Goal: Task Accomplishment & Management: Complete application form

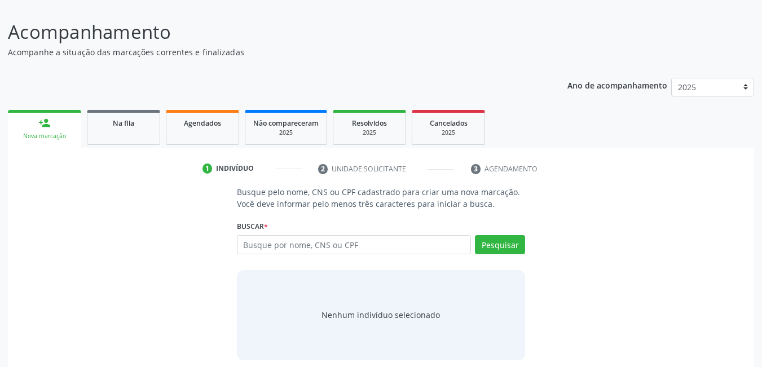
scroll to position [83, 0]
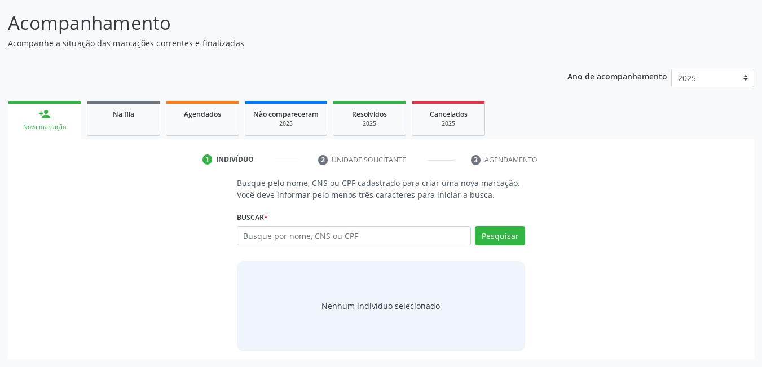
click at [323, 236] on input "text" at bounding box center [354, 235] width 235 height 19
drag, startPoint x: 323, startPoint y: 236, endPoint x: 261, endPoint y: 232, distance: 61.6
click at [261, 232] on input "text" at bounding box center [354, 235] width 235 height 19
type input ", ..."
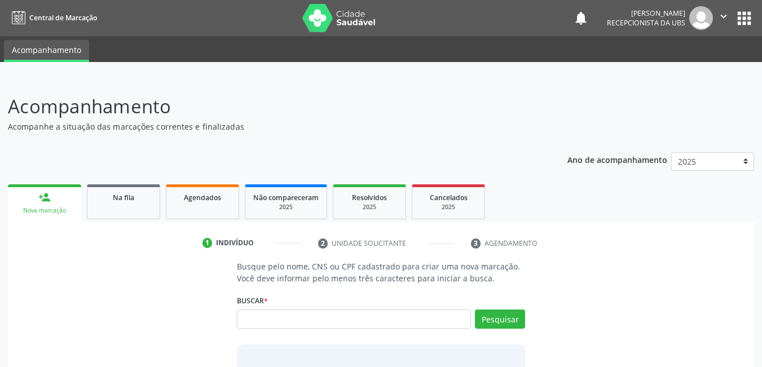
click at [573, 27] on div "notifications [PERSON_NAME] Recepcionista da UBS  Configurações Sair apps" at bounding box center [663, 18] width 181 height 24
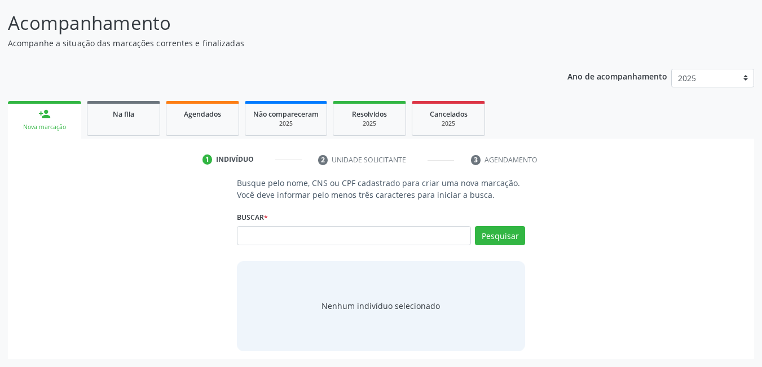
drag, startPoint x: 543, startPoint y: 7, endPoint x: 469, endPoint y: 68, distance: 96.1
click at [469, 68] on div "Ano de acompanhamento 2025 person_add Nova marcação Na fila Agendados Não compa…" at bounding box center [381, 210] width 746 height 298
click at [415, 237] on input "text" at bounding box center [354, 235] width 235 height 19
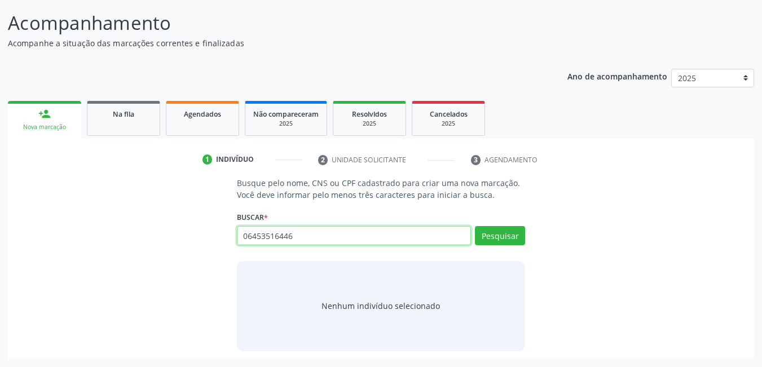
type input "06453516446"
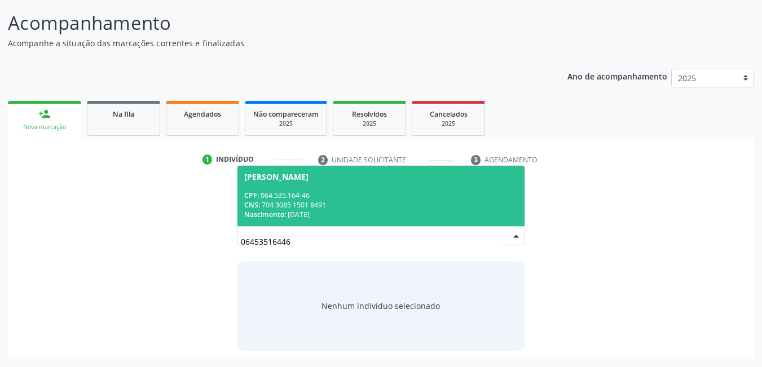
click at [379, 214] on div "Nascimento: [DATE]" at bounding box center [381, 215] width 274 height 10
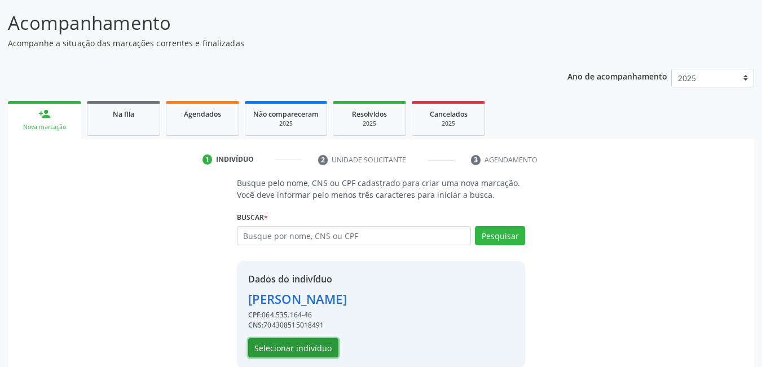
click at [312, 346] on button "Selecionar indivíduo" at bounding box center [293, 347] width 90 height 19
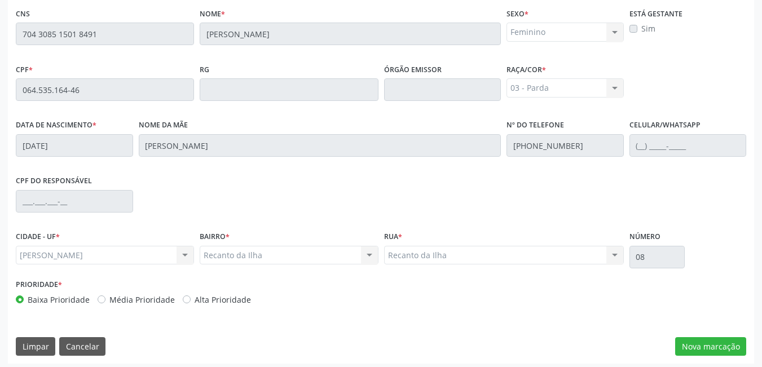
scroll to position [293, 0]
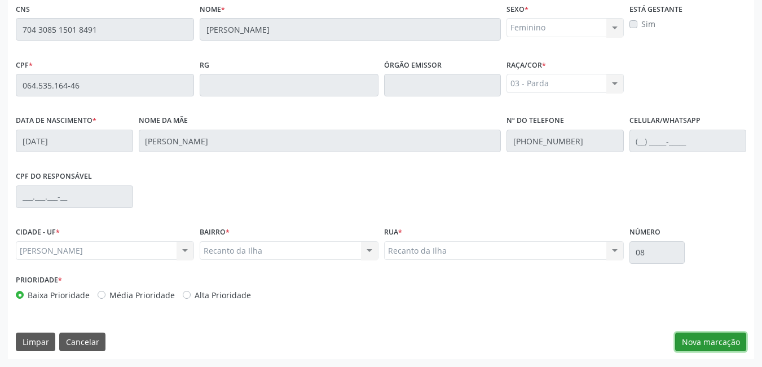
click at [705, 340] on button "Nova marcação" at bounding box center [710, 342] width 71 height 19
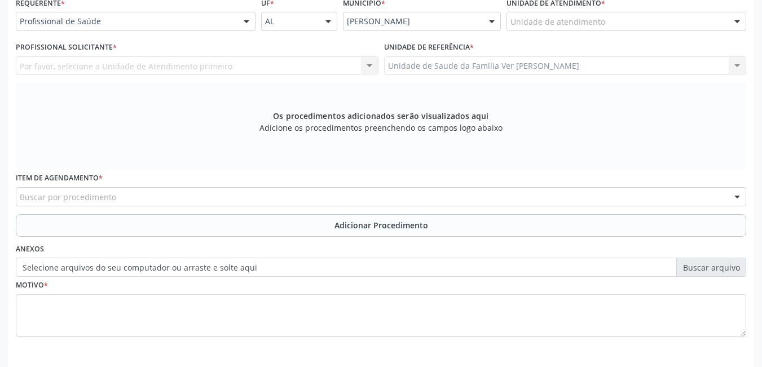
scroll to position [263, 0]
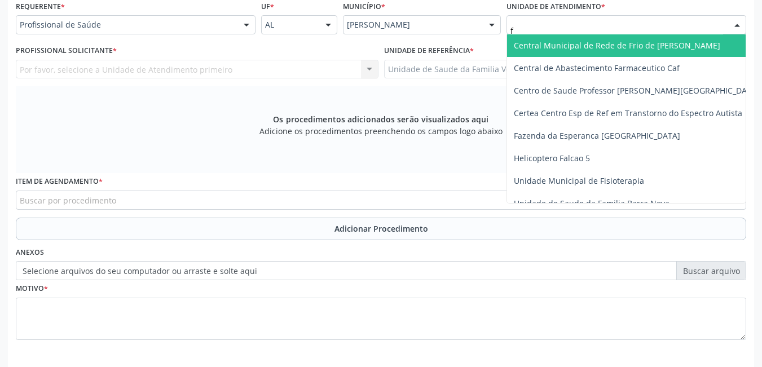
type input "fl"
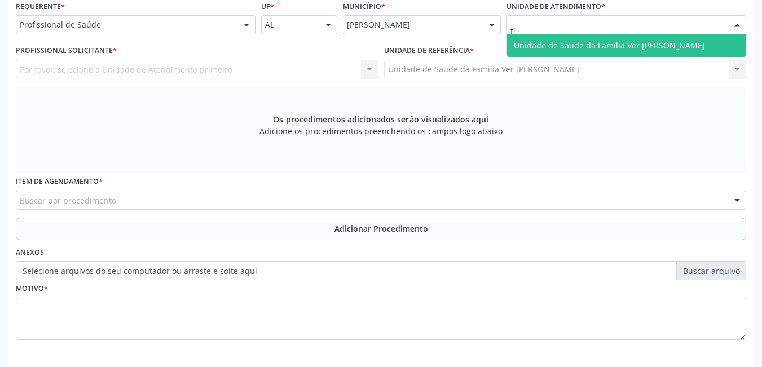
click at [573, 37] on span "Unidade de Saude da Familia Ver [PERSON_NAME]" at bounding box center [626, 45] width 239 height 23
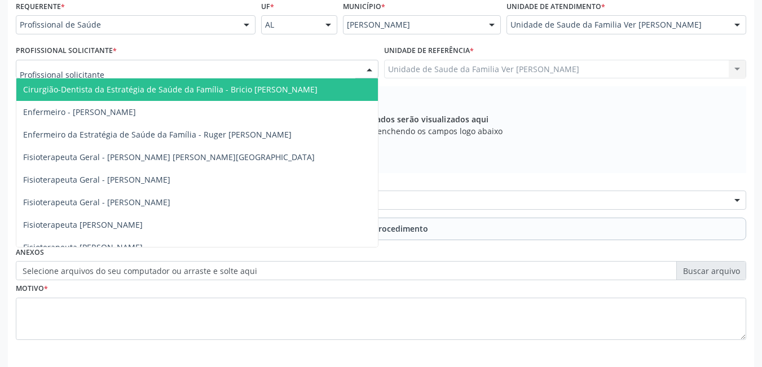
click at [342, 65] on div at bounding box center [197, 69] width 363 height 19
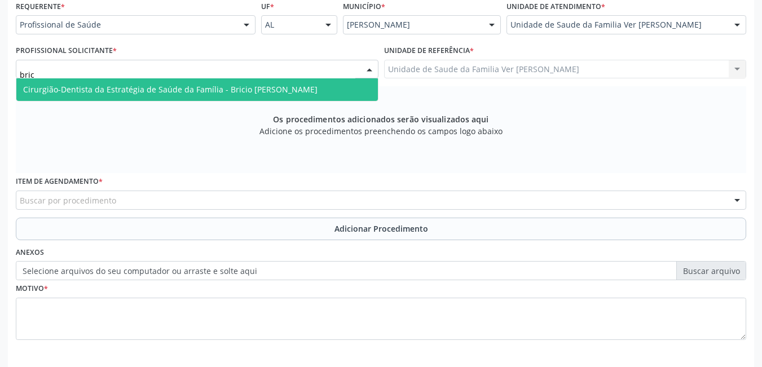
type input "brici"
click at [277, 101] on span "Cirurgião-Dentista da Estratégia de Saúde da Família - Bricio [PERSON_NAME]" at bounding box center [197, 89] width 362 height 23
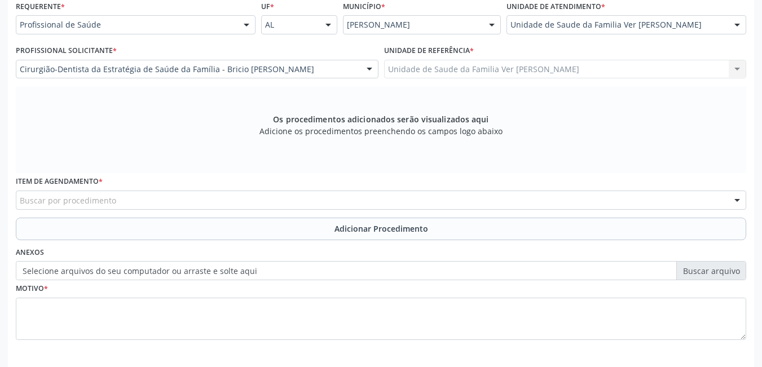
click at [146, 199] on div "Buscar por procedimento" at bounding box center [381, 200] width 730 height 19
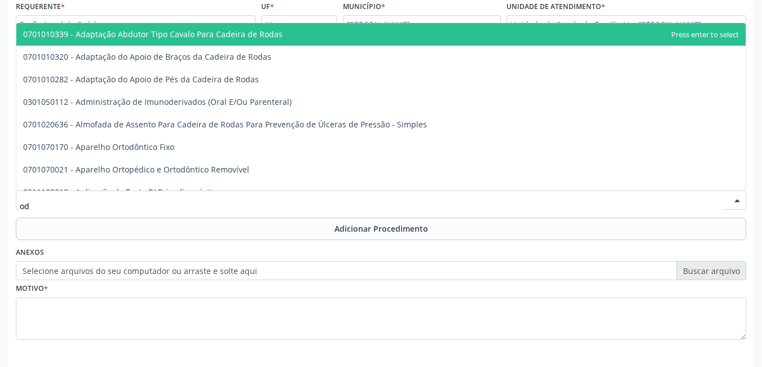
type input "o"
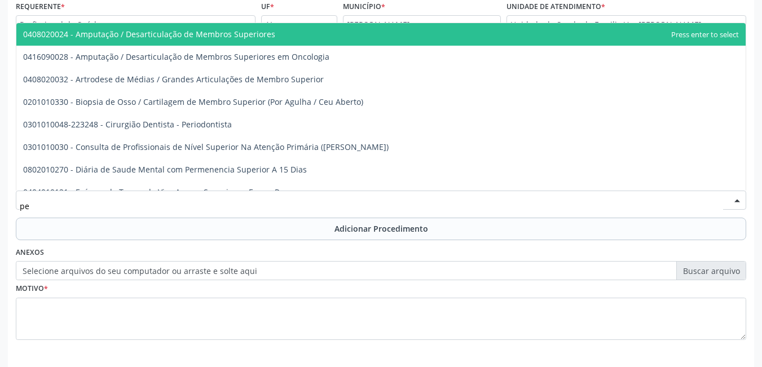
type input "p"
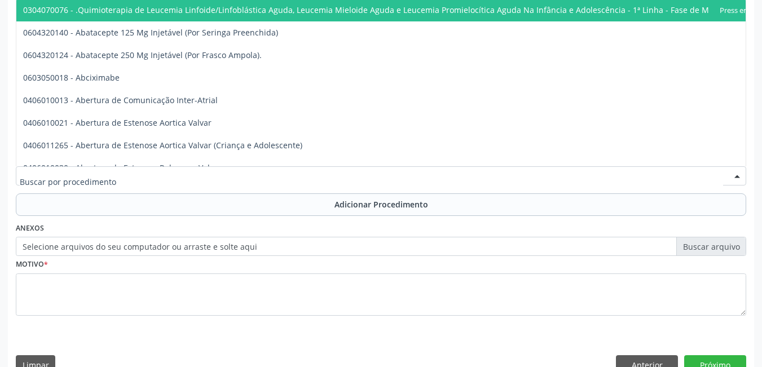
scroll to position [310, 0]
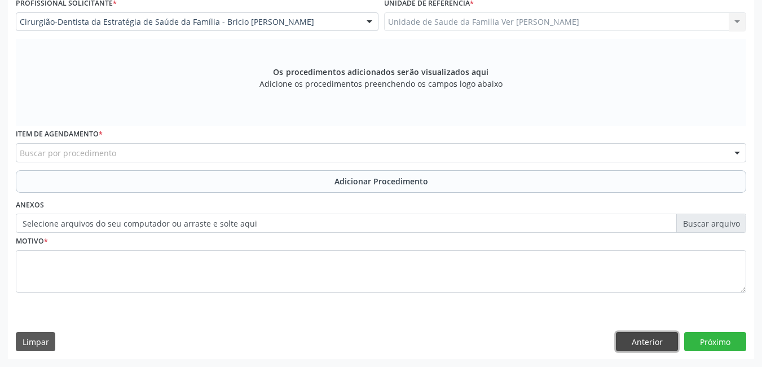
click at [627, 345] on button "Anterior" at bounding box center [647, 341] width 62 height 19
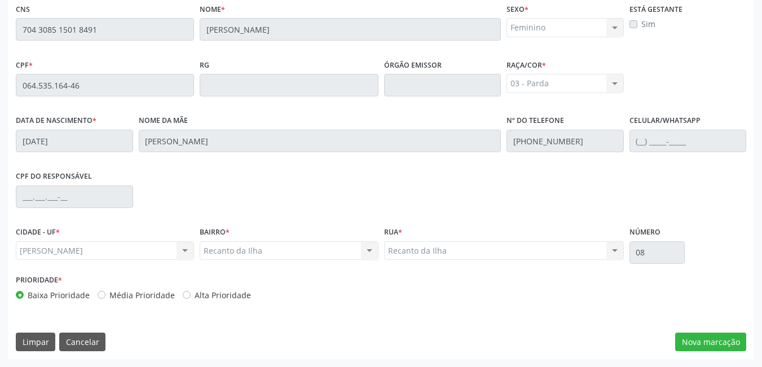
scroll to position [293, 0]
click at [80, 337] on button "Cancelar" at bounding box center [82, 342] width 46 height 19
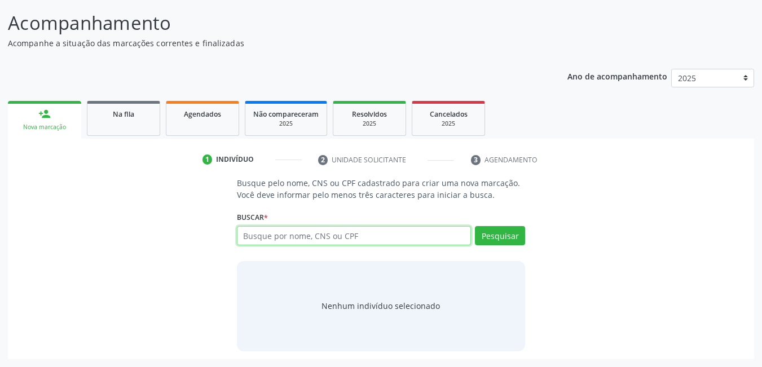
click at [278, 240] on input "text" at bounding box center [354, 235] width 235 height 19
type input "[PERSON_NAME]"
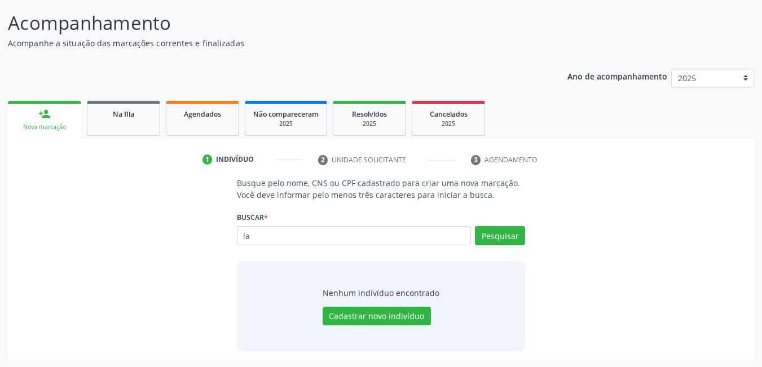
type input "l"
click at [290, 235] on input "text" at bounding box center [354, 235] width 235 height 19
type input "15576195493"
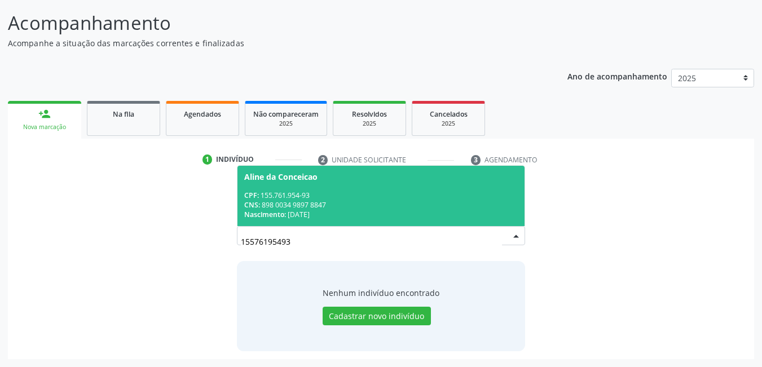
click at [345, 200] on div "CNS: 898 0034 9897 8847" at bounding box center [381, 205] width 274 height 10
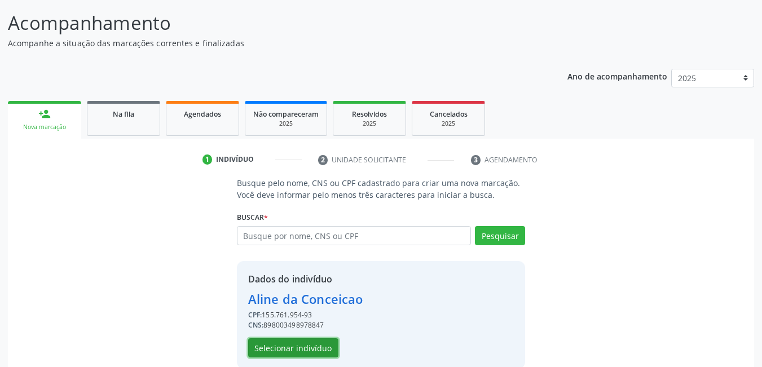
click at [313, 342] on button "Selecionar indivíduo" at bounding box center [293, 347] width 90 height 19
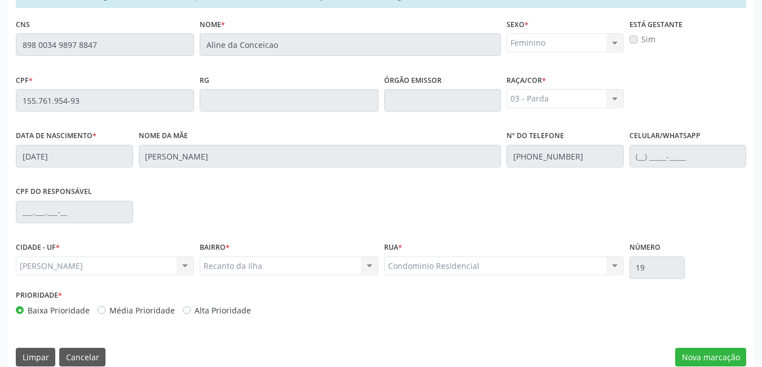
scroll to position [293, 0]
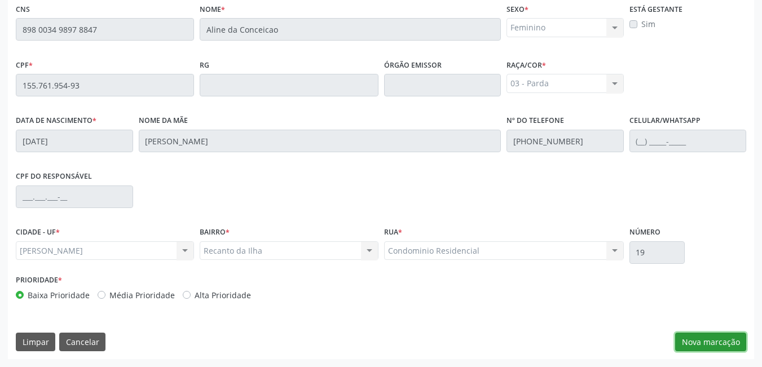
click at [717, 335] on button "Nova marcação" at bounding box center [710, 342] width 71 height 19
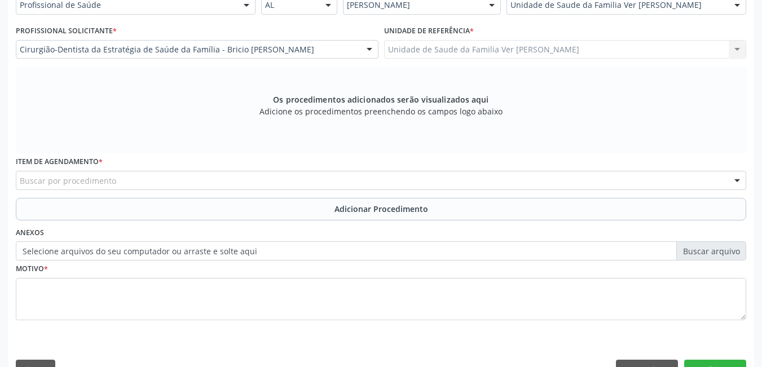
scroll to position [288, 0]
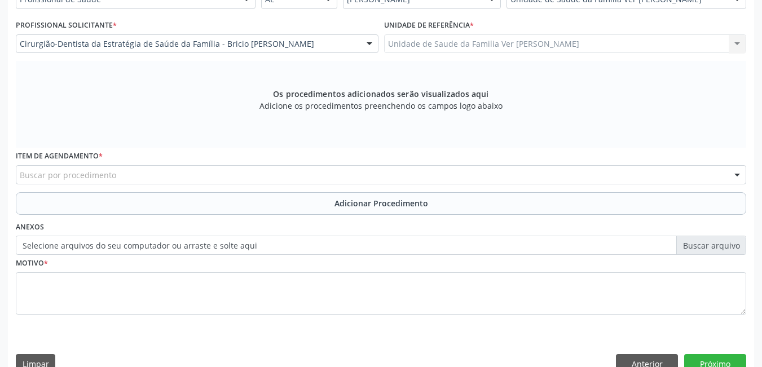
click at [358, 174] on div "Buscar por procedimento" at bounding box center [381, 174] width 730 height 19
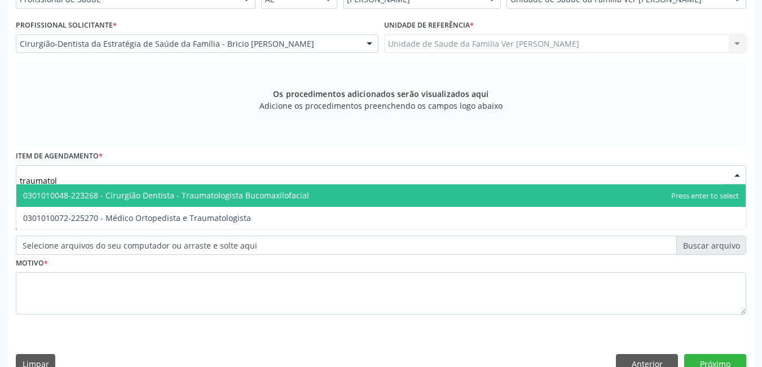
type input "traumatolo"
click at [332, 190] on span "0301010048-223268 - Cirurgião Dentista - Traumatologista Bucomaxilofacial" at bounding box center [380, 195] width 729 height 23
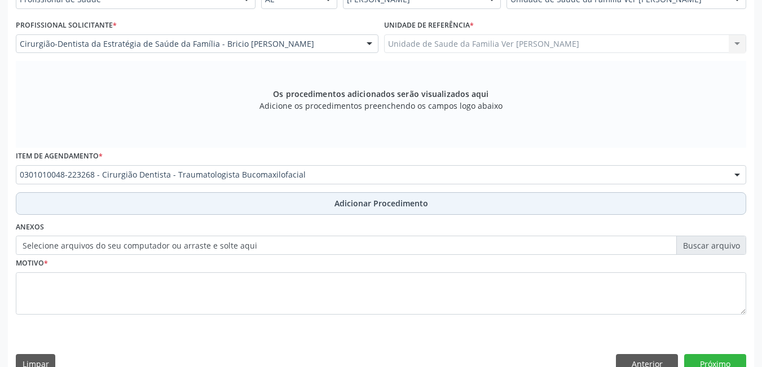
click at [143, 209] on button "Adicionar Procedimento" at bounding box center [381, 203] width 730 height 23
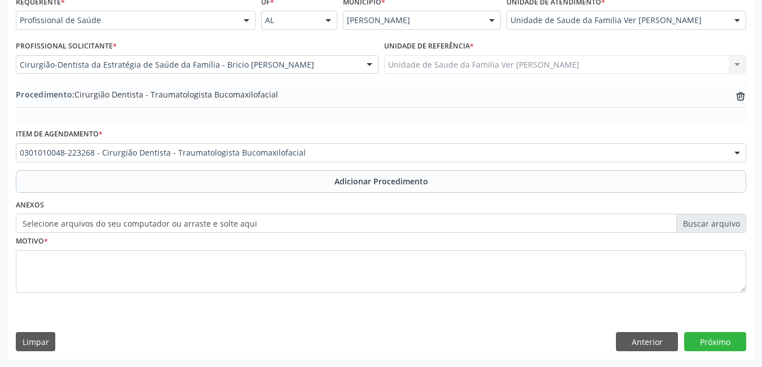
scroll to position [267, 0]
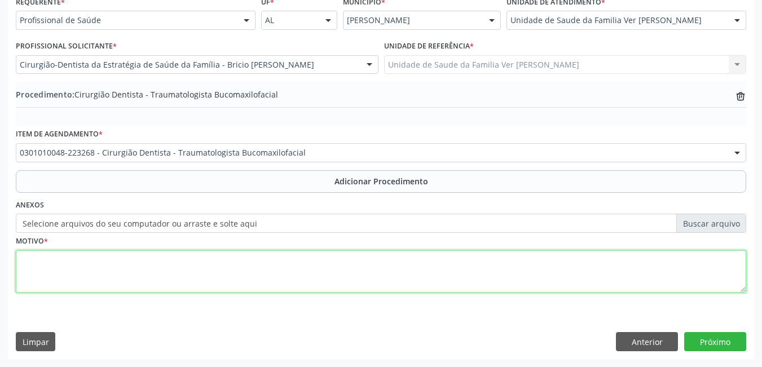
click at [107, 268] on textarea at bounding box center [381, 271] width 730 height 43
type textarea "radiografia + [MEDICAL_DATA] do 48."
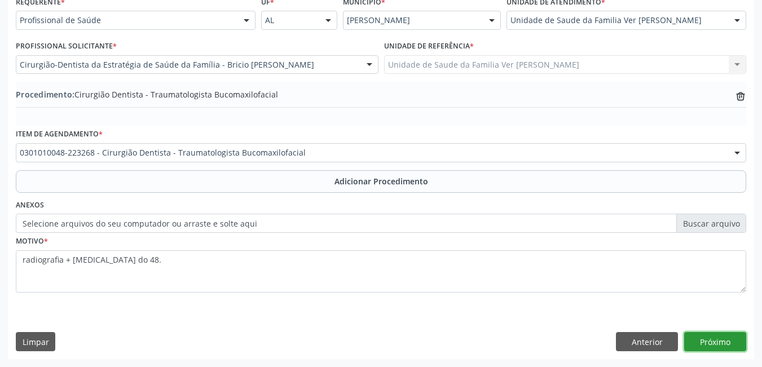
click at [739, 335] on button "Próximo" at bounding box center [715, 341] width 62 height 19
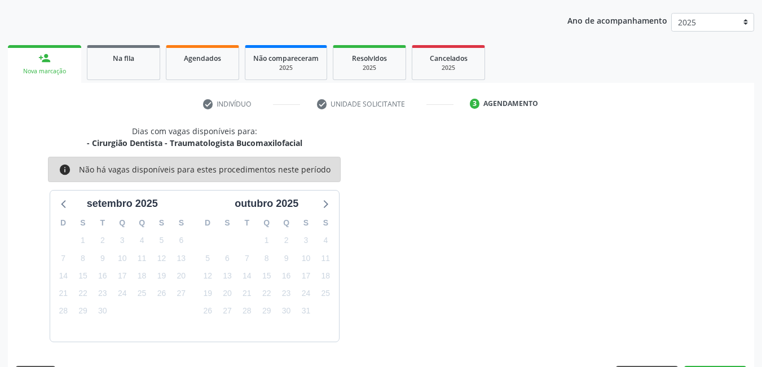
scroll to position [173, 0]
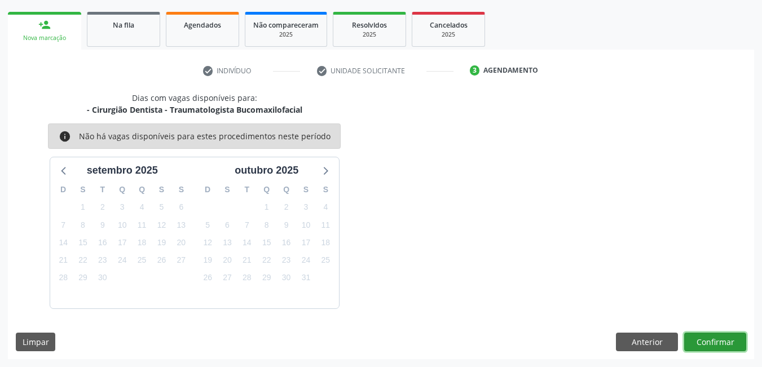
click at [724, 342] on button "Confirmar" at bounding box center [715, 342] width 62 height 19
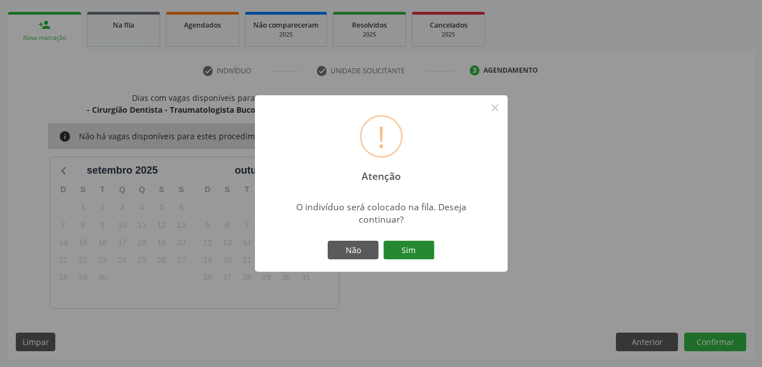
click at [399, 246] on button "Sim" at bounding box center [409, 250] width 51 height 19
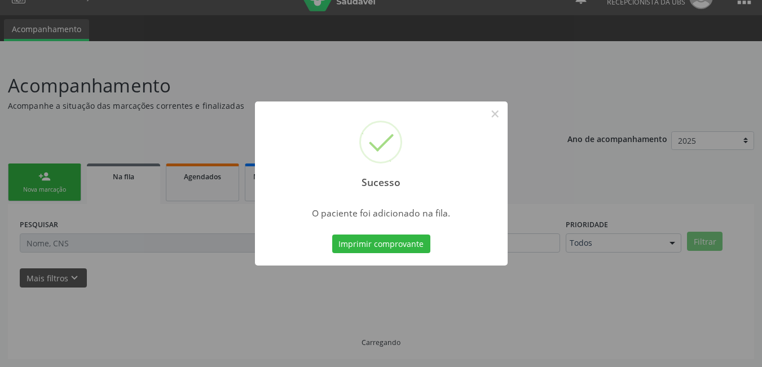
scroll to position [21, 0]
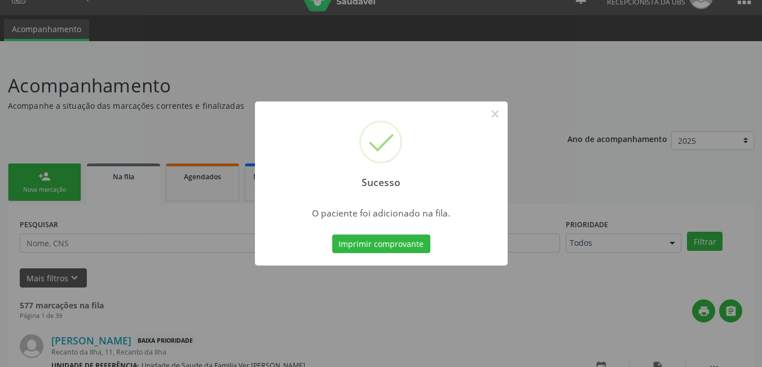
click at [399, 246] on button "Imprimir comprovante" at bounding box center [381, 244] width 98 height 19
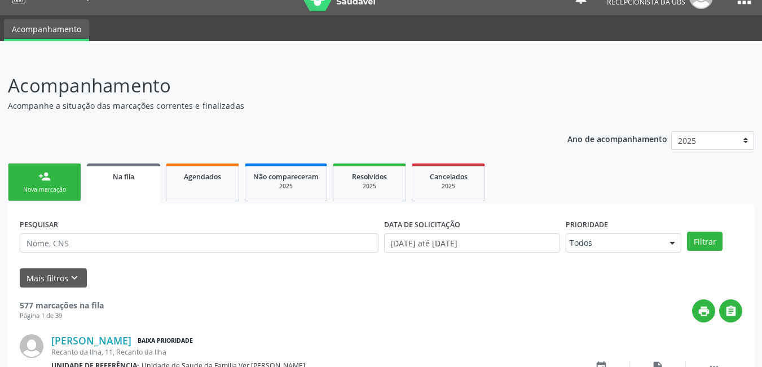
click at [34, 170] on link "person_add Nova marcação" at bounding box center [44, 183] width 73 height 38
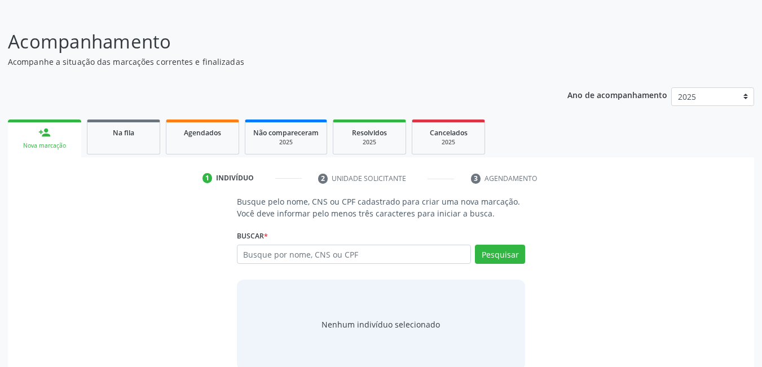
scroll to position [68, 0]
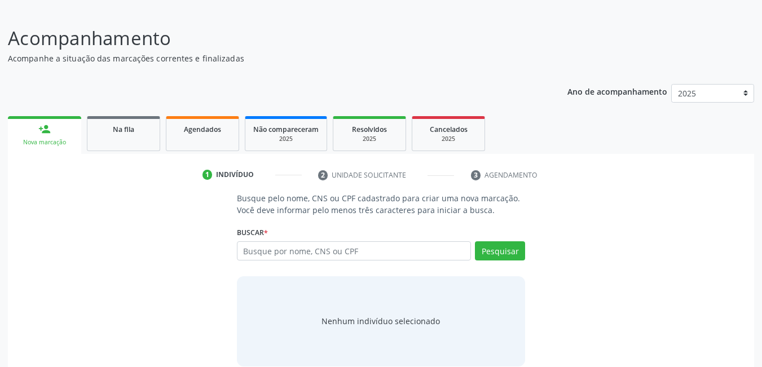
click at [761, 311] on div "Acompanhamento Acompanhe a situação das marcações correntes e finalizadas Relat…" at bounding box center [381, 196] width 762 height 373
drag, startPoint x: 770, startPoint y: 359, endPoint x: 476, endPoint y: 333, distance: 295.0
click at [476, 333] on div "Nenhum indivíduo selecionado" at bounding box center [381, 321] width 289 height 90
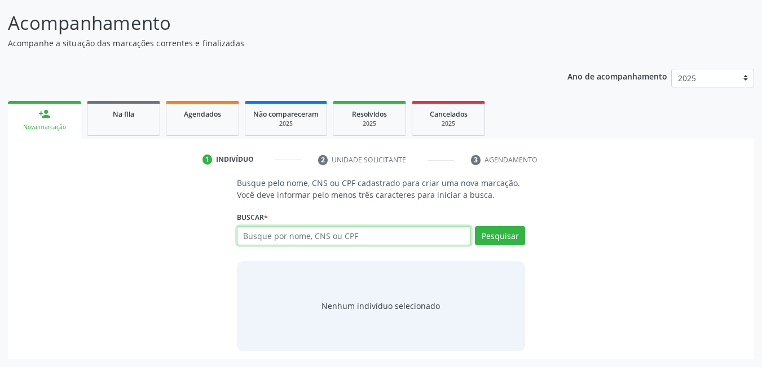
click at [431, 234] on input "text" at bounding box center [354, 235] width 235 height 19
type input "34844457420"
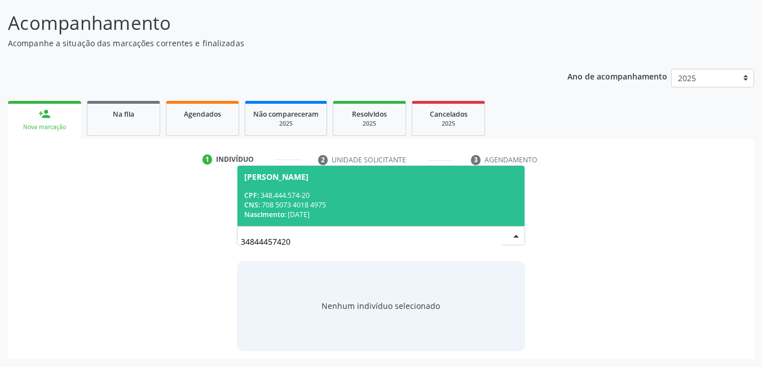
click at [412, 212] on div "Nascimento: [DATE]" at bounding box center [381, 215] width 274 height 10
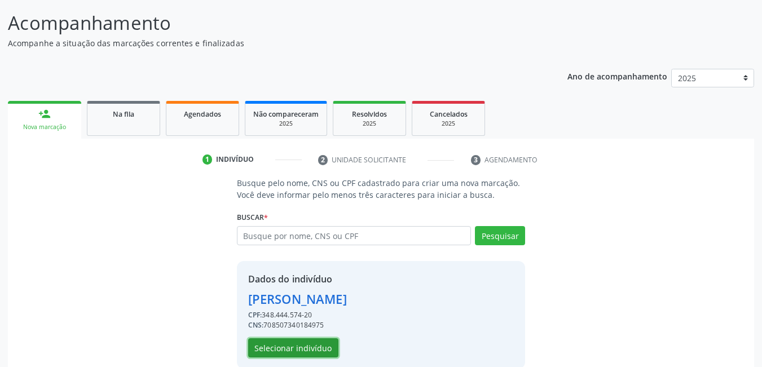
click at [304, 352] on button "Selecionar indivíduo" at bounding box center [293, 347] width 90 height 19
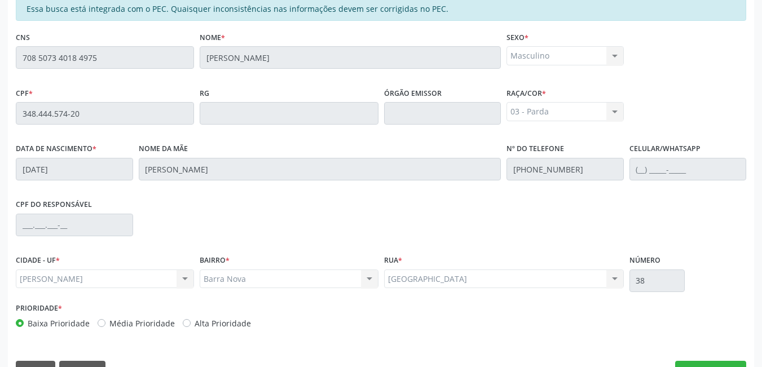
scroll to position [293, 0]
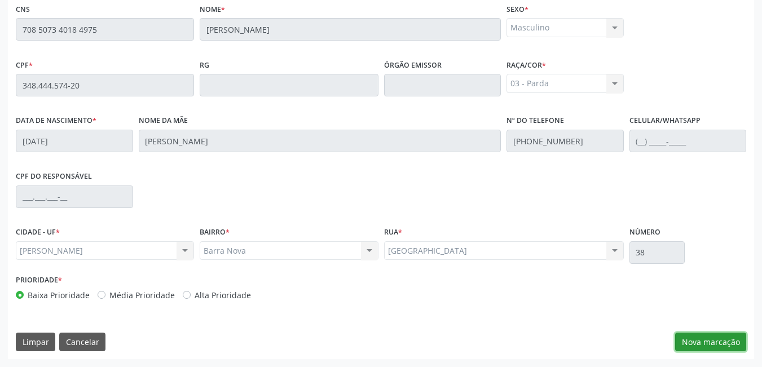
click at [729, 341] on button "Nova marcação" at bounding box center [710, 342] width 71 height 19
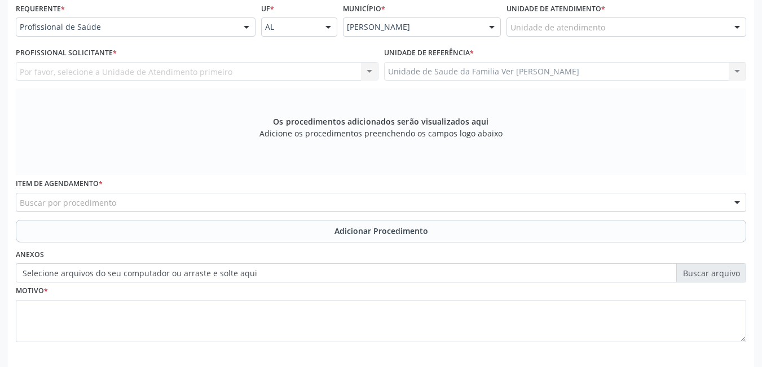
scroll to position [254, 0]
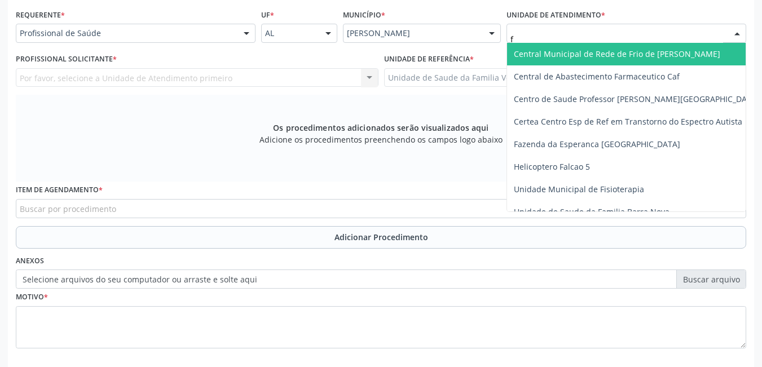
type input "fl"
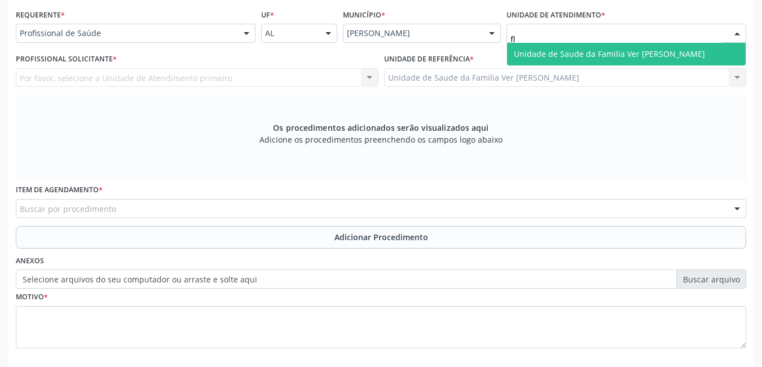
click at [568, 46] on span "Unidade de Saude da Familia Ver [PERSON_NAME]" at bounding box center [626, 54] width 239 height 23
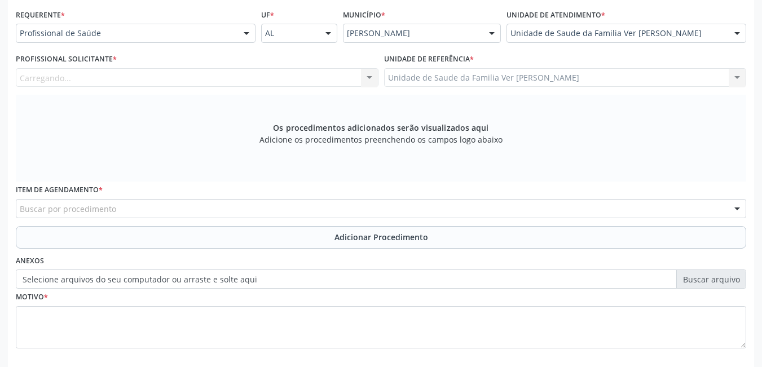
click at [347, 73] on div "Carregando..." at bounding box center [197, 77] width 363 height 19
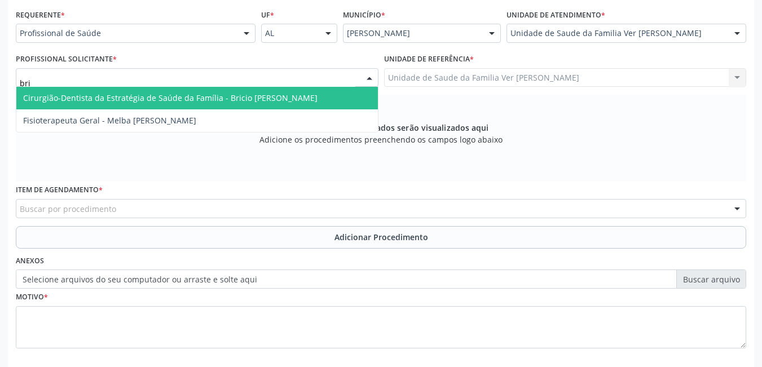
type input "bric"
click at [301, 98] on span "Cirurgião-Dentista da Estratégia de Saúde da Família - Bricio [PERSON_NAME]" at bounding box center [170, 98] width 294 height 11
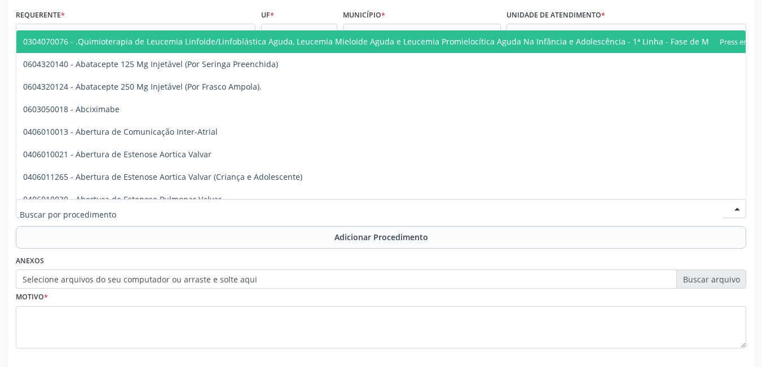
click at [211, 210] on div at bounding box center [381, 208] width 730 height 19
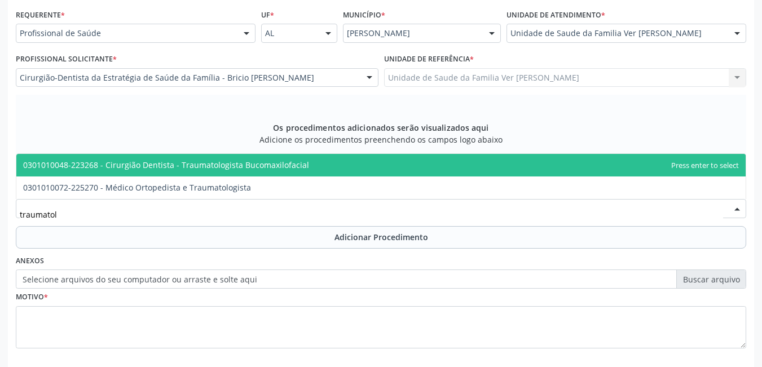
type input "traumatolo"
click at [316, 160] on span "0301010048-223268 - Cirurgião Dentista - Traumatologista Bucomaxilofacial" at bounding box center [380, 165] width 729 height 23
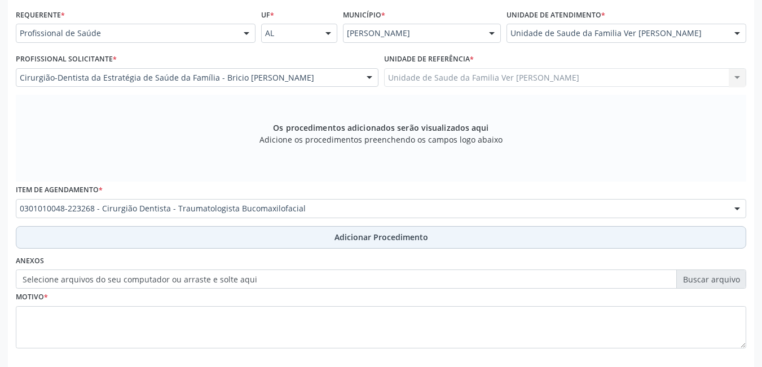
click at [285, 232] on button "Adicionar Procedimento" at bounding box center [381, 237] width 730 height 23
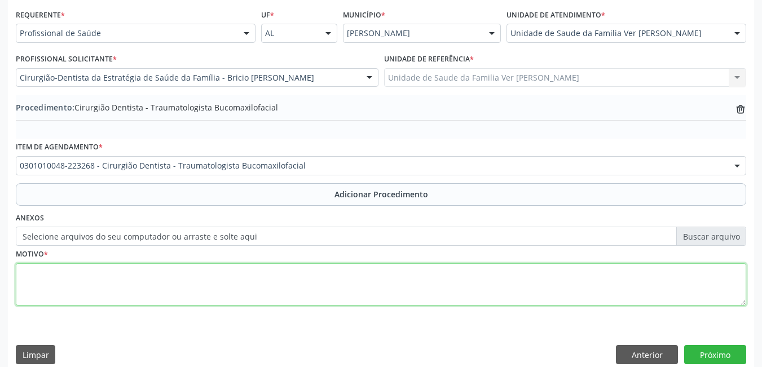
click at [228, 291] on textarea at bounding box center [381, 284] width 730 height 43
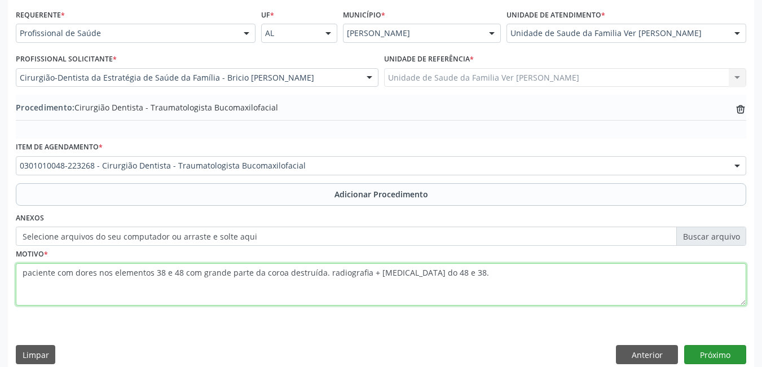
type textarea "paciente com dores nos elementos 38 e 48 com grande parte da coroa destruída. r…"
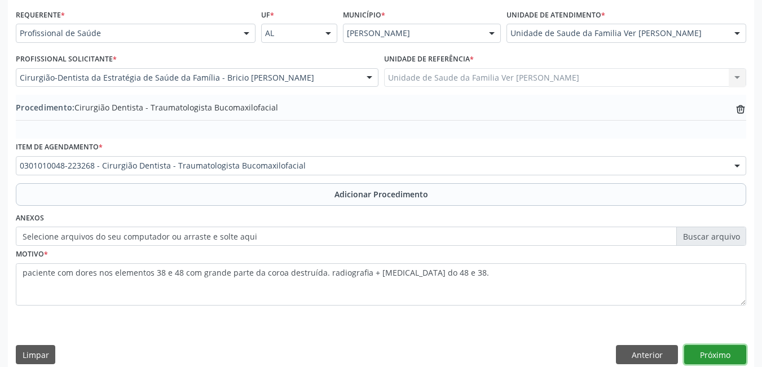
click at [719, 354] on button "Próximo" at bounding box center [715, 354] width 62 height 19
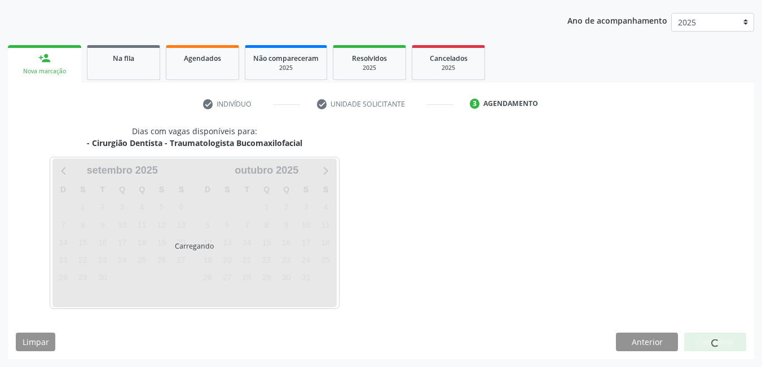
scroll to position [173, 0]
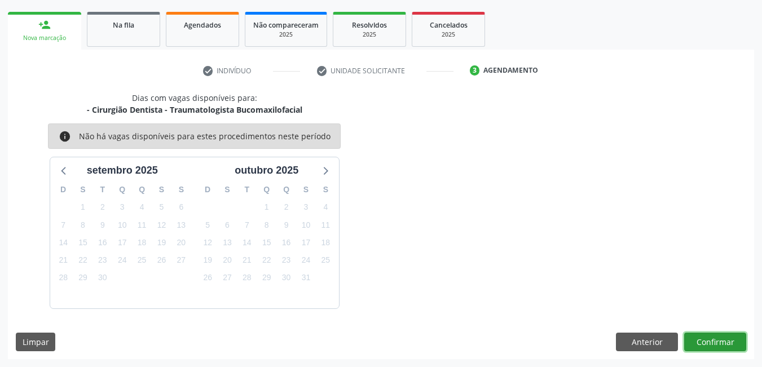
click at [710, 342] on button "Confirmar" at bounding box center [715, 342] width 62 height 19
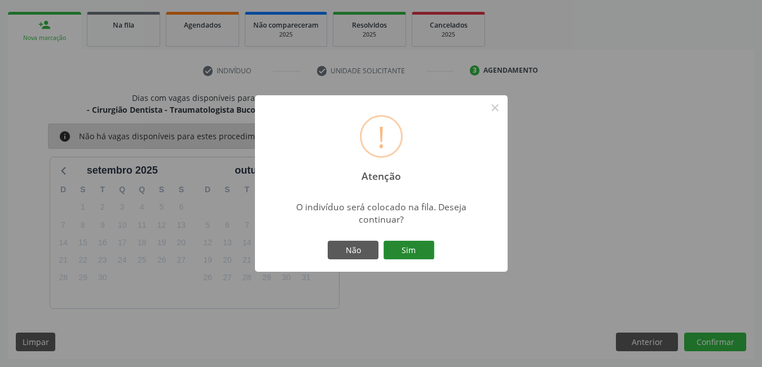
click at [426, 259] on button "Sim" at bounding box center [409, 250] width 51 height 19
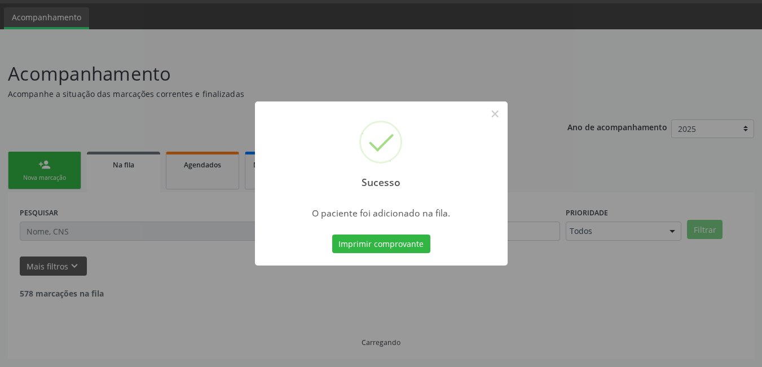
scroll to position [21, 0]
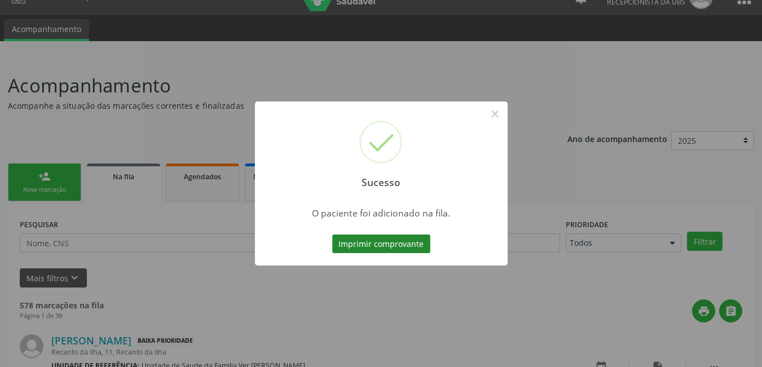
click at [396, 245] on button "Imprimir comprovante" at bounding box center [381, 244] width 98 height 19
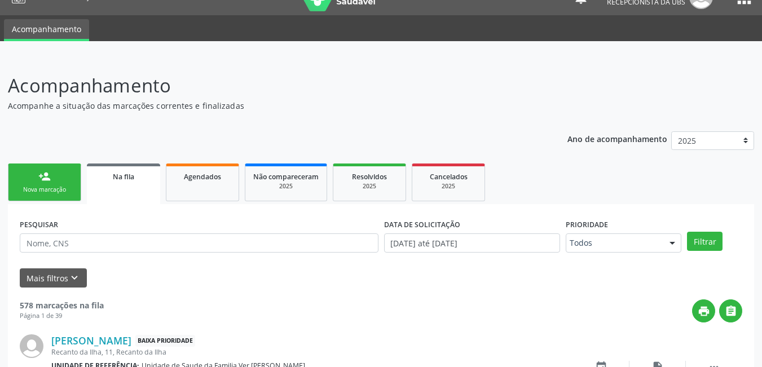
click at [55, 184] on link "person_add Nova marcação" at bounding box center [44, 183] width 73 height 38
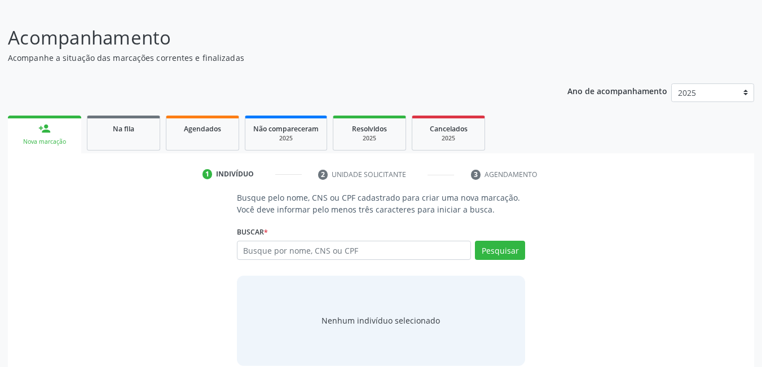
scroll to position [83, 0]
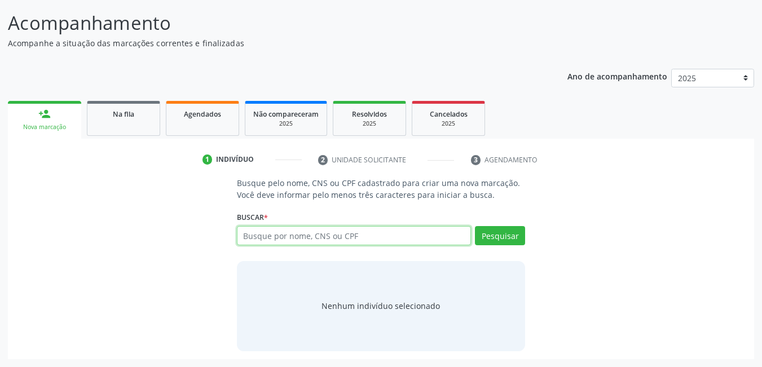
click at [437, 235] on input "text" at bounding box center [354, 235] width 235 height 19
click at [359, 222] on div "Buscar * Busque por nome, CNS ou CPF Nenhum resultado encontrado para: " " Digi…" at bounding box center [381, 231] width 289 height 44
click at [358, 235] on input "text" at bounding box center [354, 235] width 235 height 19
type input "700302491979340"
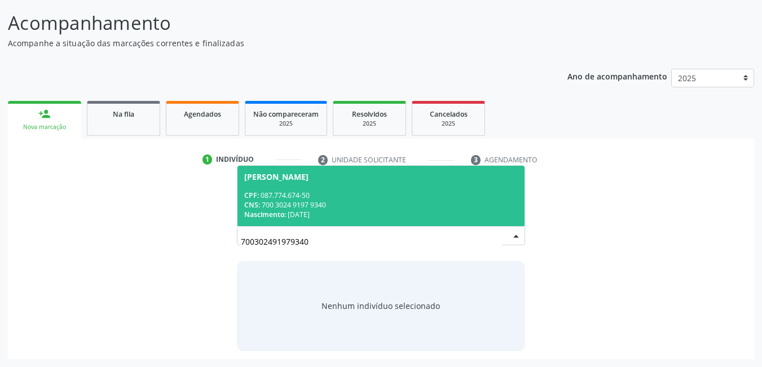
click at [354, 206] on div "CNS: 700 3024 9197 9340" at bounding box center [381, 205] width 274 height 10
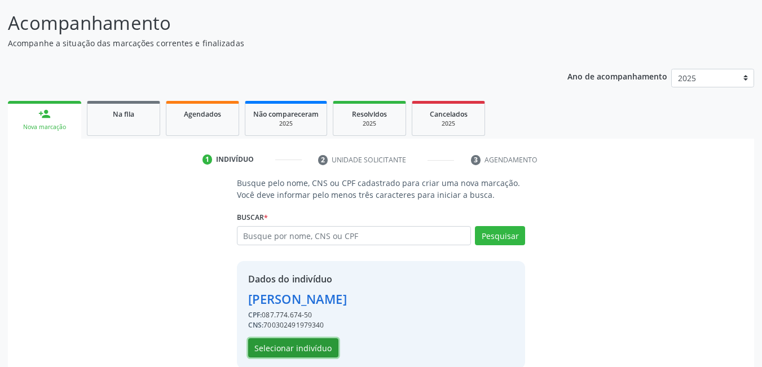
click at [298, 354] on button "Selecionar indivíduo" at bounding box center [293, 347] width 90 height 19
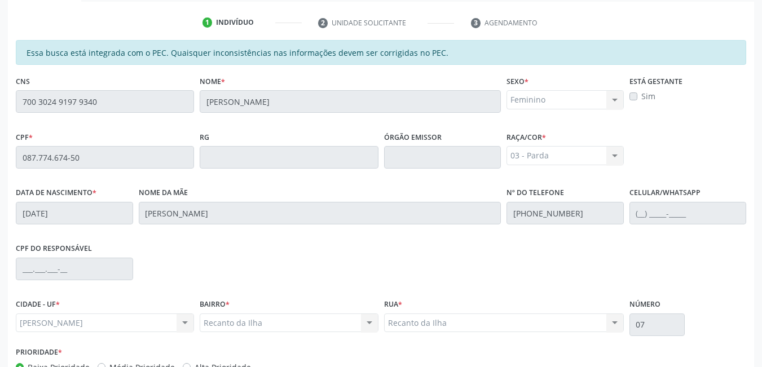
scroll to position [293, 0]
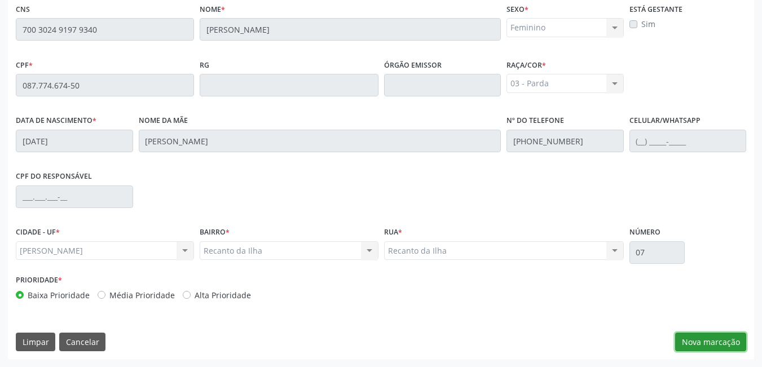
click at [716, 339] on button "Nova marcação" at bounding box center [710, 342] width 71 height 19
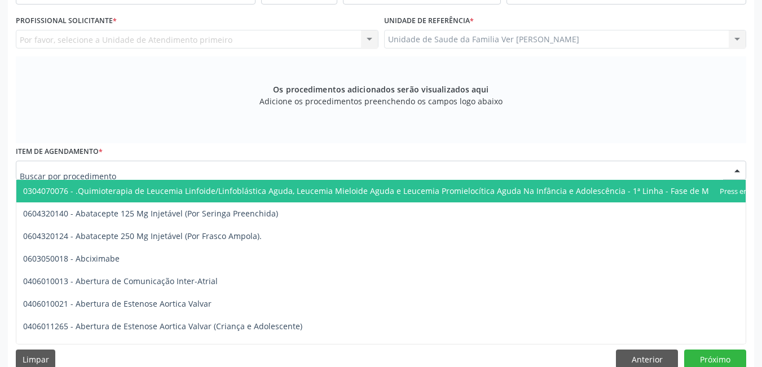
click at [224, 168] on div at bounding box center [381, 170] width 730 height 19
click at [199, 37] on div "Por favor, selecione a Unidade de Atendimento primeiro Nenhum resultado encontr…" at bounding box center [197, 39] width 363 height 19
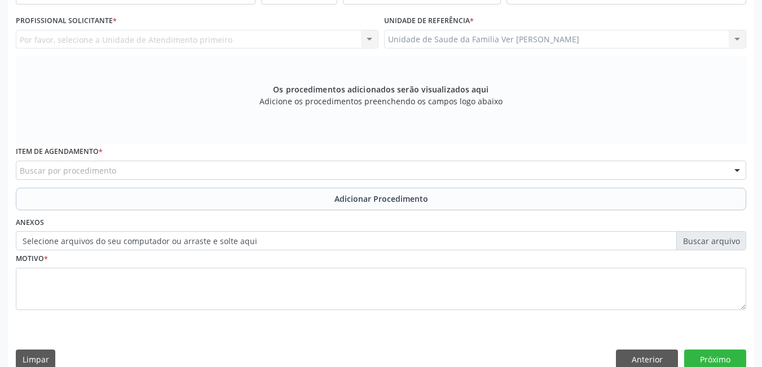
scroll to position [0, 0]
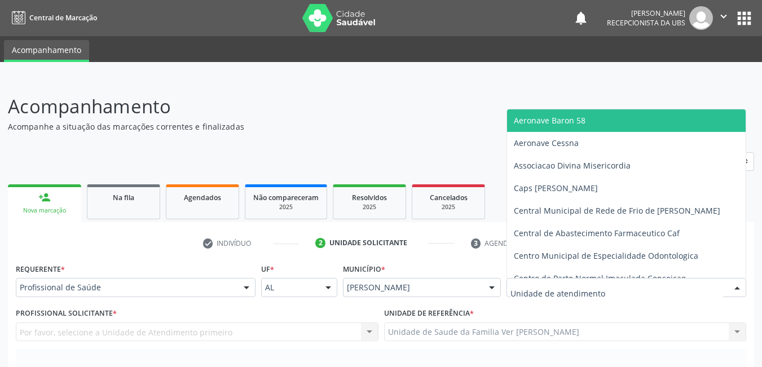
click at [629, 283] on div at bounding box center [627, 287] width 240 height 19
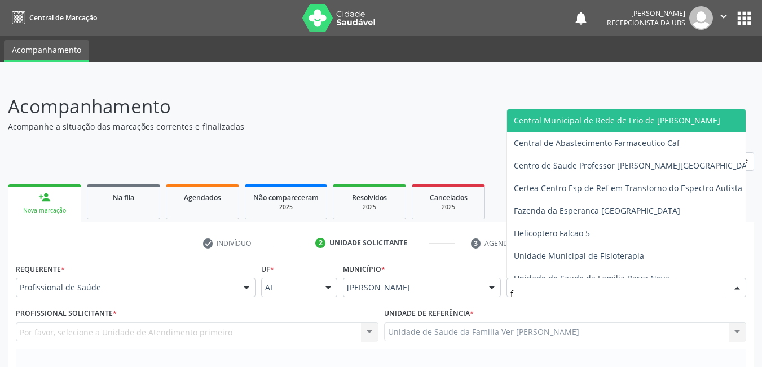
type input "fl"
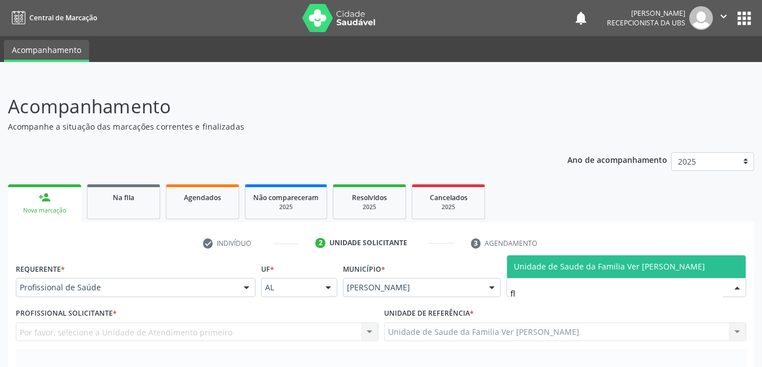
click at [641, 271] on span "Unidade de Saude da Familia Ver [PERSON_NAME]" at bounding box center [609, 266] width 191 height 11
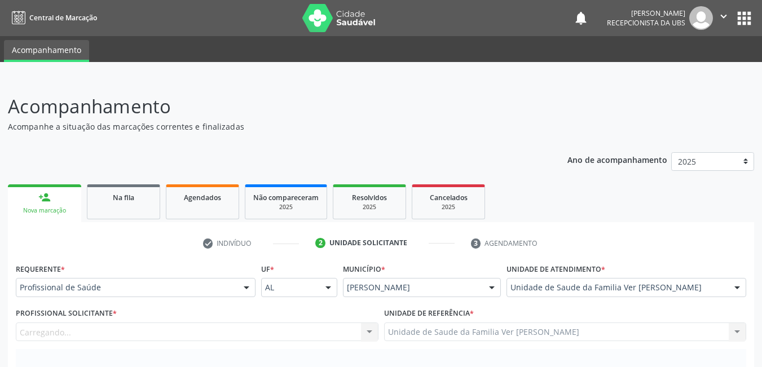
scroll to position [310, 0]
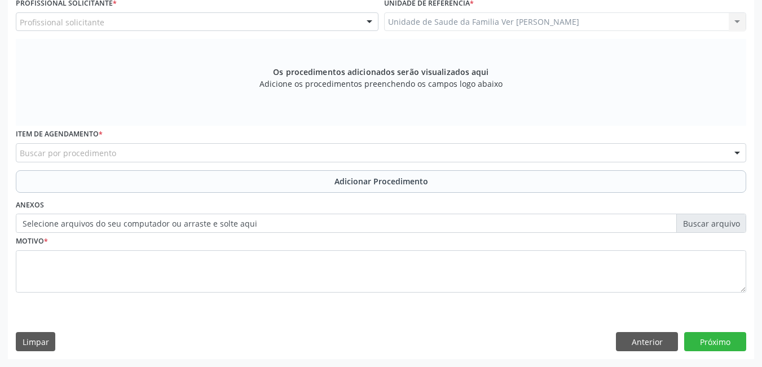
click at [296, 17] on div "Profissional solicitante" at bounding box center [197, 21] width 363 height 19
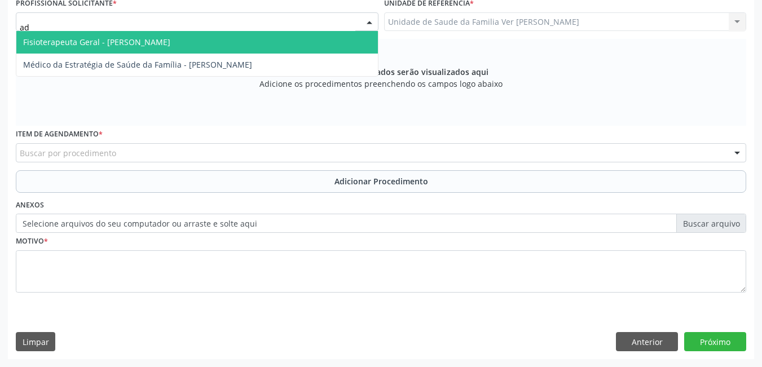
type input "ade"
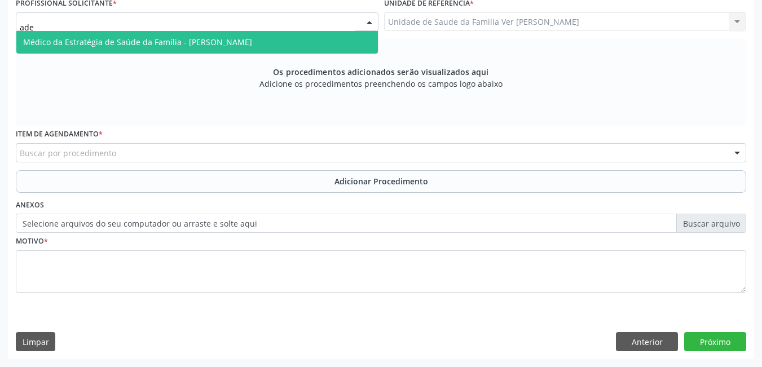
click at [275, 36] on span "Médico da Estratégia de Saúde da Família - [PERSON_NAME]" at bounding box center [197, 42] width 362 height 23
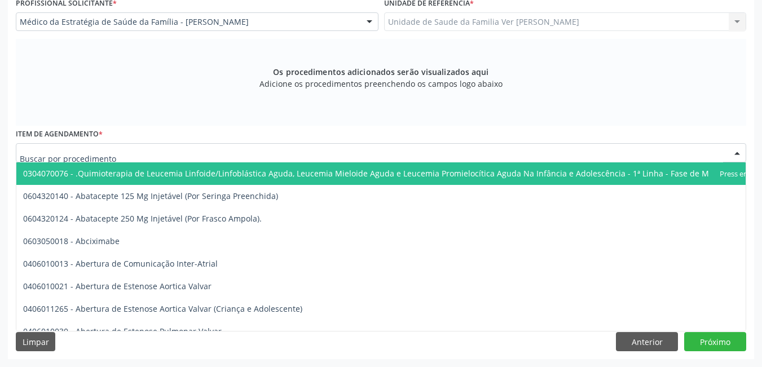
click at [173, 148] on div at bounding box center [381, 152] width 730 height 19
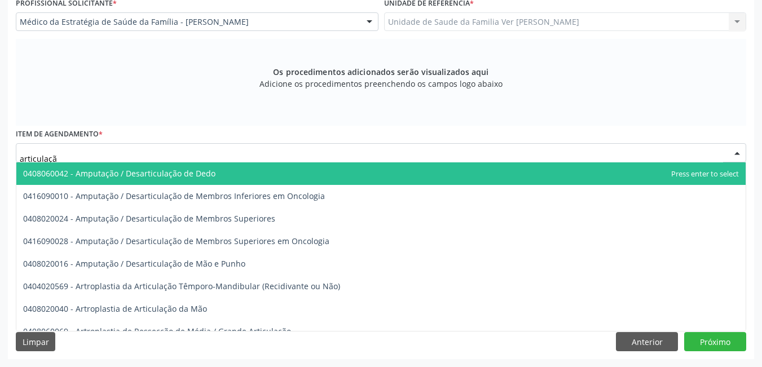
type input "articulação"
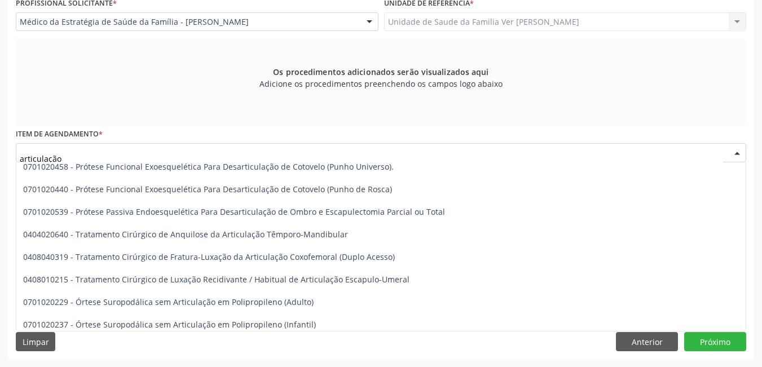
scroll to position [508, 0]
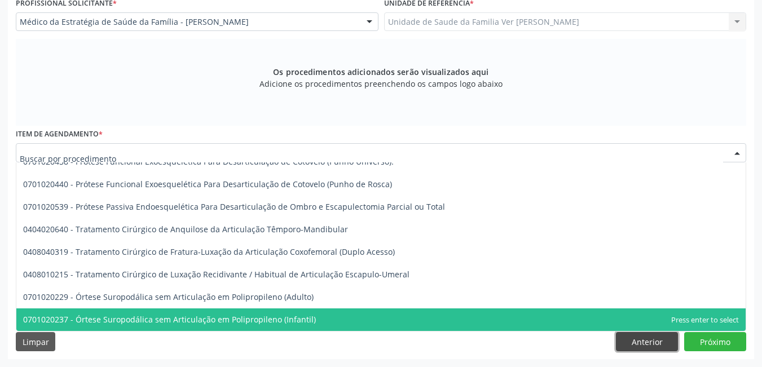
click at [650, 341] on button "Anterior" at bounding box center [647, 341] width 62 height 19
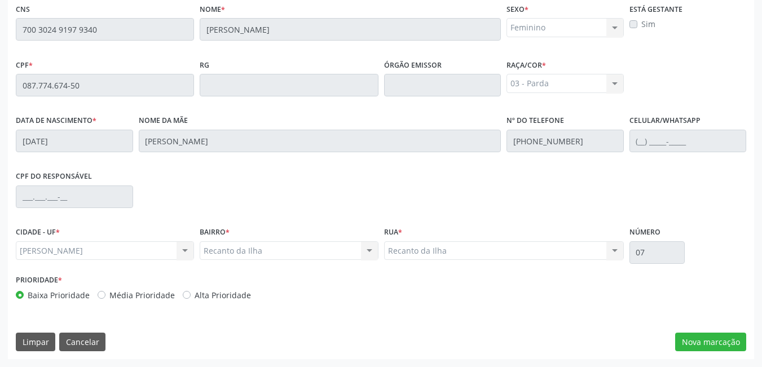
scroll to position [293, 0]
click at [99, 337] on button "Cancelar" at bounding box center [82, 342] width 46 height 19
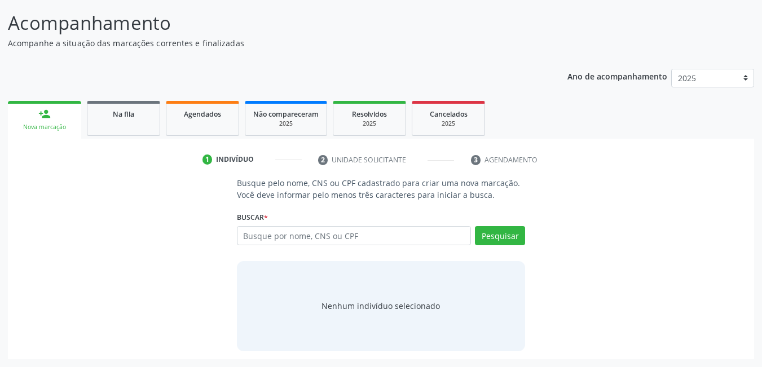
scroll to position [83, 0]
click at [330, 237] on input "text" at bounding box center [354, 235] width 235 height 19
type input "66261210497"
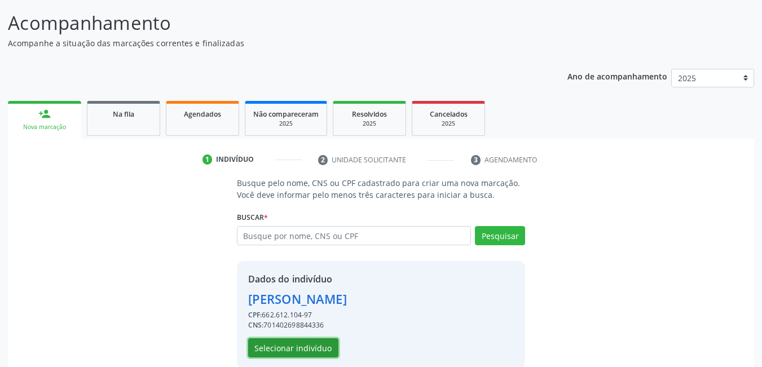
click at [317, 346] on button "Selecionar indivíduo" at bounding box center [293, 347] width 90 height 19
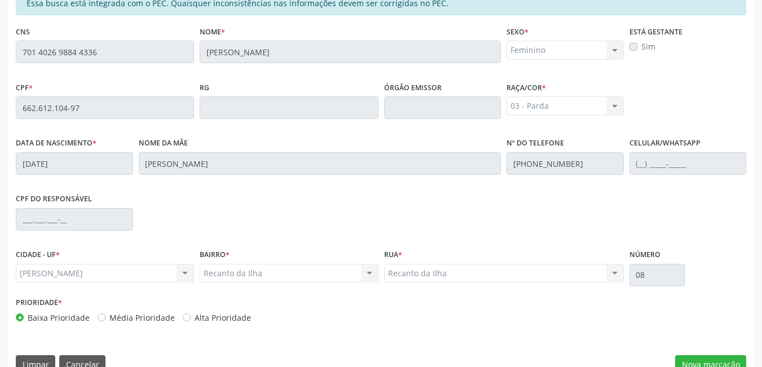
scroll to position [293, 0]
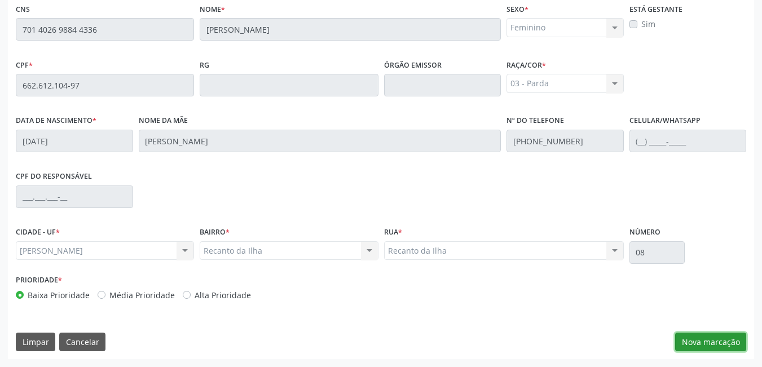
drag, startPoint x: 731, startPoint y: 343, endPoint x: 770, endPoint y: 324, distance: 43.4
drag, startPoint x: 714, startPoint y: 344, endPoint x: 723, endPoint y: 341, distance: 9.9
click at [723, 341] on button "Nova marcação" at bounding box center [710, 342] width 71 height 19
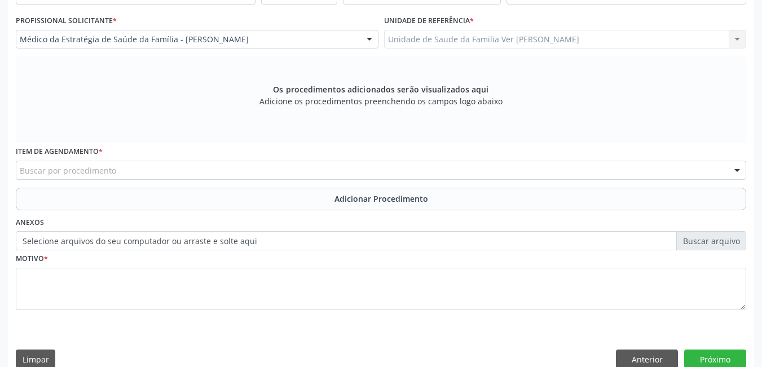
click at [723, 341] on div "Requerente * Profissional de Saúde Profissional de Saúde Paciente Nenhum result…" at bounding box center [381, 172] width 746 height 408
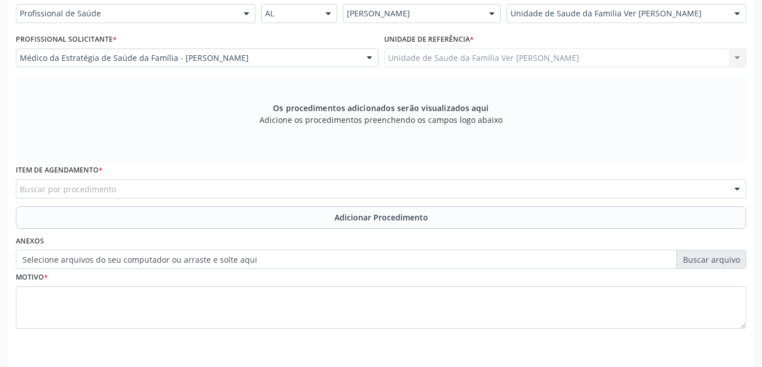
scroll to position [259, 0]
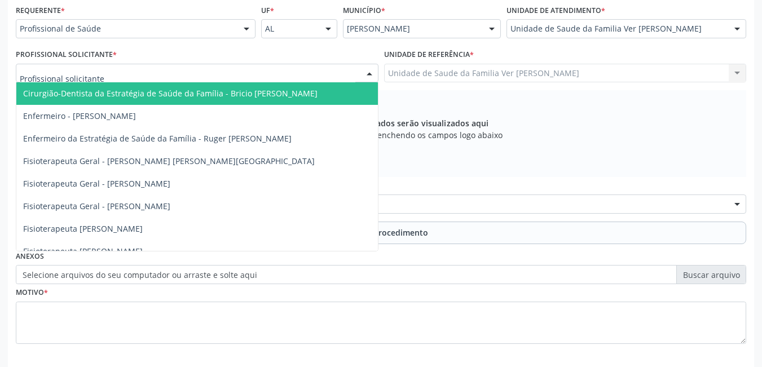
drag, startPoint x: 319, startPoint y: 69, endPoint x: 308, endPoint y: 69, distance: 11.3
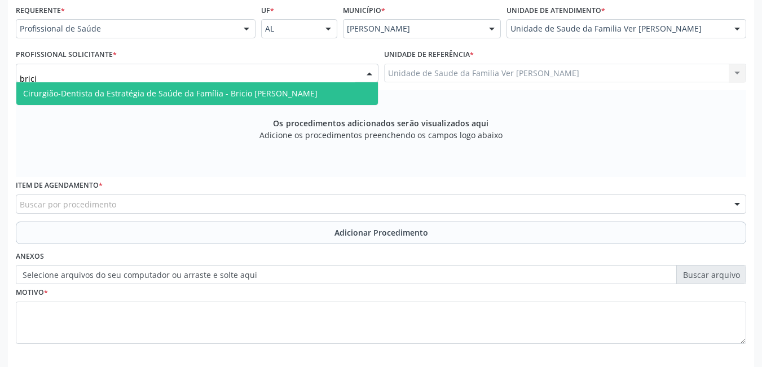
type input "bricio"
click at [269, 96] on span "Cirurgião-Dentista da Estratégia de Saúde da Família - Bricio [PERSON_NAME]" at bounding box center [170, 93] width 294 height 11
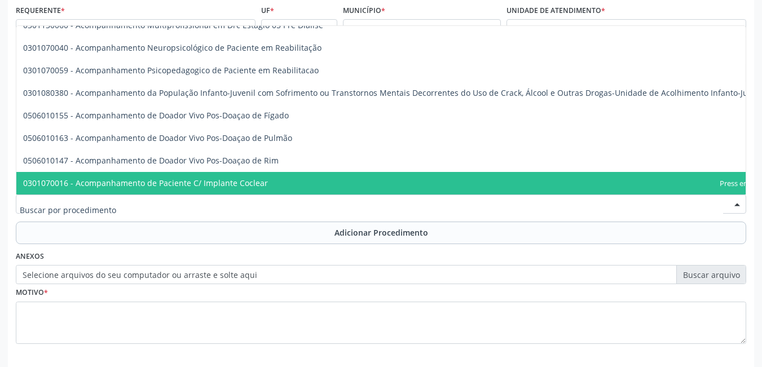
click at [188, 208] on div at bounding box center [381, 204] width 730 height 19
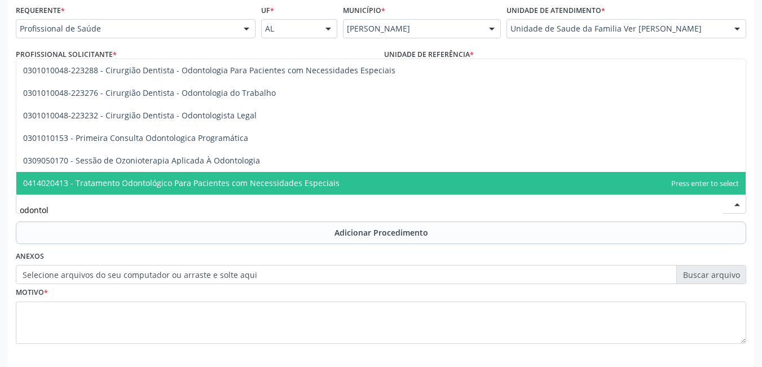
scroll to position [0, 0]
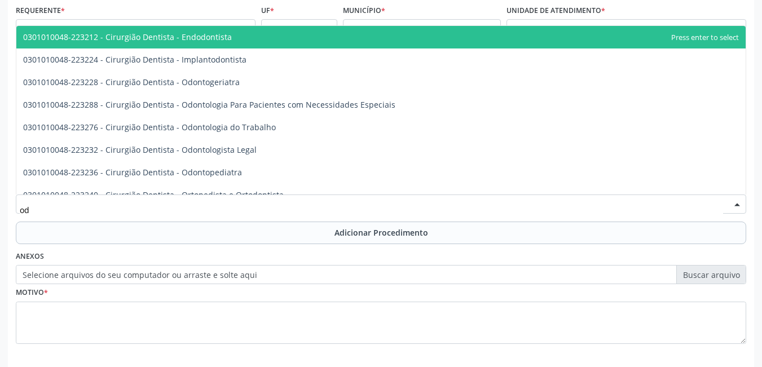
type input "o"
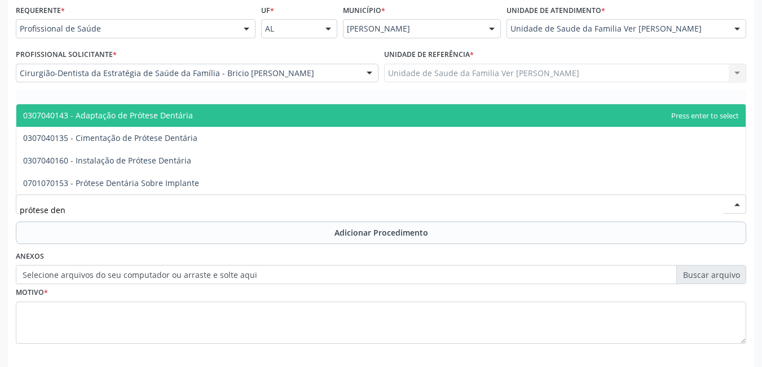
type input "prótese dent"
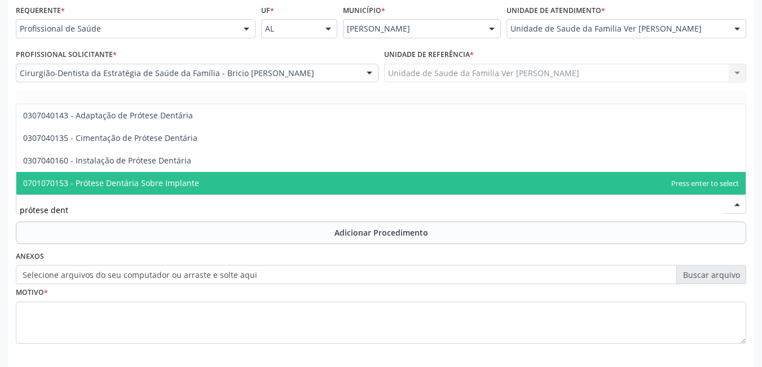
scroll to position [310, 0]
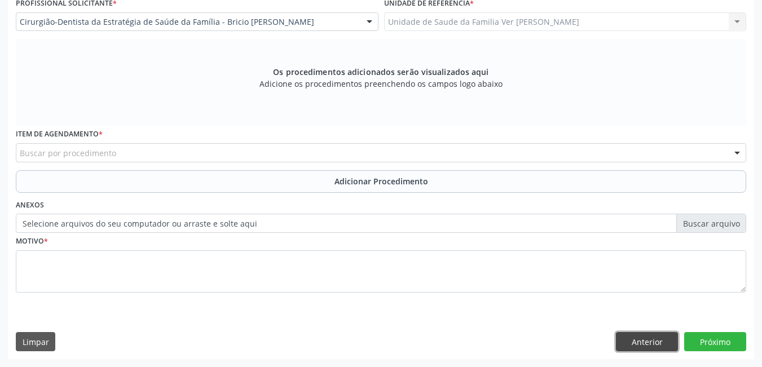
click at [659, 345] on button "Anterior" at bounding box center [647, 341] width 62 height 19
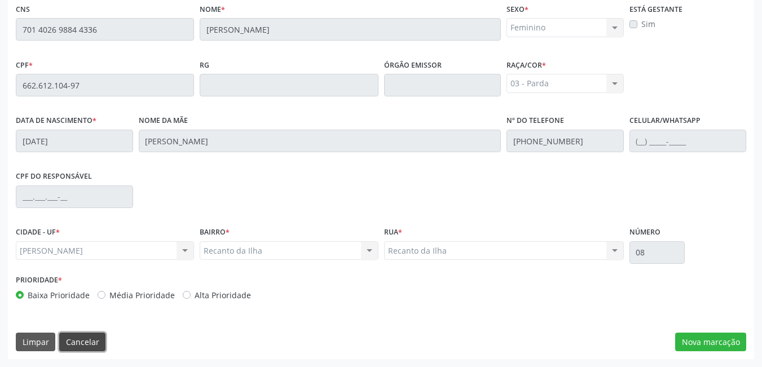
click at [88, 342] on button "Cancelar" at bounding box center [82, 342] width 46 height 19
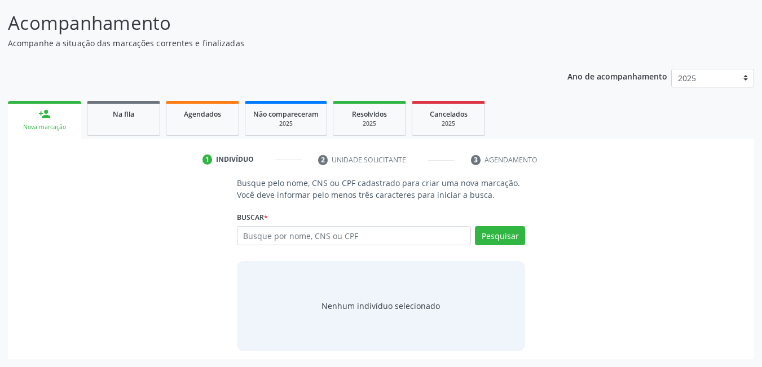
scroll to position [83, 0]
click at [288, 235] on input "text" at bounding box center [354, 235] width 235 height 19
type input "703607045977933"
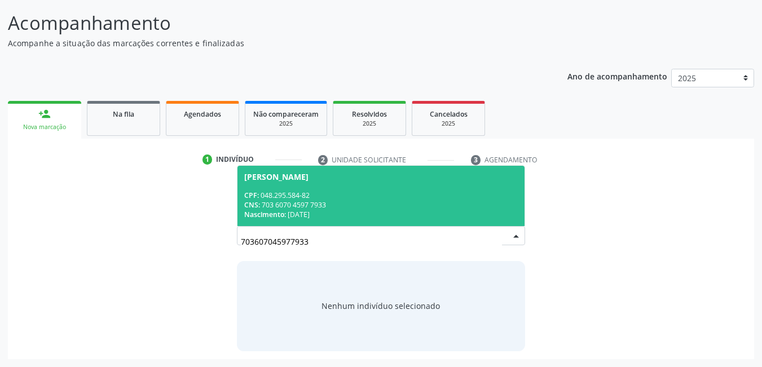
click at [302, 186] on span "[PERSON_NAME] CPF: 048.295.584-82 CNS: 703 6070 4597 7933 Nascimento: [DATE]" at bounding box center [381, 196] width 288 height 60
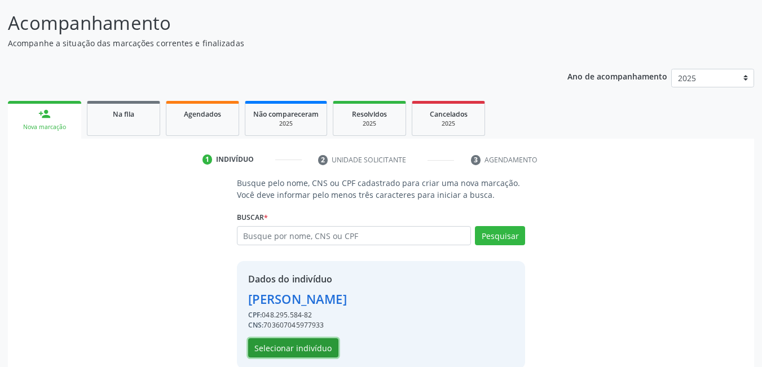
click at [294, 345] on button "Selecionar indivíduo" at bounding box center [293, 347] width 90 height 19
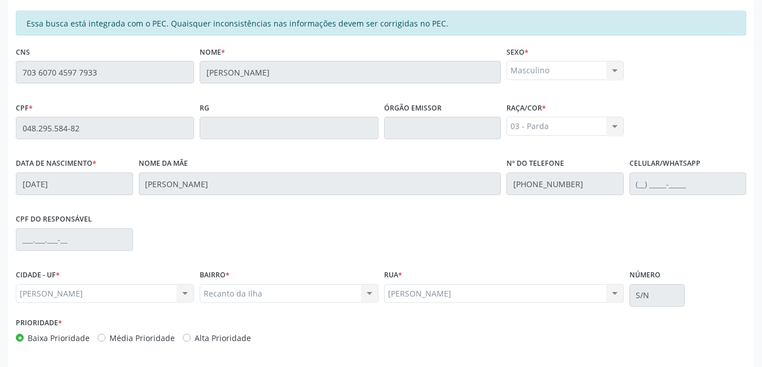
scroll to position [293, 0]
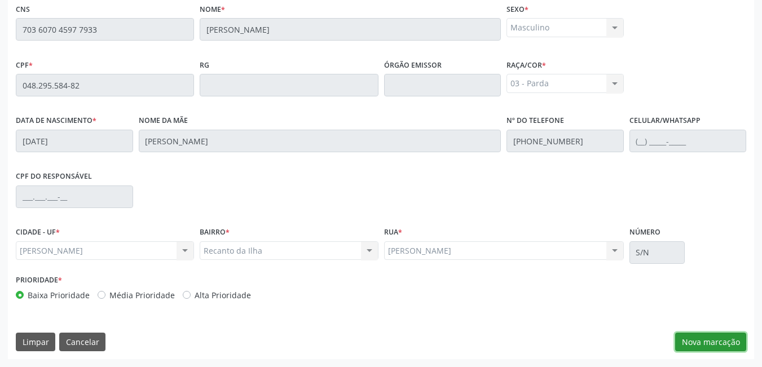
click at [710, 336] on button "Nova marcação" at bounding box center [710, 342] width 71 height 19
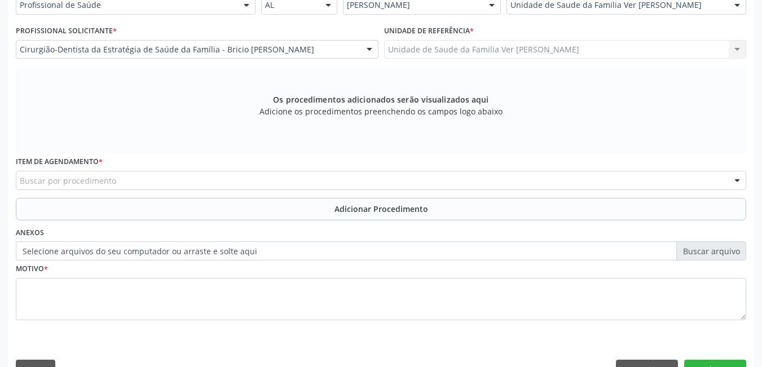
scroll to position [281, 0]
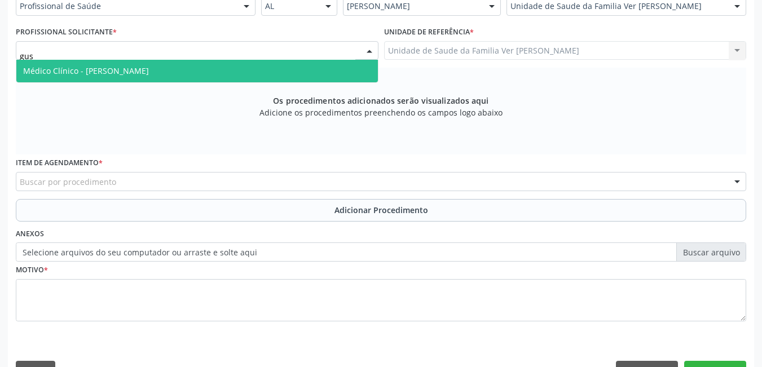
type input "gust"
click at [276, 65] on span "Médico Clínico - [PERSON_NAME]" at bounding box center [197, 71] width 362 height 23
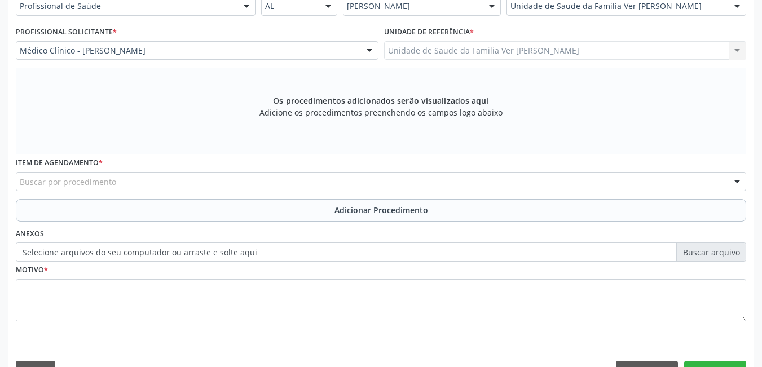
click at [178, 183] on div "Buscar por procedimento" at bounding box center [381, 181] width 730 height 19
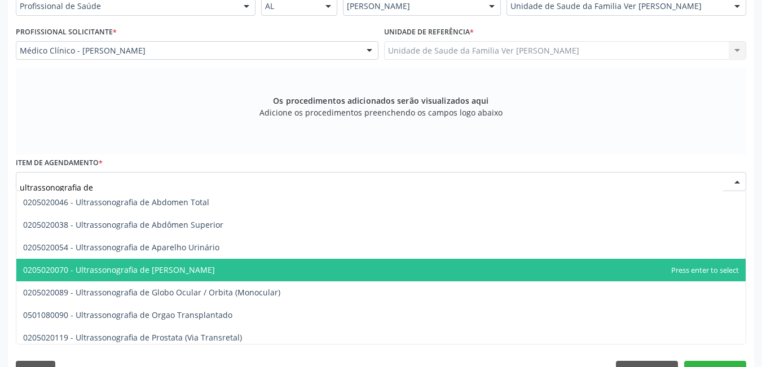
type input "ultrassonografia de a"
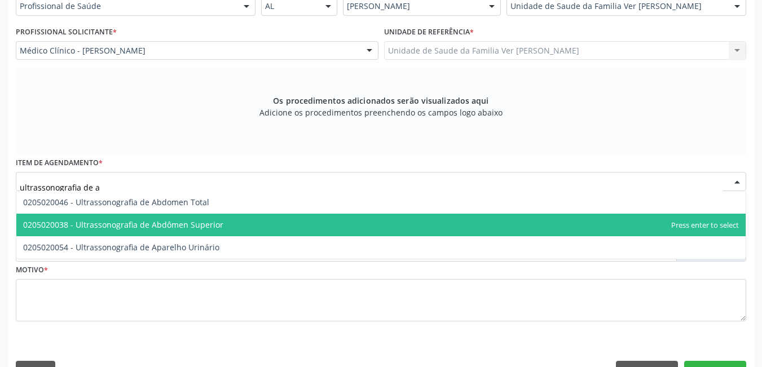
click at [229, 222] on span "0205020038 - Ultrassonografia de Abdômen Superior" at bounding box center [380, 225] width 729 height 23
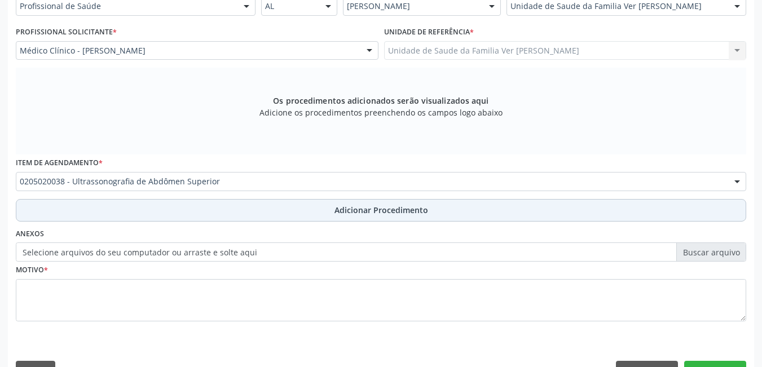
drag, startPoint x: 258, startPoint y: 208, endPoint x: 283, endPoint y: 210, distance: 24.4
click at [283, 210] on button "Adicionar Procedimento" at bounding box center [381, 210] width 730 height 23
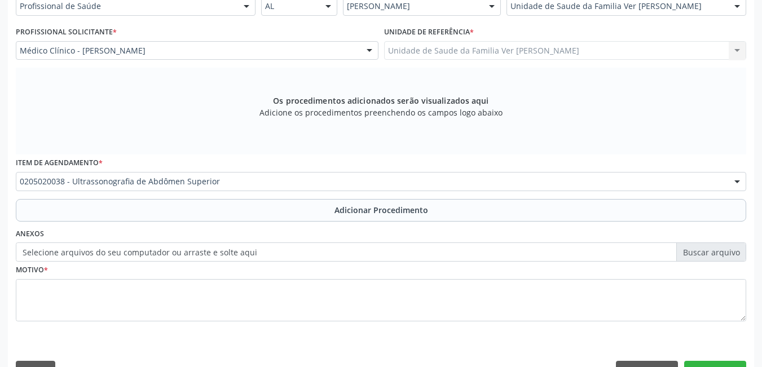
scroll to position [267, 0]
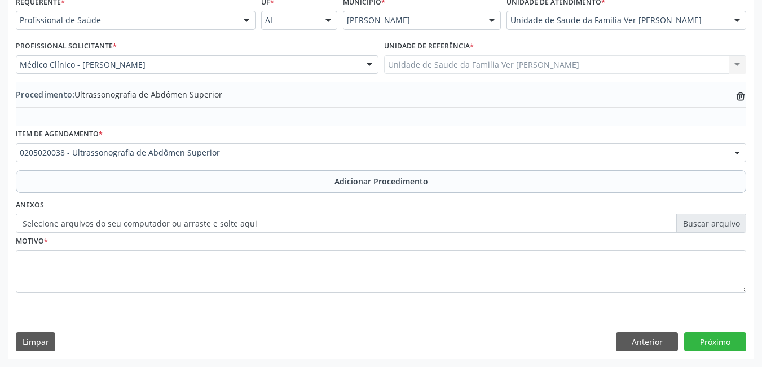
click at [283, 210] on div "Anexos Selecione arquivos do seu computador ou arraste e solte aqui" at bounding box center [381, 215] width 736 height 36
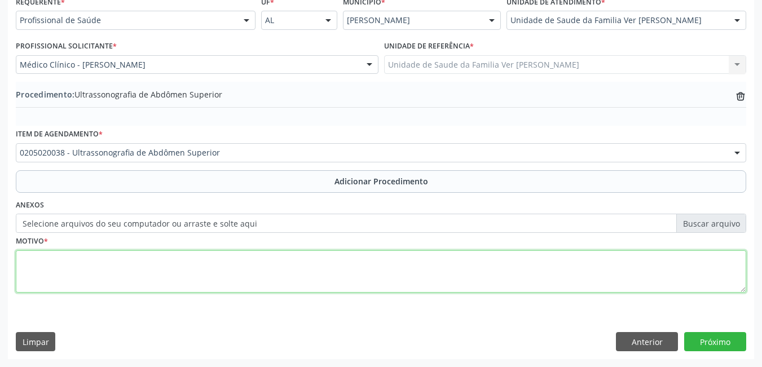
click at [218, 288] on textarea at bounding box center [381, 271] width 730 height 43
type textarea "não da para entender"
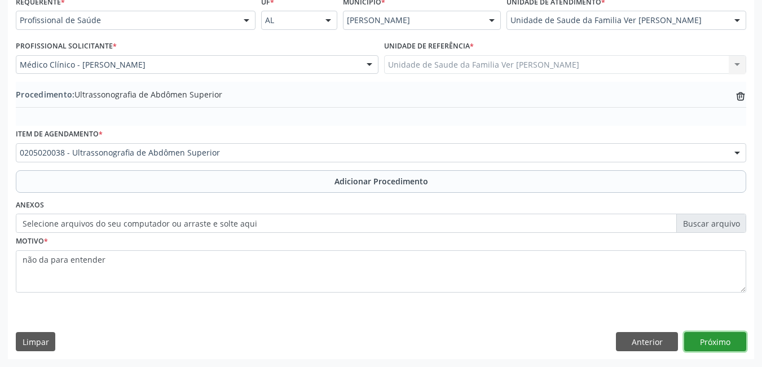
click at [726, 343] on button "Próximo" at bounding box center [715, 341] width 62 height 19
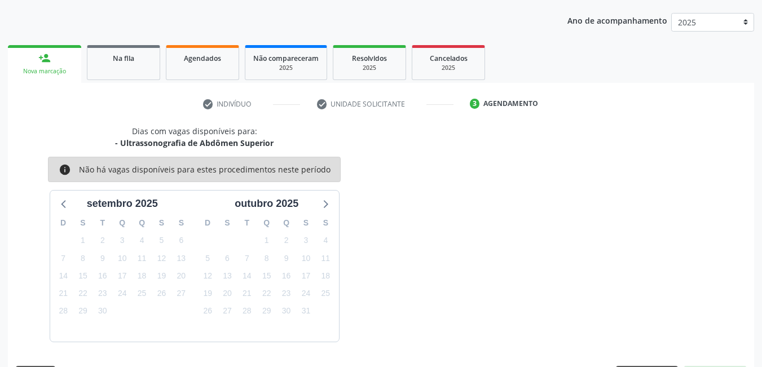
scroll to position [173, 0]
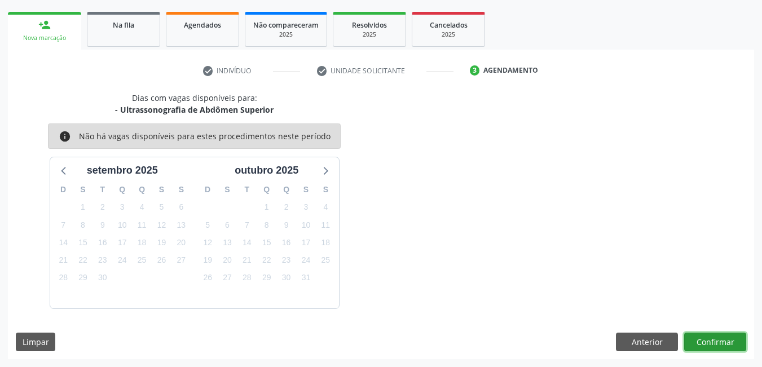
click at [728, 342] on button "Confirmar" at bounding box center [715, 342] width 62 height 19
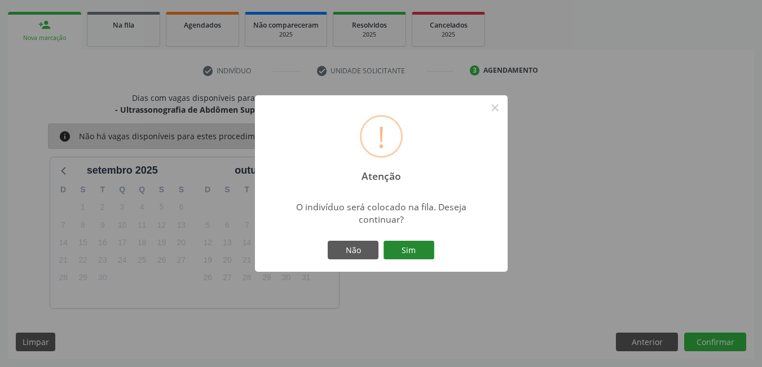
click at [428, 250] on button "Sim" at bounding box center [409, 250] width 51 height 19
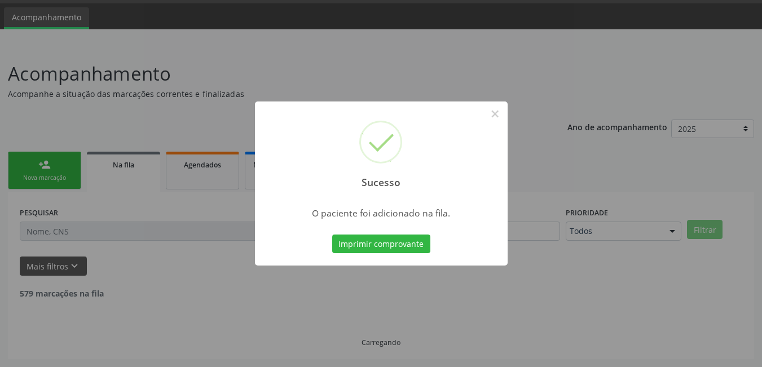
scroll to position [21, 0]
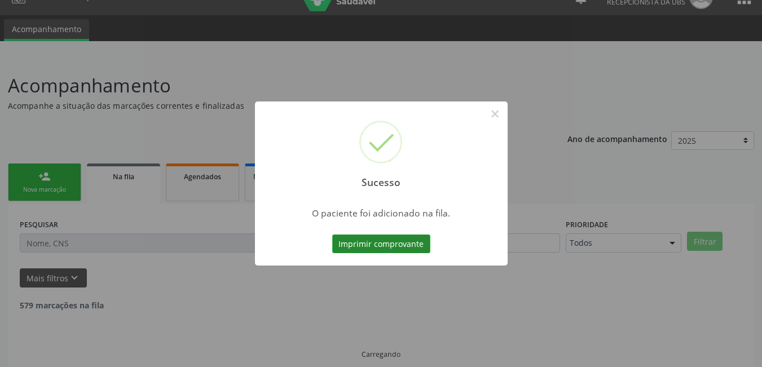
click at [403, 246] on button "Imprimir comprovante" at bounding box center [381, 244] width 98 height 19
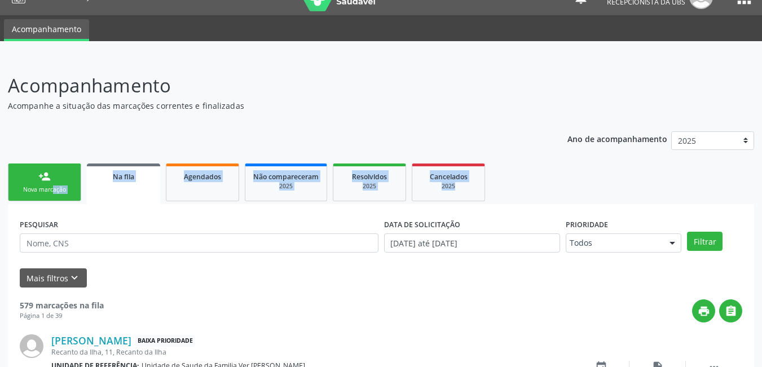
drag, startPoint x: 31, startPoint y: 206, endPoint x: 33, endPoint y: 194, distance: 12.6
click at [33, 194] on div "Nova marcação" at bounding box center [44, 190] width 56 height 8
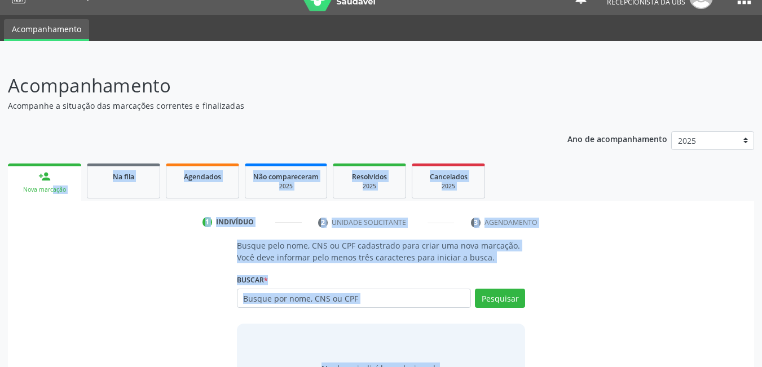
click at [21, 191] on div "Nova marcação" at bounding box center [45, 190] width 58 height 8
click at [90, 134] on div "Ano de acompanhamento 2025 person_add Nova marcação Na fila Agendados Não compa…" at bounding box center [381, 273] width 746 height 298
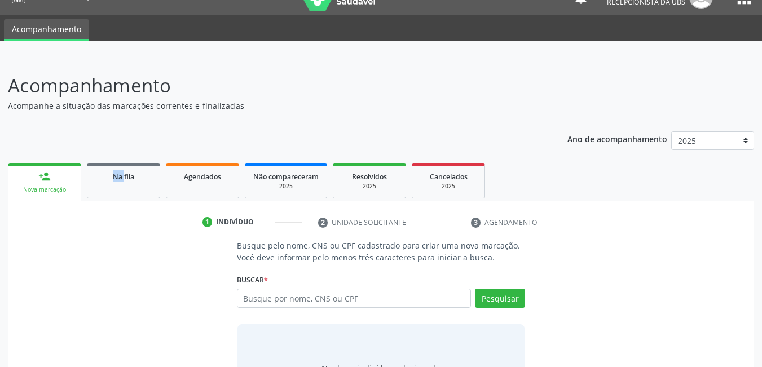
click at [90, 134] on div "Ano de acompanhamento 2025 person_add Nova marcação Na fila Agendados Não compa…" at bounding box center [381, 273] width 746 height 298
click at [46, 179] on div "person_add" at bounding box center [44, 176] width 12 height 12
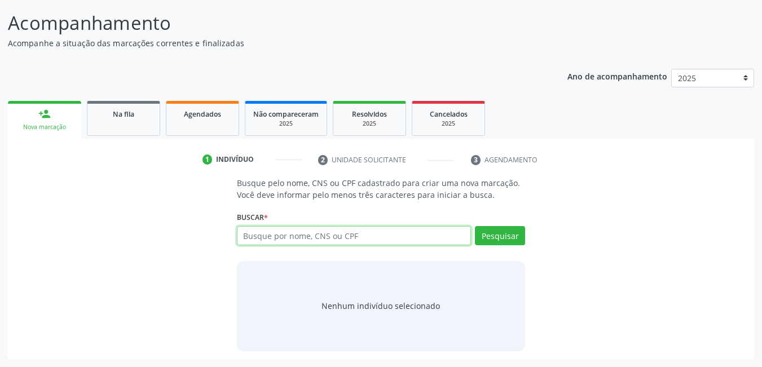
click at [412, 236] on input "text" at bounding box center [354, 235] width 235 height 19
type input "700004563132408"
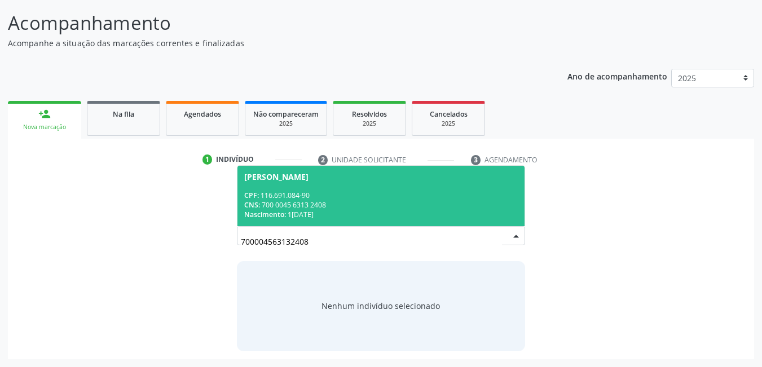
click at [351, 210] on div "Nascimento: [DATE]" at bounding box center [381, 215] width 274 height 10
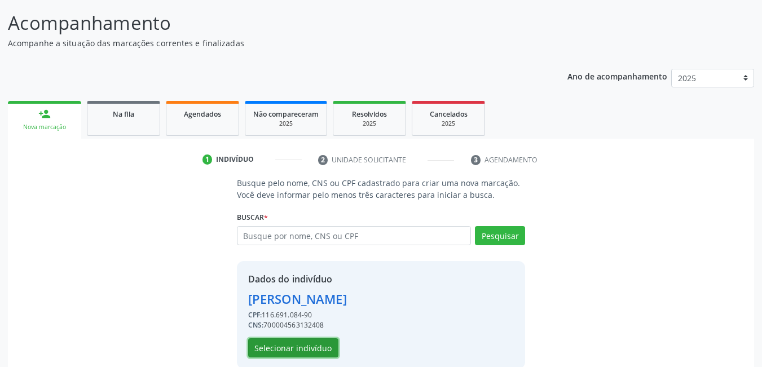
click at [297, 350] on button "Selecionar indivíduo" at bounding box center [293, 347] width 90 height 19
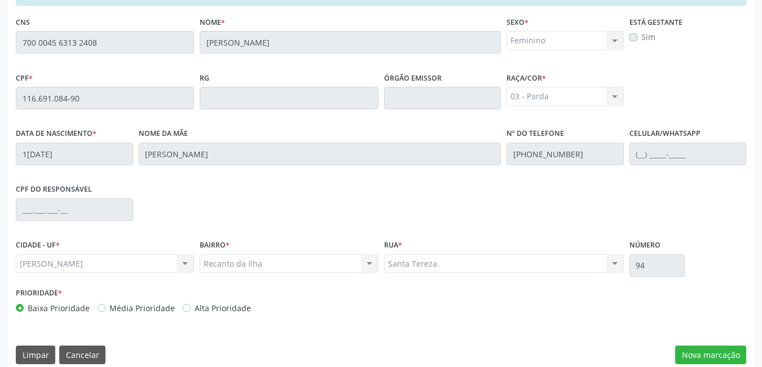
scroll to position [293, 0]
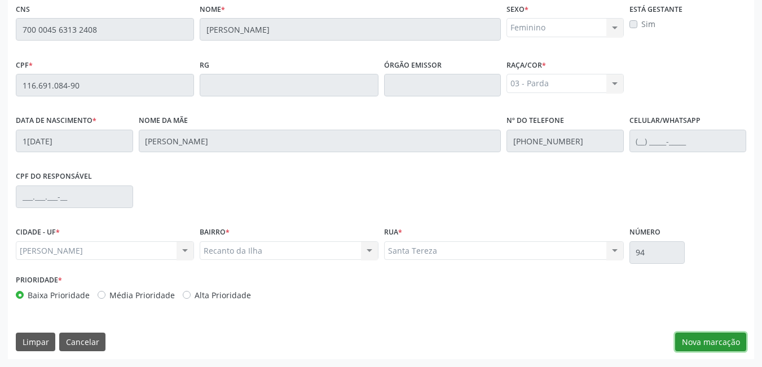
click at [731, 339] on button "Nova marcação" at bounding box center [710, 342] width 71 height 19
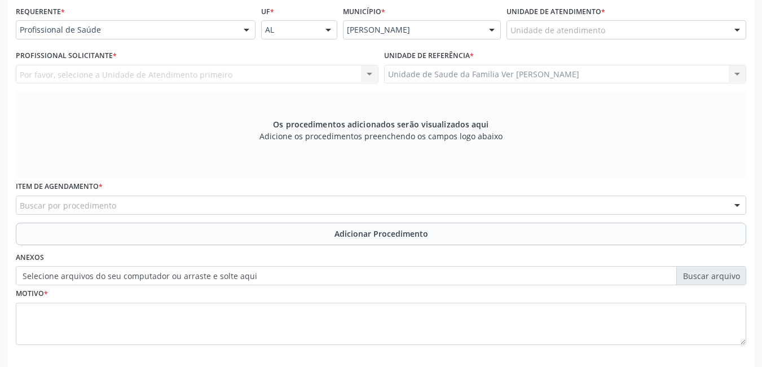
scroll to position [248, 0]
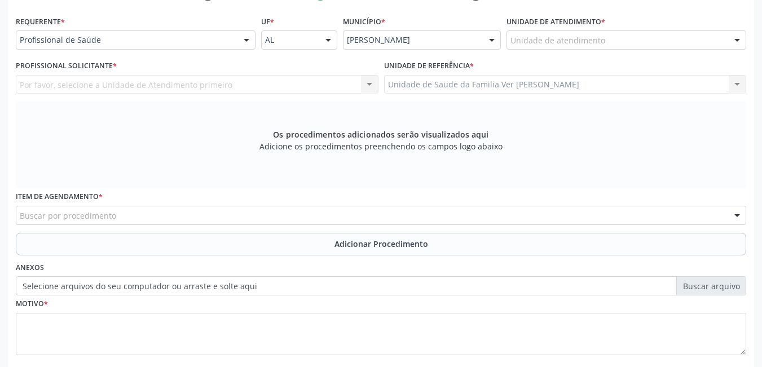
click at [619, 37] on div "Unidade de atendimento" at bounding box center [627, 39] width 240 height 19
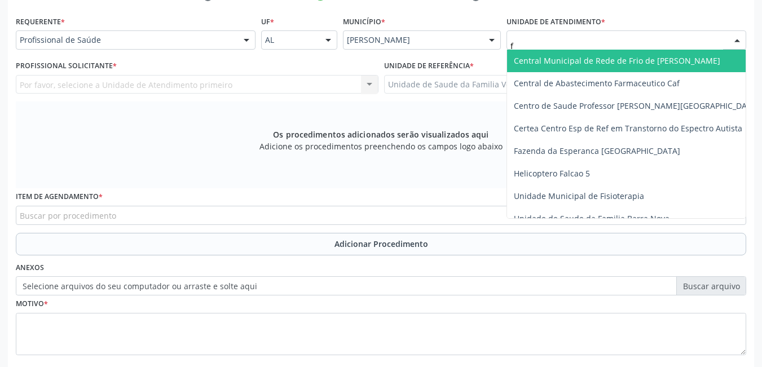
type input "fl"
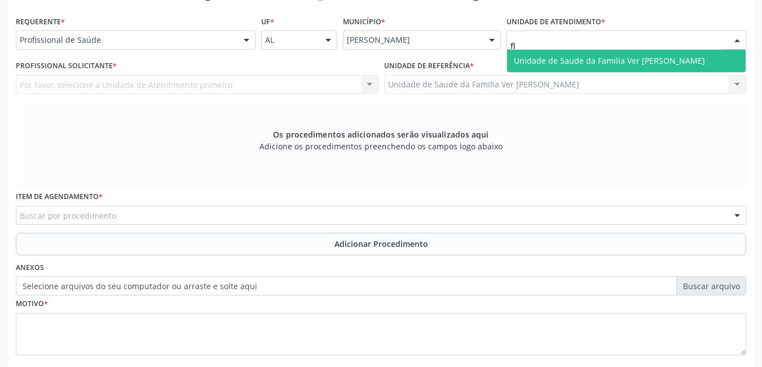
click at [584, 58] on span "Unidade de Saude da Familia Ver [PERSON_NAME]" at bounding box center [609, 60] width 191 height 11
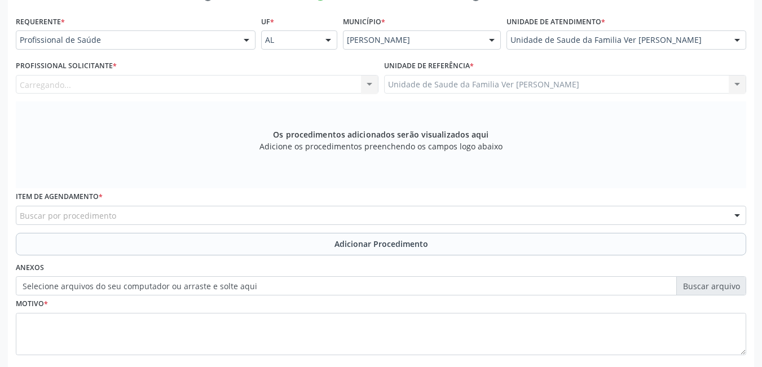
click at [335, 82] on div "Carregando... Nenhum resultado encontrado para: " " Não há nenhuma opção para s…" at bounding box center [197, 84] width 363 height 19
click at [325, 81] on div "Profissional solicitante" at bounding box center [197, 84] width 363 height 19
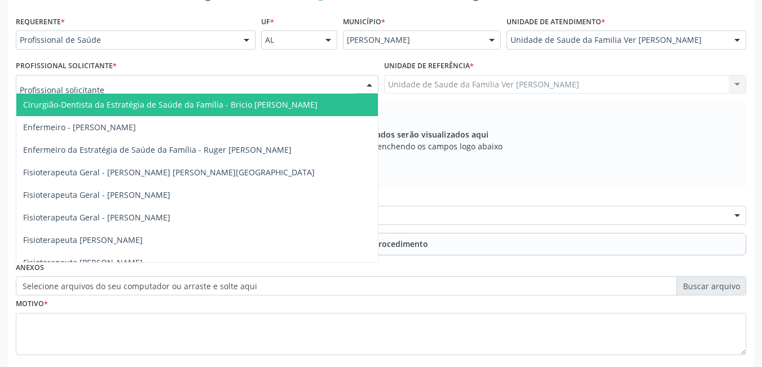
click at [325, 81] on input "text" at bounding box center [188, 90] width 336 height 23
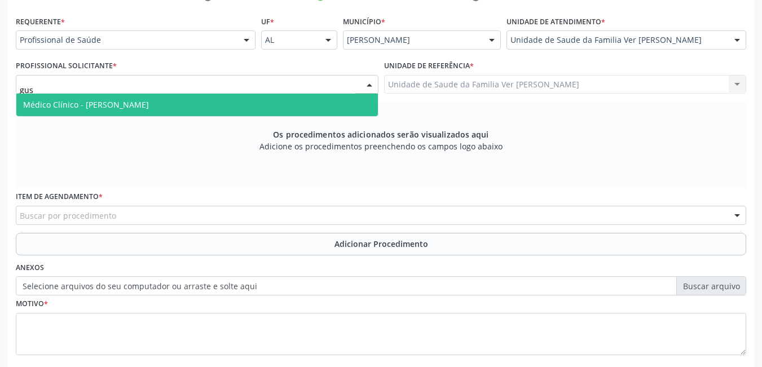
type input "gust"
click at [256, 111] on span "Médico Clínico - [PERSON_NAME]" at bounding box center [197, 105] width 362 height 23
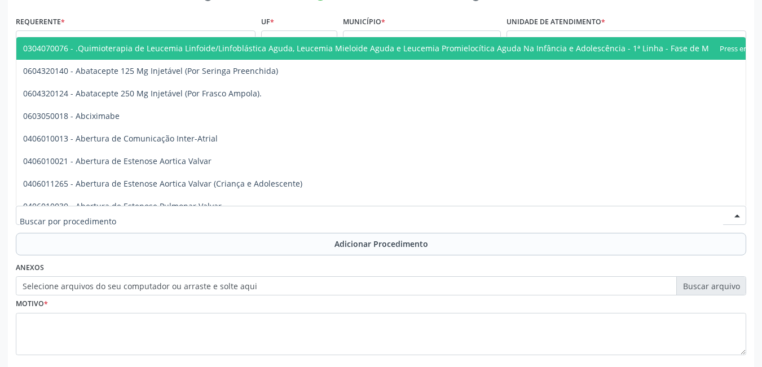
click at [210, 218] on div at bounding box center [381, 215] width 730 height 19
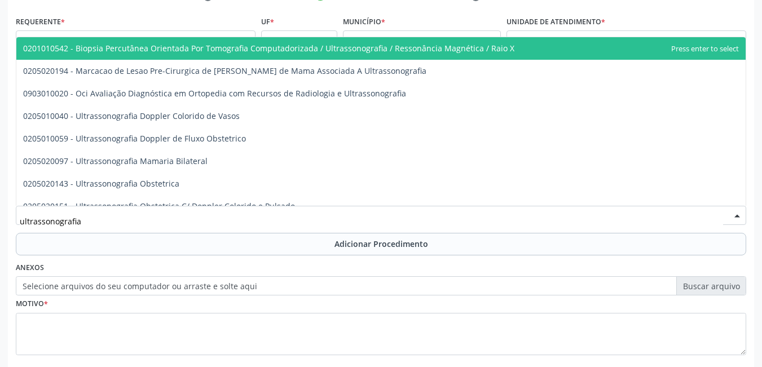
type input "ultrassonografia p"
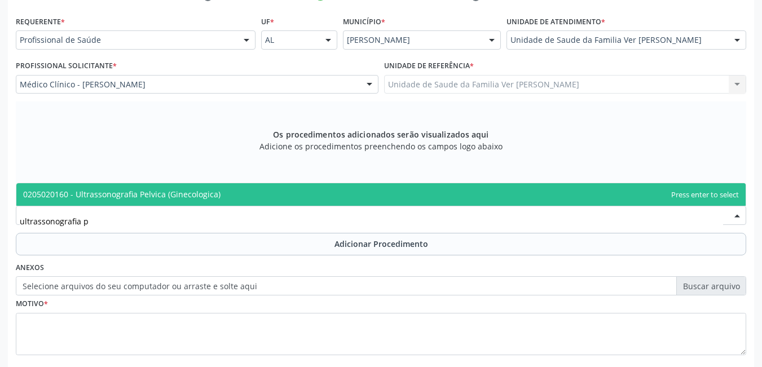
click at [226, 189] on span "0205020160 - Ultrassonografia Pelvica (Ginecologica)" at bounding box center [380, 194] width 729 height 23
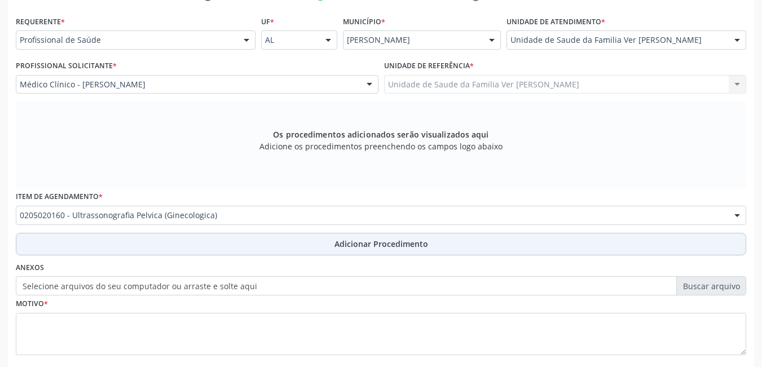
click at [231, 246] on button "Adicionar Procedimento" at bounding box center [381, 244] width 730 height 23
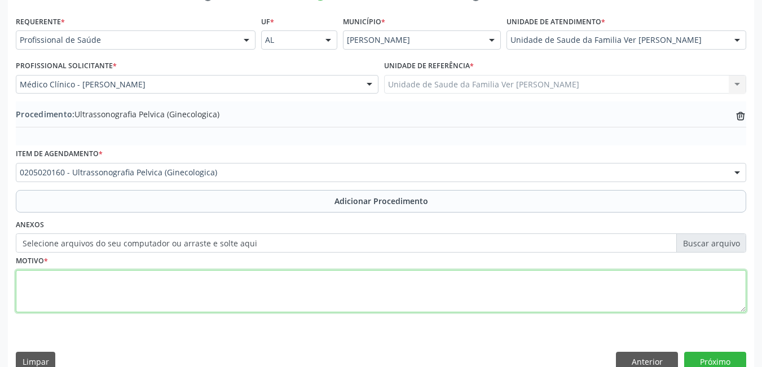
click at [183, 298] on textarea at bounding box center [381, 291] width 730 height 43
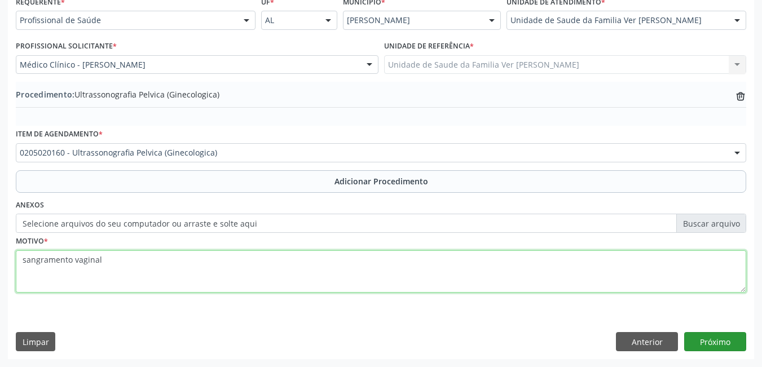
type textarea "sangramento vaginal"
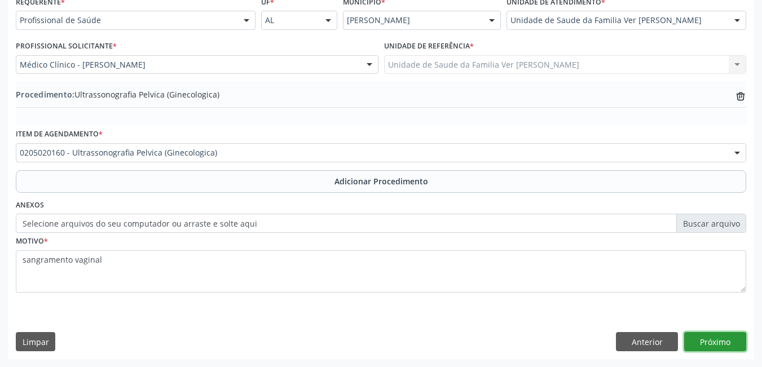
click at [719, 344] on button "Próximo" at bounding box center [715, 341] width 62 height 19
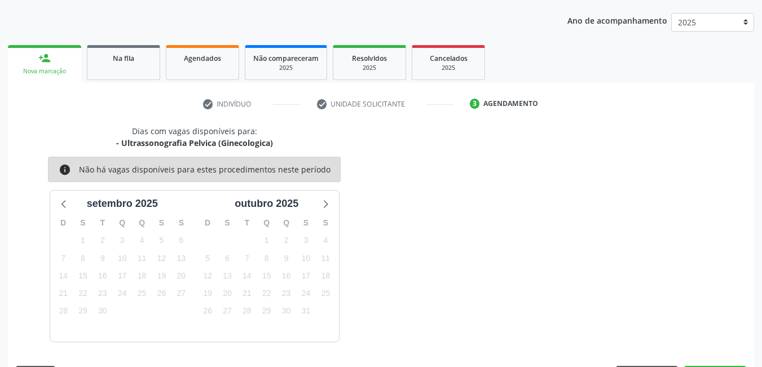
scroll to position [173, 0]
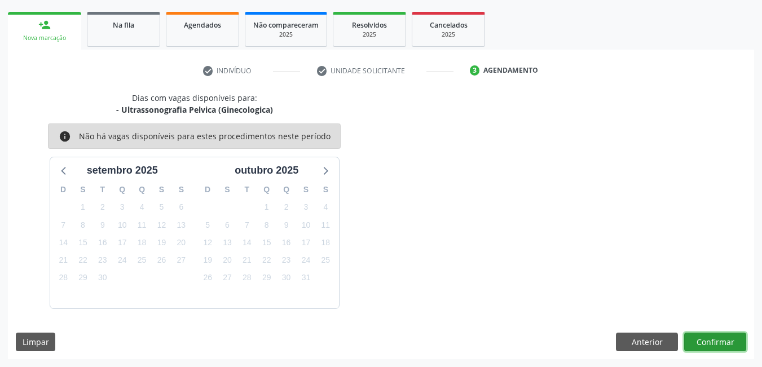
click at [717, 340] on button "Confirmar" at bounding box center [715, 342] width 62 height 19
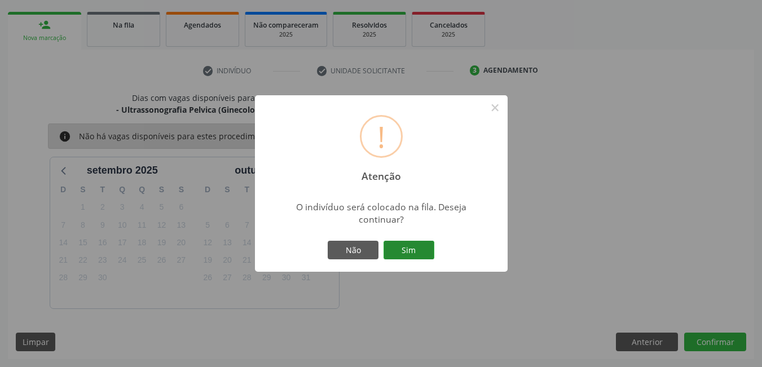
click at [412, 253] on button "Sim" at bounding box center [409, 250] width 51 height 19
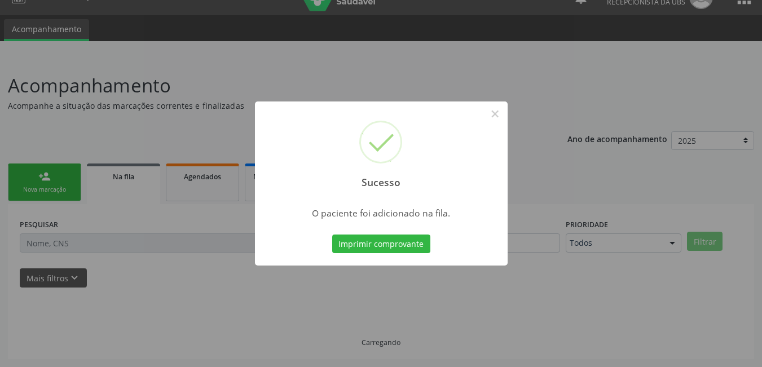
scroll to position [21, 0]
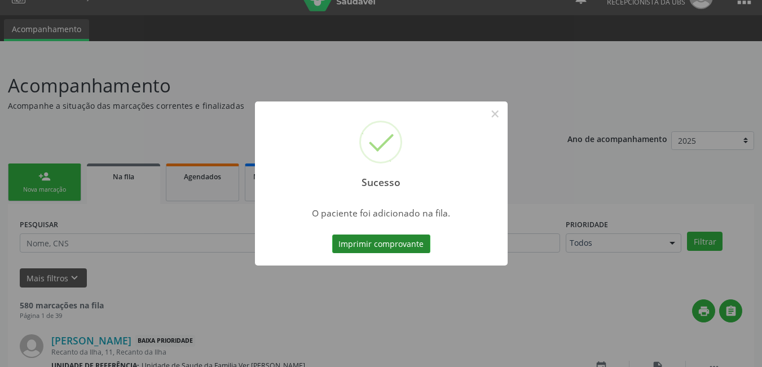
click at [382, 246] on button "Imprimir comprovante" at bounding box center [381, 244] width 98 height 19
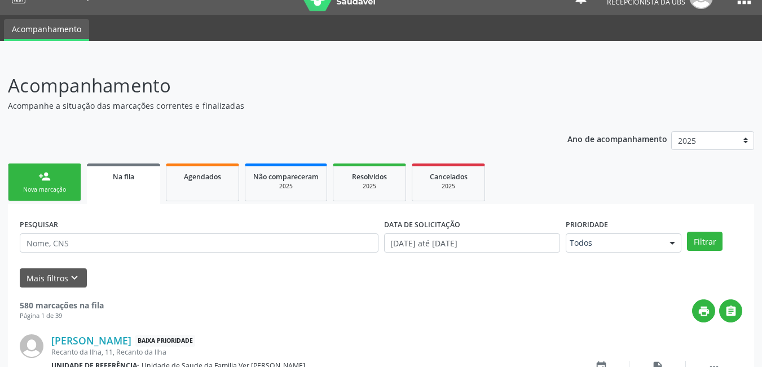
click at [30, 171] on link "person_add Nova marcação" at bounding box center [44, 183] width 73 height 38
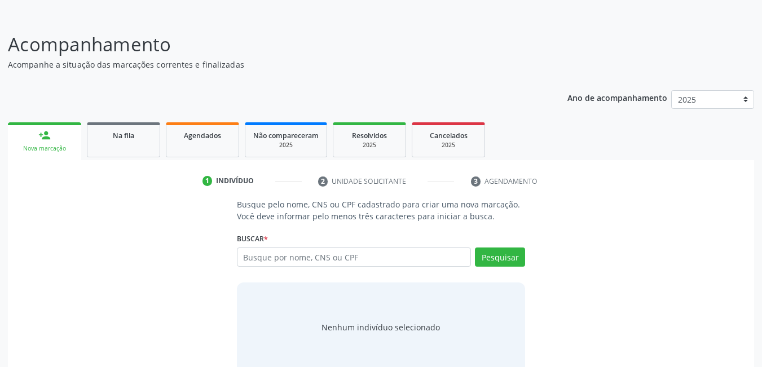
scroll to position [83, 0]
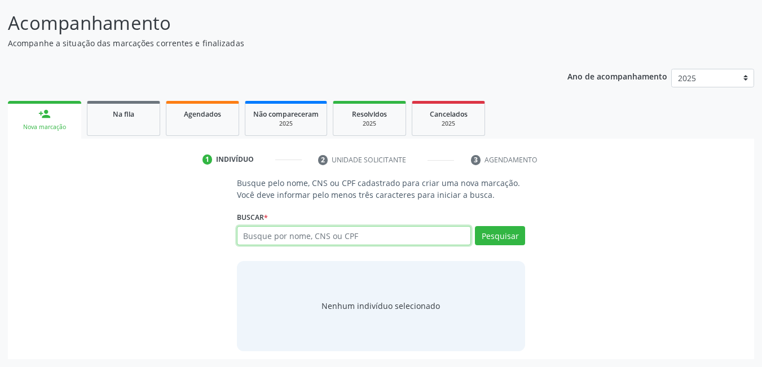
click at [437, 233] on input "text" at bounding box center [354, 235] width 235 height 19
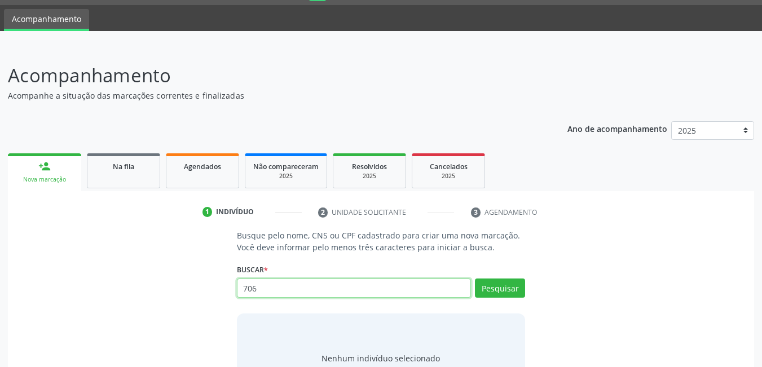
scroll to position [30, 0]
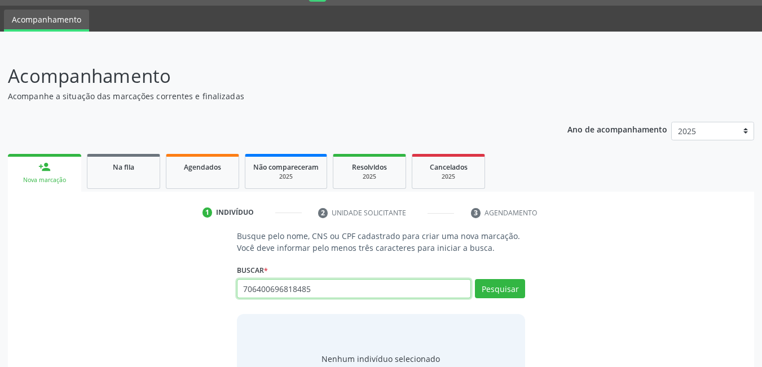
type input "706400696818485"
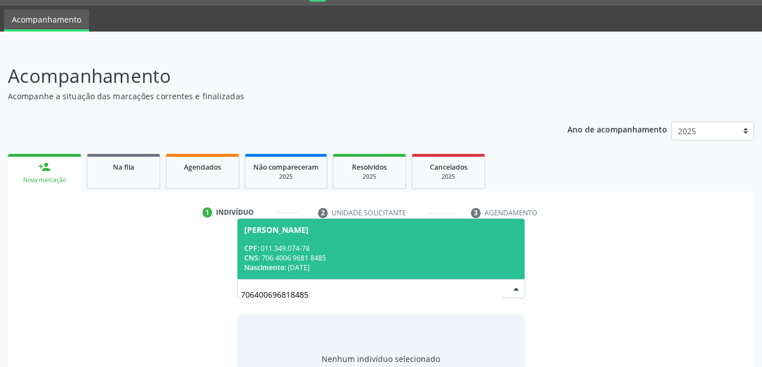
click at [366, 226] on div "[PERSON_NAME]" at bounding box center [381, 230] width 274 height 9
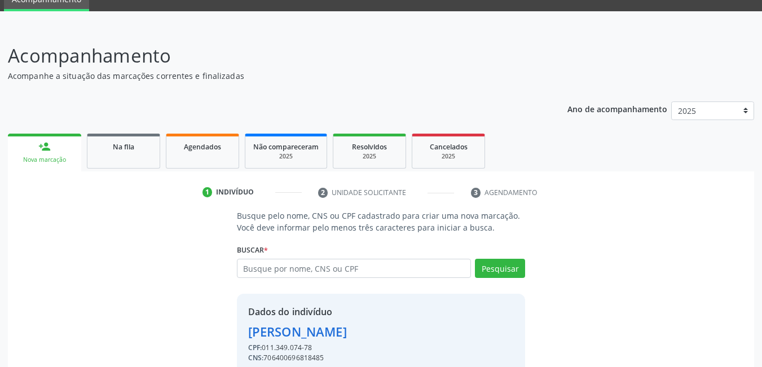
scroll to position [101, 0]
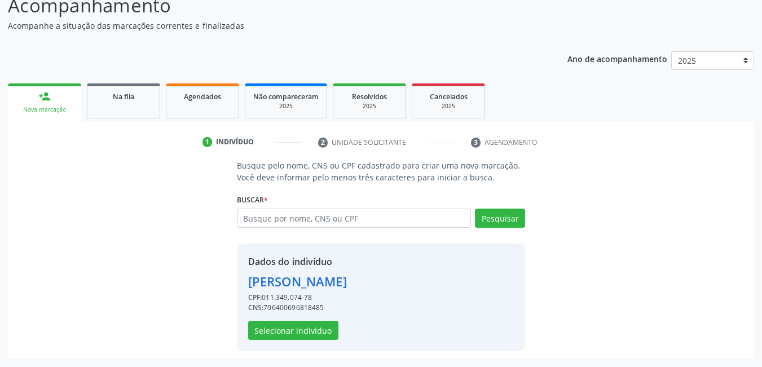
click at [337, 335] on div "Dados do indivíduo [PERSON_NAME] CPF: 011.349.074-78 CNS: 706400696818485 Selec…" at bounding box center [297, 297] width 99 height 85
click at [312, 335] on button "Selecionar indivíduo" at bounding box center [293, 330] width 90 height 19
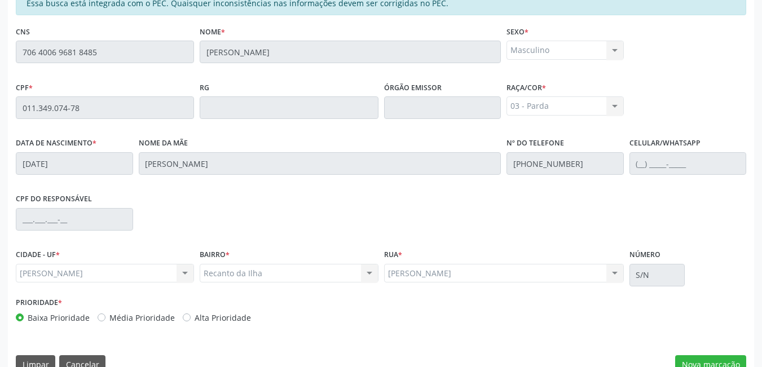
scroll to position [293, 0]
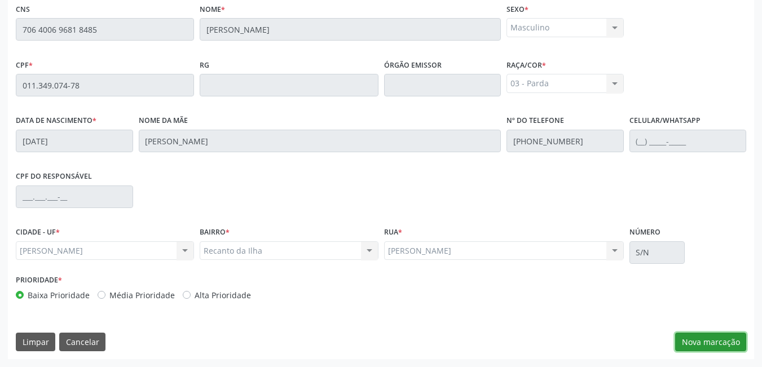
click at [694, 342] on button "Nova marcação" at bounding box center [710, 342] width 71 height 19
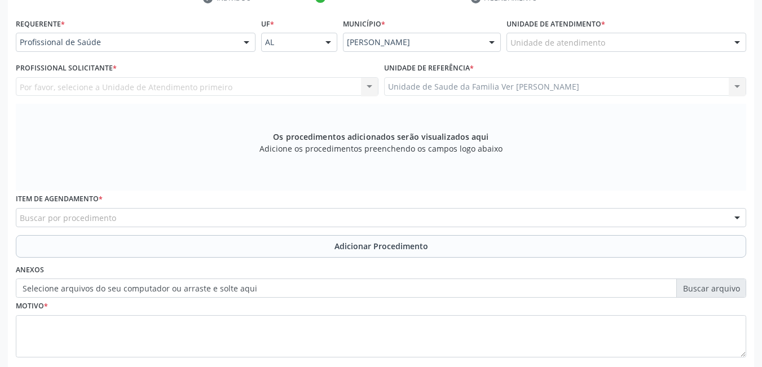
scroll to position [242, 0]
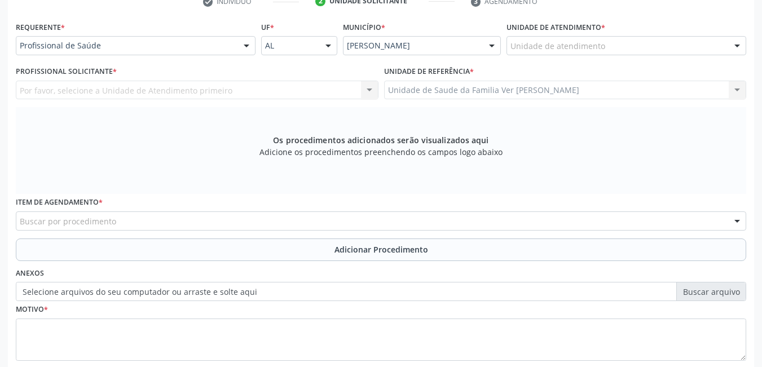
click at [650, 41] on div "Unidade de atendimento" at bounding box center [627, 45] width 240 height 19
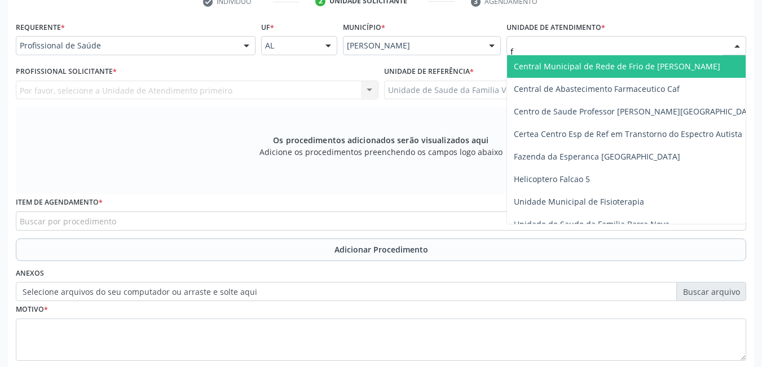
type input "fl"
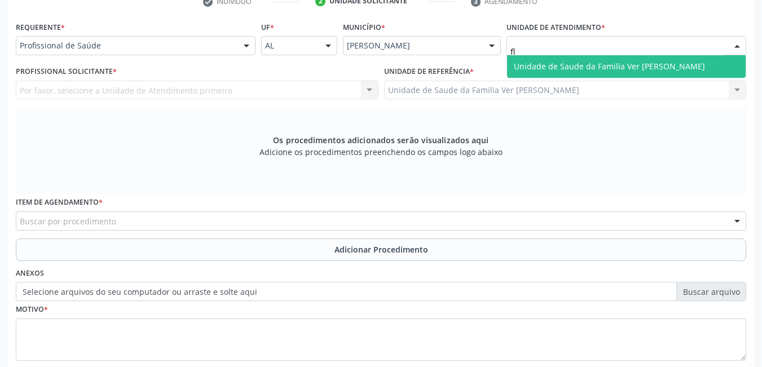
click at [635, 64] on span "Unidade de Saude da Familia Ver [PERSON_NAME]" at bounding box center [609, 66] width 191 height 11
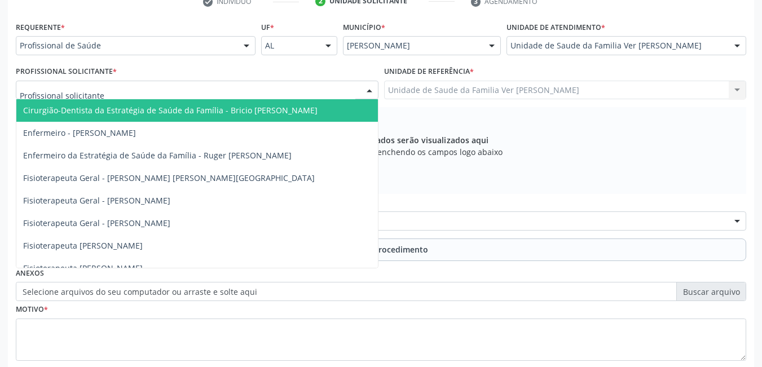
click at [279, 89] on div at bounding box center [197, 90] width 363 height 19
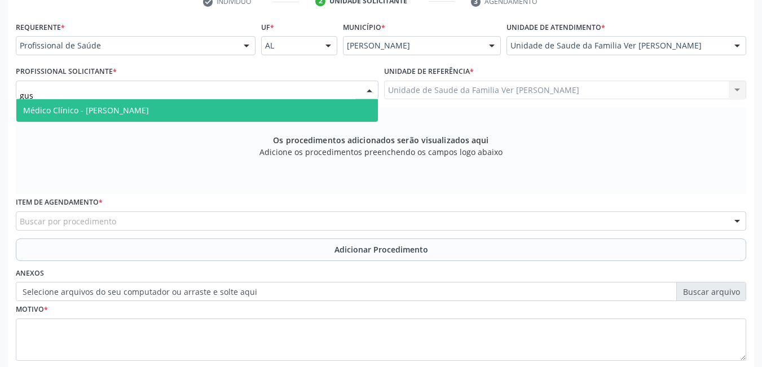
type input "gust"
click at [241, 113] on span "Médico Clínico - [PERSON_NAME]" at bounding box center [197, 110] width 362 height 23
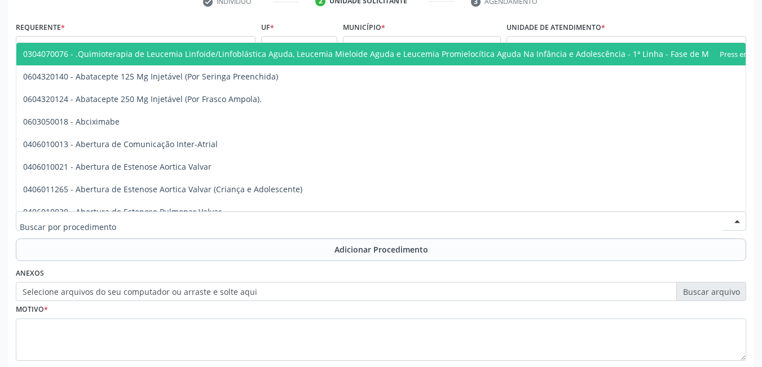
click at [222, 218] on div at bounding box center [381, 221] width 730 height 19
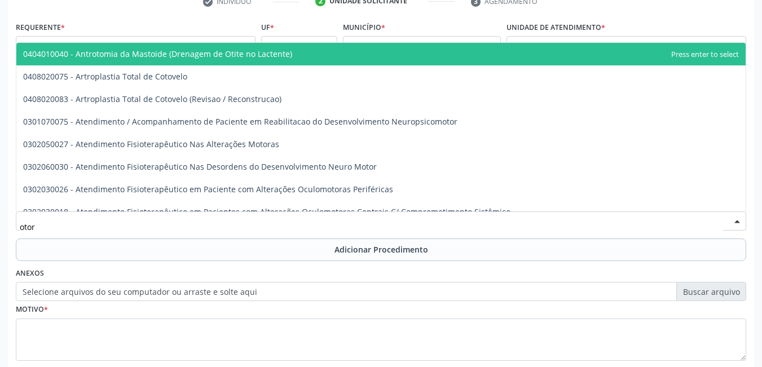
type input "otorr"
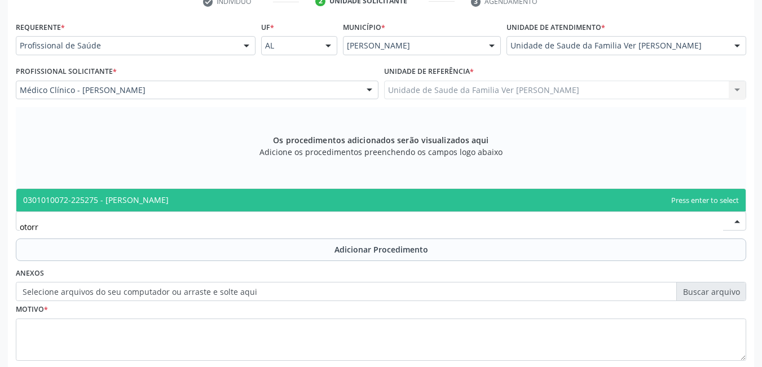
click at [229, 205] on span "0301010072-225275 - [PERSON_NAME]" at bounding box center [380, 200] width 729 height 23
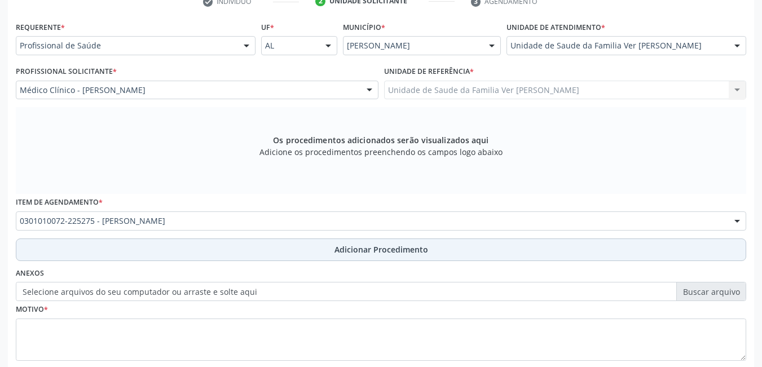
click at [223, 253] on button "Adicionar Procedimento" at bounding box center [381, 250] width 730 height 23
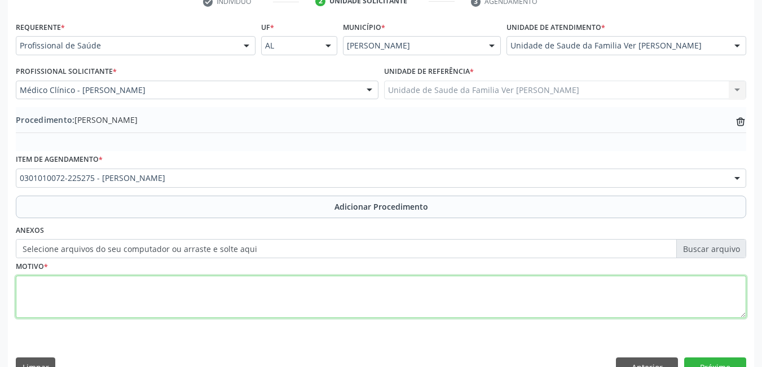
click at [186, 303] on textarea at bounding box center [381, 297] width 730 height 43
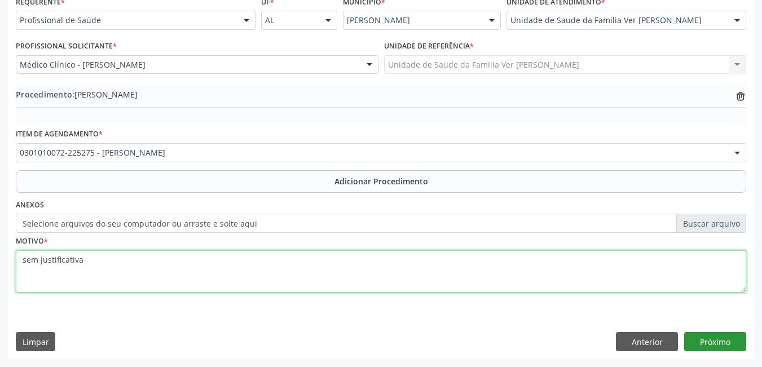
type textarea "sem justificativa"
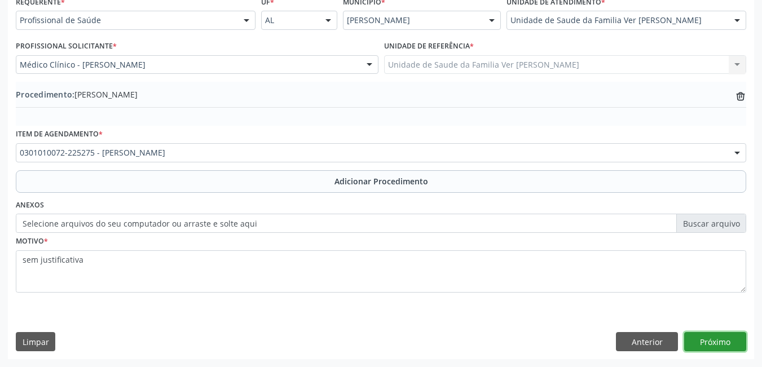
click at [723, 340] on button "Próximo" at bounding box center [715, 341] width 62 height 19
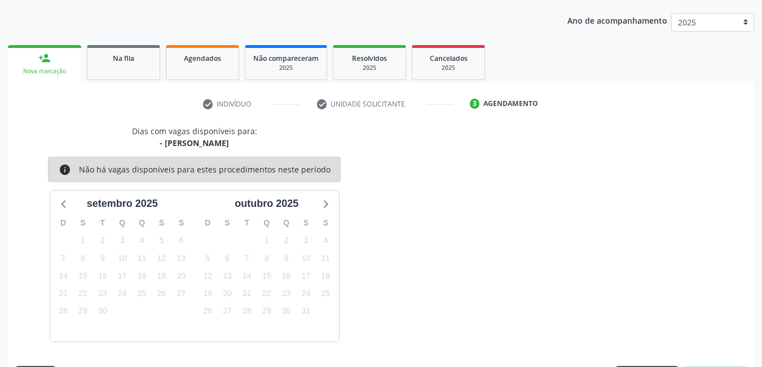
scroll to position [173, 0]
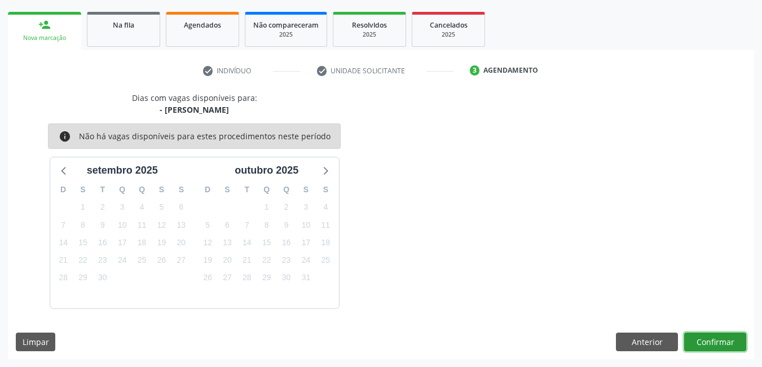
click at [712, 338] on button "Confirmar" at bounding box center [715, 342] width 62 height 19
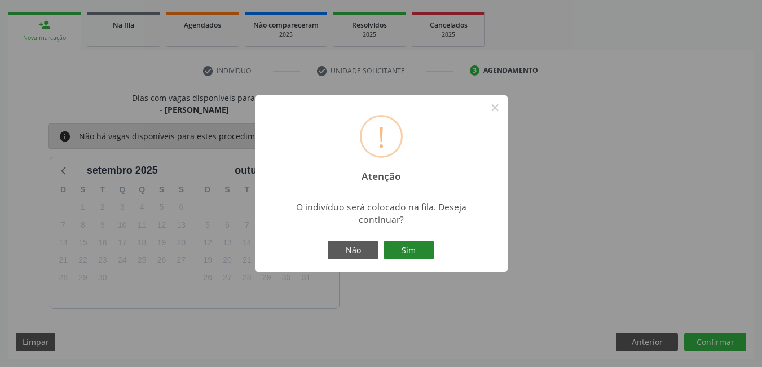
click at [424, 252] on button "Sim" at bounding box center [409, 250] width 51 height 19
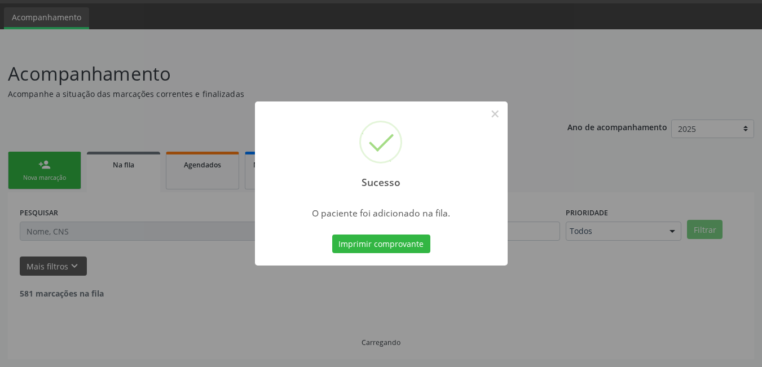
scroll to position [21, 0]
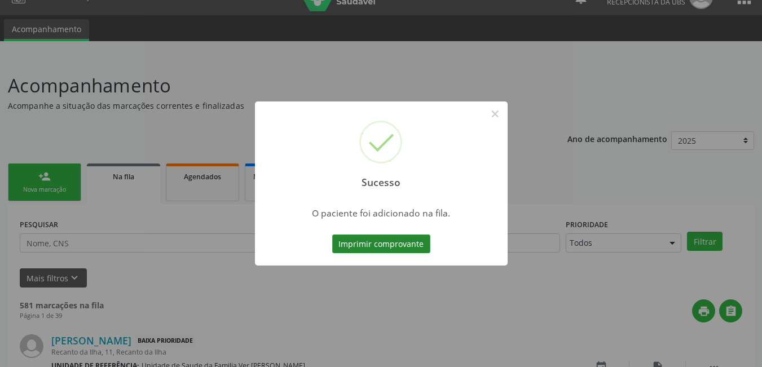
click at [411, 243] on button "Imprimir comprovante" at bounding box center [381, 244] width 98 height 19
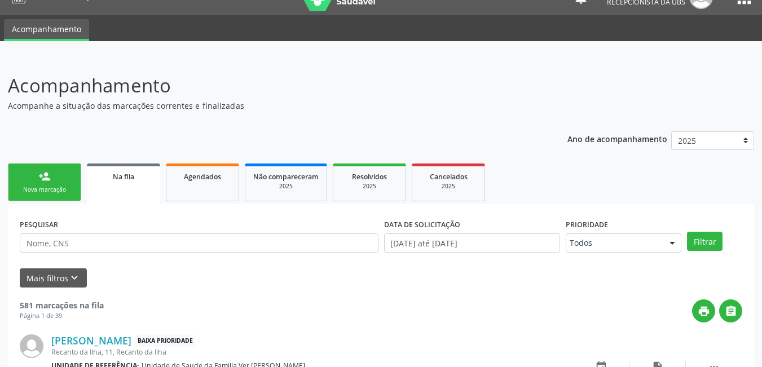
click at [32, 188] on div "Nova marcação" at bounding box center [44, 190] width 56 height 8
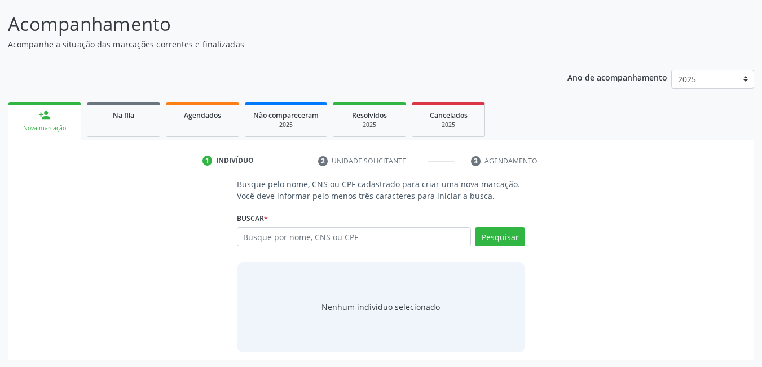
scroll to position [83, 0]
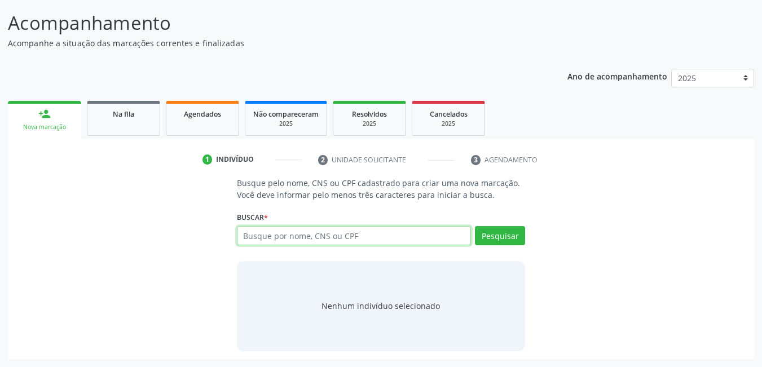
click at [424, 237] on input "text" at bounding box center [354, 235] width 235 height 19
type input "706208548572363"
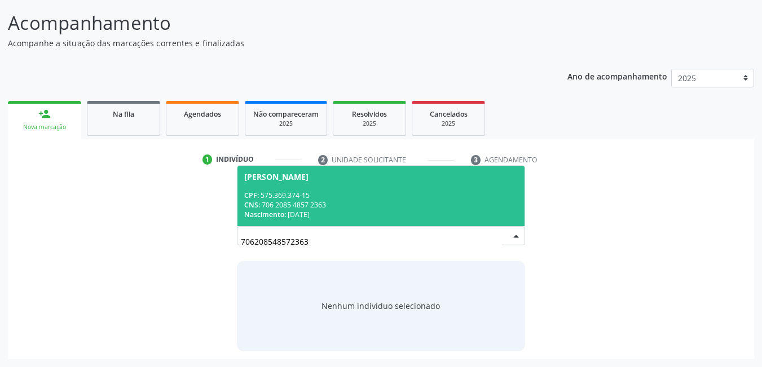
click at [380, 214] on div "Nascimento: [DATE]" at bounding box center [381, 215] width 274 height 10
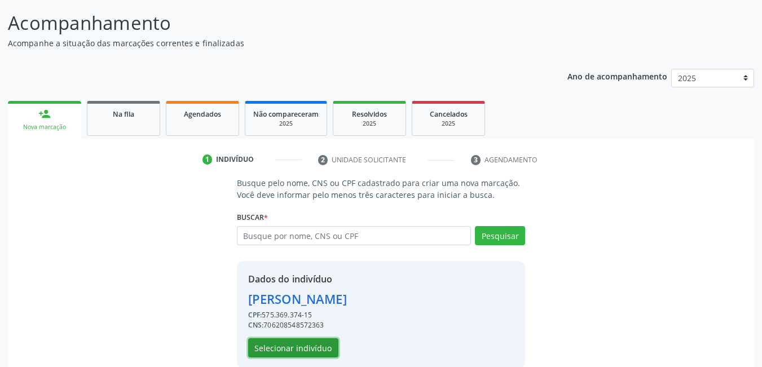
click at [276, 358] on button "Selecionar indivíduo" at bounding box center [293, 347] width 90 height 19
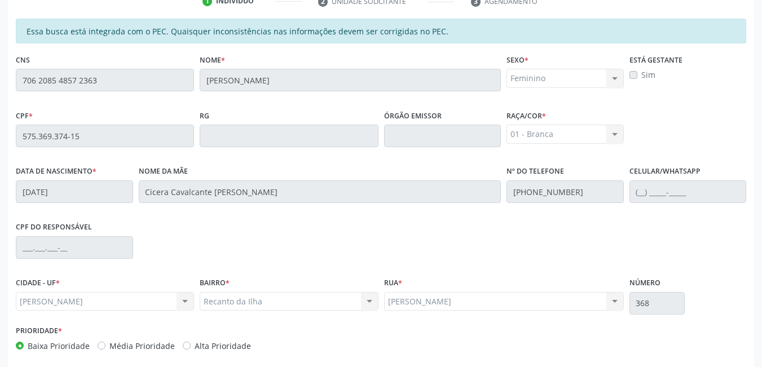
scroll to position [293, 0]
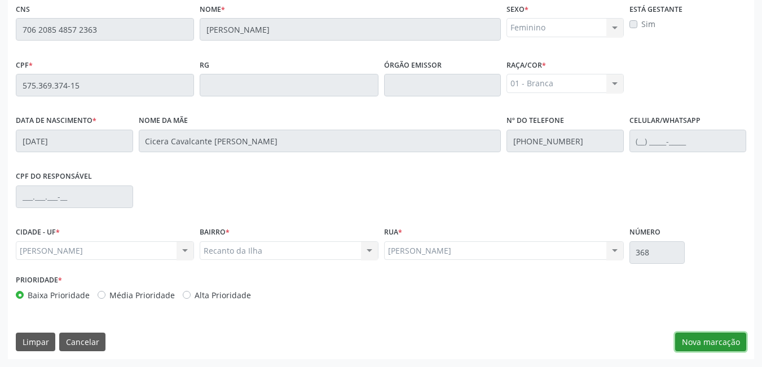
click at [721, 341] on button "Nova marcação" at bounding box center [710, 342] width 71 height 19
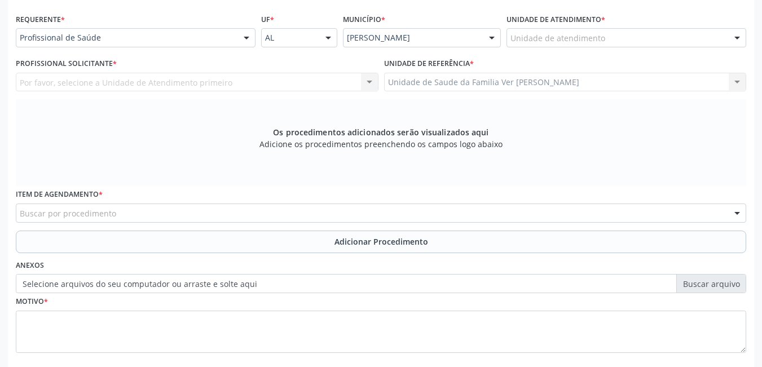
scroll to position [245, 0]
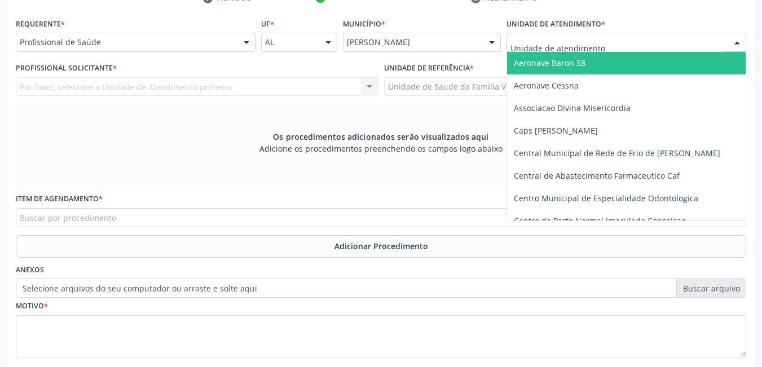
click at [610, 46] on div at bounding box center [627, 42] width 240 height 19
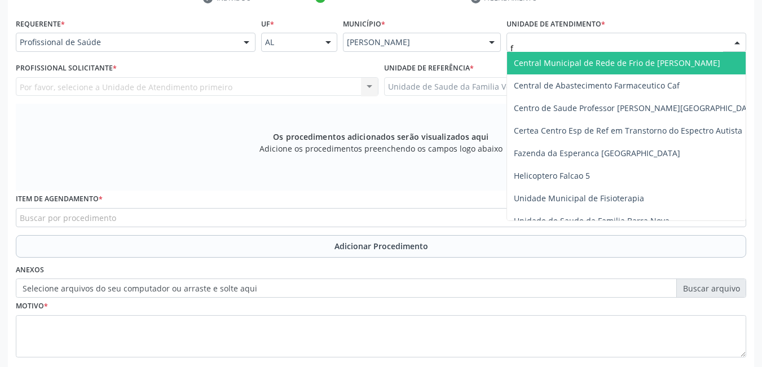
type input "fl"
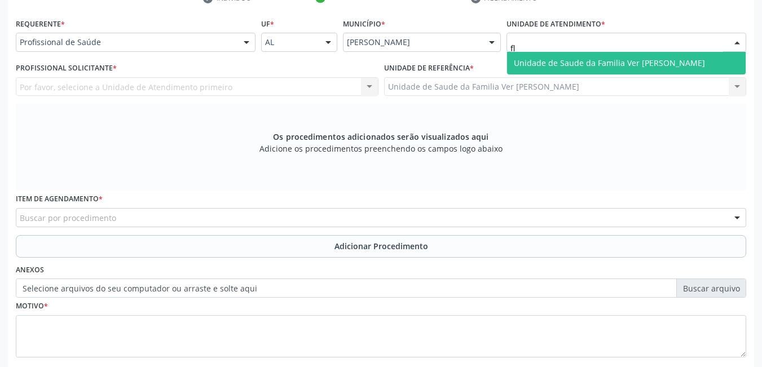
click at [553, 61] on span "Unidade de Saude da Familia Ver [PERSON_NAME]" at bounding box center [609, 63] width 191 height 11
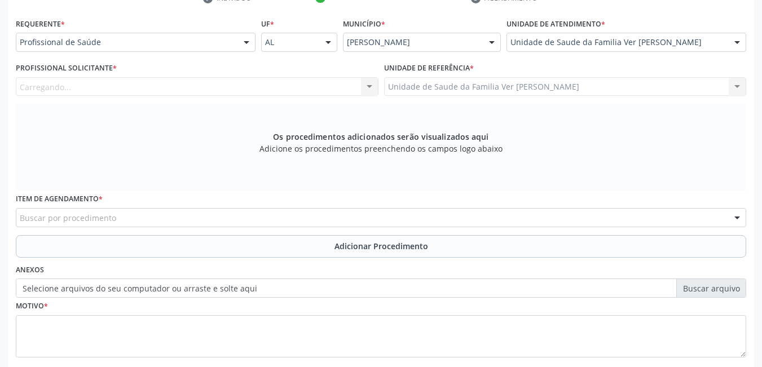
click at [316, 81] on div "Carregando... Nenhum resultado encontrado para: " " Não há nenhuma opção para s…" at bounding box center [197, 86] width 363 height 19
click at [272, 75] on div "Profissional Solicitante * Profissional solicitante Cirurgião-Dentista da Estra…" at bounding box center [197, 78] width 363 height 36
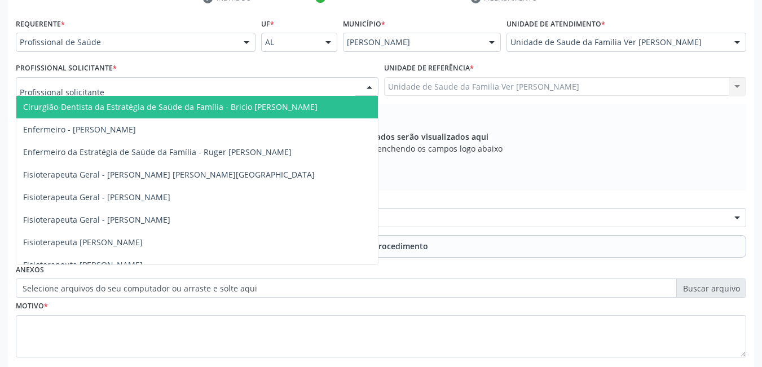
click at [264, 80] on div at bounding box center [197, 86] width 363 height 19
type input "h"
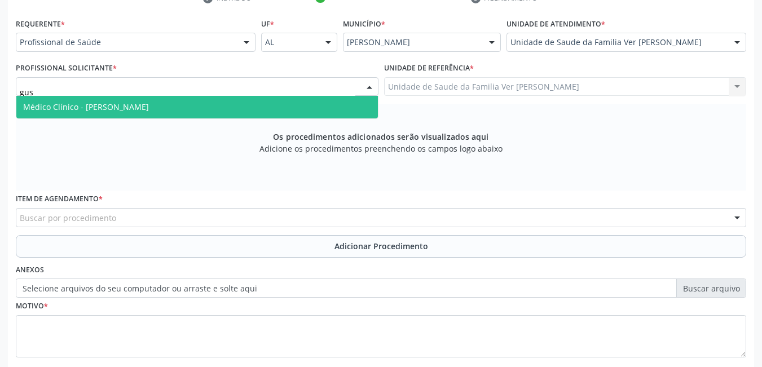
type input "gust"
click at [226, 103] on span "Médico Clínico - [PERSON_NAME]" at bounding box center [197, 107] width 362 height 23
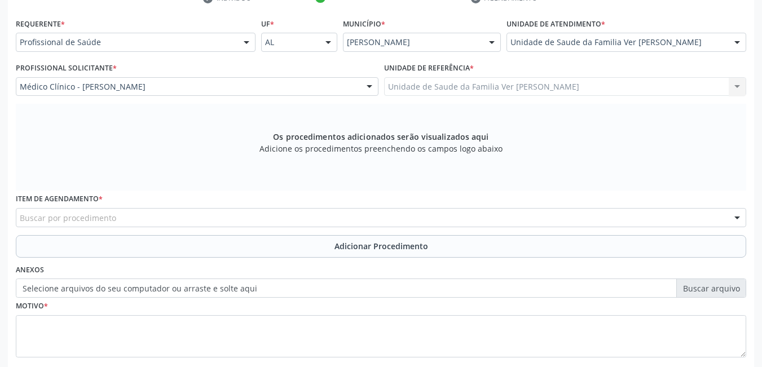
click at [162, 218] on div "Buscar por procedimento" at bounding box center [381, 217] width 730 height 19
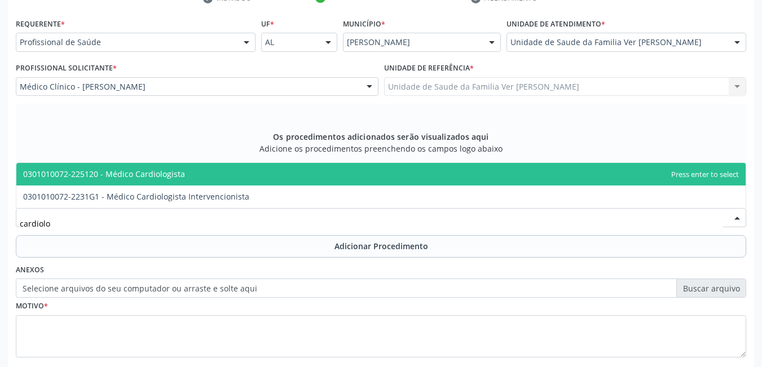
type input "cardiolog"
click at [210, 173] on span "0301010072-225120 - Médico Cardiologista" at bounding box center [380, 174] width 729 height 23
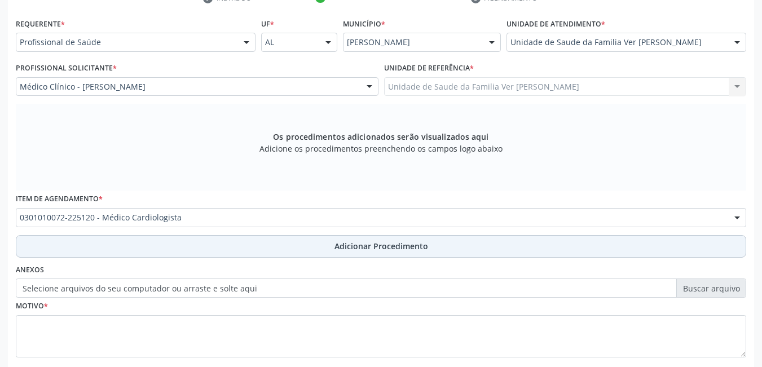
click at [177, 249] on button "Adicionar Procedimento" at bounding box center [381, 246] width 730 height 23
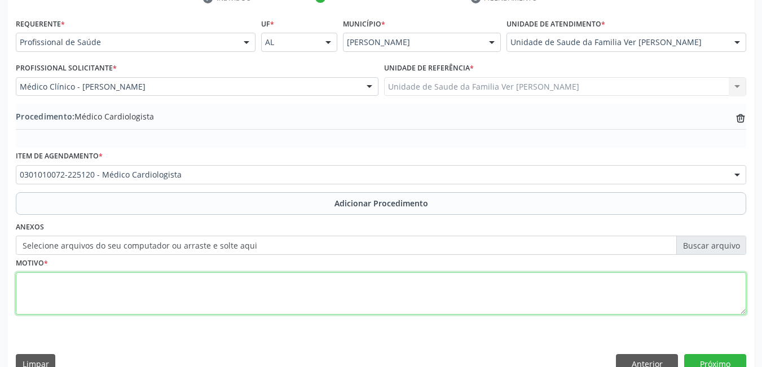
click at [151, 292] on textarea at bounding box center [381, 293] width 730 height 43
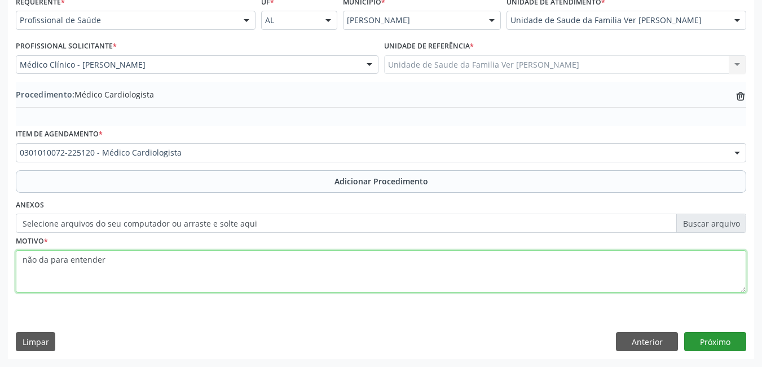
type textarea "não da para entender"
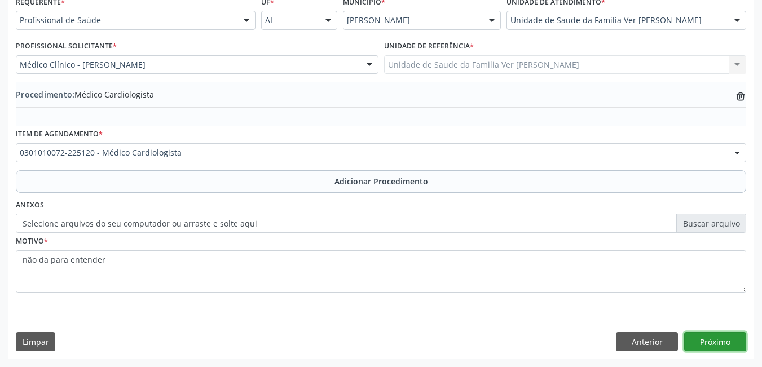
click at [712, 337] on button "Próximo" at bounding box center [715, 341] width 62 height 19
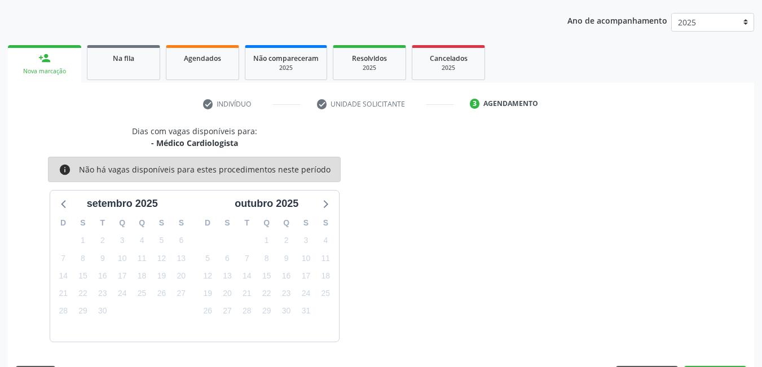
scroll to position [173, 0]
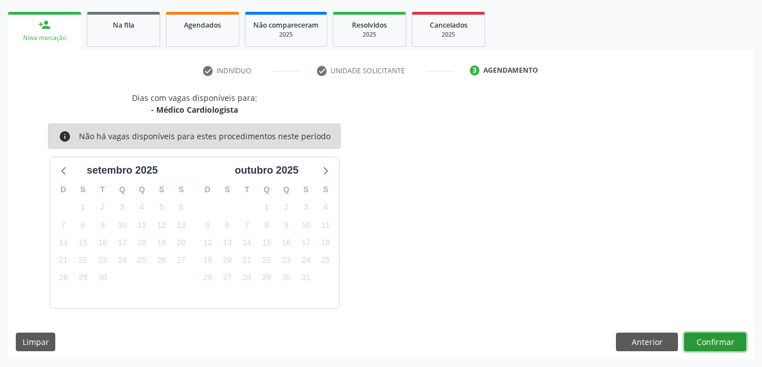
click at [712, 347] on button "Confirmar" at bounding box center [715, 342] width 62 height 19
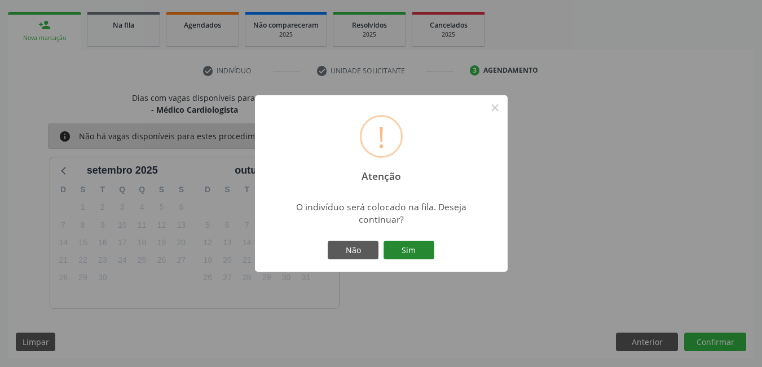
click at [409, 248] on button "Sim" at bounding box center [409, 250] width 51 height 19
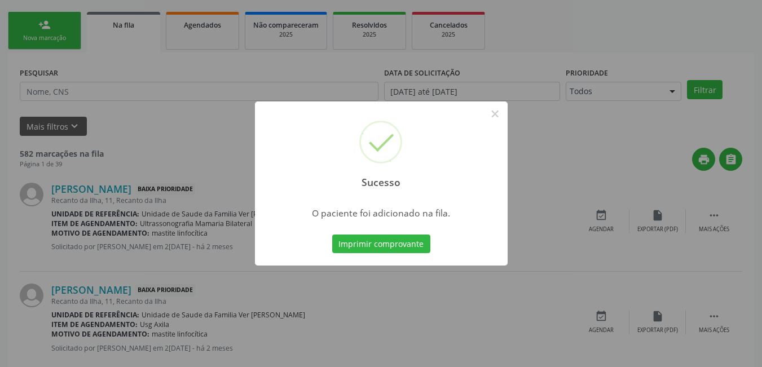
scroll to position [21, 0]
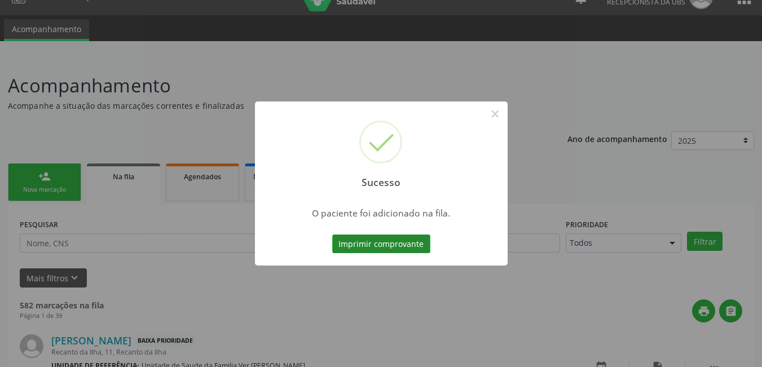
click at [378, 246] on button "Imprimir comprovante" at bounding box center [381, 244] width 98 height 19
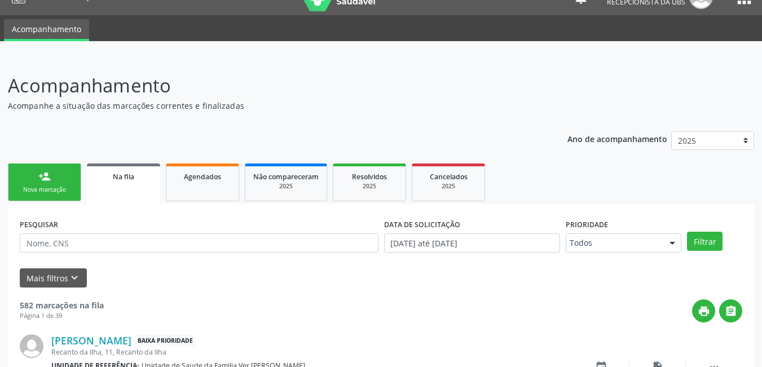
click at [60, 170] on link "person_add Nova marcação" at bounding box center [44, 183] width 73 height 38
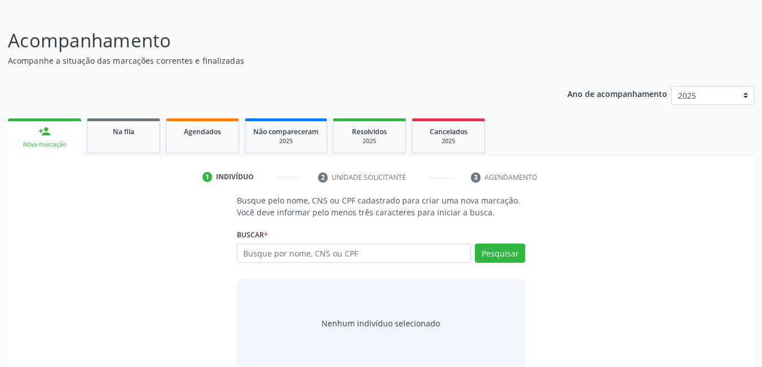
scroll to position [83, 0]
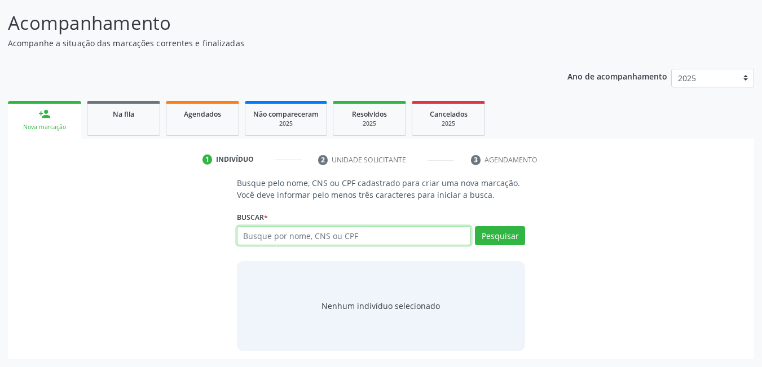
click at [438, 236] on input "text" at bounding box center [354, 235] width 235 height 19
type input "07178030402"
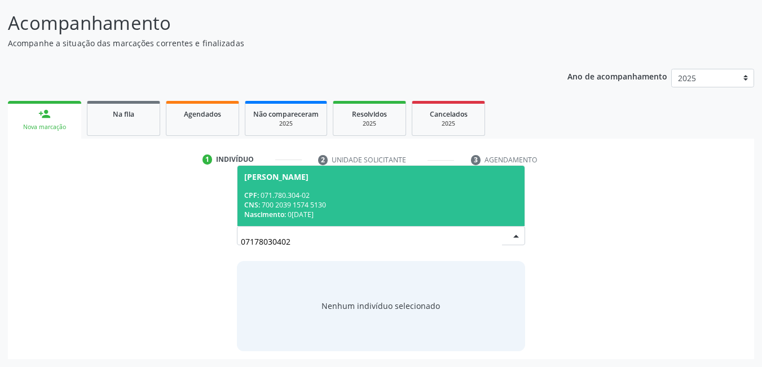
click at [413, 209] on div "CNS: 700 2039 1574 5130" at bounding box center [381, 205] width 274 height 10
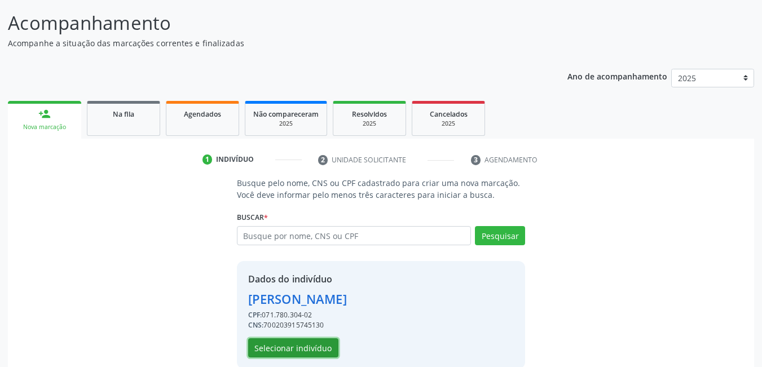
click at [309, 349] on button "Selecionar indivíduo" at bounding box center [293, 347] width 90 height 19
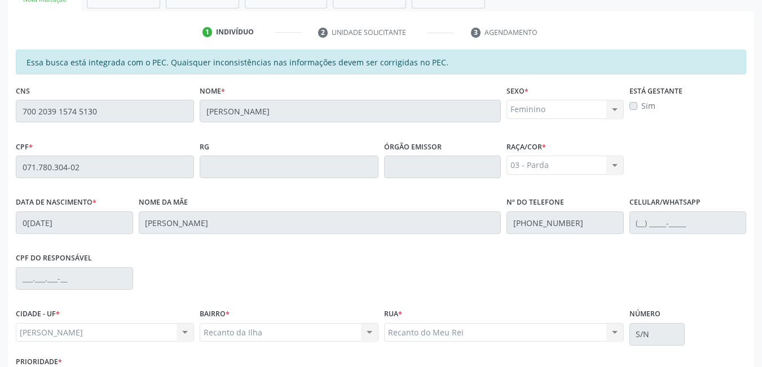
scroll to position [293, 0]
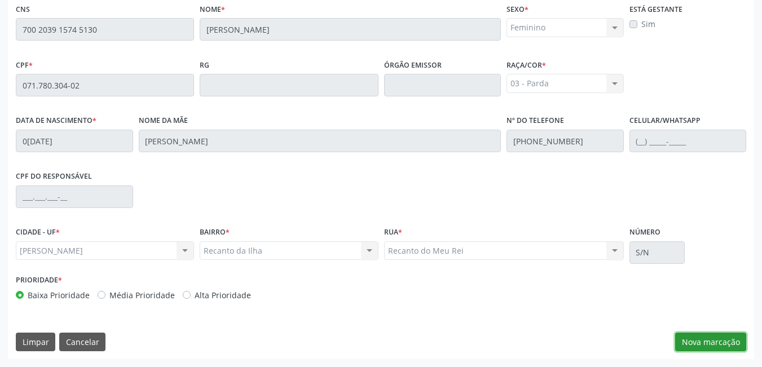
click at [707, 341] on button "Nova marcação" at bounding box center [710, 342] width 71 height 19
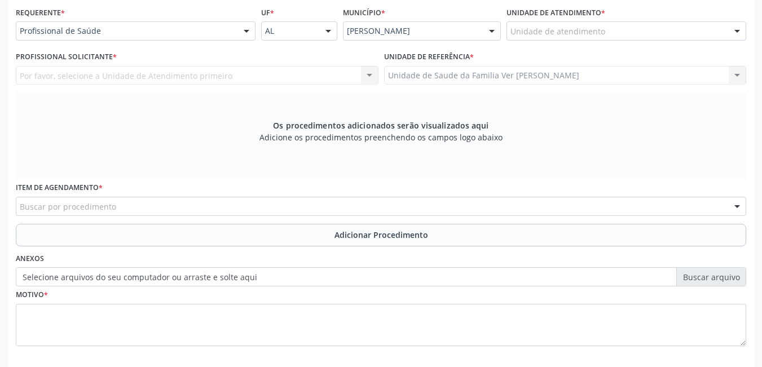
scroll to position [250, 0]
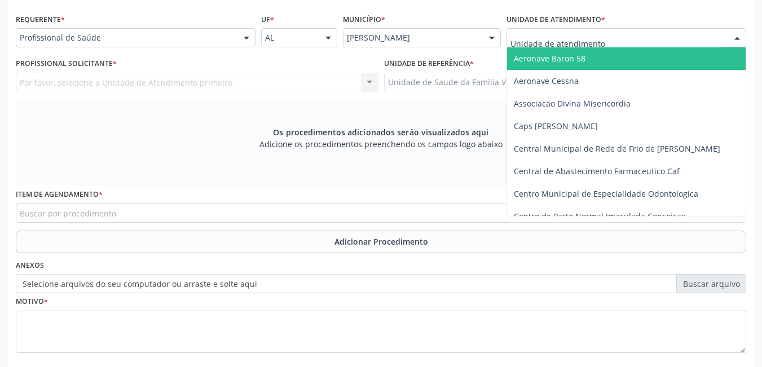
click at [615, 37] on div at bounding box center [627, 37] width 240 height 19
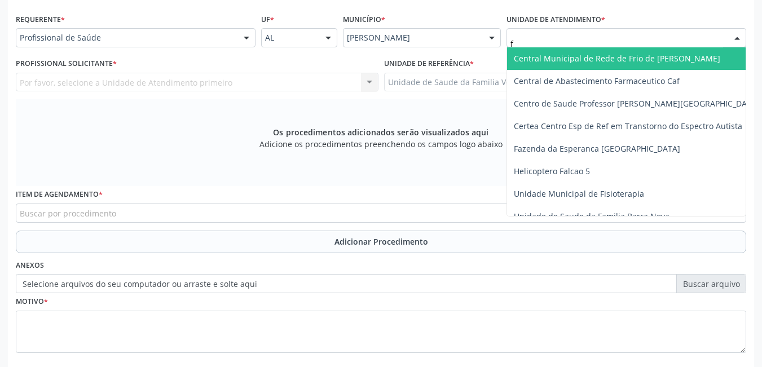
type input "fl"
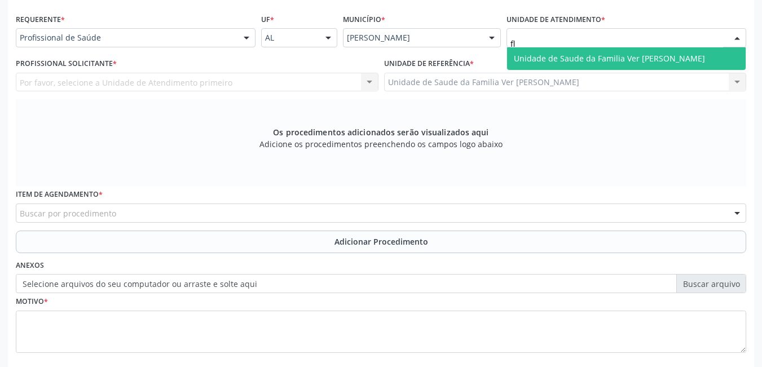
click at [593, 50] on span "Unidade de Saude da Familia Ver [PERSON_NAME]" at bounding box center [626, 58] width 239 height 23
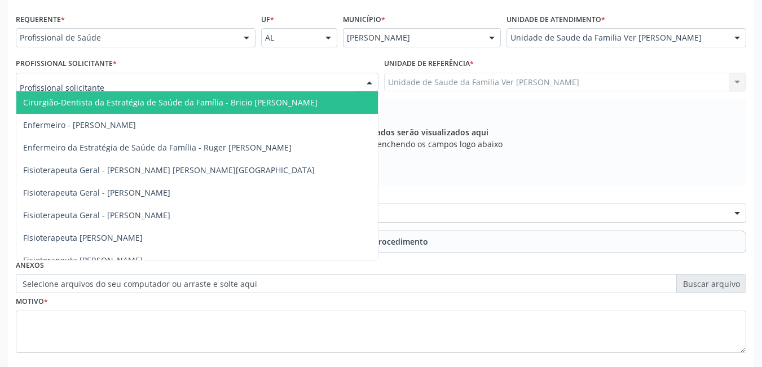
click at [319, 78] on div at bounding box center [197, 82] width 363 height 19
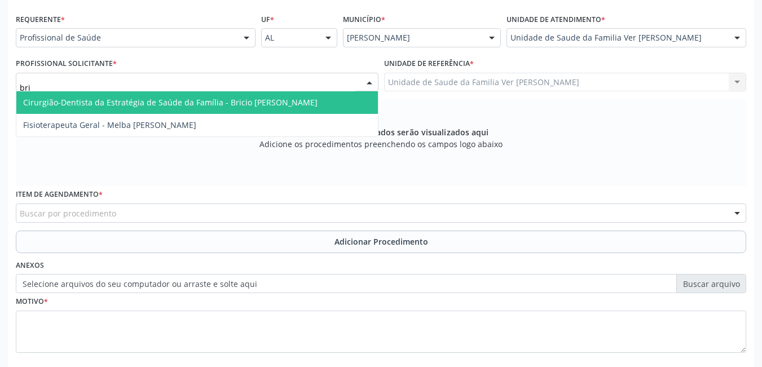
type input "bric"
click at [302, 99] on span "Cirurgião-Dentista da Estratégia de Saúde da Família - Bricio [PERSON_NAME]" at bounding box center [170, 102] width 294 height 11
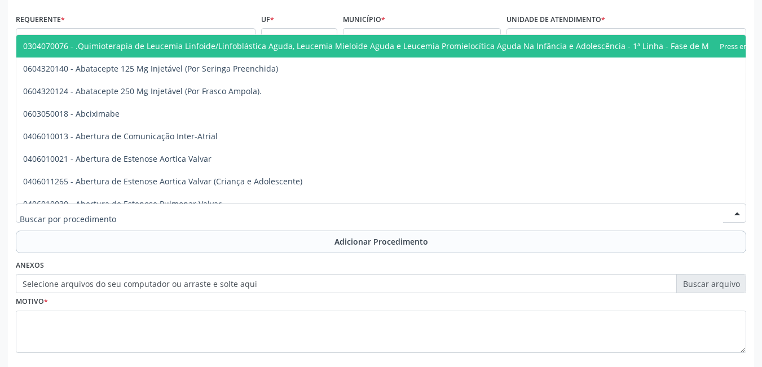
click at [209, 209] on div at bounding box center [381, 213] width 730 height 19
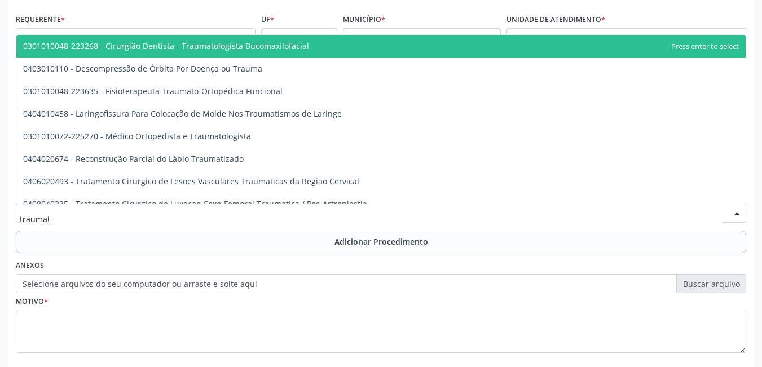
type input "traumato"
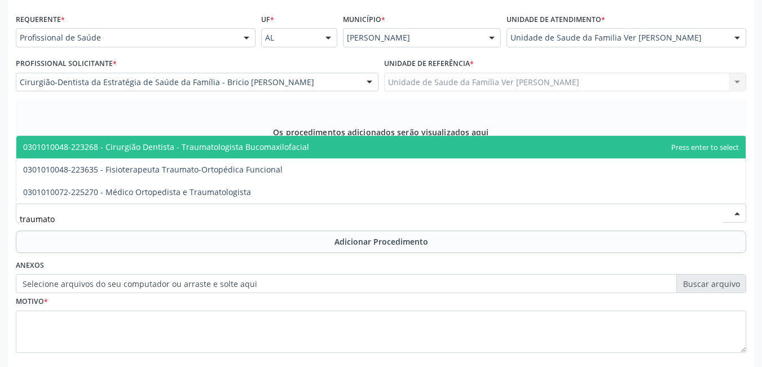
click at [314, 145] on span "0301010048-223268 - Cirurgião Dentista - Traumatologista Bucomaxilofacial" at bounding box center [380, 147] width 729 height 23
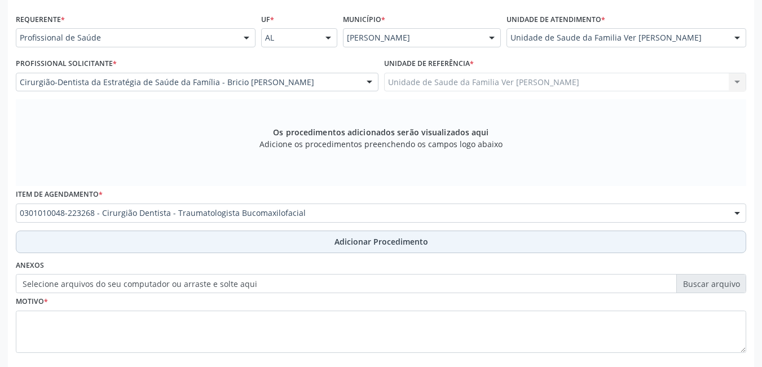
click at [271, 240] on button "Adicionar Procedimento" at bounding box center [381, 242] width 730 height 23
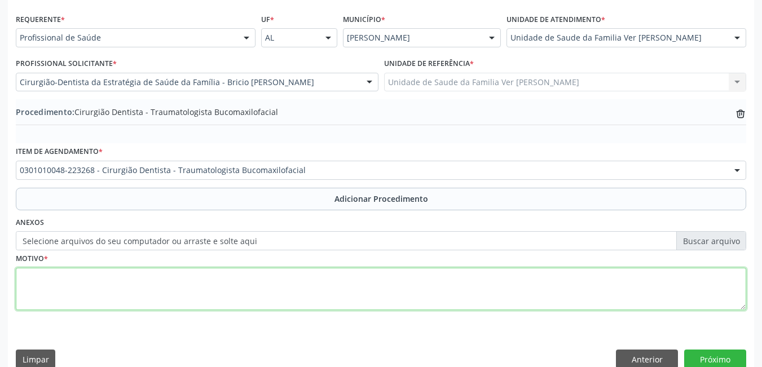
click at [218, 294] on textarea at bounding box center [381, 289] width 730 height 43
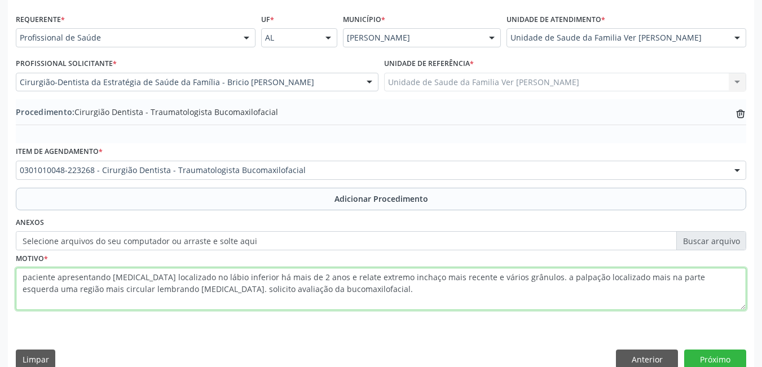
scroll to position [267, 0]
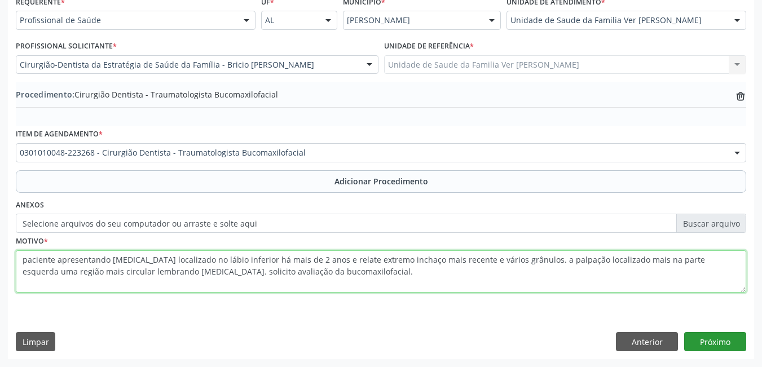
type textarea "paciente apresentando [MEDICAL_DATA] localizado no lábio inferior há mais de 2 …"
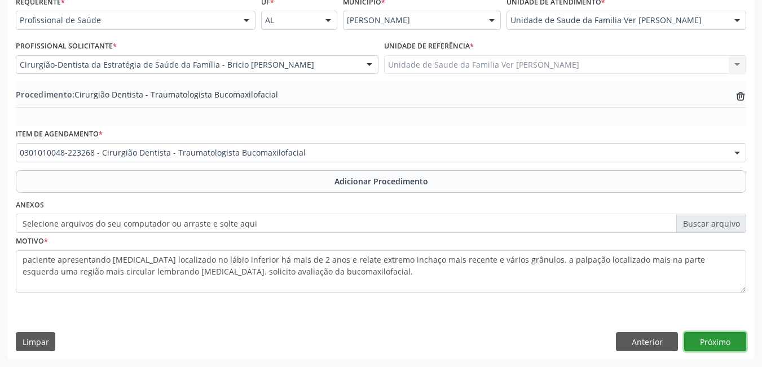
click at [711, 341] on button "Próximo" at bounding box center [715, 341] width 62 height 19
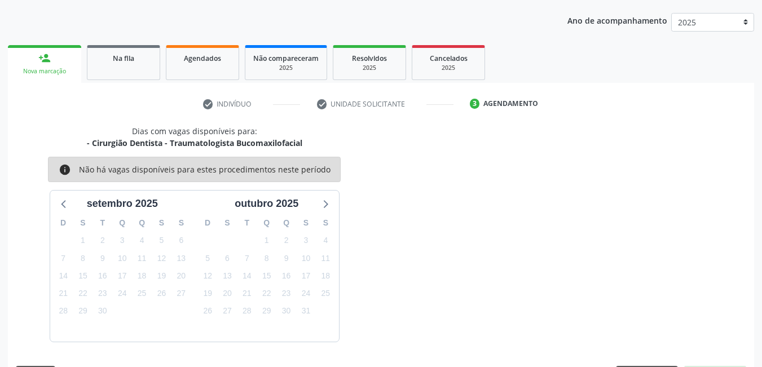
scroll to position [173, 0]
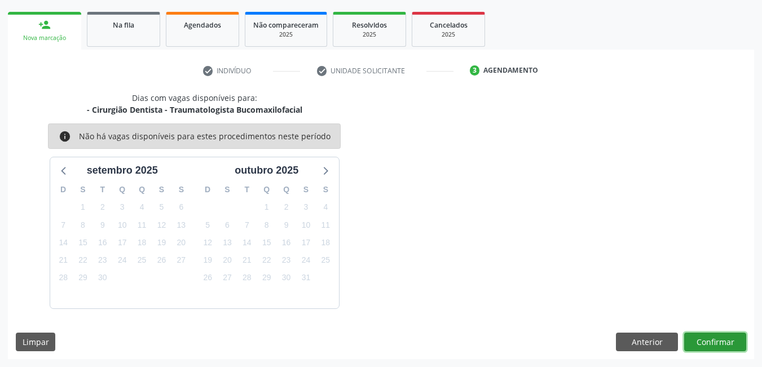
click at [697, 342] on button "Confirmar" at bounding box center [715, 342] width 62 height 19
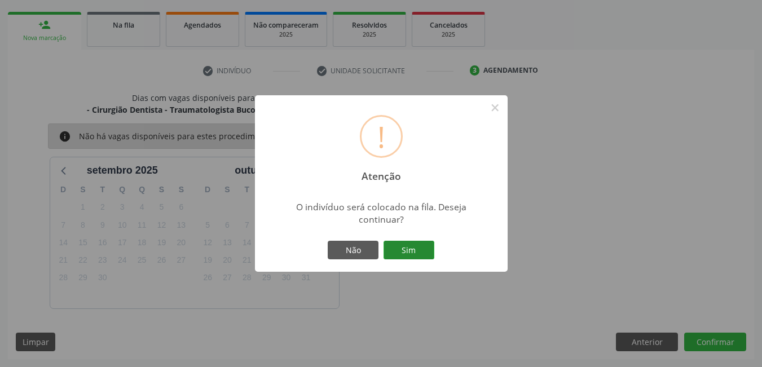
click at [426, 249] on button "Sim" at bounding box center [409, 250] width 51 height 19
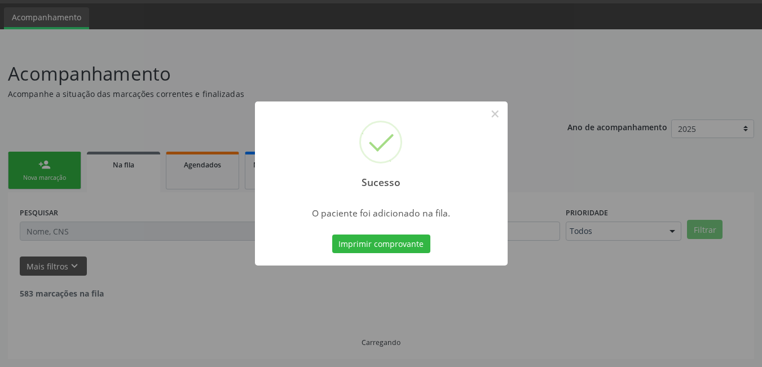
scroll to position [21, 0]
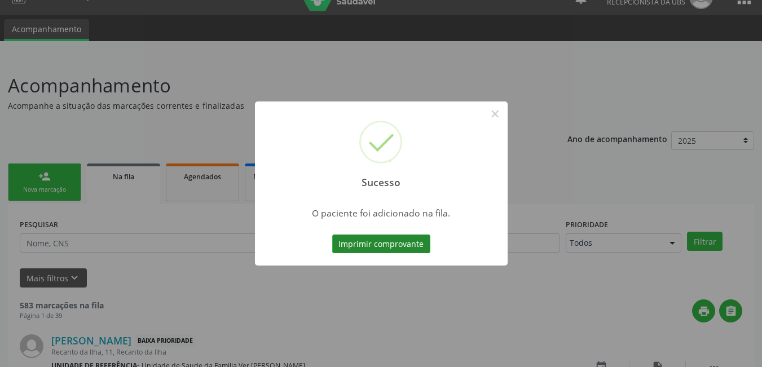
click at [406, 250] on button "Imprimir comprovante" at bounding box center [381, 244] width 98 height 19
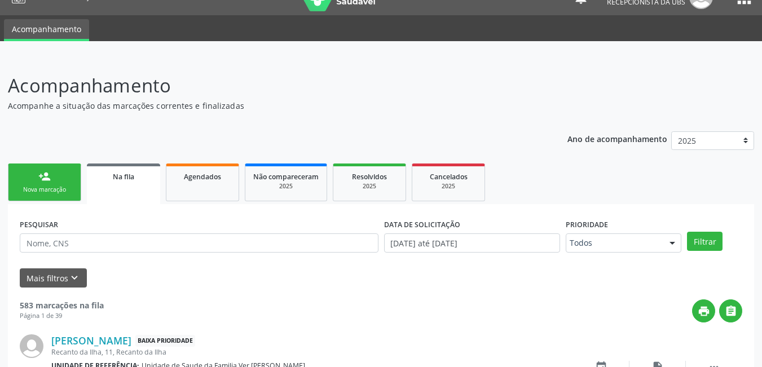
click at [53, 179] on link "person_add Nova marcação" at bounding box center [44, 183] width 73 height 38
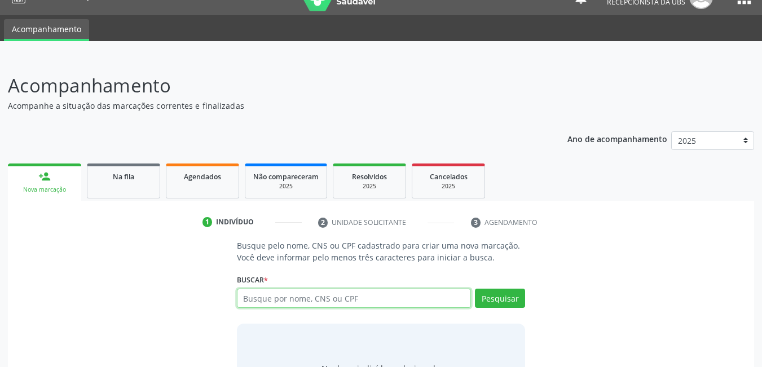
click at [330, 296] on input "text" at bounding box center [354, 298] width 235 height 19
type input "[PERSON_NAME]"
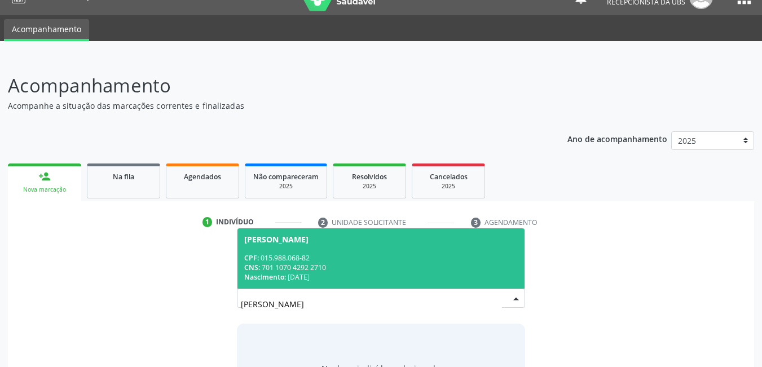
click at [362, 283] on span "[PERSON_NAME] CPF: 015.988.068-82 CNS: 701 1070 4292 2710 Nascimento: [DATE]" at bounding box center [381, 258] width 288 height 60
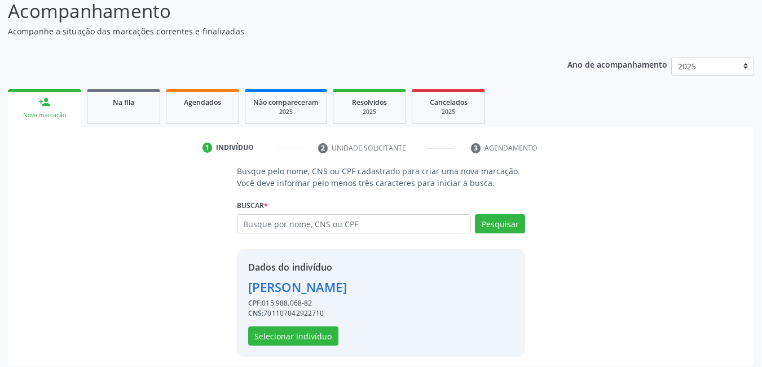
scroll to position [101, 0]
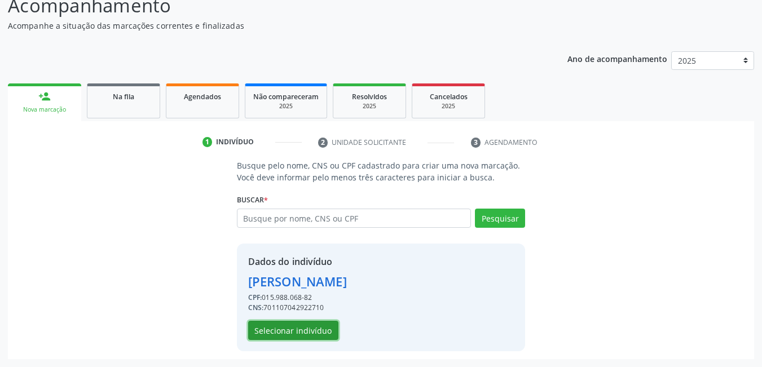
drag, startPoint x: 305, startPoint y: 332, endPoint x: 666, endPoint y: 248, distance: 371.1
click at [666, 248] on div "Busque pelo nome, CNS ou CPF cadastrado para criar uma nova marcação. Você deve…" at bounding box center [381, 255] width 730 height 191
click at [280, 336] on button "Selecionar indivíduo" at bounding box center [293, 330] width 90 height 19
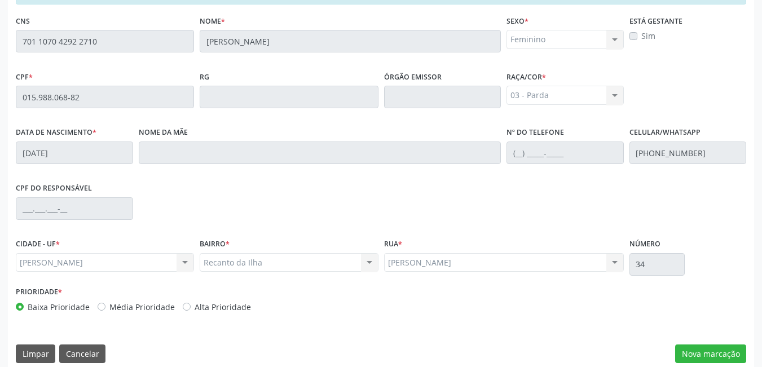
scroll to position [293, 0]
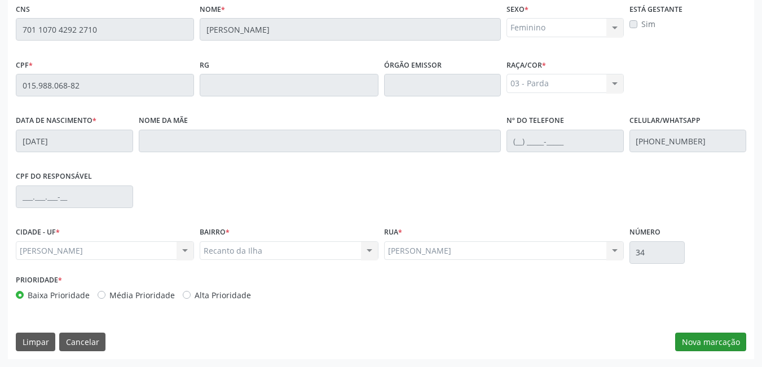
drag, startPoint x: 708, startPoint y: 329, endPoint x: 694, endPoint y: 348, distance: 23.0
click at [694, 348] on div "Essa busca está integrada com o PEC. Quaisquer inconsistências nas informações …" at bounding box center [381, 163] width 746 height 391
click at [694, 348] on button "Nova marcação" at bounding box center [710, 342] width 71 height 19
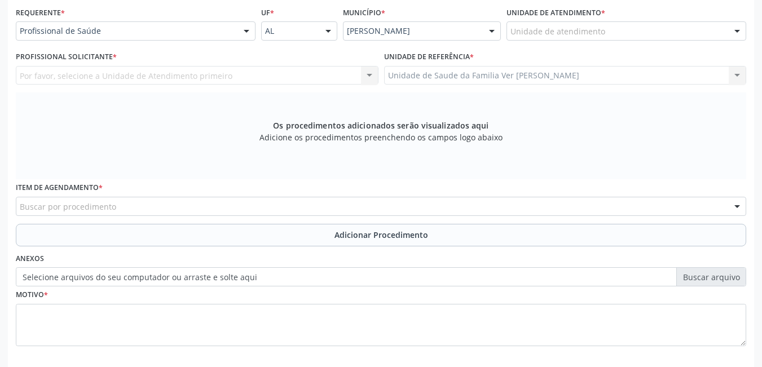
scroll to position [250, 0]
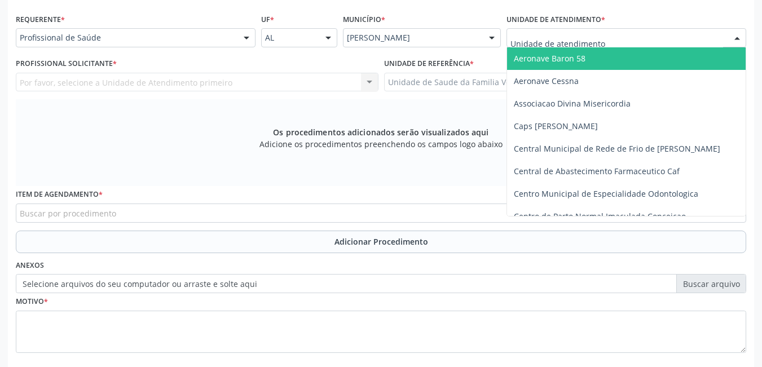
click at [615, 36] on div at bounding box center [627, 37] width 240 height 19
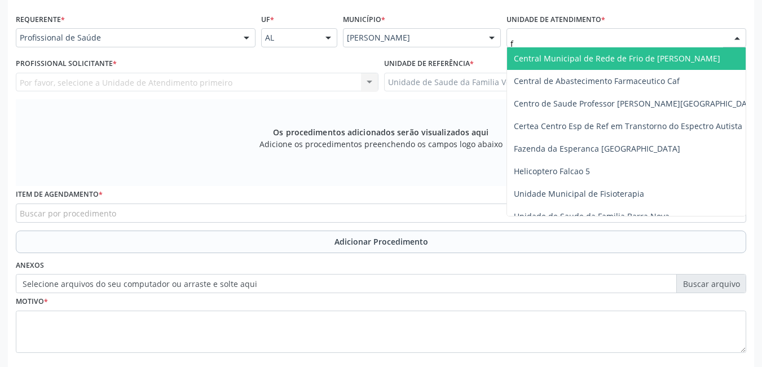
type input "fl"
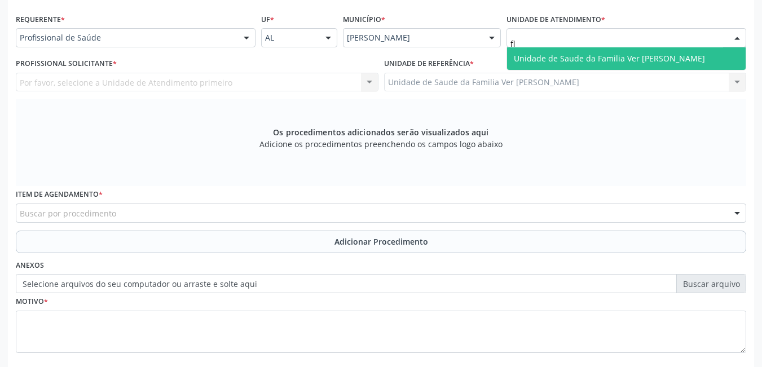
click at [584, 59] on span "Unidade de Saude da Familia Ver [PERSON_NAME]" at bounding box center [609, 58] width 191 height 11
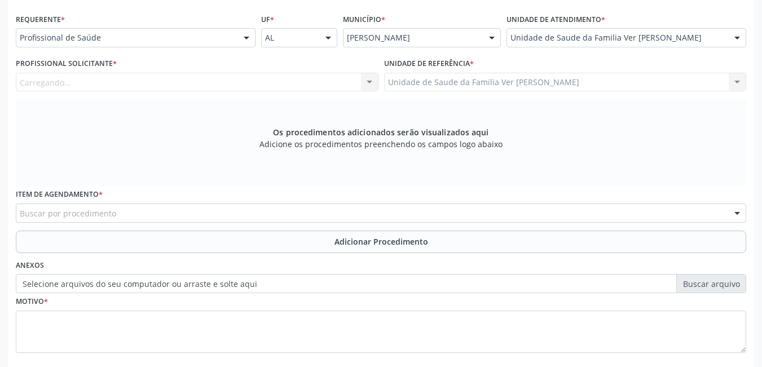
click at [337, 81] on div "Carregando... Nenhum resultado encontrado para: " " Não há nenhuma opção para s…" at bounding box center [197, 82] width 363 height 19
click at [237, 144] on div "Os procedimentos adicionados serão visualizados aqui Adicione os procedimentos …" at bounding box center [381, 142] width 730 height 87
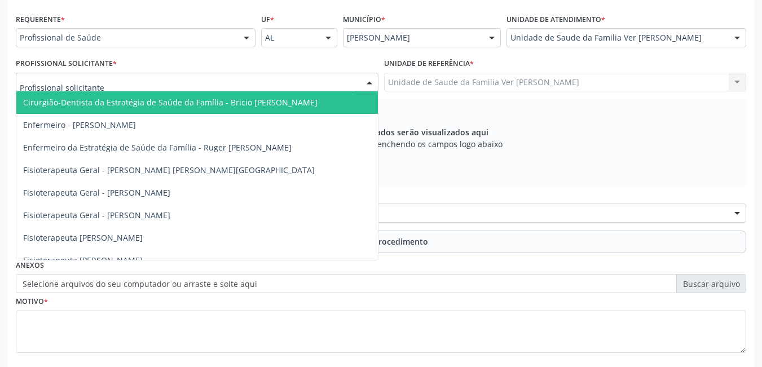
click at [253, 81] on div at bounding box center [197, 82] width 363 height 19
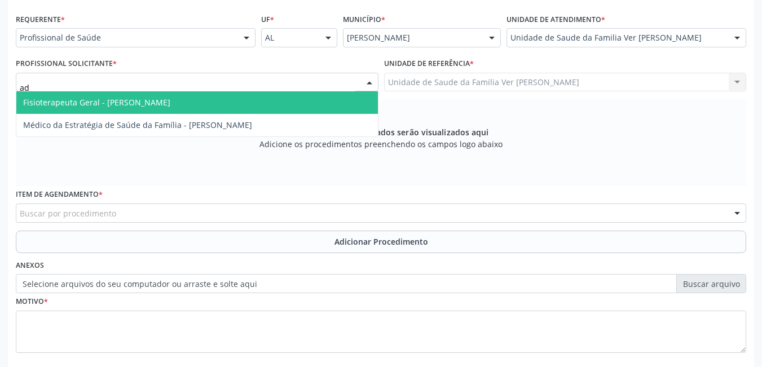
type input "ade"
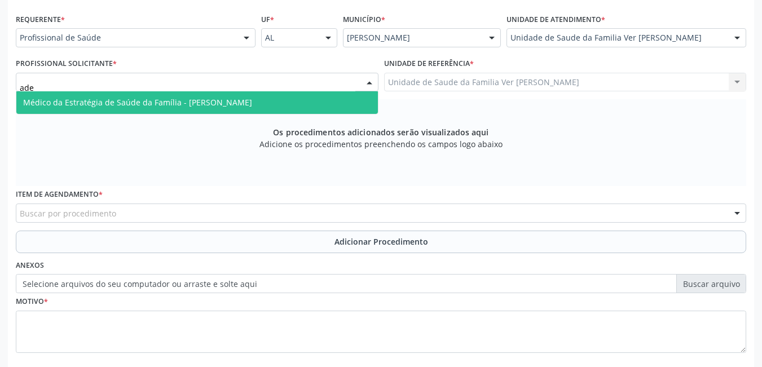
click at [236, 102] on span "Médico da Estratégia de Saúde da Família - [PERSON_NAME]" at bounding box center [137, 102] width 229 height 11
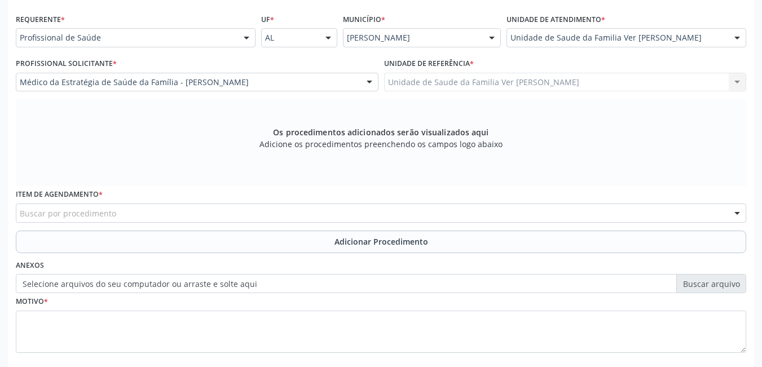
click at [125, 215] on div "Buscar por procedimento" at bounding box center [381, 213] width 730 height 19
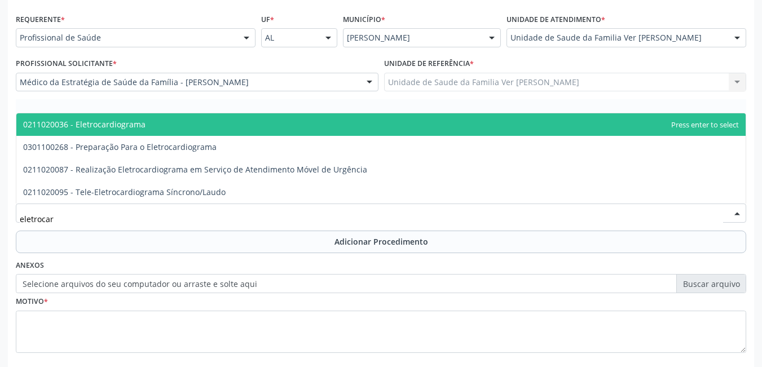
type input "eletrocard"
click at [232, 130] on span "0211020036 - Eletrocardiograma" at bounding box center [380, 124] width 729 height 23
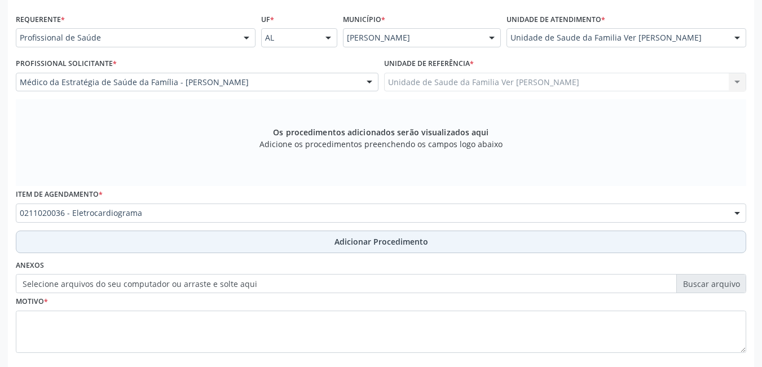
click at [219, 236] on button "Adicionar Procedimento" at bounding box center [381, 242] width 730 height 23
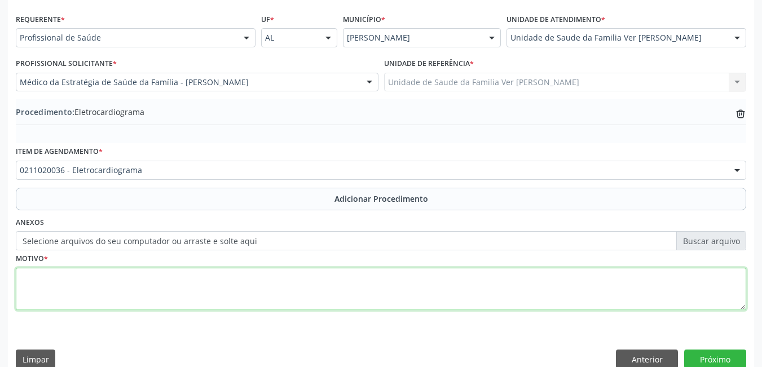
click at [140, 300] on textarea at bounding box center [381, 289] width 730 height 43
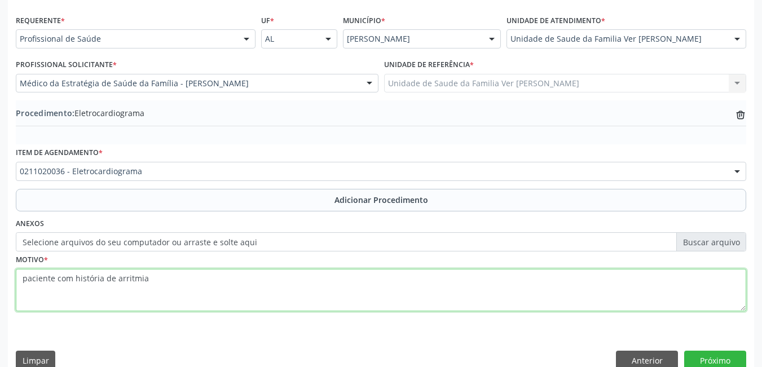
scroll to position [267, 0]
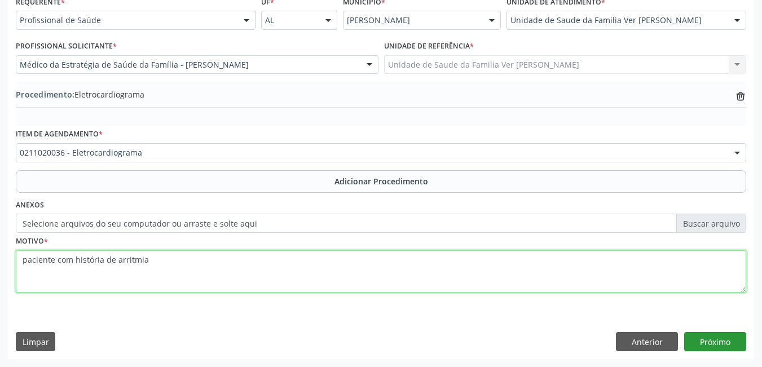
type textarea "paciente com história de arritmia"
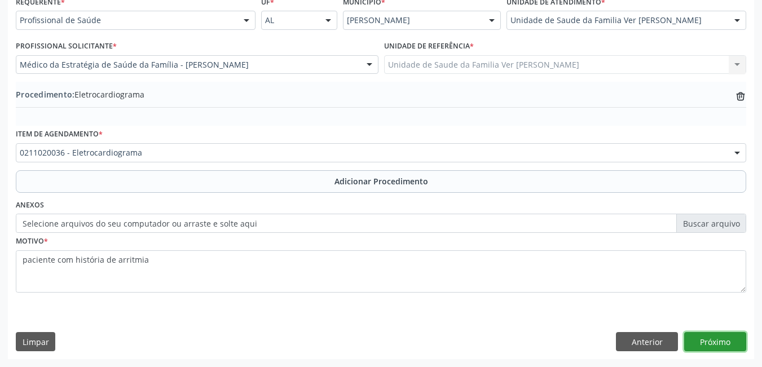
click at [717, 336] on button "Próximo" at bounding box center [715, 341] width 62 height 19
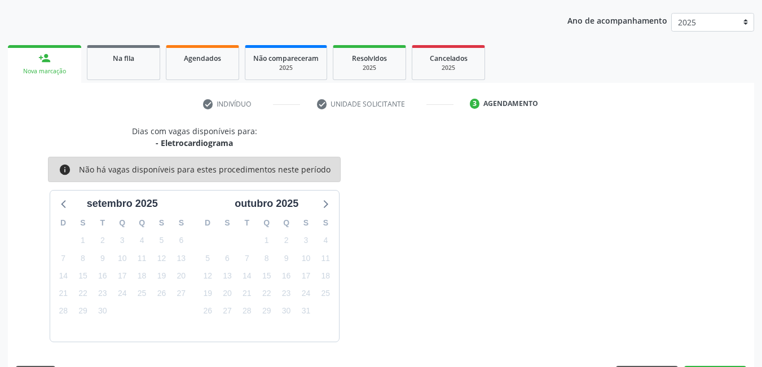
scroll to position [173, 0]
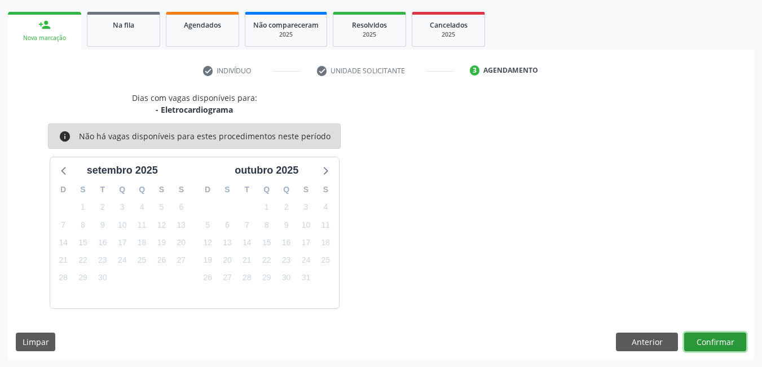
click at [729, 342] on button "Confirmar" at bounding box center [715, 342] width 62 height 19
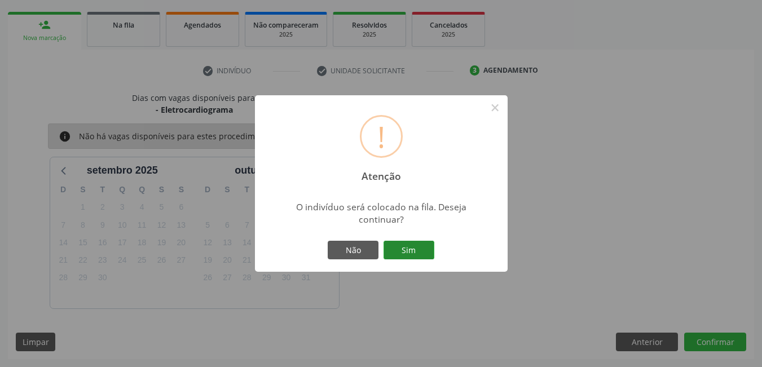
click at [420, 253] on button "Sim" at bounding box center [409, 250] width 51 height 19
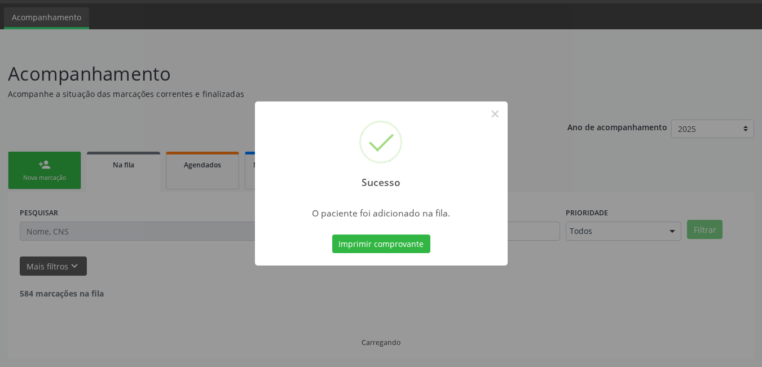
scroll to position [21, 0]
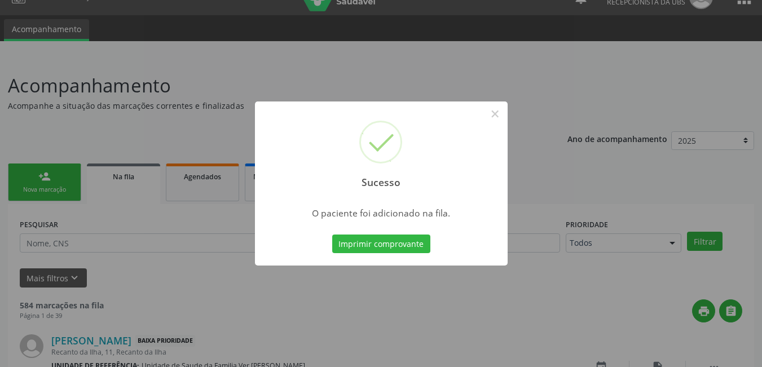
click at [420, 253] on button "Imprimir comprovante" at bounding box center [381, 244] width 98 height 19
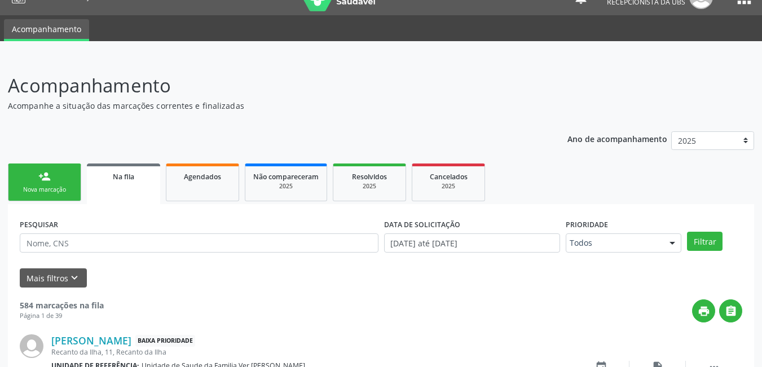
click at [58, 187] on div "Nova marcação" at bounding box center [44, 190] width 56 height 8
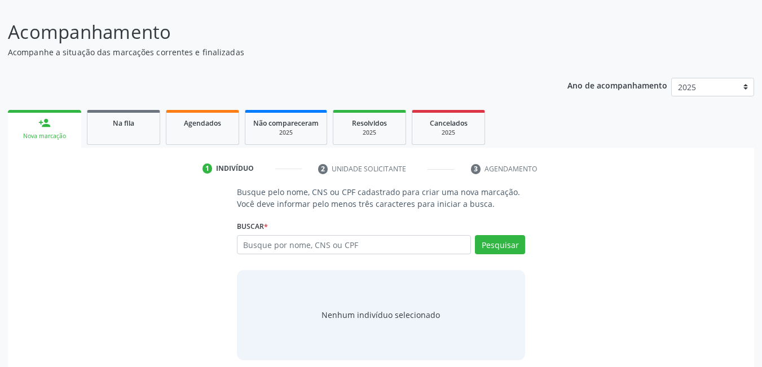
scroll to position [83, 0]
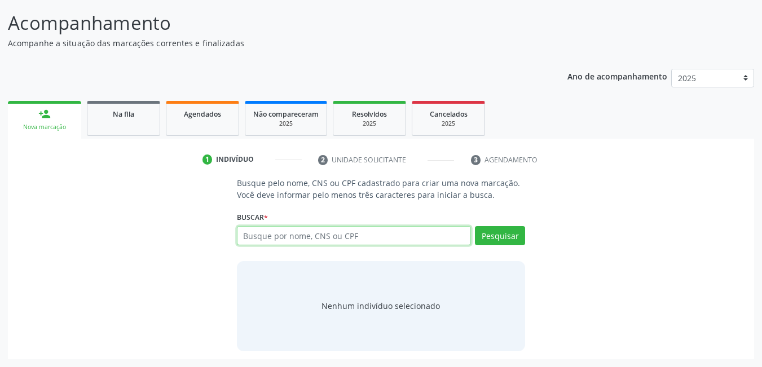
click at [425, 235] on input "text" at bounding box center [354, 235] width 235 height 19
type input "06823916893"
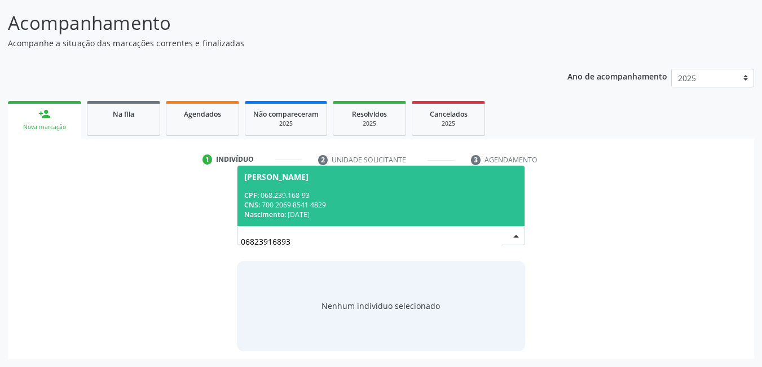
click at [442, 196] on div "CPF: 068.239.168-93" at bounding box center [381, 196] width 274 height 10
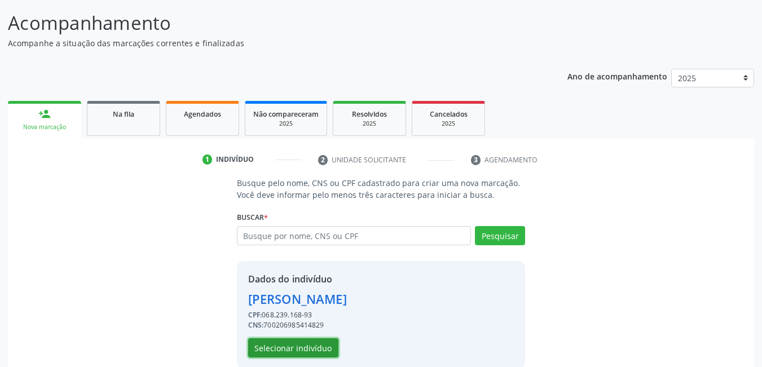
click at [314, 344] on button "Selecionar indivíduo" at bounding box center [293, 347] width 90 height 19
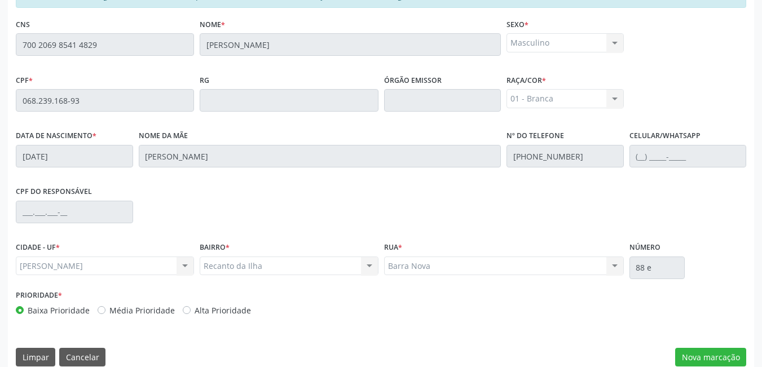
scroll to position [293, 0]
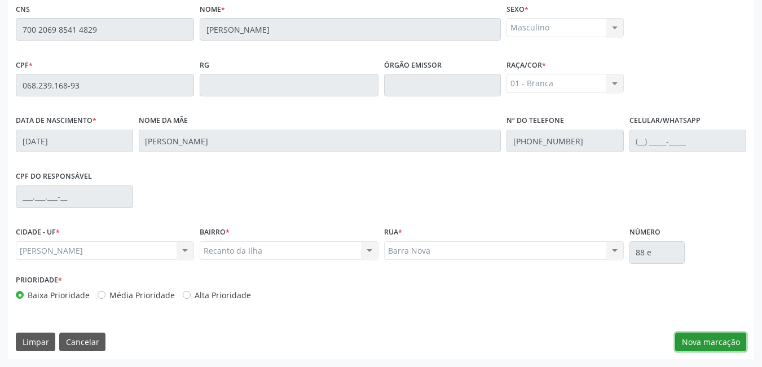
click at [723, 343] on button "Nova marcação" at bounding box center [710, 342] width 71 height 19
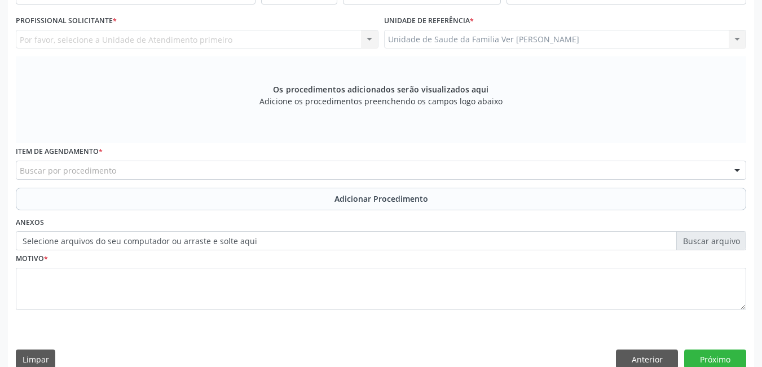
scroll to position [267, 0]
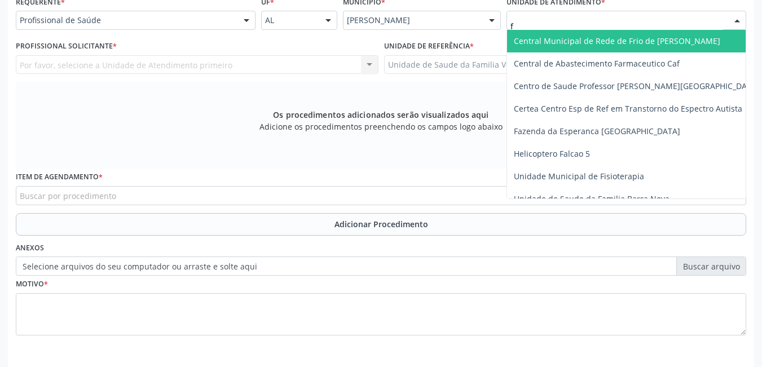
type input "fl"
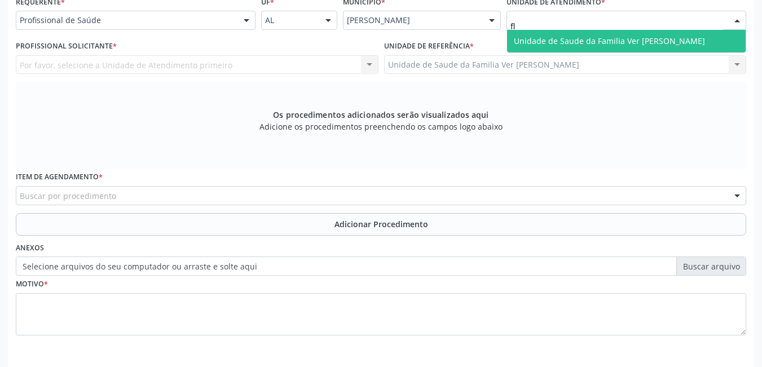
click at [536, 40] on span "Unidade de Saude da Familia Ver [PERSON_NAME]" at bounding box center [609, 41] width 191 height 11
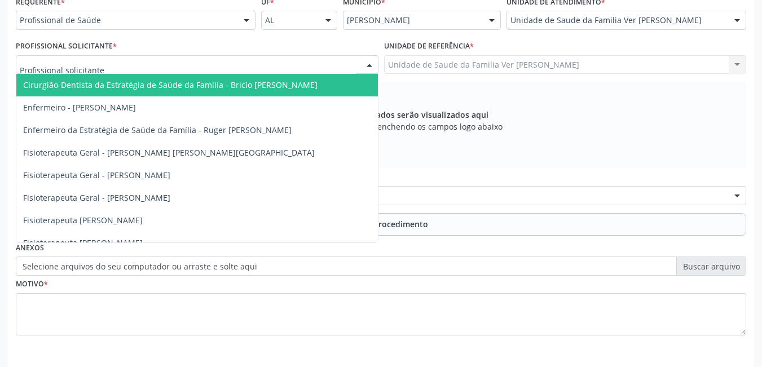
click at [330, 60] on div at bounding box center [197, 64] width 363 height 19
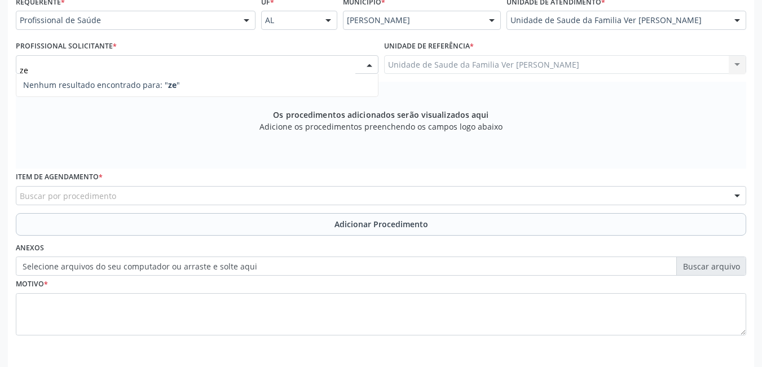
type input "z"
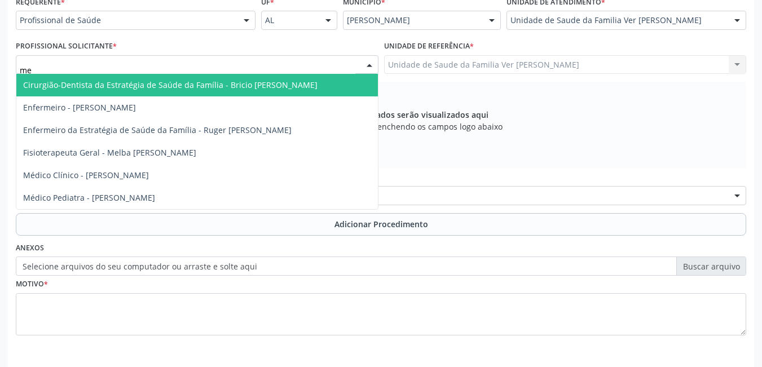
type input "m"
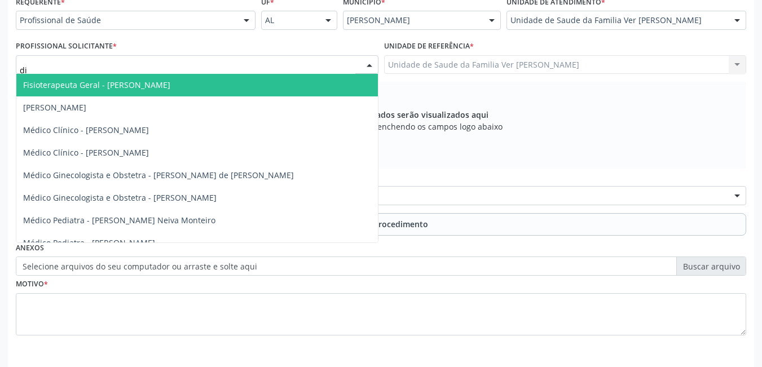
type input "d"
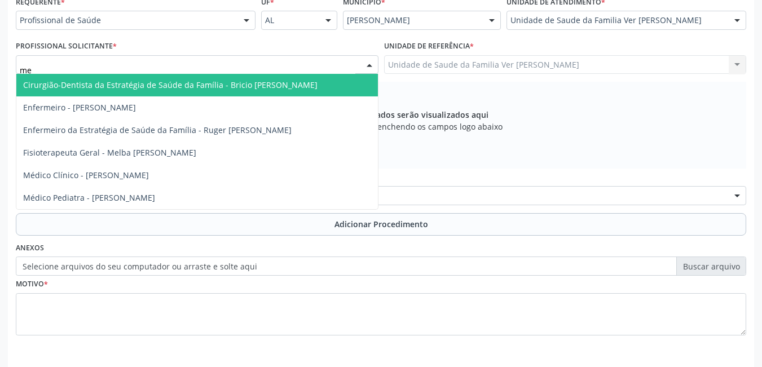
type input "m"
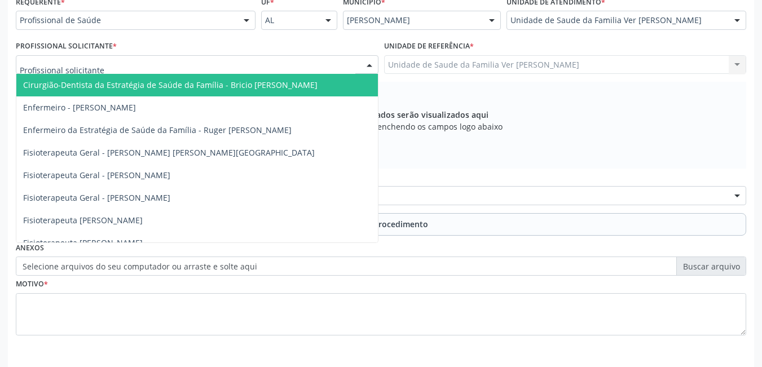
scroll to position [310, 0]
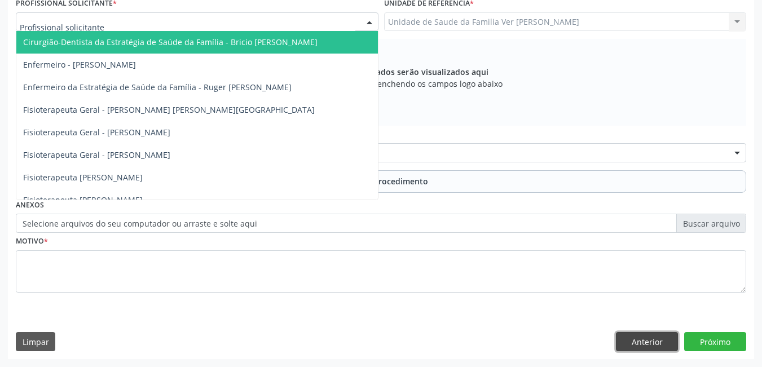
click at [650, 347] on button "Anterior" at bounding box center [647, 341] width 62 height 19
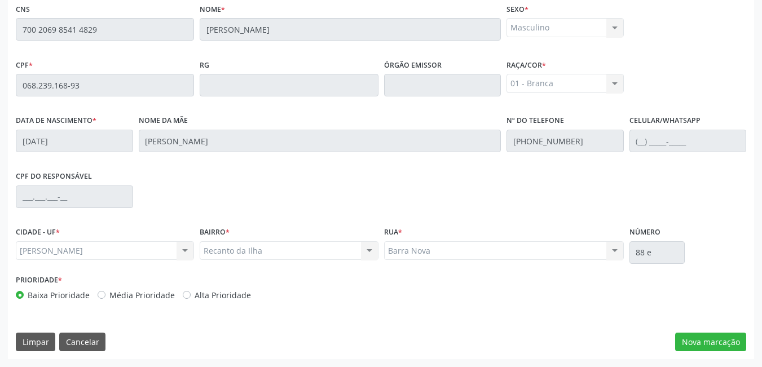
scroll to position [293, 0]
click at [83, 341] on button "Cancelar" at bounding box center [82, 342] width 46 height 19
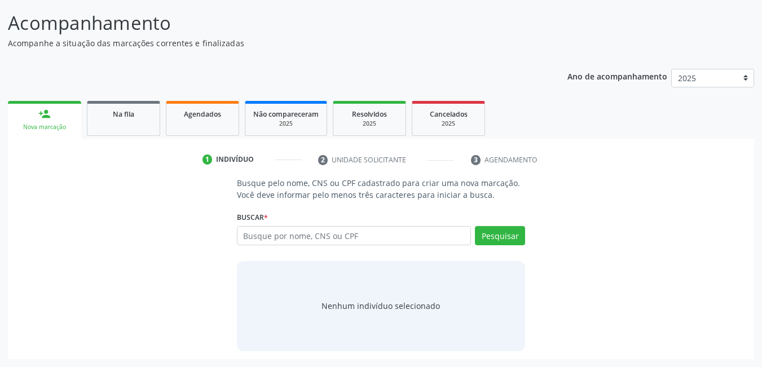
scroll to position [83, 0]
click at [309, 236] on input "text" at bounding box center [354, 235] width 235 height 19
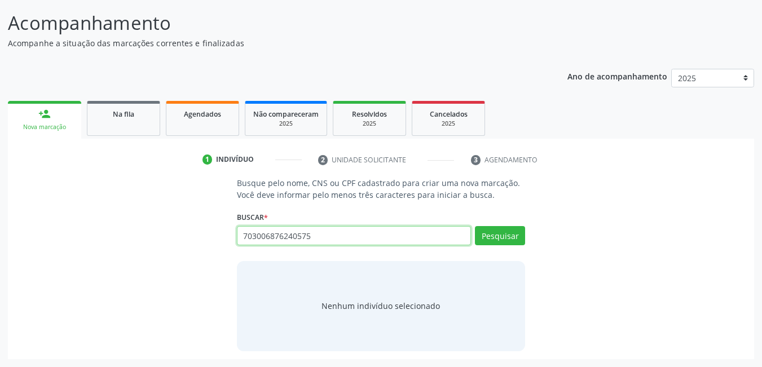
type input "703006876240575"
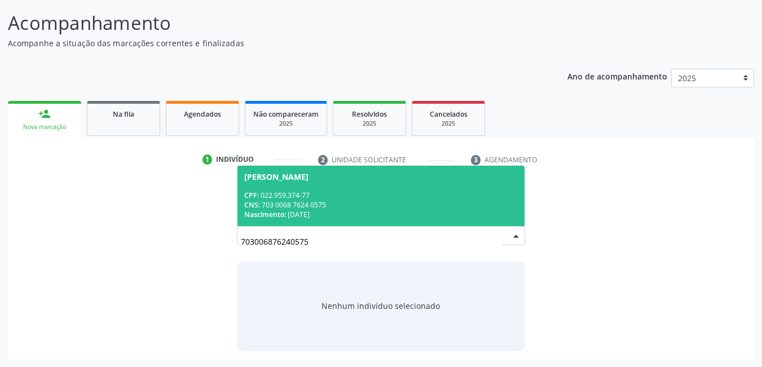
click at [319, 185] on span "[PERSON_NAME] CPF: 022.959.374-77 CNS: 703 0068 7624 0575 Nascimento: [DATE]" at bounding box center [381, 196] width 288 height 60
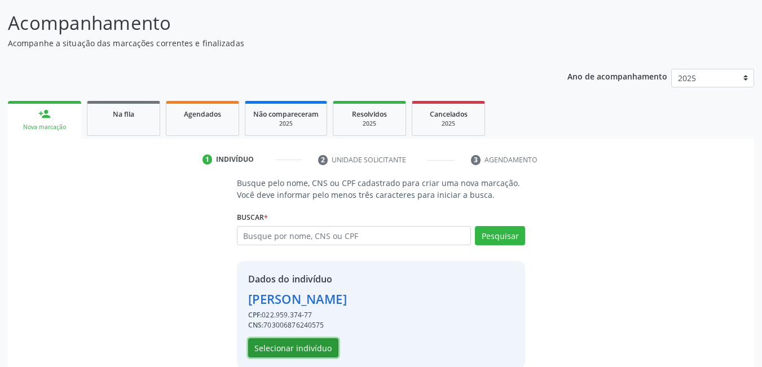
click at [285, 351] on button "Selecionar indivíduo" at bounding box center [293, 347] width 90 height 19
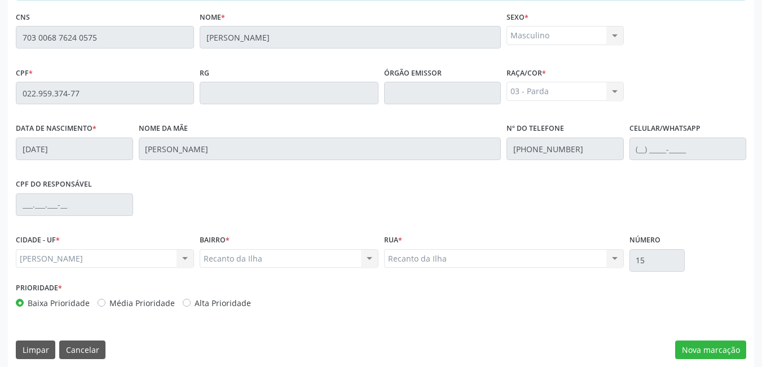
scroll to position [293, 0]
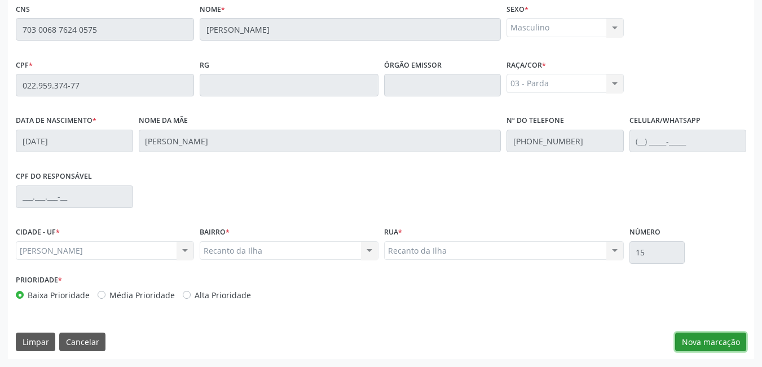
click at [710, 339] on button "Nova marcação" at bounding box center [710, 342] width 71 height 19
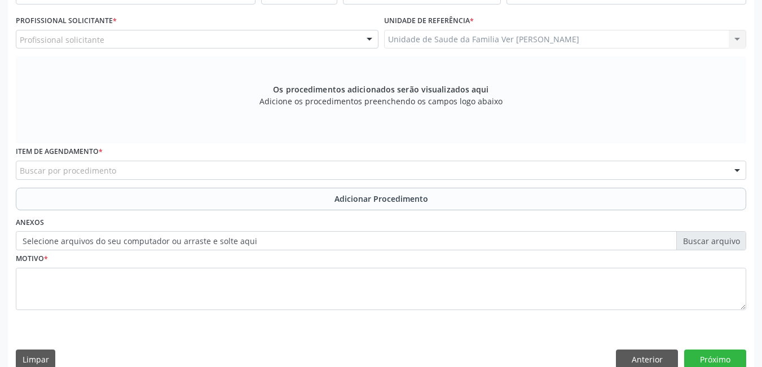
click at [710, 339] on div "Requerente * Profissional de Saúde Profissional de Saúde Paciente Nenhum result…" at bounding box center [381, 172] width 746 height 408
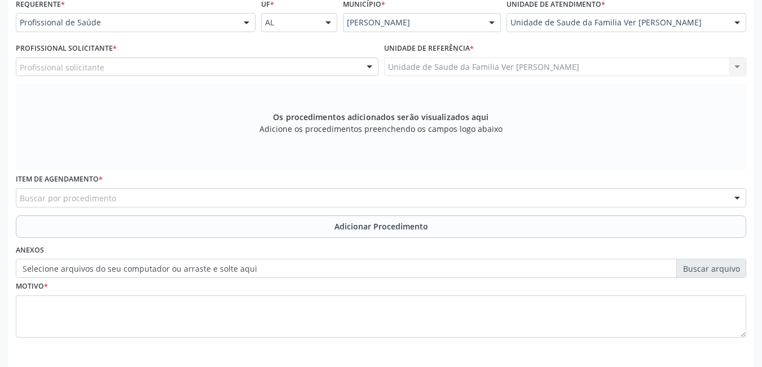
scroll to position [259, 0]
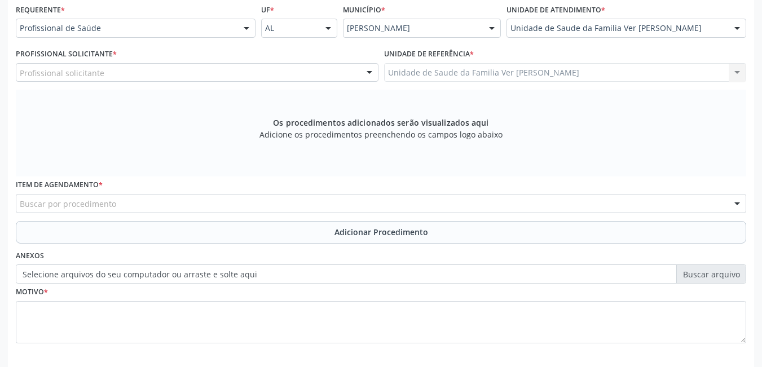
click at [337, 66] on div "Profissional solicitante" at bounding box center [197, 72] width 363 height 19
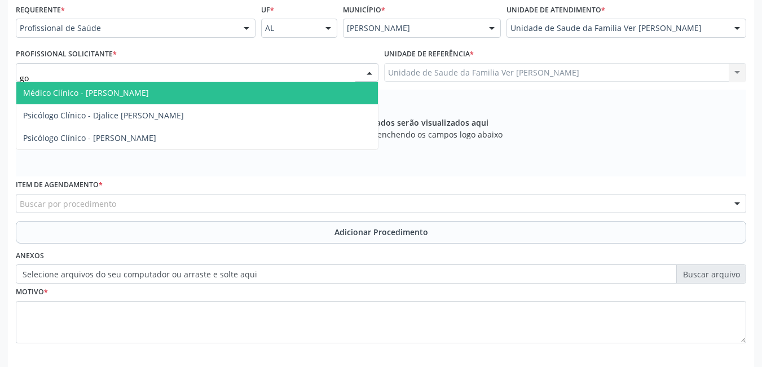
type input "gom"
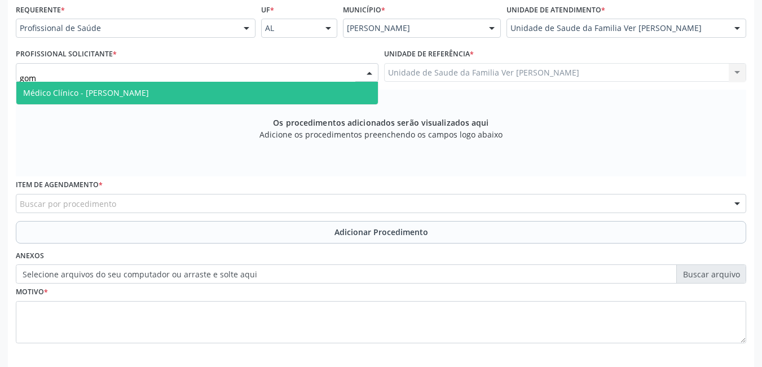
click at [280, 94] on span "Médico Clínico - [PERSON_NAME]" at bounding box center [197, 93] width 362 height 23
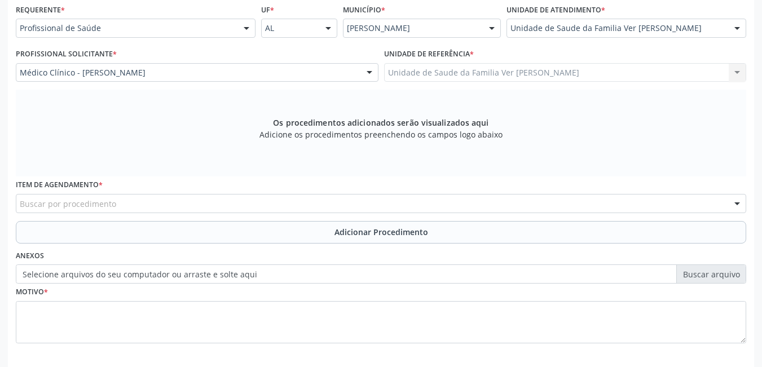
click at [254, 204] on div "Buscar por procedimento" at bounding box center [381, 203] width 730 height 19
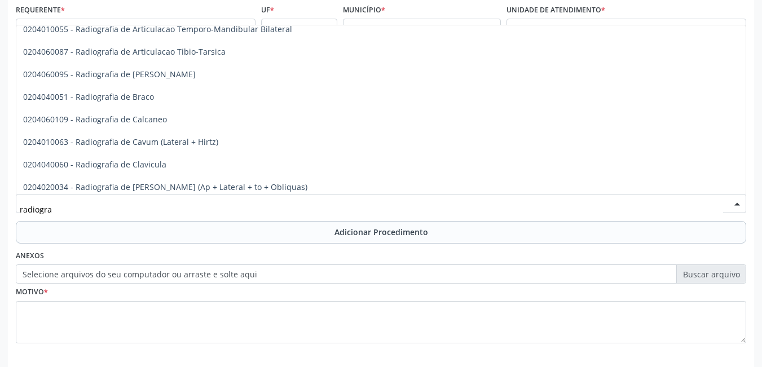
scroll to position [0, 0]
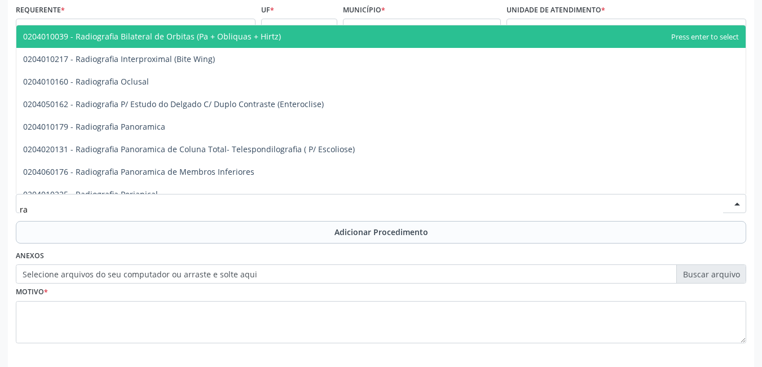
type input "r"
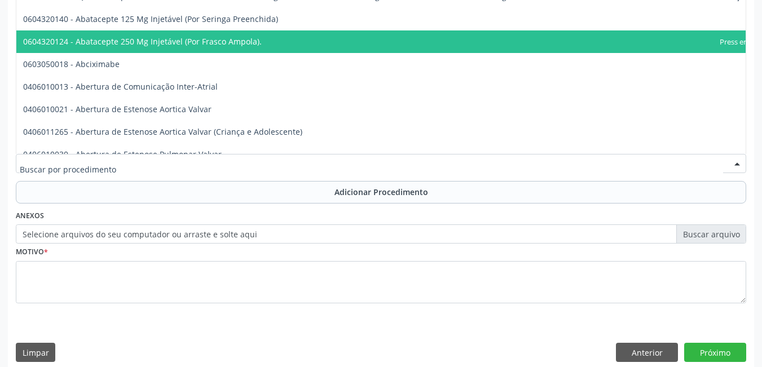
scroll to position [310, 0]
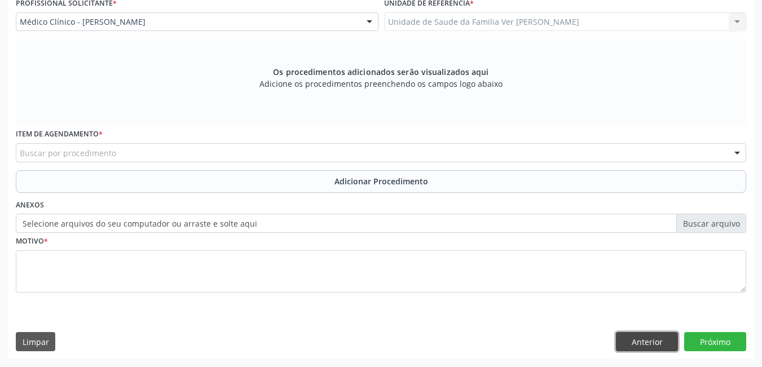
click at [660, 337] on button "Anterior" at bounding box center [647, 341] width 62 height 19
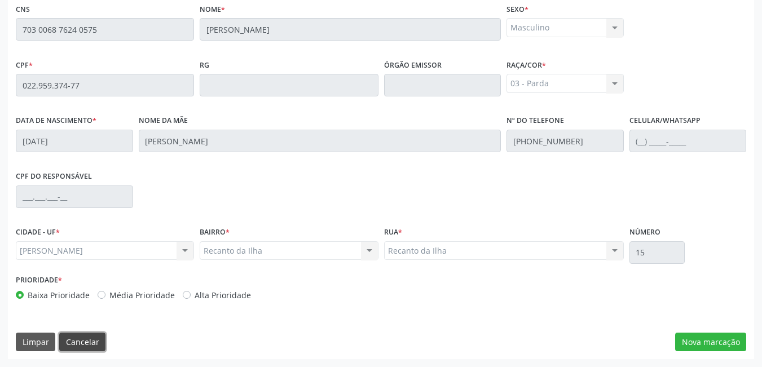
click at [93, 342] on button "Cancelar" at bounding box center [82, 342] width 46 height 19
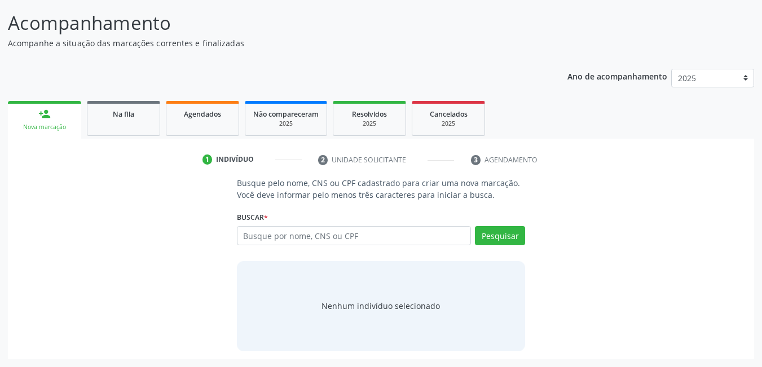
scroll to position [83, 0]
click at [259, 239] on input "text" at bounding box center [354, 235] width 235 height 19
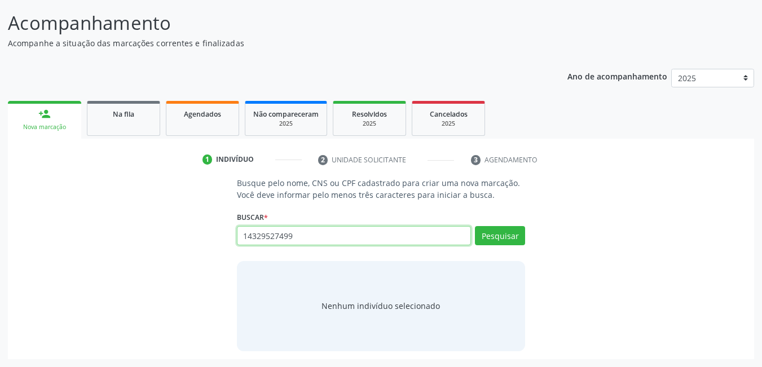
type input "14329527499"
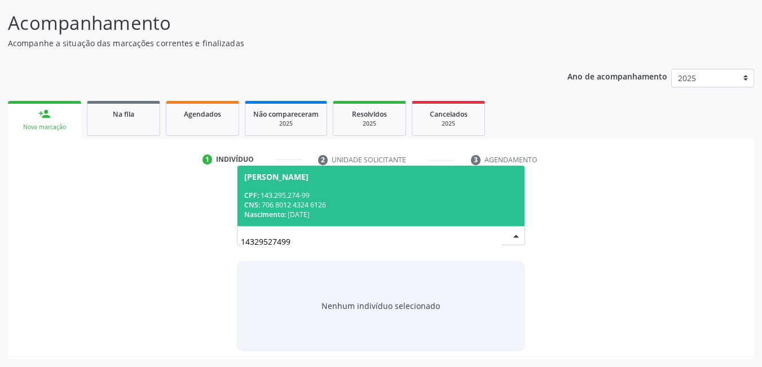
click at [343, 195] on div "CPF: 143.295.274-99" at bounding box center [381, 196] width 274 height 10
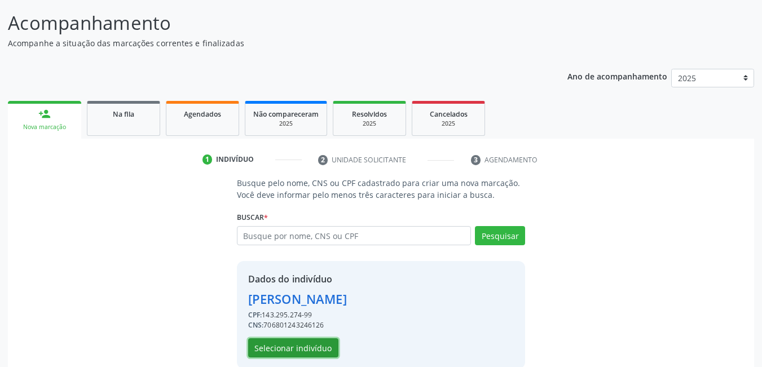
click at [303, 350] on button "Selecionar indivíduo" at bounding box center [293, 347] width 90 height 19
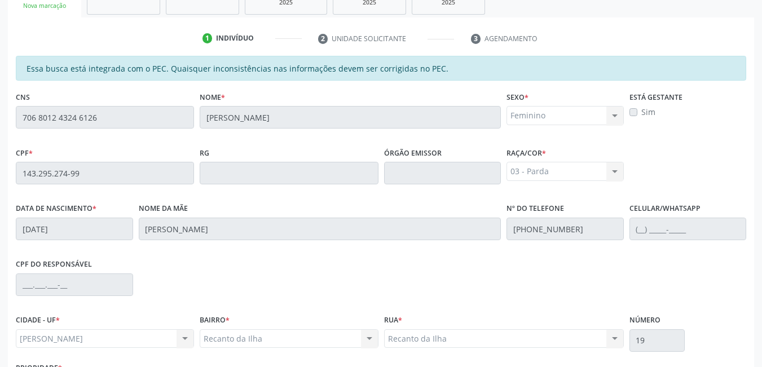
scroll to position [293, 0]
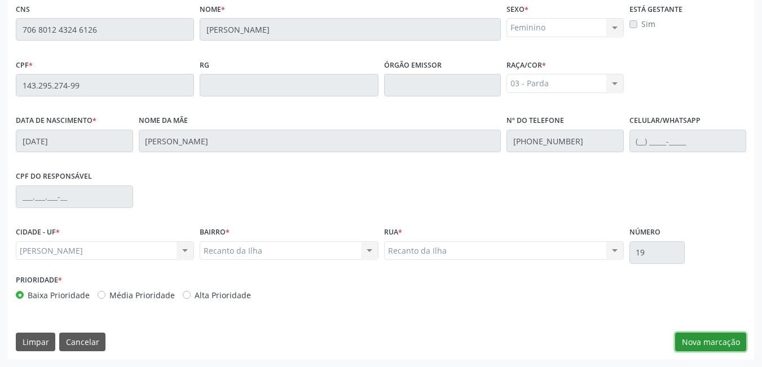
click at [732, 337] on button "Nova marcação" at bounding box center [710, 342] width 71 height 19
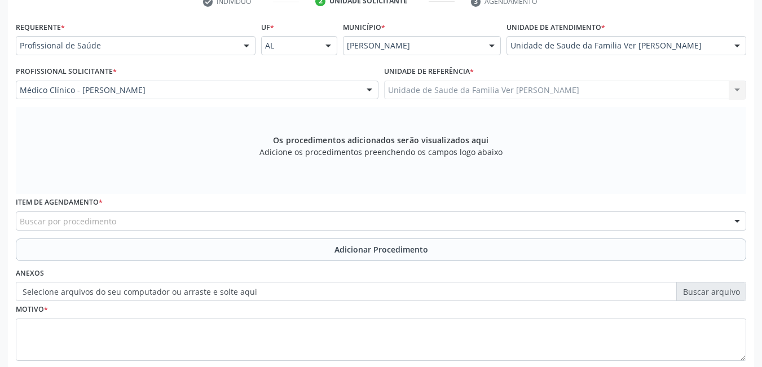
scroll to position [231, 0]
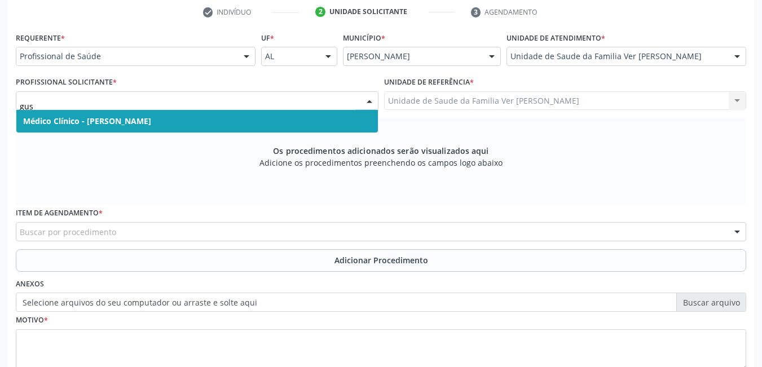
type input "gust"
click at [256, 117] on span "Médico Clínico - [PERSON_NAME]" at bounding box center [197, 121] width 362 height 23
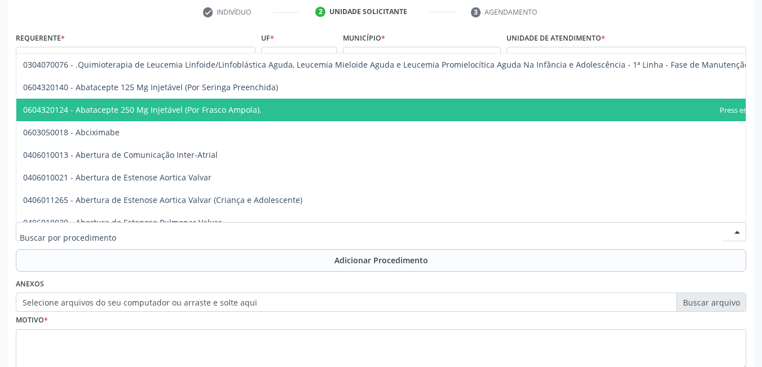
click at [169, 228] on div at bounding box center [381, 231] width 730 height 19
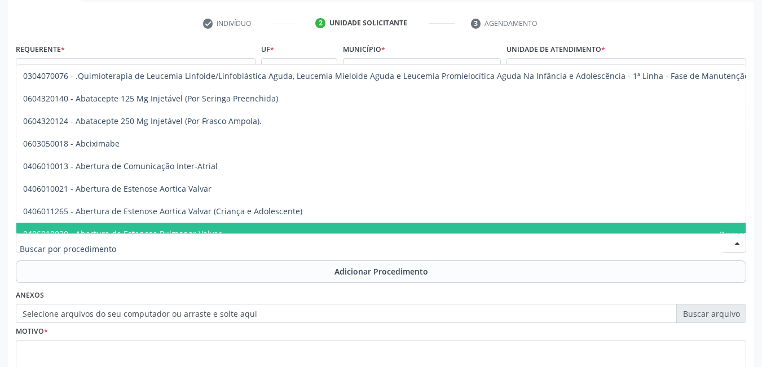
scroll to position [219, 0]
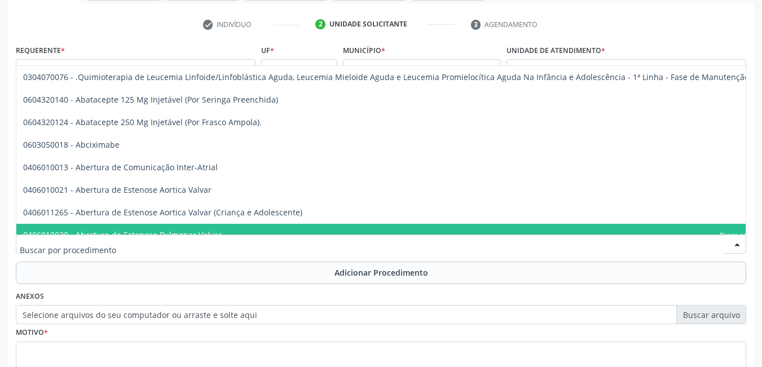
type input "o"
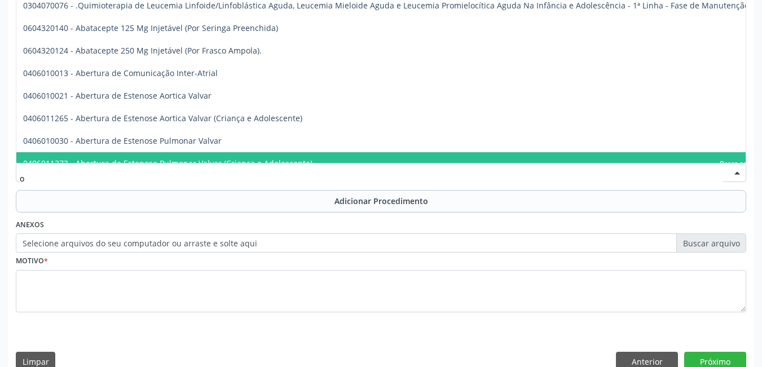
scroll to position [310, 0]
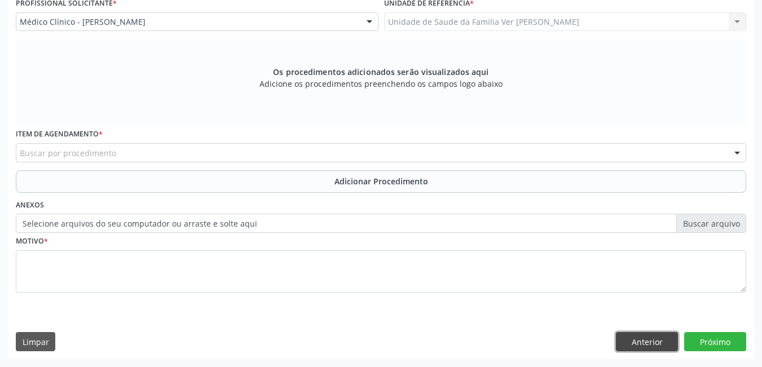
click at [662, 344] on button "Anterior" at bounding box center [647, 341] width 62 height 19
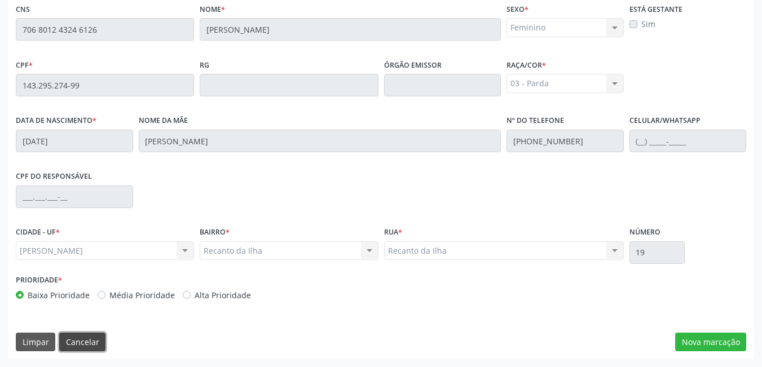
click at [82, 343] on button "Cancelar" at bounding box center [82, 342] width 46 height 19
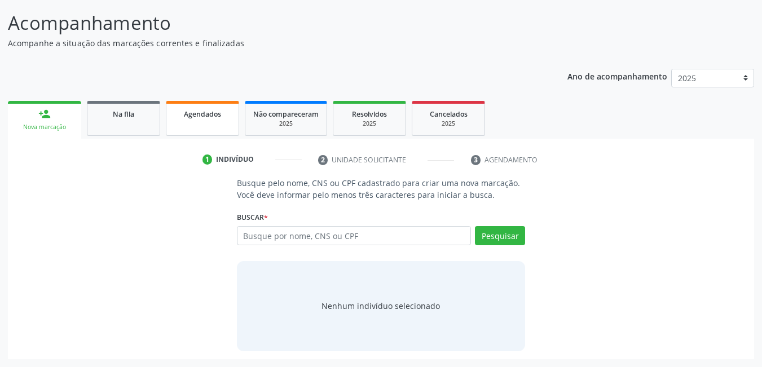
click at [190, 116] on span "Agendados" at bounding box center [202, 114] width 37 height 10
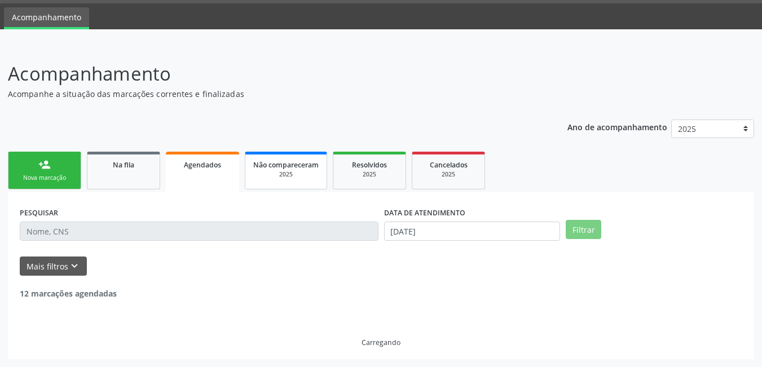
scroll to position [0, 0]
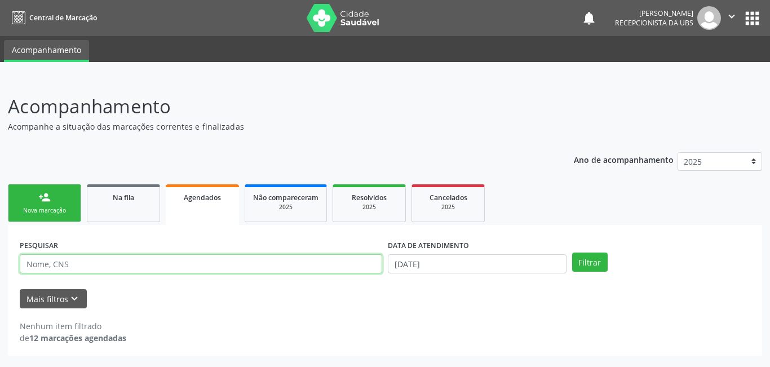
click at [153, 269] on input "text" at bounding box center [201, 263] width 363 height 19
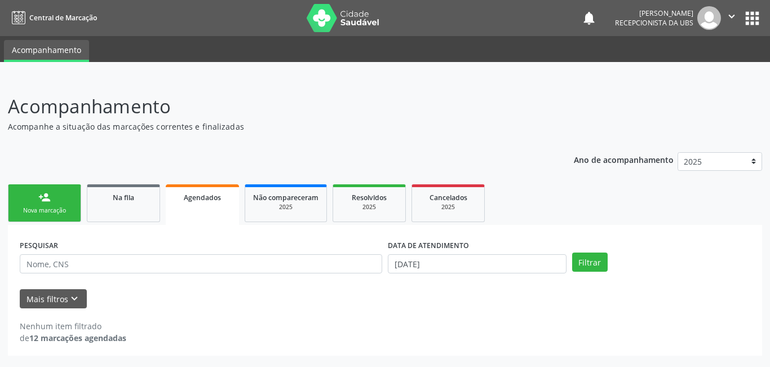
click at [180, 283] on form "PESQUISAR DATA DE ATENDIMENTO 2[DATE] Filtrar UNIDADE EXECUTANTE Selecione uma …" at bounding box center [385, 273] width 731 height 72
click at [59, 193] on link "person_add Nova marcação" at bounding box center [44, 203] width 73 height 38
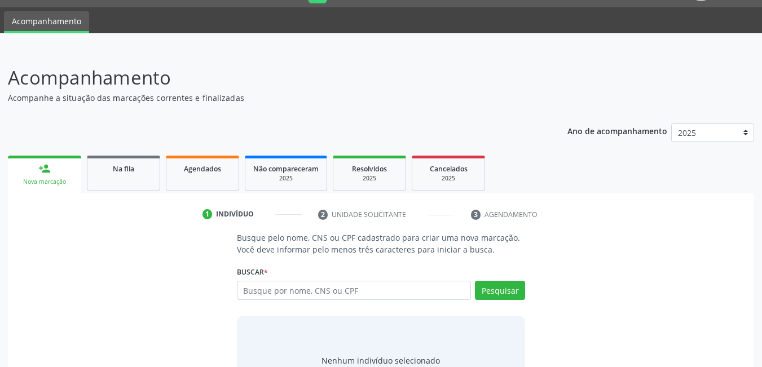
scroll to position [56, 0]
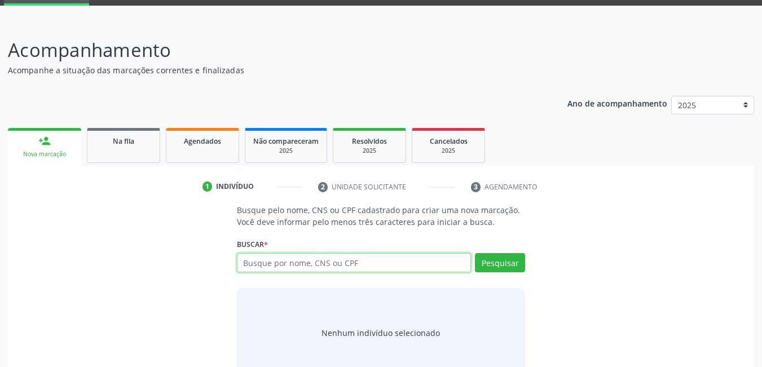
click at [336, 258] on input "text" at bounding box center [354, 262] width 235 height 19
type input "14324527499"
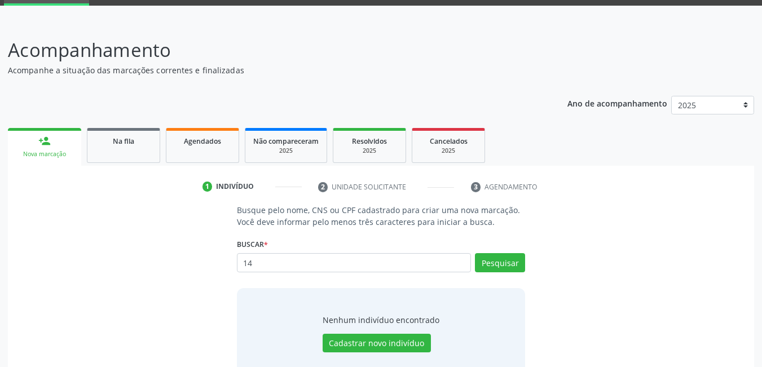
type input "1"
type input "14329527499"
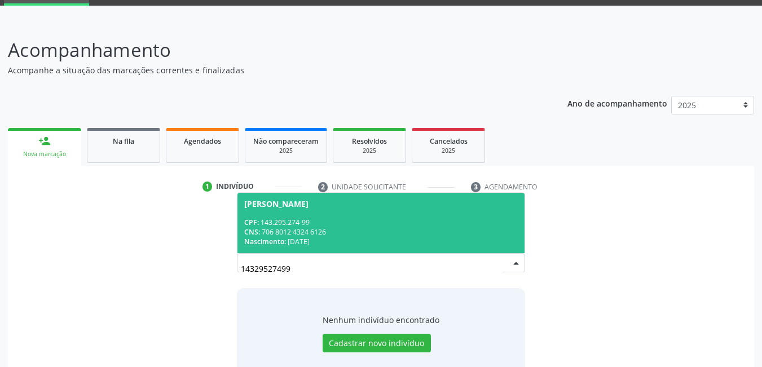
click at [352, 229] on div "CNS: 706 8012 4324 6126" at bounding box center [381, 232] width 274 height 10
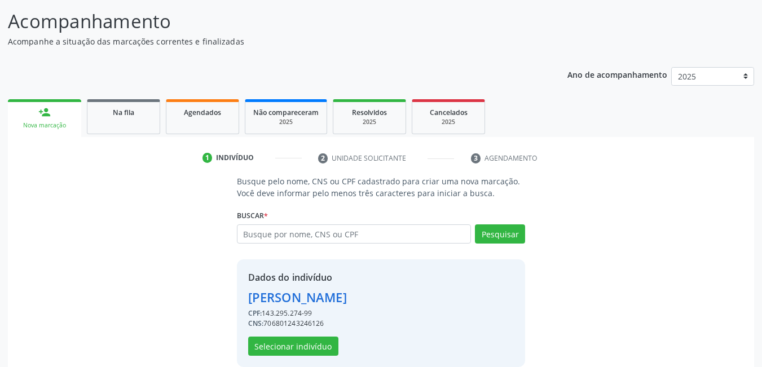
scroll to position [101, 0]
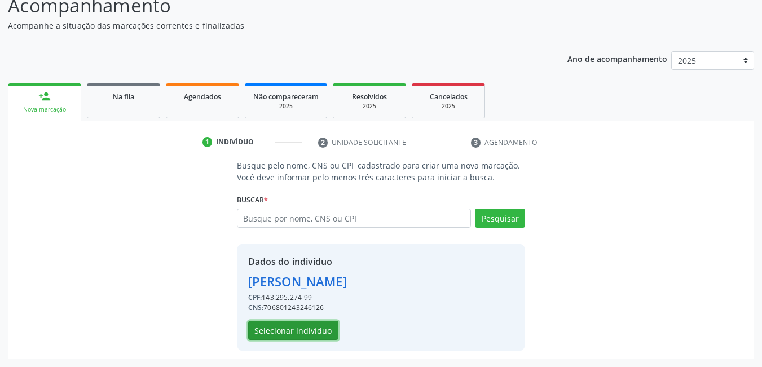
click at [290, 334] on button "Selecionar indivíduo" at bounding box center [293, 330] width 90 height 19
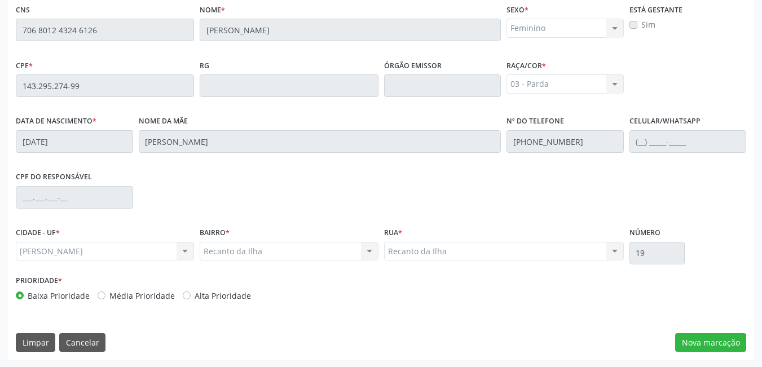
scroll to position [293, 0]
click at [713, 342] on button "Nova marcação" at bounding box center [710, 342] width 71 height 19
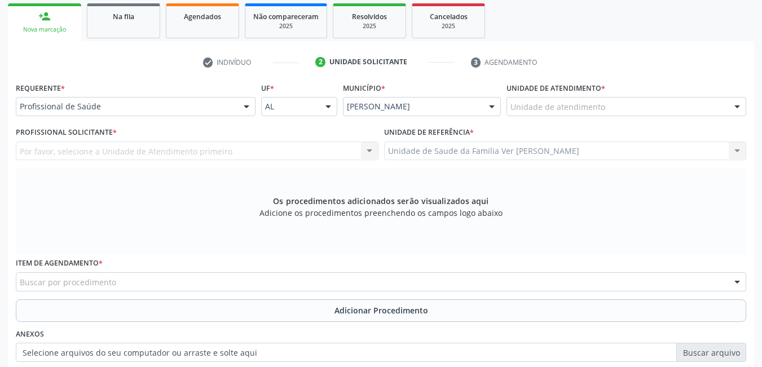
scroll to position [180, 0]
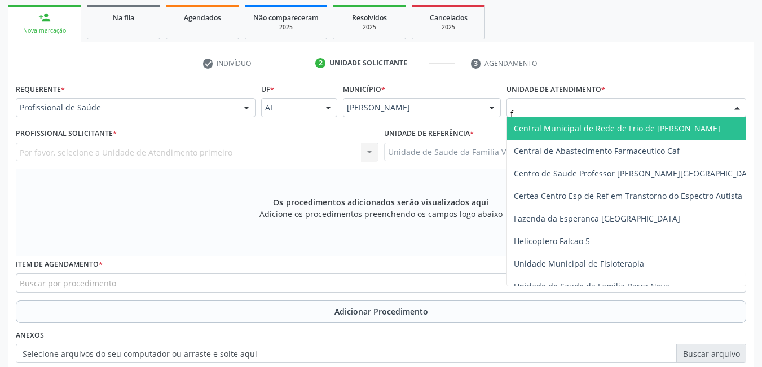
type input "fl"
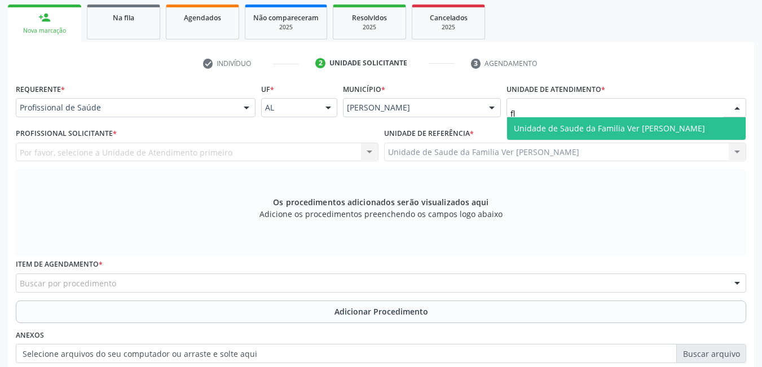
click at [577, 132] on span "Unidade de Saude da Familia Ver [PERSON_NAME]" at bounding box center [609, 128] width 191 height 11
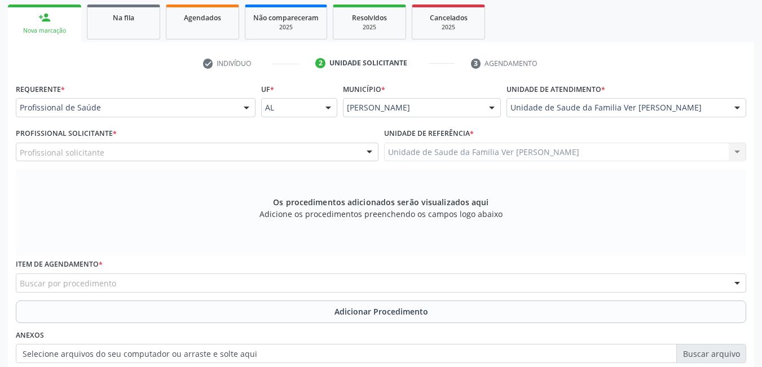
click at [219, 147] on div "Profissional solicitante Cirurgião-Dentista da Estratégia de Saúde da Família -…" at bounding box center [197, 152] width 363 height 19
click at [116, 147] on div "Profissional solicitante" at bounding box center [197, 152] width 363 height 19
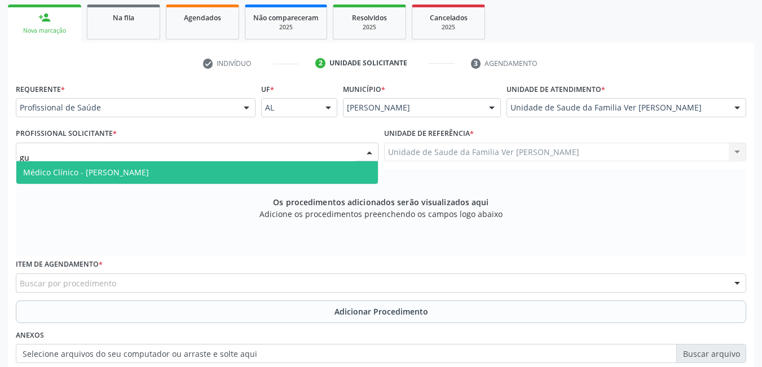
type input "gus"
click at [239, 168] on span "Médico Clínico - [PERSON_NAME]" at bounding box center [197, 172] width 362 height 23
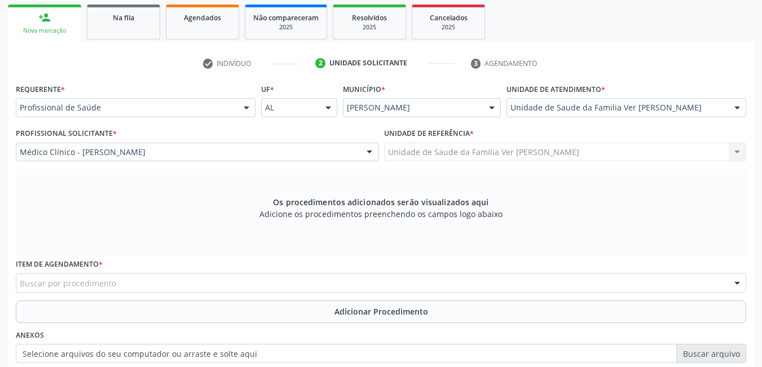
click at [215, 276] on div "Buscar por procedimento" at bounding box center [381, 283] width 730 height 19
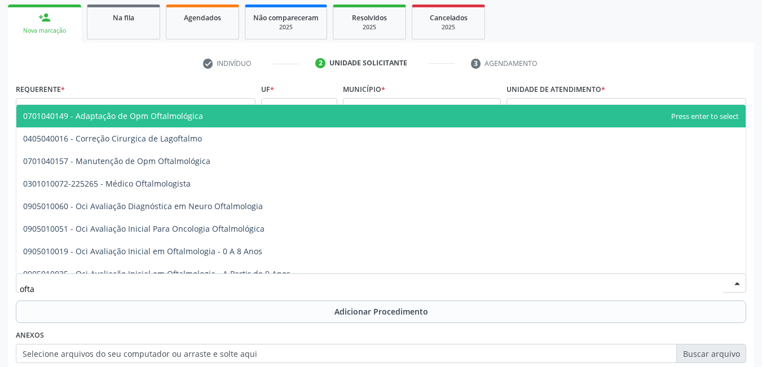
type input "oftal"
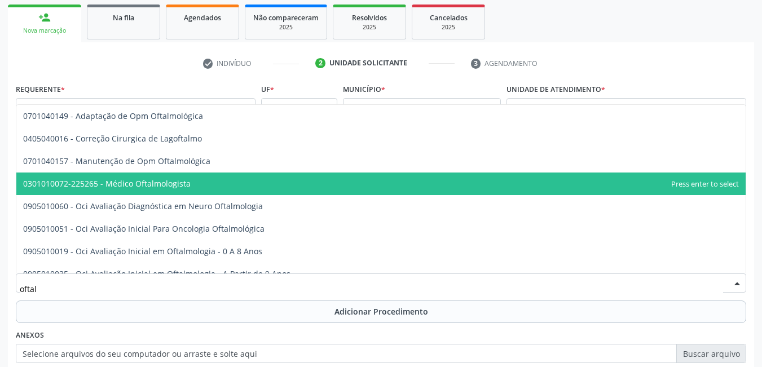
click at [231, 182] on span "0301010072-225265 - Médico Oftalmologista" at bounding box center [380, 184] width 729 height 23
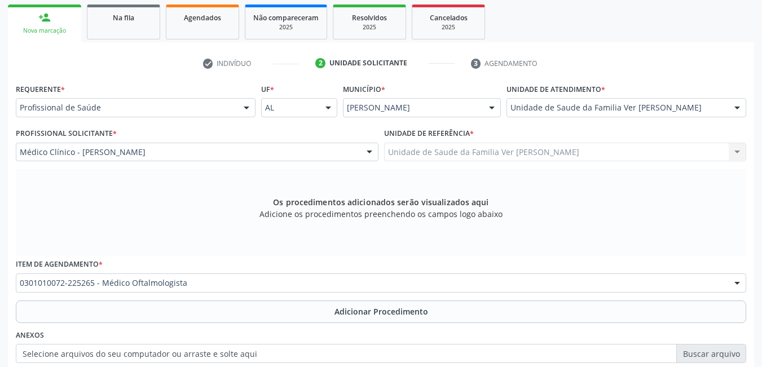
scroll to position [236, 0]
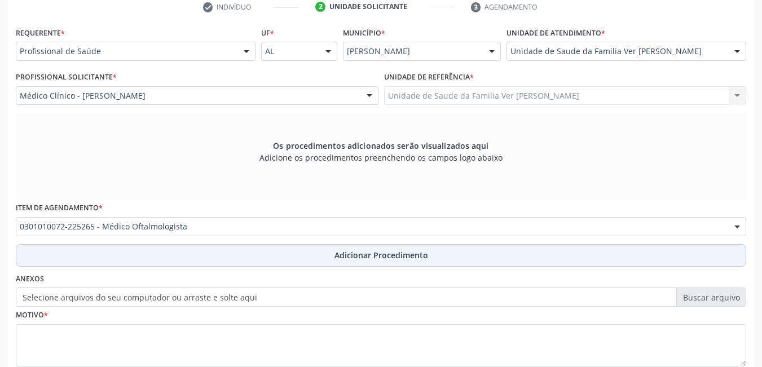
click at [218, 254] on button "Adicionar Procedimento" at bounding box center [381, 255] width 730 height 23
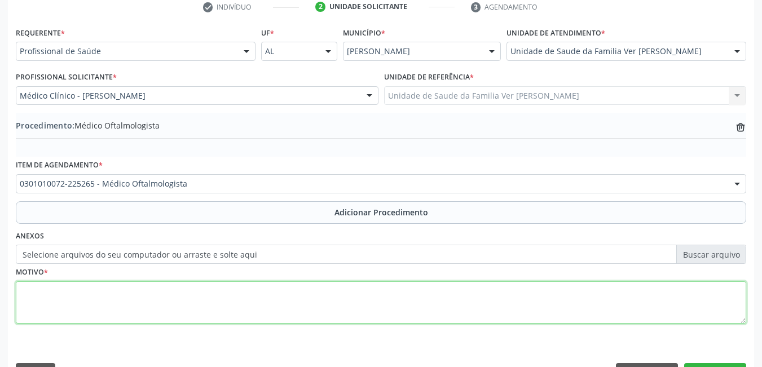
click at [155, 306] on textarea at bounding box center [381, 302] width 730 height 43
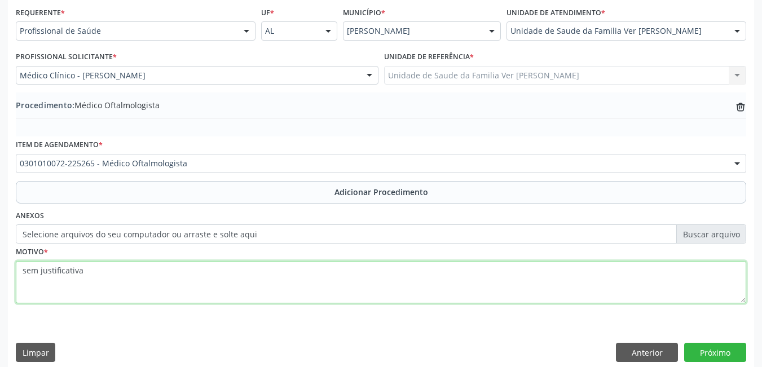
scroll to position [267, 0]
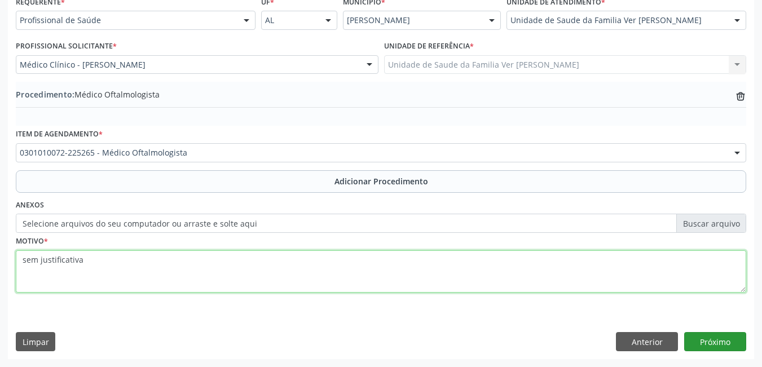
type textarea "sem justificativa"
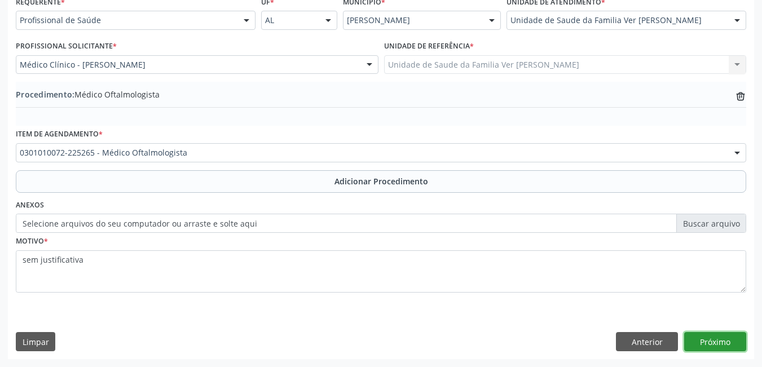
click at [713, 341] on button "Próximo" at bounding box center [715, 341] width 62 height 19
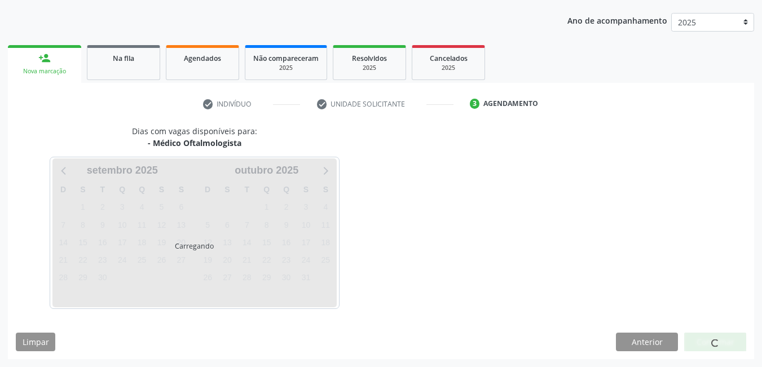
scroll to position [173, 0]
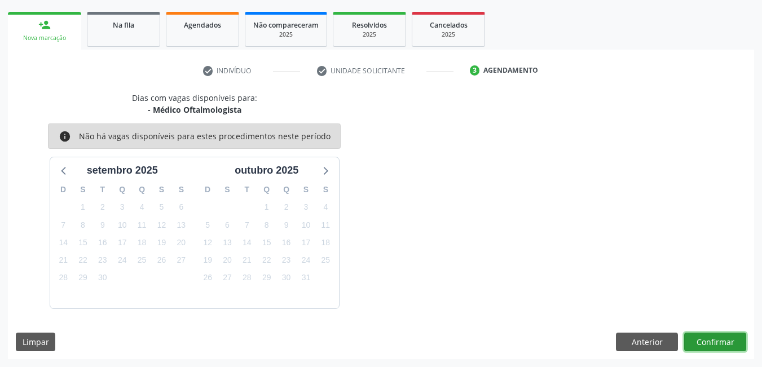
click at [713, 341] on button "Confirmar" at bounding box center [715, 342] width 62 height 19
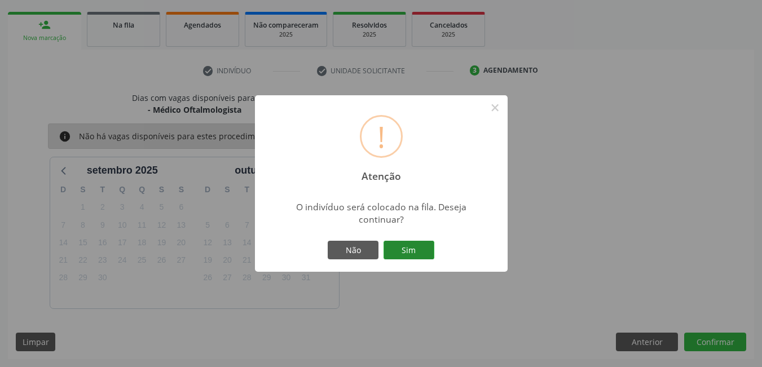
click at [411, 245] on button "Sim" at bounding box center [409, 250] width 51 height 19
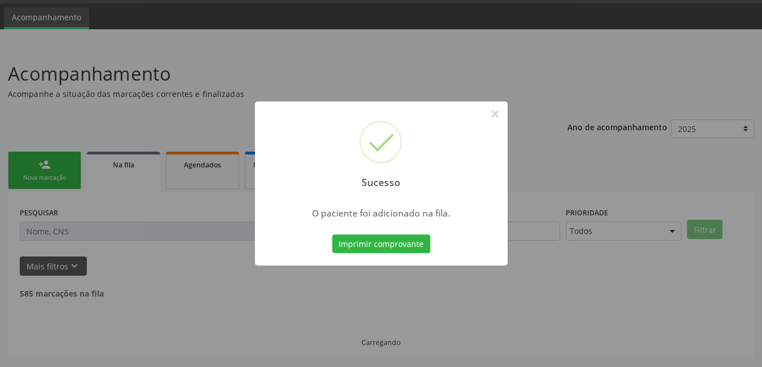
scroll to position [21, 0]
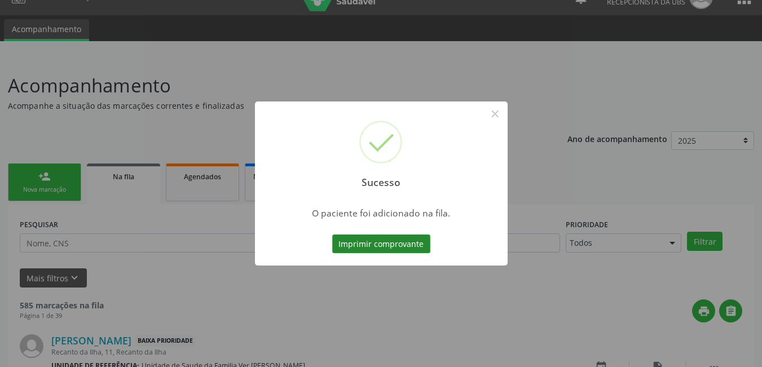
click at [377, 251] on button "Imprimir comprovante" at bounding box center [381, 244] width 98 height 19
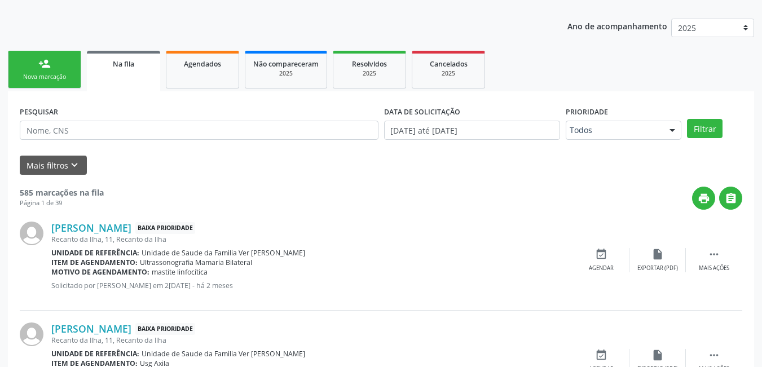
scroll to position [77, 0]
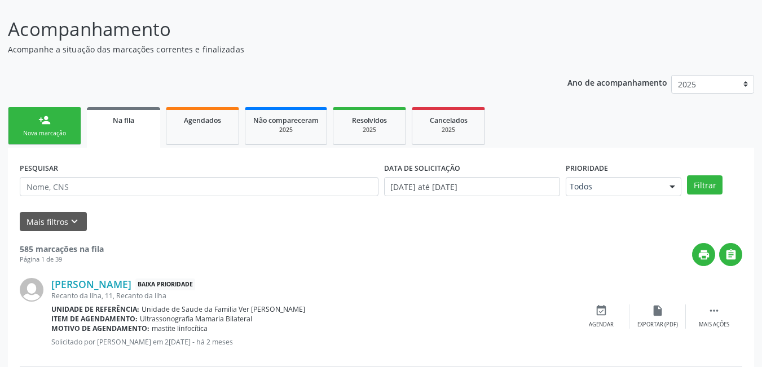
click at [24, 129] on div "Nova marcação" at bounding box center [44, 133] width 56 height 8
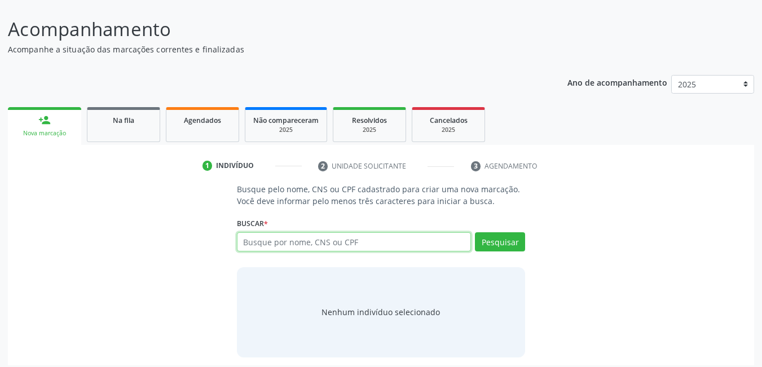
click at [374, 246] on input "text" at bounding box center [354, 241] width 235 height 19
type input "[PERSON_NAME]"
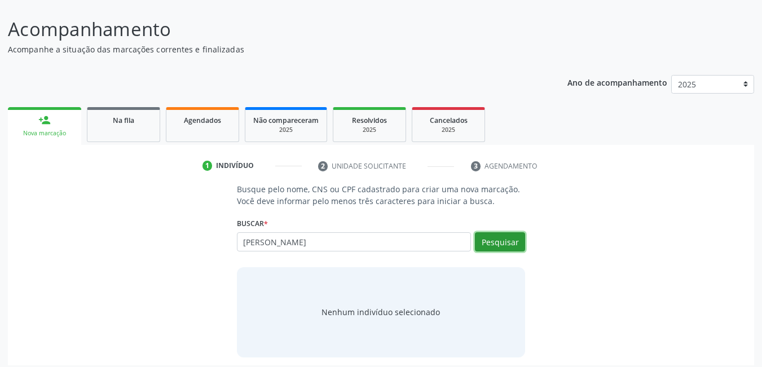
click at [503, 238] on button "Pesquisar" at bounding box center [500, 241] width 50 height 19
type input "[PERSON_NAME]"
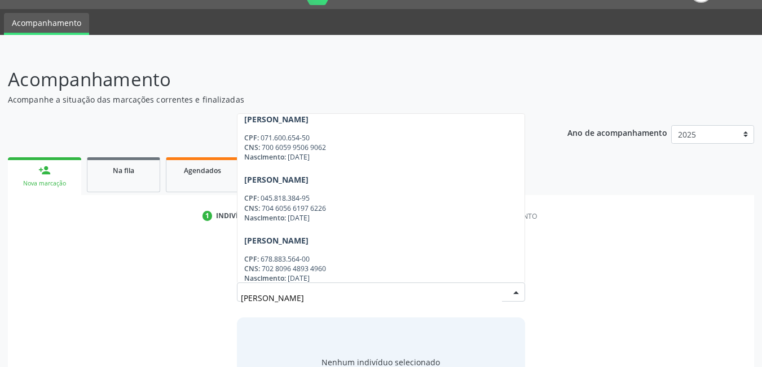
scroll to position [741, 0]
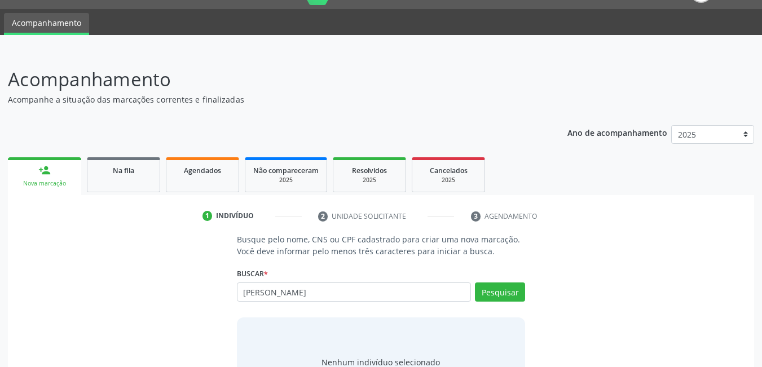
type input "[PERSON_NAME]"
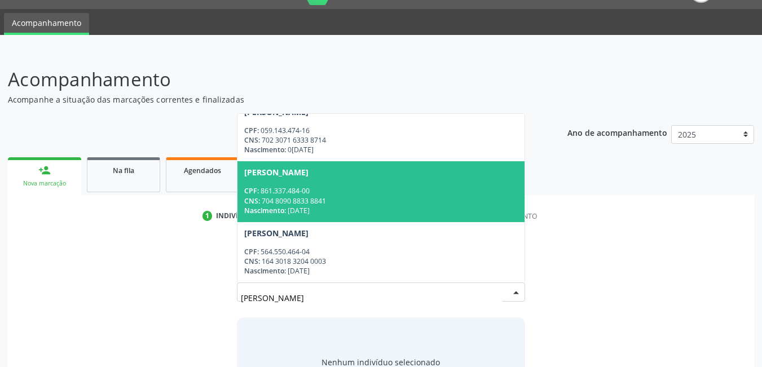
click at [360, 290] on input "[PERSON_NAME]" at bounding box center [372, 298] width 262 height 23
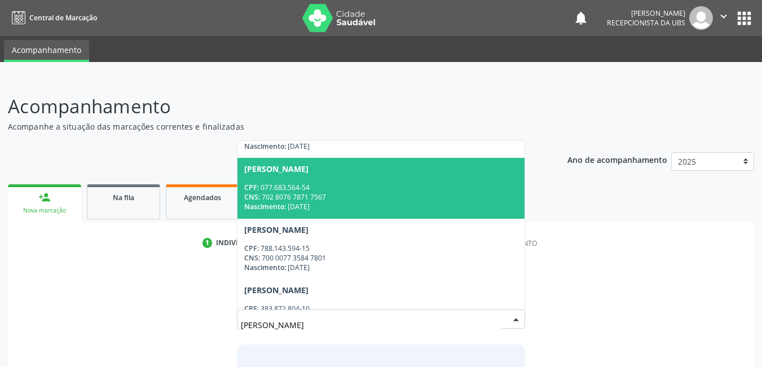
scroll to position [395, 0]
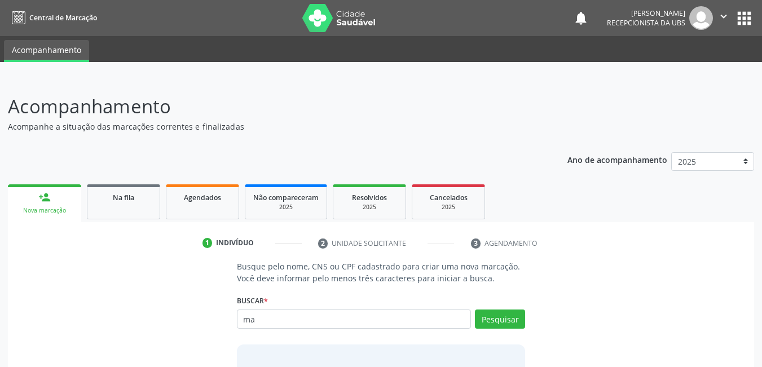
type input "m"
type input "701809204332579"
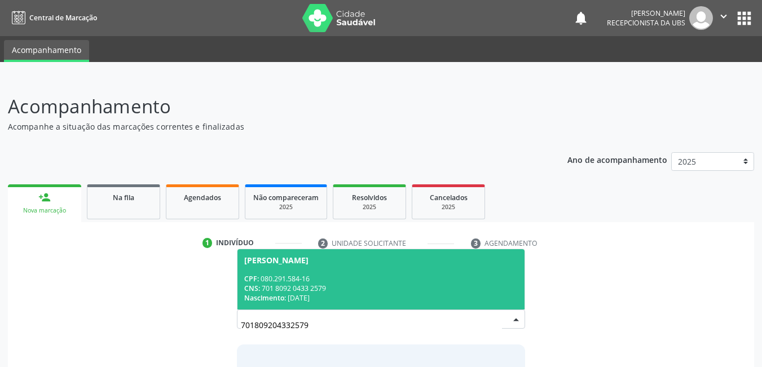
click at [345, 280] on div "CPF: 080.291.584-16" at bounding box center [381, 279] width 274 height 10
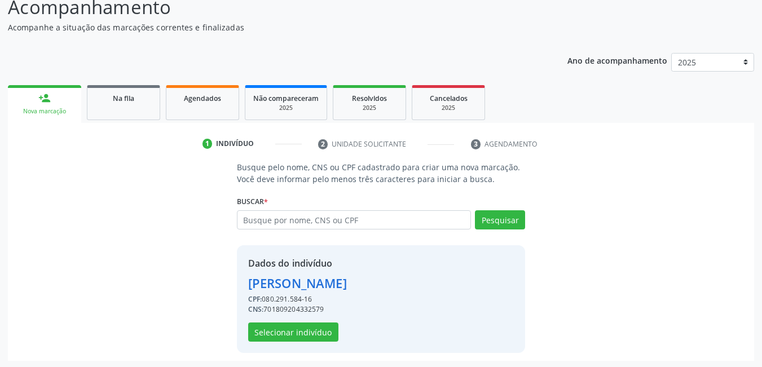
scroll to position [101, 0]
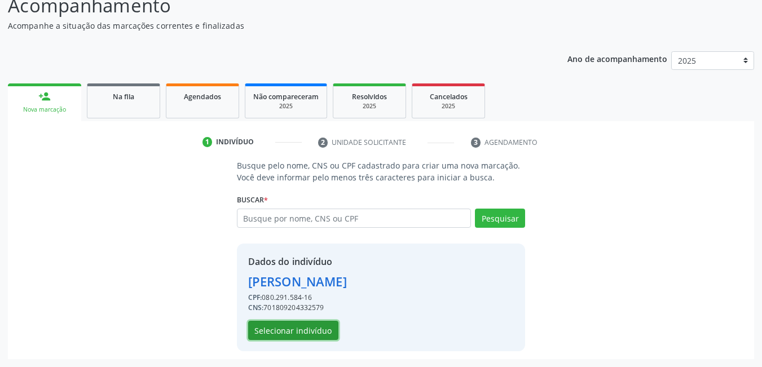
click at [314, 333] on button "Selecionar indivíduo" at bounding box center [293, 330] width 90 height 19
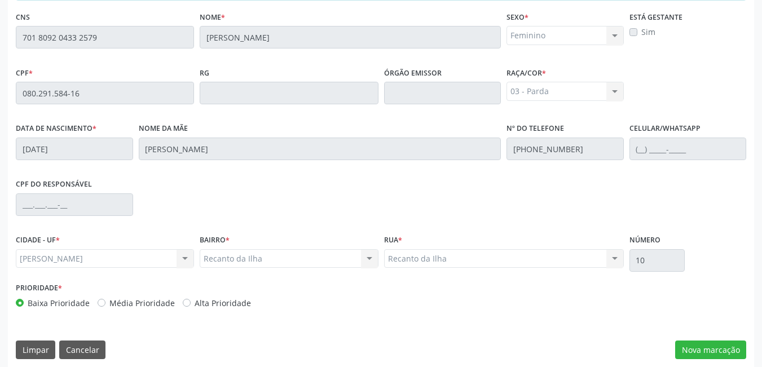
scroll to position [293, 0]
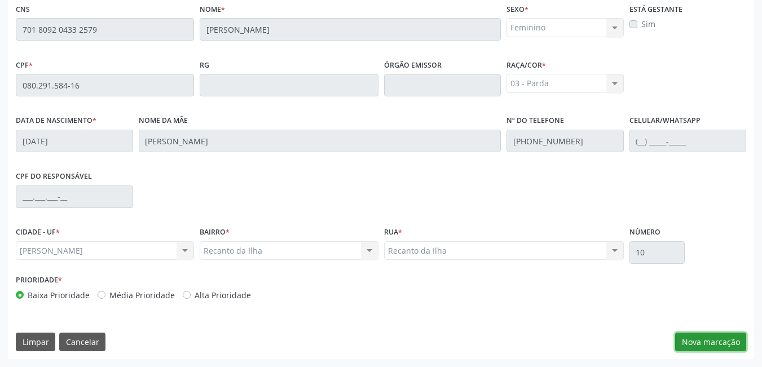
click at [723, 340] on button "Nova marcação" at bounding box center [710, 342] width 71 height 19
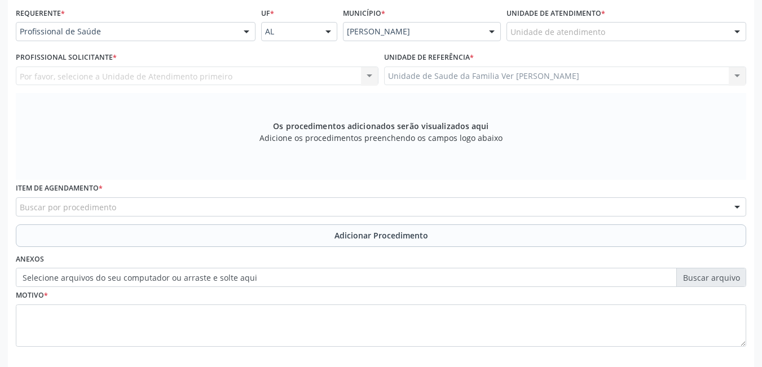
scroll to position [236, 0]
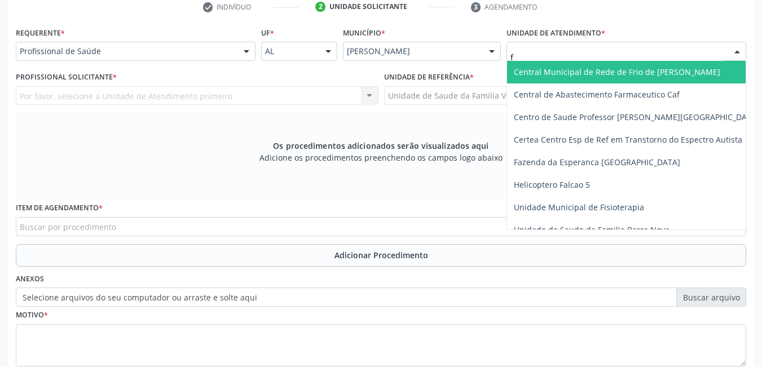
type input "fl"
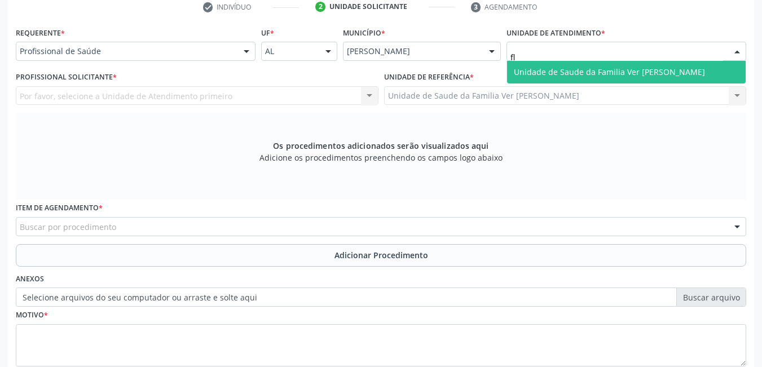
click at [558, 69] on span "Unidade de Saude da Familia Ver [PERSON_NAME]" at bounding box center [609, 72] width 191 height 11
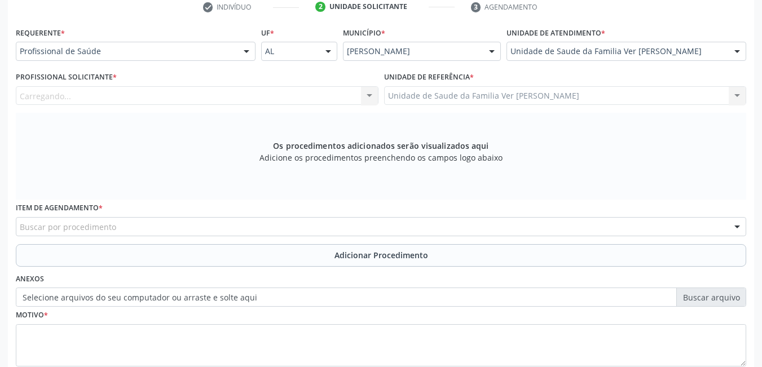
click at [261, 90] on div "Carregando... Nenhum resultado encontrado para: " " Não há nenhuma opção para s…" at bounding box center [197, 95] width 363 height 19
click at [249, 91] on div "Profissional solicitante" at bounding box center [197, 95] width 363 height 19
type input "r"
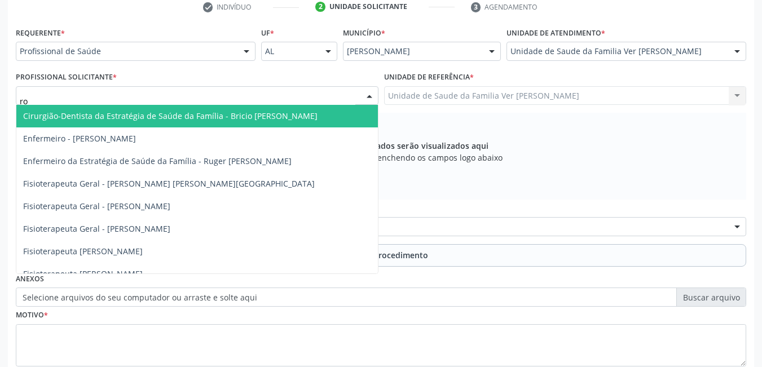
type input "r"
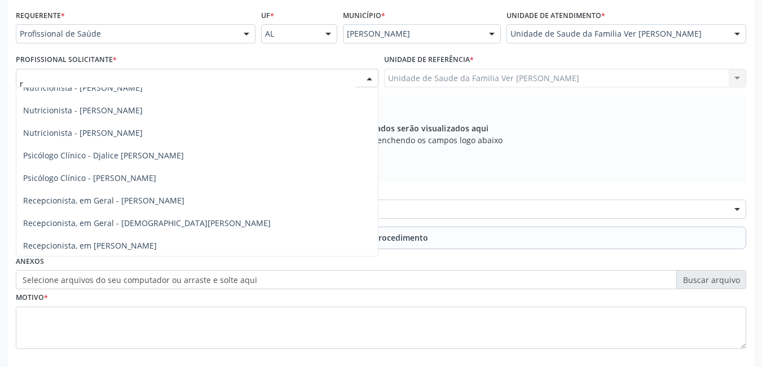
scroll to position [441, 0]
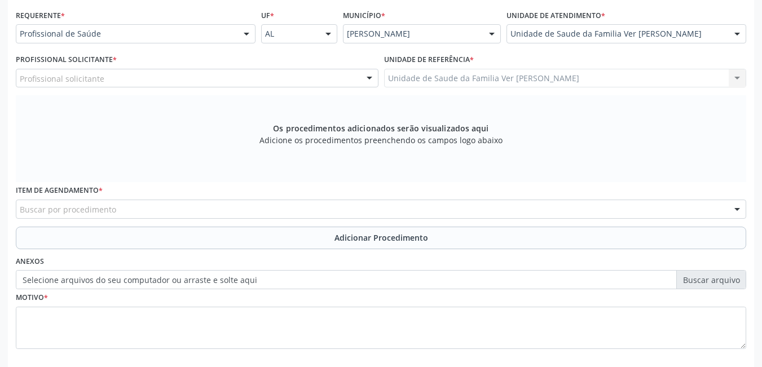
click at [606, 302] on div "Motivo *" at bounding box center [381, 319] width 730 height 60
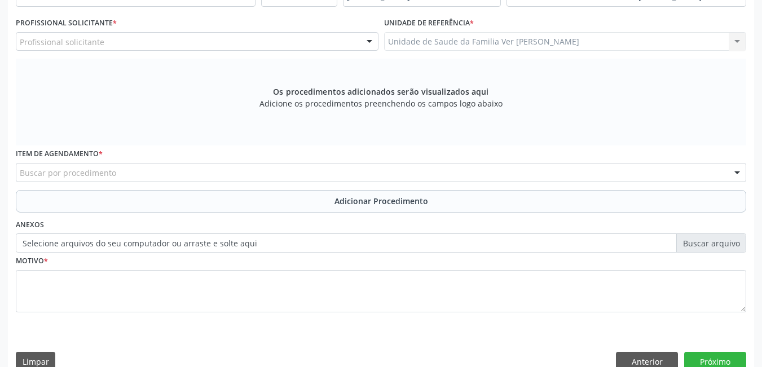
scroll to position [310, 0]
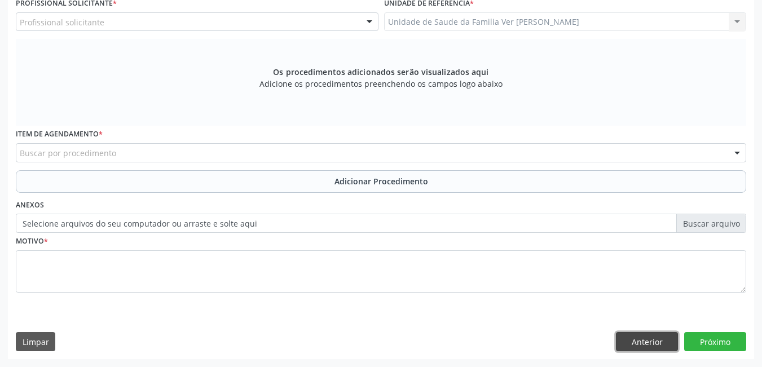
click at [659, 349] on button "Anterior" at bounding box center [647, 341] width 62 height 19
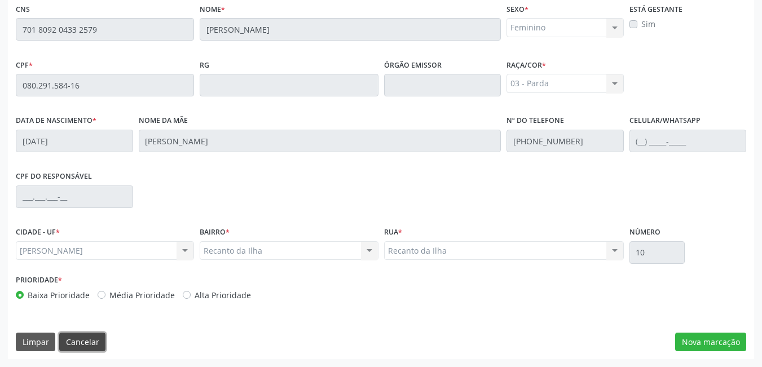
click at [96, 340] on button "Cancelar" at bounding box center [82, 342] width 46 height 19
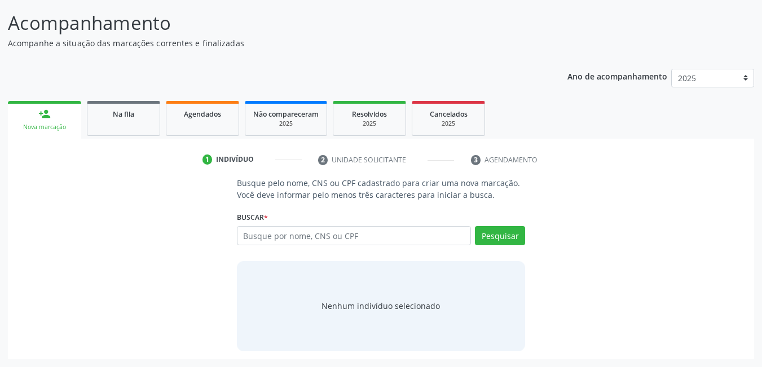
scroll to position [83, 0]
click at [202, 121] on link "Agendados" at bounding box center [202, 118] width 73 height 35
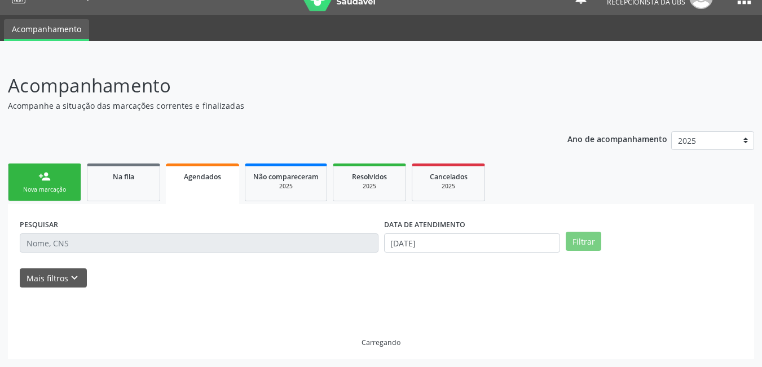
scroll to position [21, 0]
click at [136, 243] on div "PESQUISAR" at bounding box center [199, 238] width 364 height 44
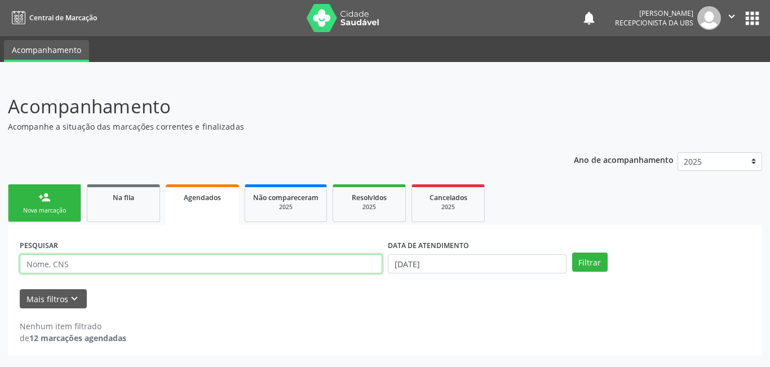
click at [121, 267] on input "text" at bounding box center [201, 263] width 363 height 19
type input "marinilda da conceição"
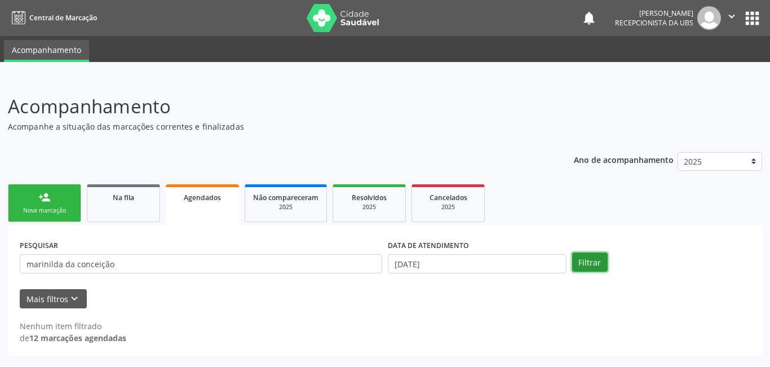
click at [574, 263] on button "Filtrar" at bounding box center [591, 262] width 36 height 19
click at [29, 206] on link "person_add Nova marcação" at bounding box center [44, 203] width 73 height 38
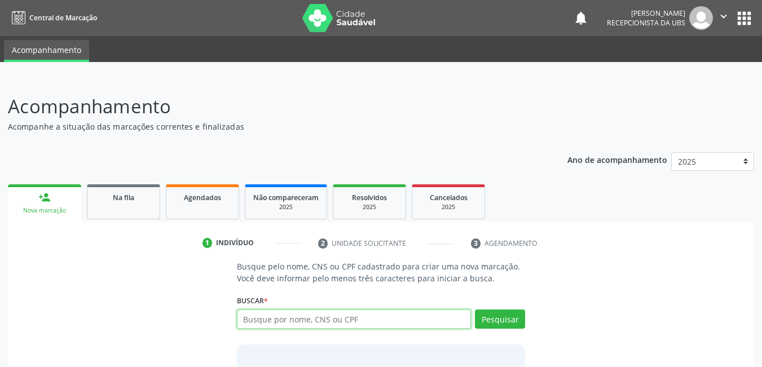
click at [303, 313] on input "text" at bounding box center [354, 319] width 235 height 19
type input "7030003869033273"
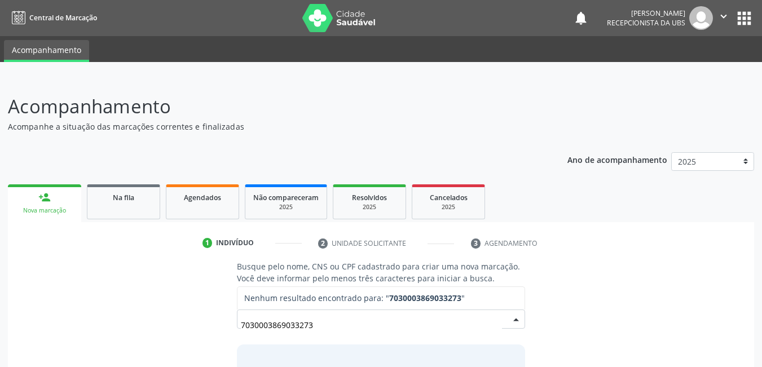
click at [263, 324] on input "7030003869033273" at bounding box center [372, 325] width 262 height 23
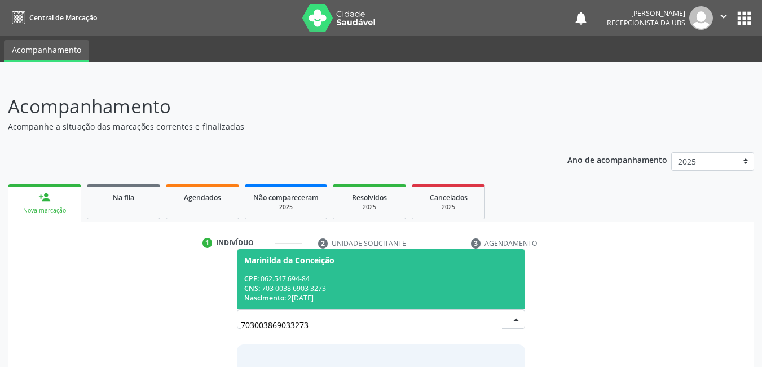
click at [366, 275] on div "CPF: 062.547.694-84" at bounding box center [381, 279] width 274 height 10
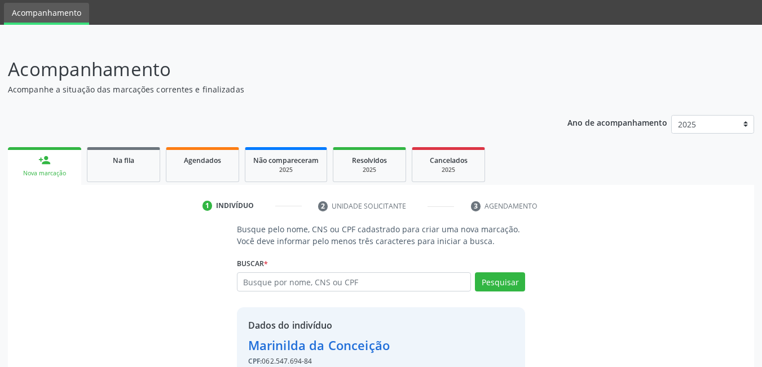
scroll to position [101, 0]
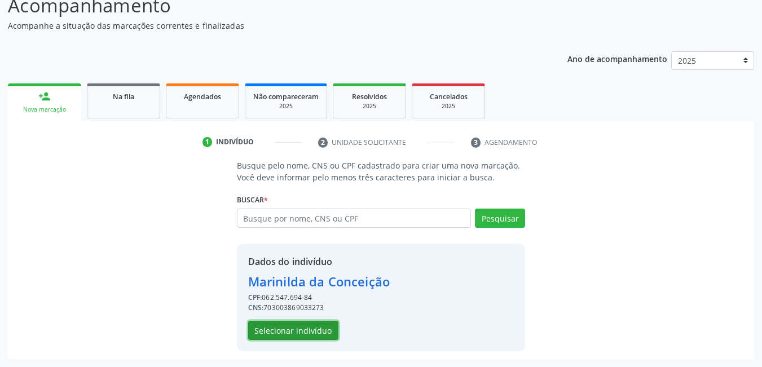
click at [309, 335] on button "Selecionar indivíduo" at bounding box center [293, 330] width 90 height 19
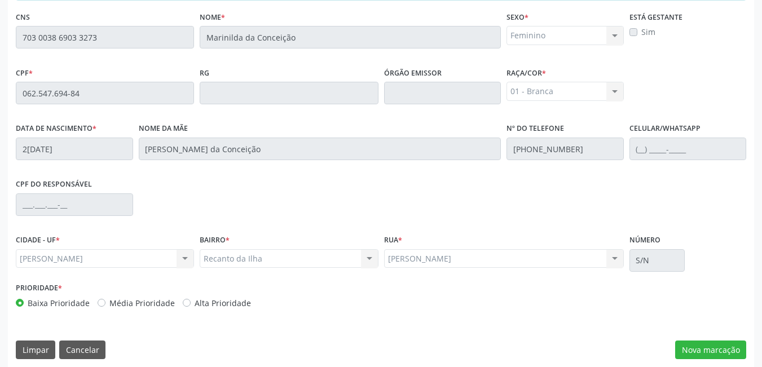
scroll to position [293, 0]
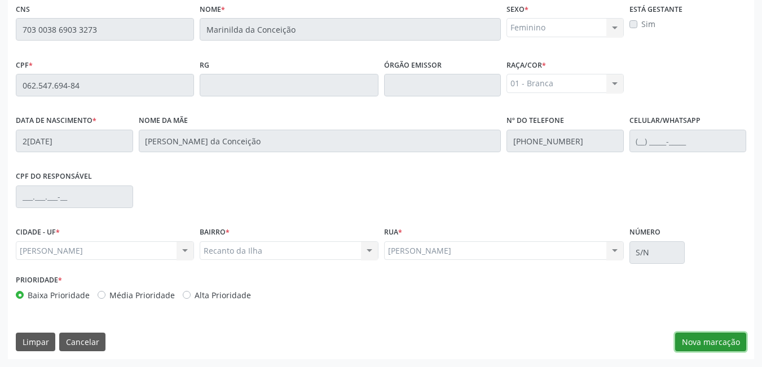
click at [715, 337] on button "Nova marcação" at bounding box center [710, 342] width 71 height 19
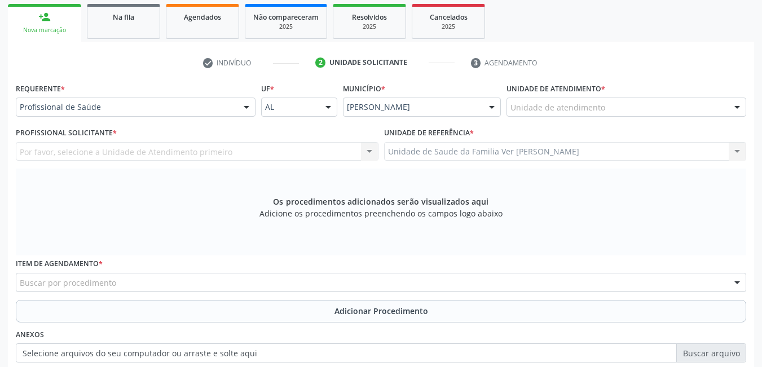
scroll to position [180, 0]
click at [621, 112] on div "Unidade de atendimento" at bounding box center [627, 107] width 240 height 19
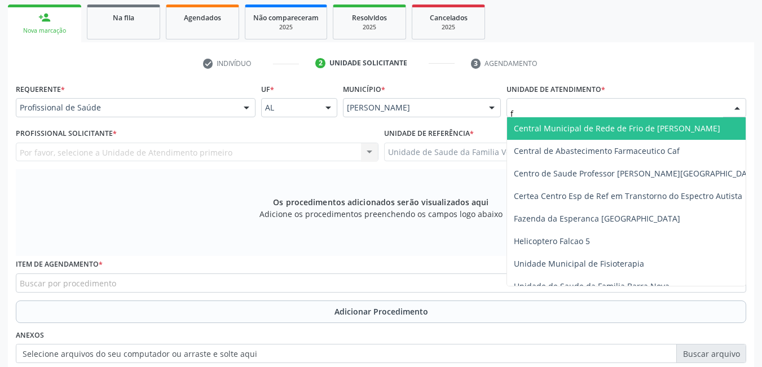
type input "fl"
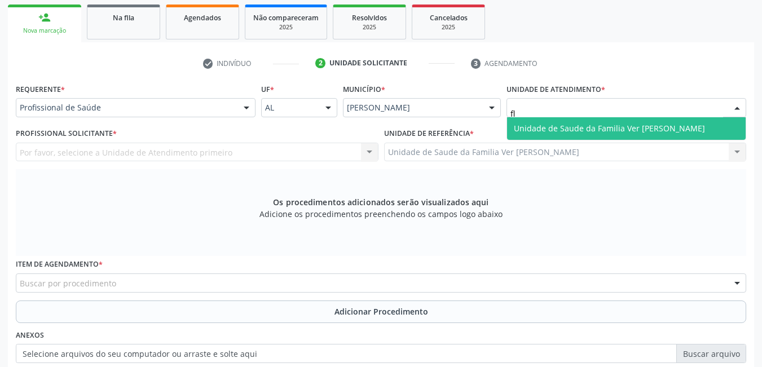
click at [614, 131] on span "Unidade de Saude da Familia Ver [PERSON_NAME]" at bounding box center [609, 128] width 191 height 11
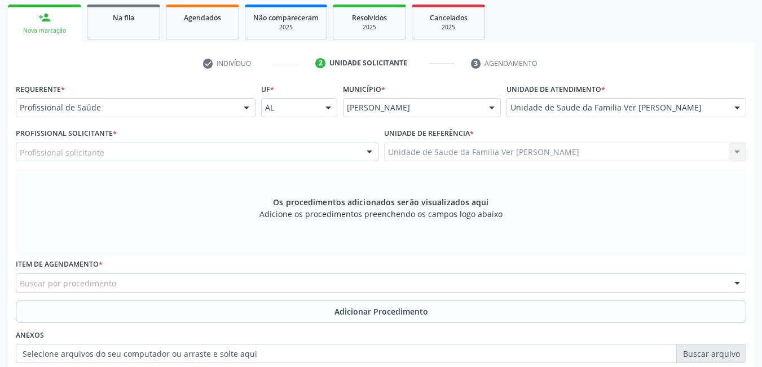
click at [135, 149] on div "Profissional solicitante" at bounding box center [197, 152] width 363 height 19
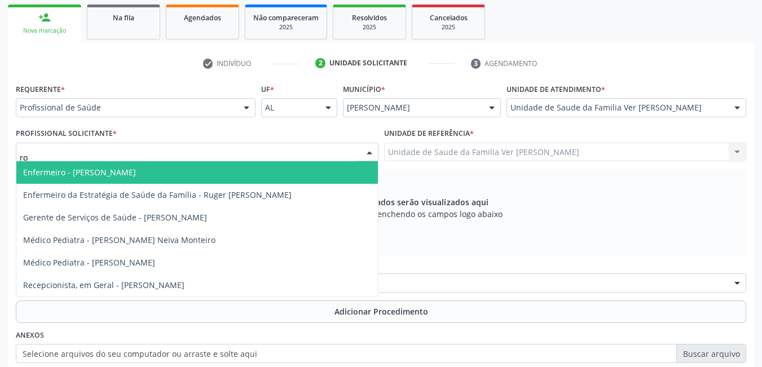
type input "r"
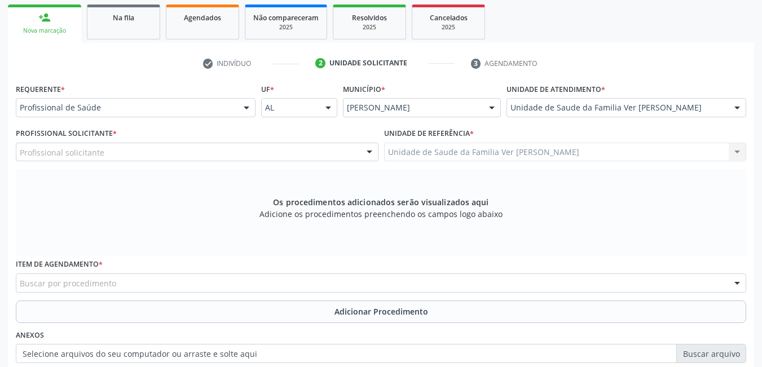
click at [706, 240] on div "Os procedimentos adicionados serão visualizados aqui Adicione os procedimentos …" at bounding box center [381, 212] width 730 height 87
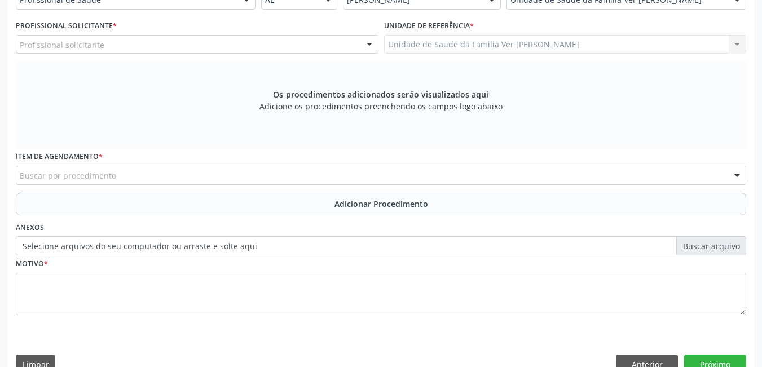
scroll to position [293, 0]
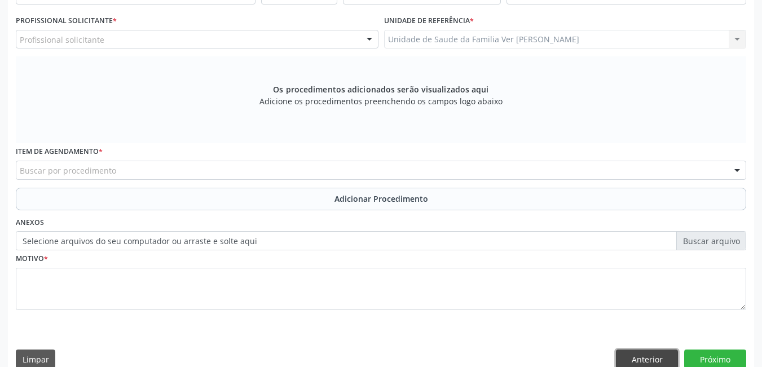
click at [650, 357] on button "Anterior" at bounding box center [647, 359] width 62 height 19
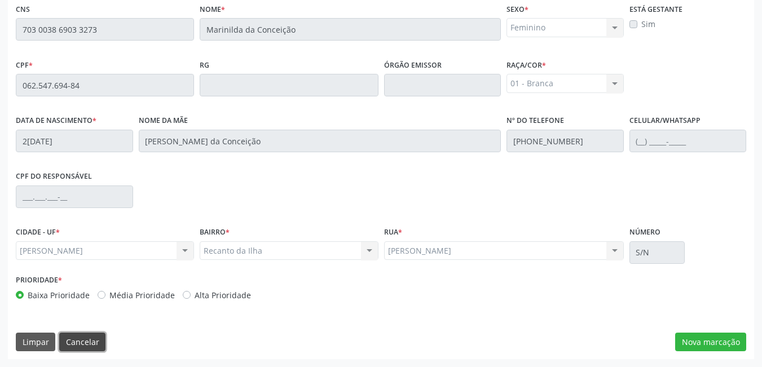
click at [71, 341] on button "Cancelar" at bounding box center [82, 342] width 46 height 19
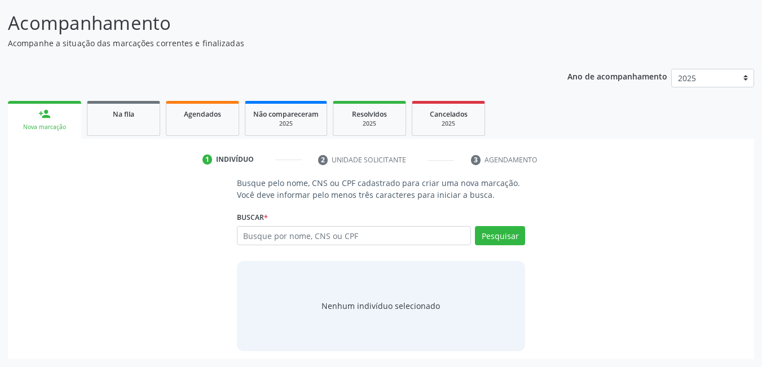
scroll to position [83, 0]
click at [207, 131] on link "Agendados" at bounding box center [202, 118] width 73 height 35
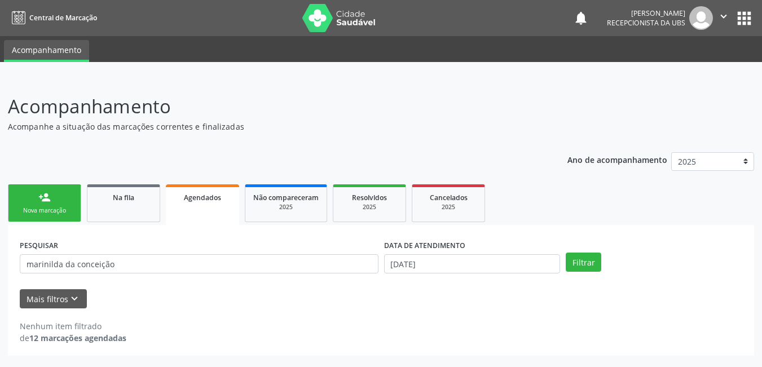
scroll to position [0, 0]
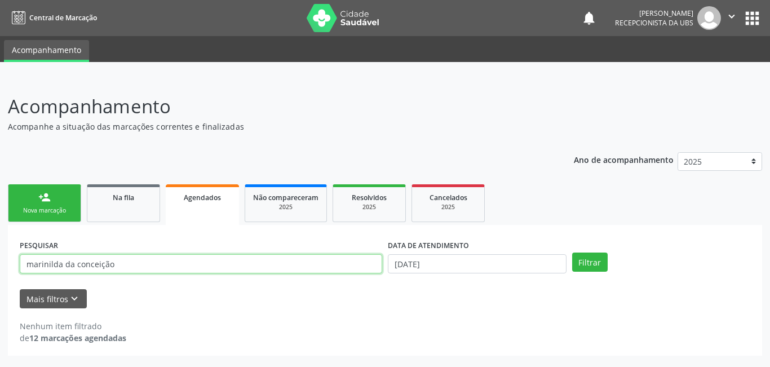
click at [207, 262] on input "marinilda da conceição" at bounding box center [201, 263] width 363 height 19
type input "m"
type input "703003869033273"
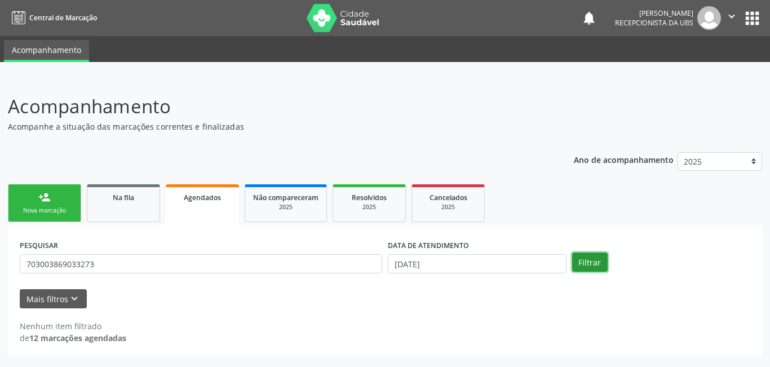
click at [604, 268] on button "Filtrar" at bounding box center [591, 262] width 36 height 19
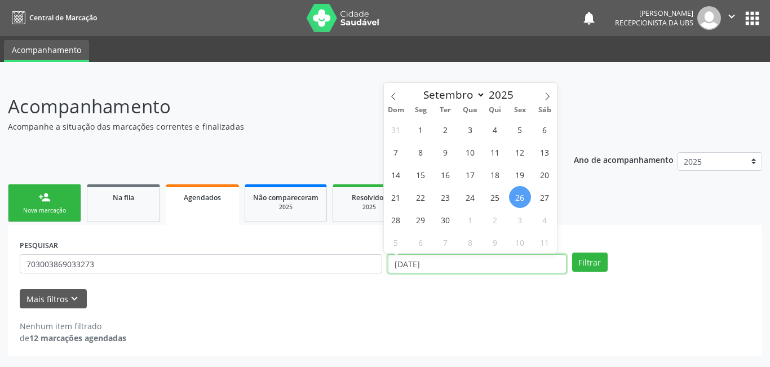
click at [459, 262] on input "[DATE]" at bounding box center [477, 263] width 179 height 19
click at [392, 93] on icon at bounding box center [394, 97] width 8 height 8
click at [393, 93] on icon at bounding box center [394, 97] width 8 height 8
select select "5"
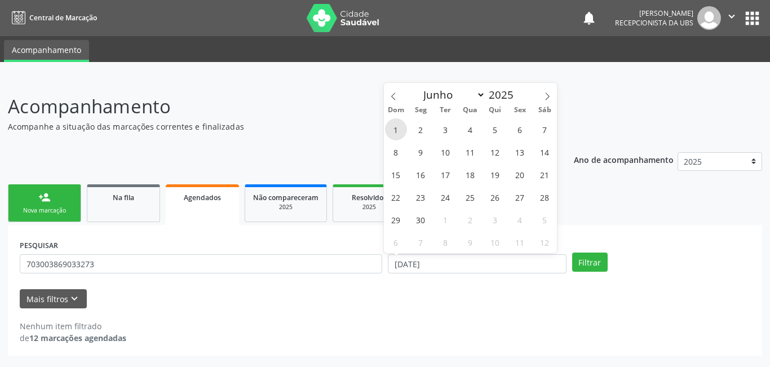
click at [397, 134] on span "1" at bounding box center [396, 129] width 22 height 22
type input "0[DATE]"
click at [549, 95] on icon at bounding box center [548, 97] width 8 height 8
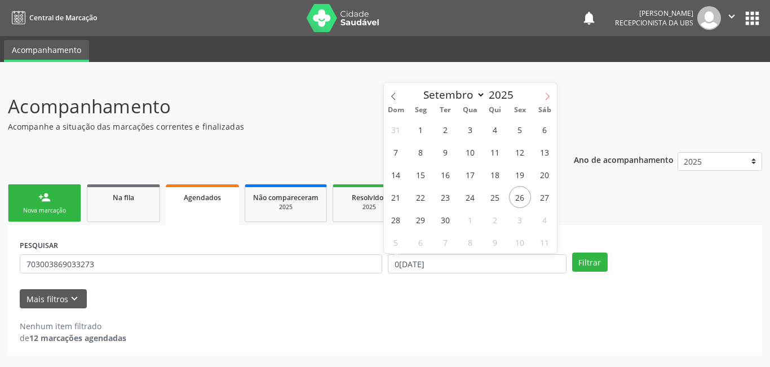
click at [549, 95] on icon at bounding box center [548, 97] width 8 height 8
click at [390, 98] on icon at bounding box center [394, 97] width 8 height 8
select select "8"
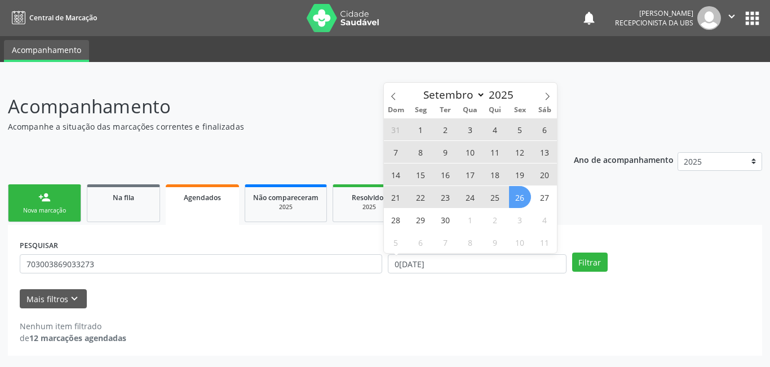
click at [517, 194] on span "26" at bounding box center [520, 197] width 22 height 22
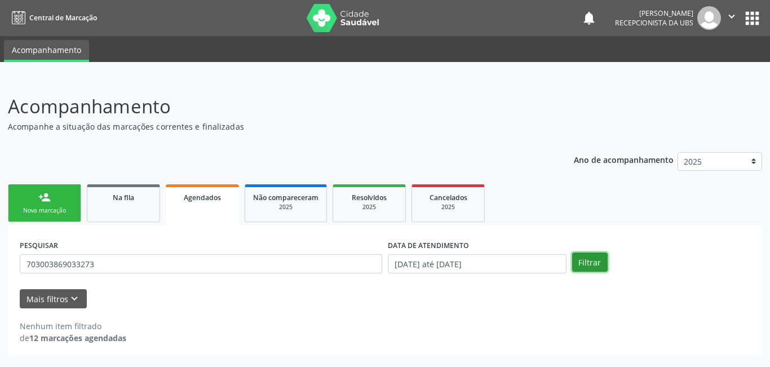
click at [592, 266] on button "Filtrar" at bounding box center [591, 262] width 36 height 19
click at [65, 306] on button "Mais filtros keyboard_arrow_down" at bounding box center [53, 299] width 67 height 20
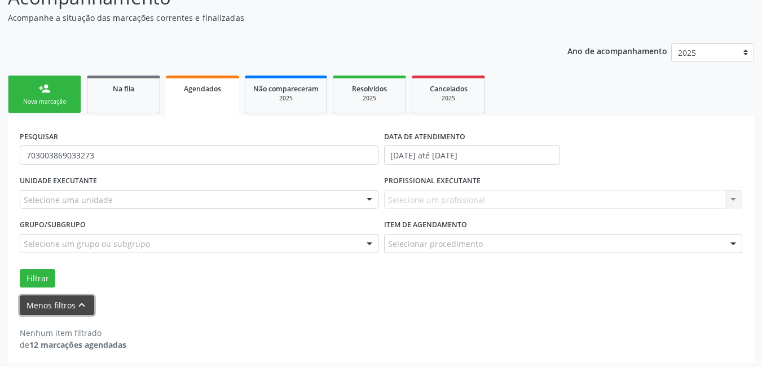
scroll to position [112, 0]
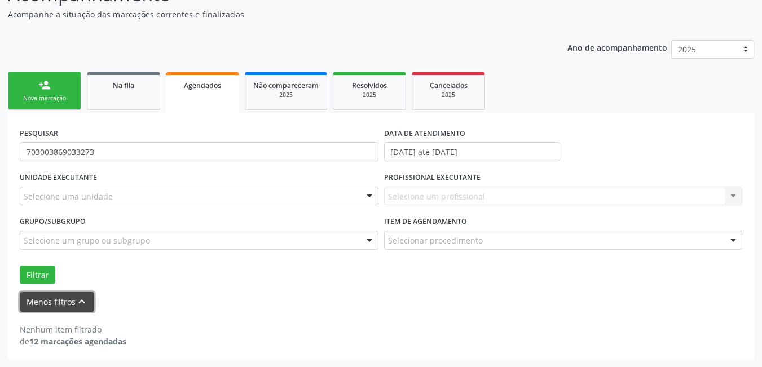
click at [46, 305] on button "Menos filtros keyboard_arrow_up" at bounding box center [57, 302] width 74 height 20
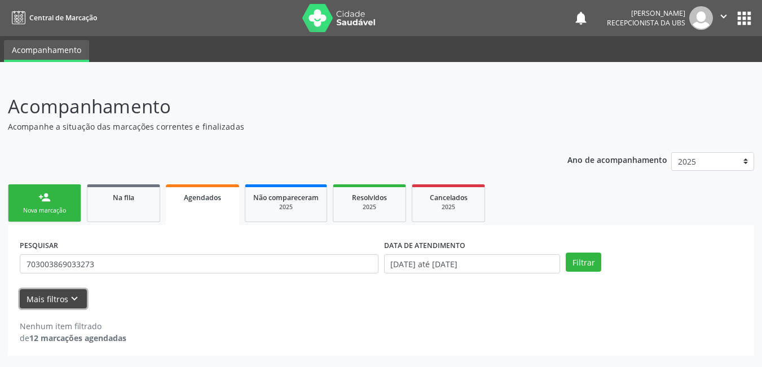
scroll to position [0, 0]
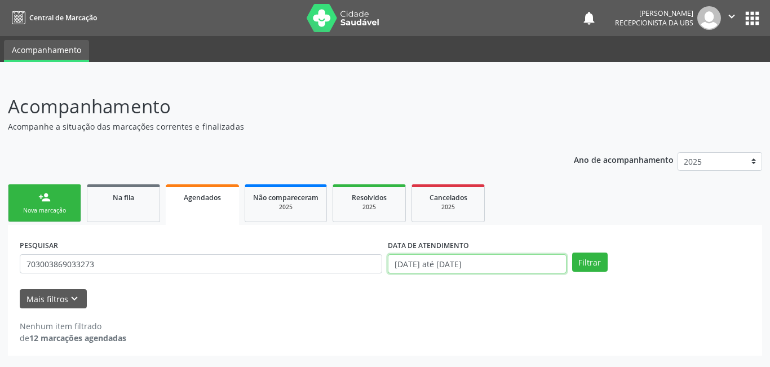
click at [429, 258] on input "[DATE] até [DATE]" at bounding box center [477, 263] width 179 height 19
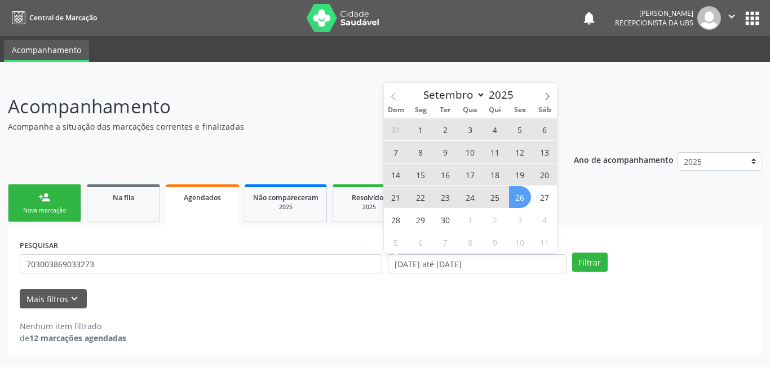
click at [398, 89] on span at bounding box center [393, 92] width 19 height 19
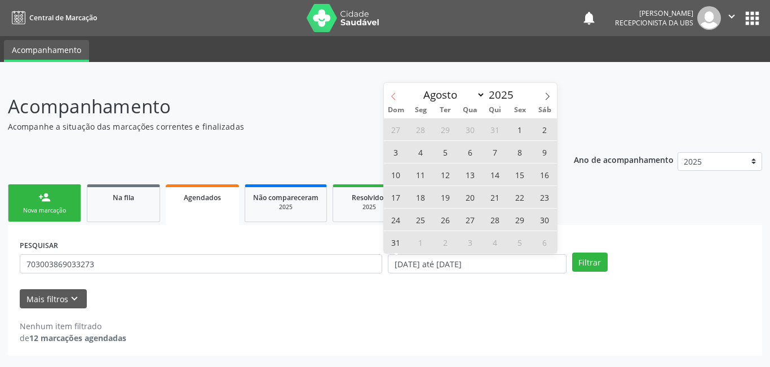
click at [398, 90] on span at bounding box center [393, 92] width 19 height 19
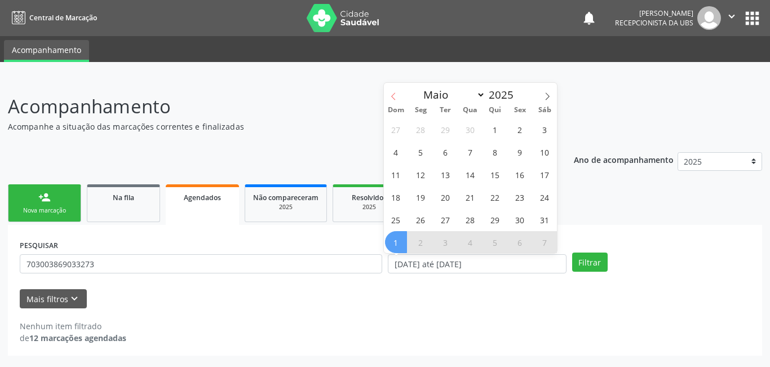
click at [398, 90] on span at bounding box center [393, 92] width 19 height 19
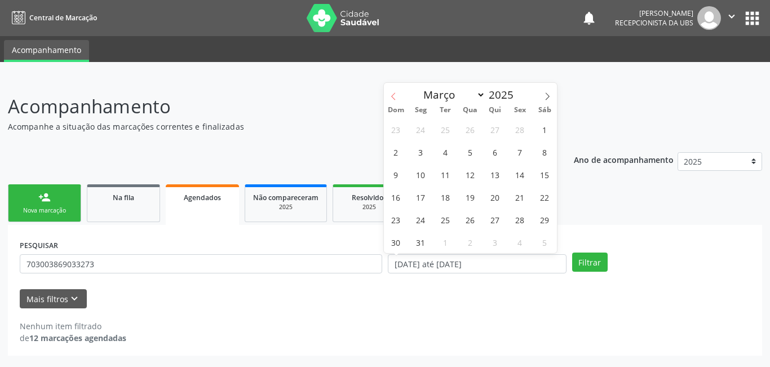
click at [398, 90] on span at bounding box center [393, 92] width 19 height 19
select select "0"
click at [473, 132] on span "1" at bounding box center [471, 129] width 22 height 22
type input "0[DATE]"
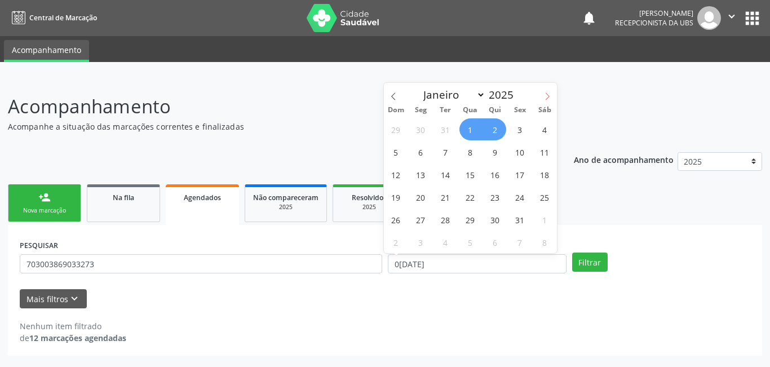
click at [551, 94] on icon at bounding box center [548, 97] width 8 height 8
click at [548, 95] on icon at bounding box center [548, 97] width 8 height 8
click at [548, 98] on icon at bounding box center [548, 96] width 4 height 7
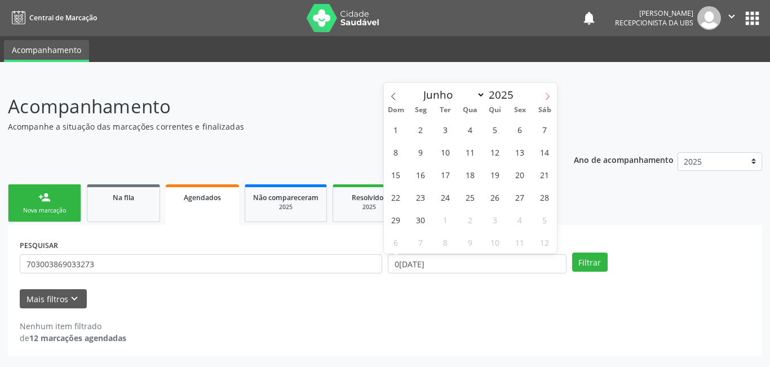
click at [548, 98] on icon at bounding box center [548, 96] width 4 height 7
select select "8"
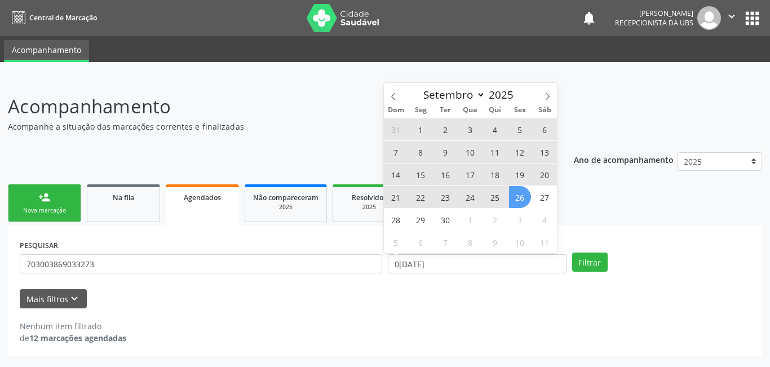
click at [516, 203] on span "26" at bounding box center [520, 197] width 22 height 22
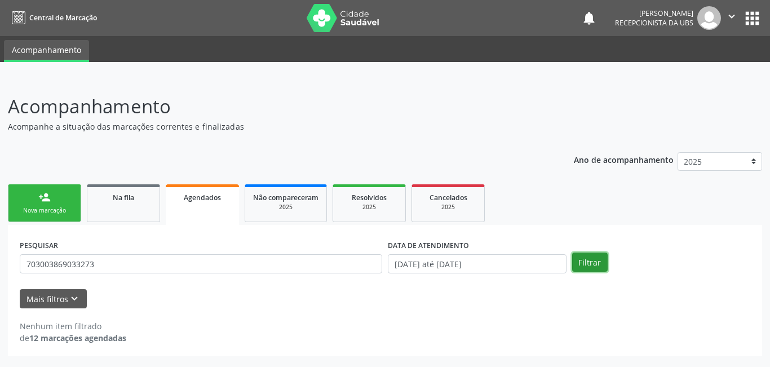
click at [578, 261] on button "Filtrar" at bounding box center [591, 262] width 36 height 19
click at [39, 202] on div "person_add" at bounding box center [44, 197] width 12 height 12
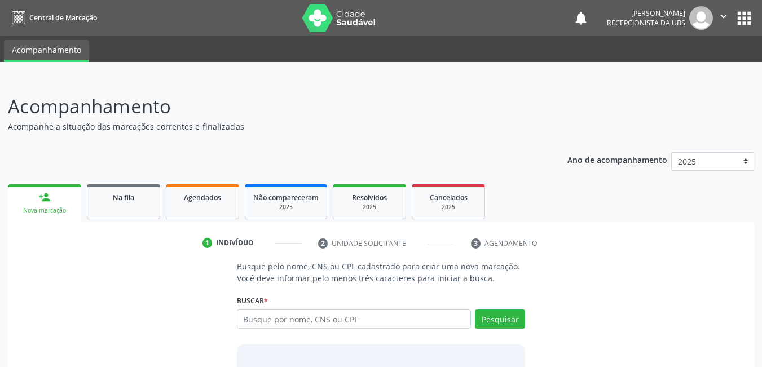
click at [273, 329] on div "Busque por nome, CNS ou CPF Nenhum resultado encontrado para: " " Digite nome, …" at bounding box center [381, 323] width 289 height 27
click at [275, 317] on input "text" at bounding box center [354, 319] width 235 height 19
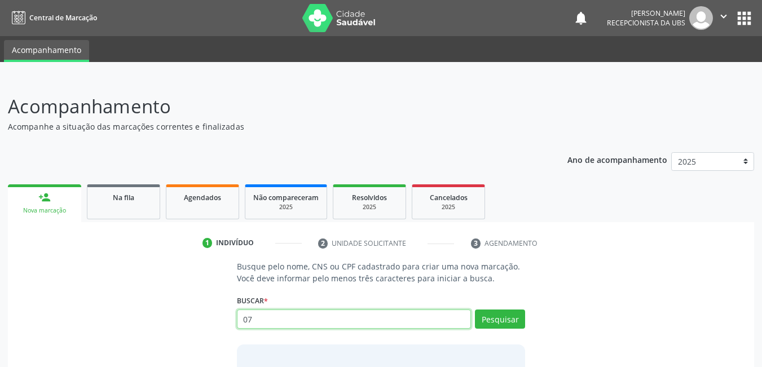
type input "0"
type input "703003869033273"
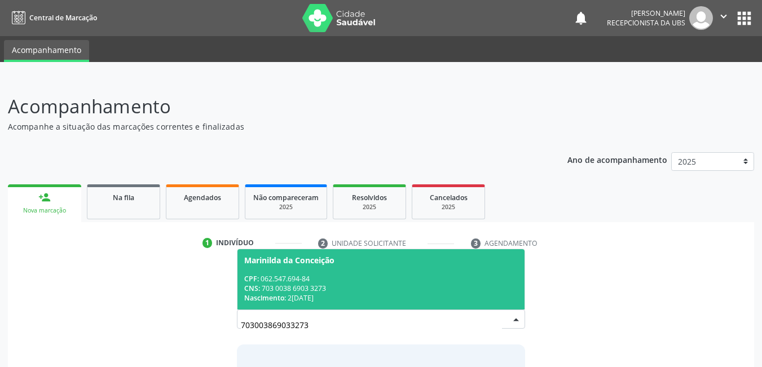
click at [371, 290] on div "CNS: 703 0038 6903 3273" at bounding box center [381, 289] width 274 height 10
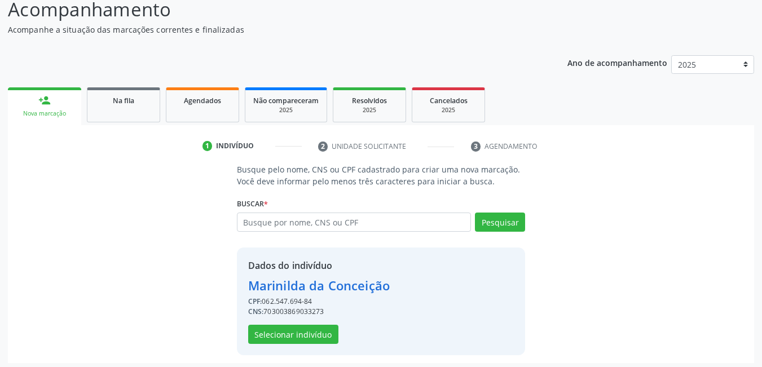
scroll to position [101, 0]
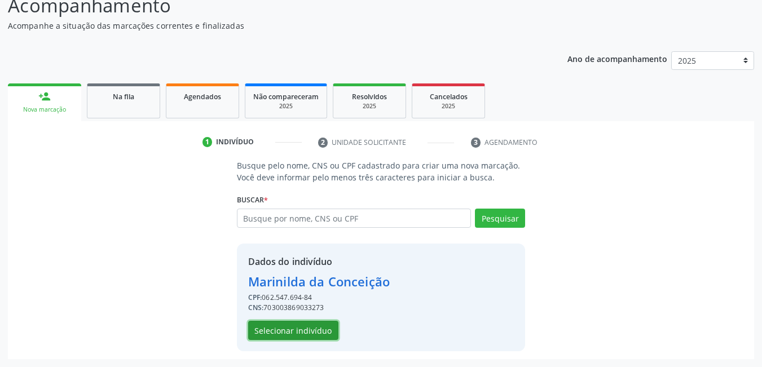
click at [329, 326] on button "Selecionar indivíduo" at bounding box center [293, 330] width 90 height 19
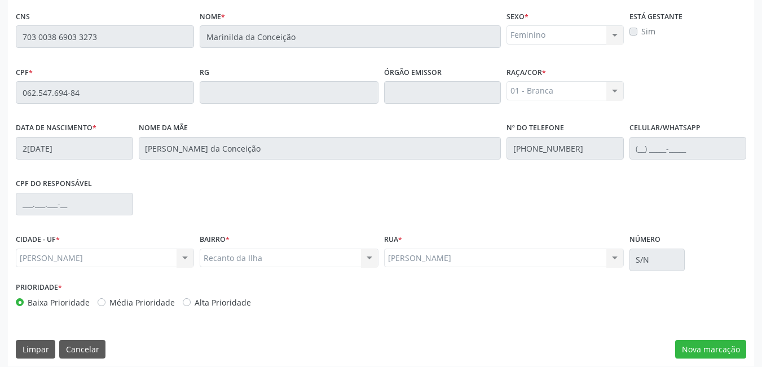
scroll to position [293, 0]
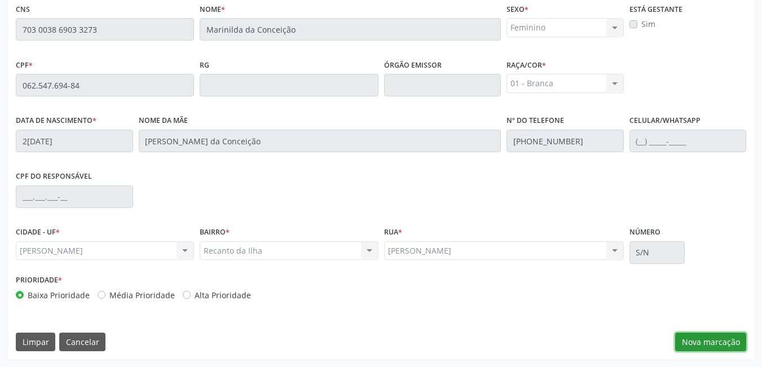
click at [714, 344] on button "Nova marcação" at bounding box center [710, 342] width 71 height 19
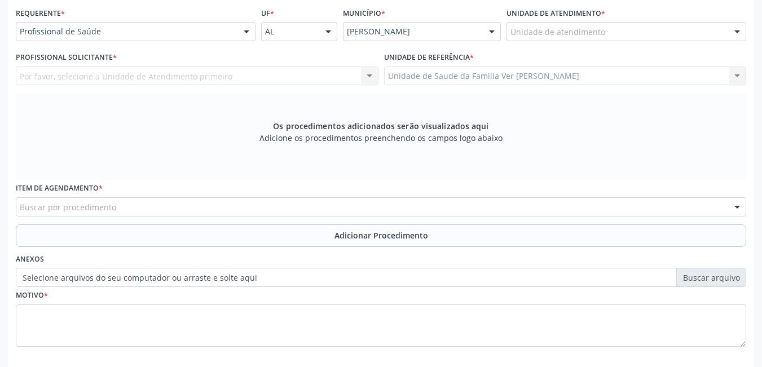
scroll to position [236, 0]
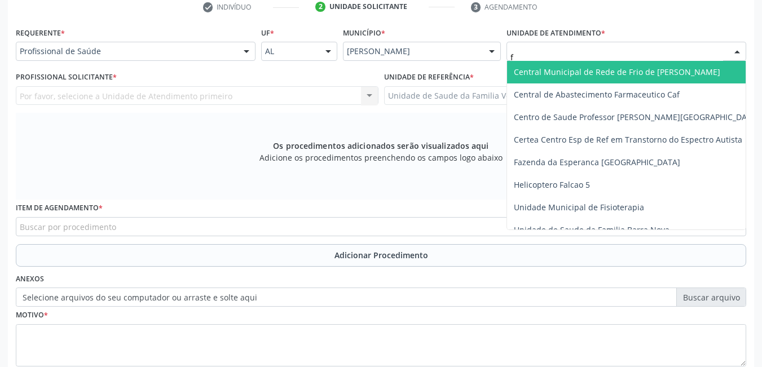
type input "fl"
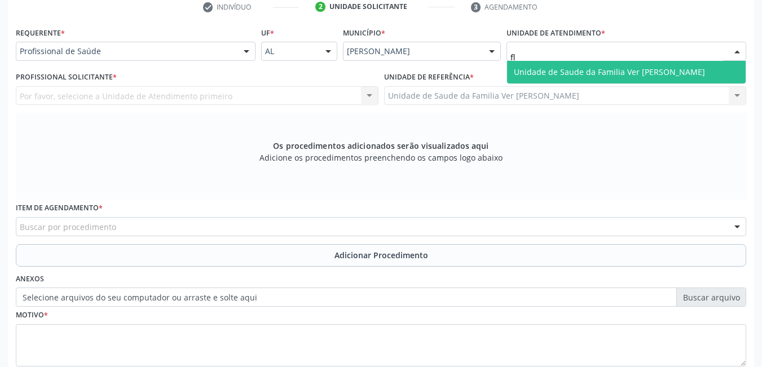
click at [567, 68] on span "Unidade de Saude da Familia Ver [PERSON_NAME]" at bounding box center [609, 72] width 191 height 11
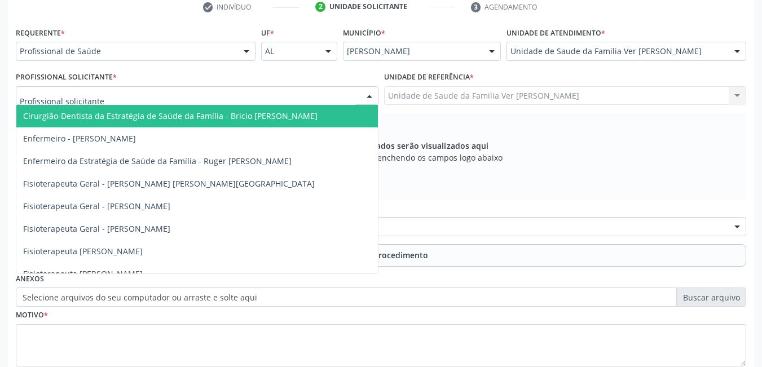
click at [320, 96] on div at bounding box center [197, 95] width 363 height 19
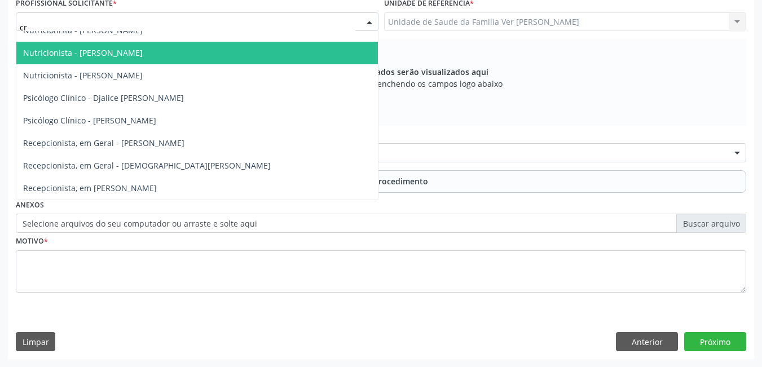
scroll to position [0, 0]
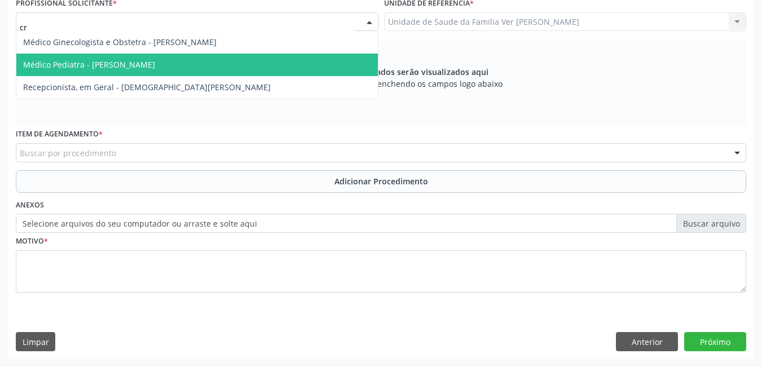
type input "cr"
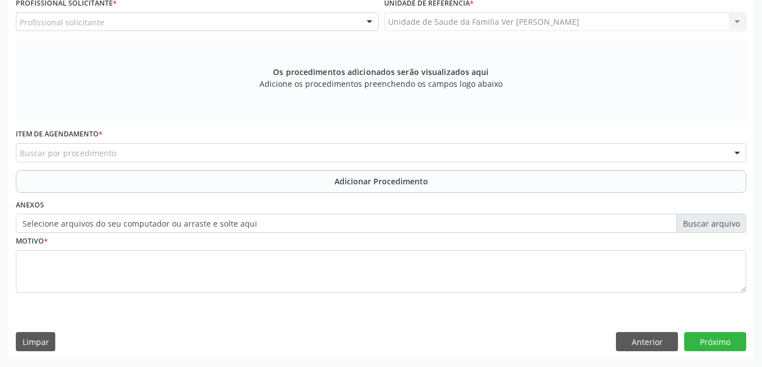
click at [560, 117] on div "Os procedimentos adicionados serão visualizados aqui Adicione os procedimentos …" at bounding box center [381, 82] width 730 height 87
click at [344, 29] on div "Profissional solicitante" at bounding box center [197, 21] width 363 height 19
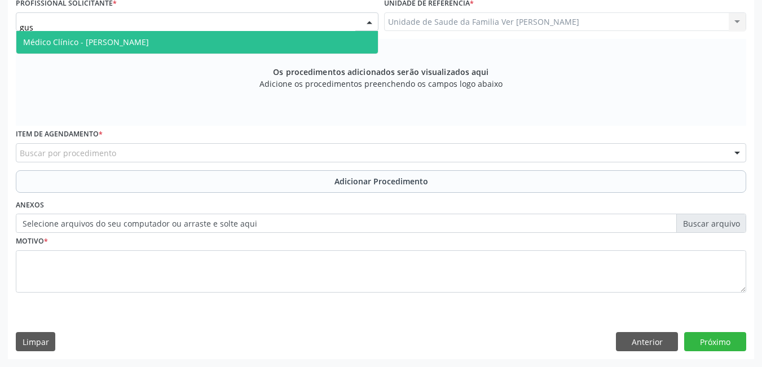
type input "gust"
click at [321, 42] on span "Médico Clínico - [PERSON_NAME]" at bounding box center [197, 42] width 362 height 23
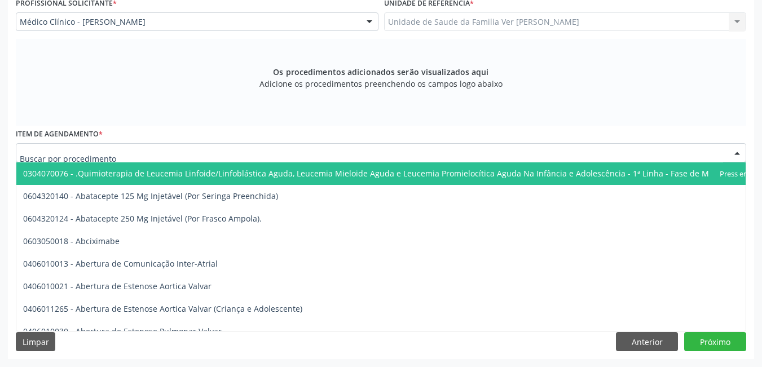
click at [134, 151] on div at bounding box center [381, 152] width 730 height 19
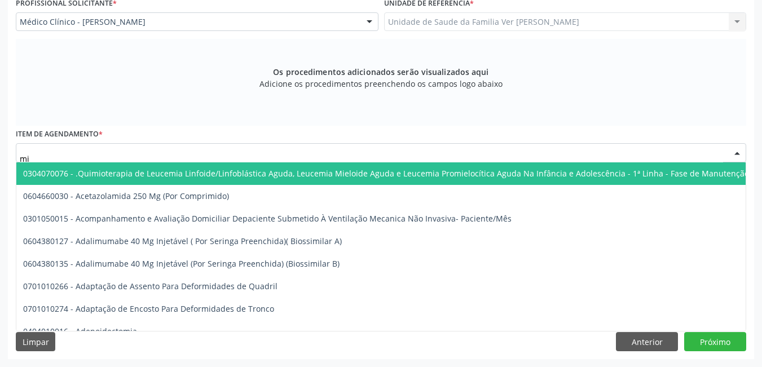
type input "m"
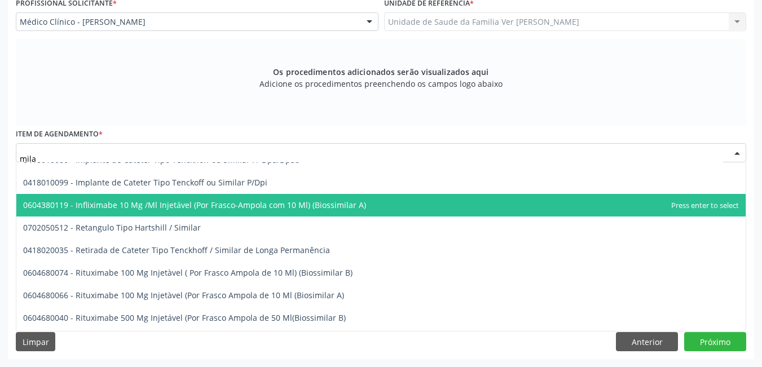
scroll to position [169, 0]
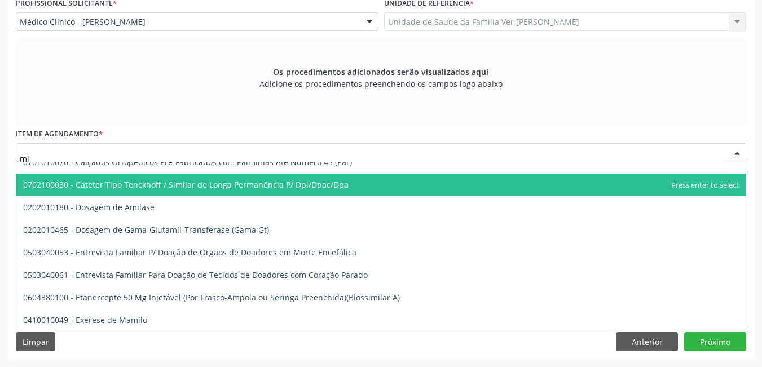
type input "m"
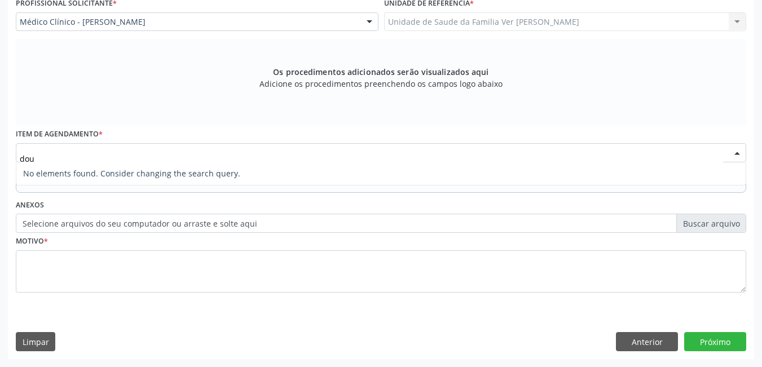
scroll to position [0, 0]
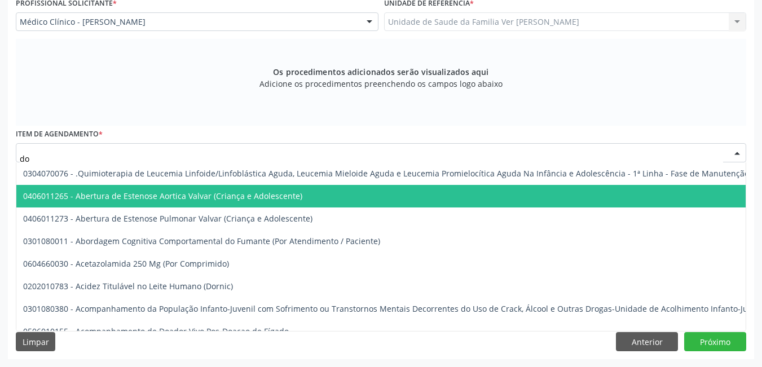
type input "d"
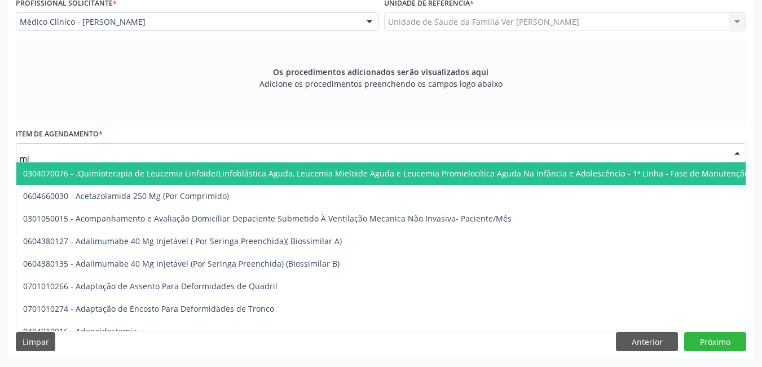
type input "m"
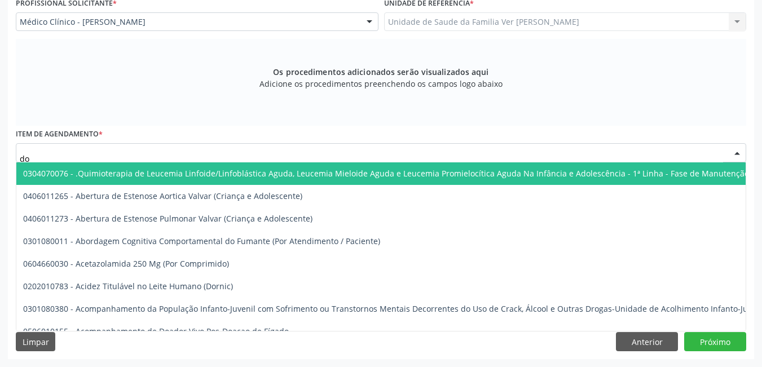
type input "d"
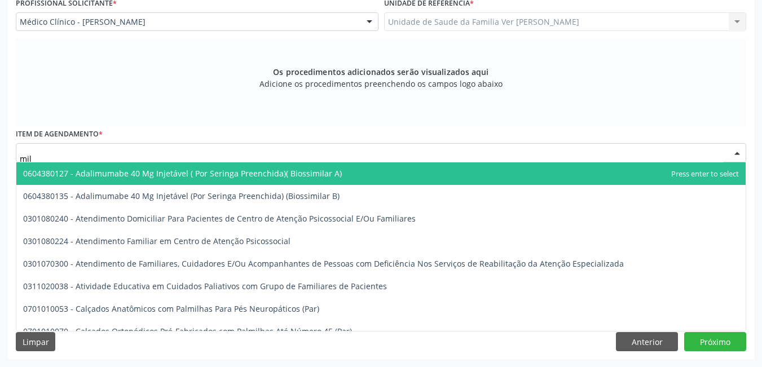
type input "mila"
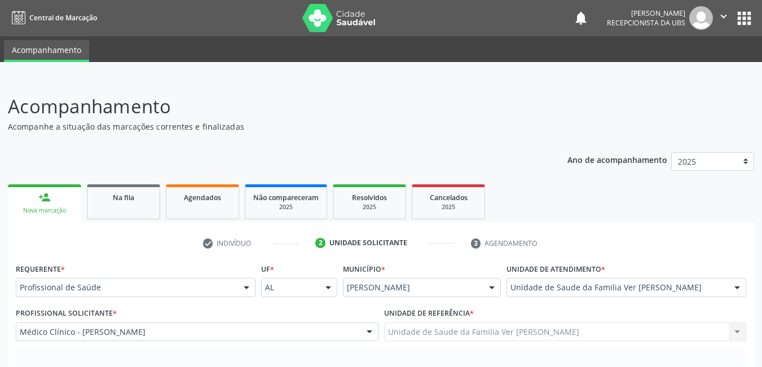
scroll to position [310, 0]
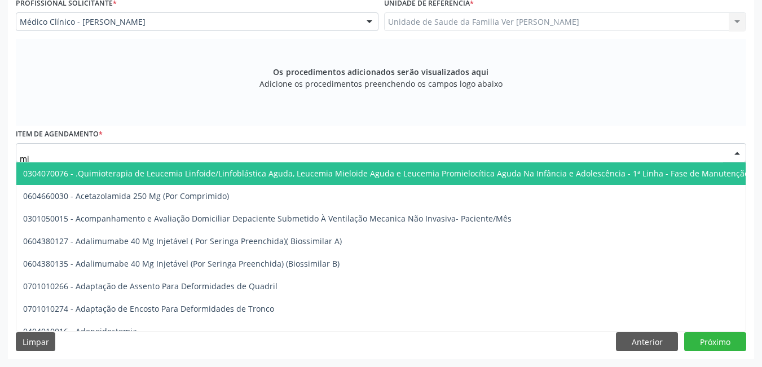
type input "m"
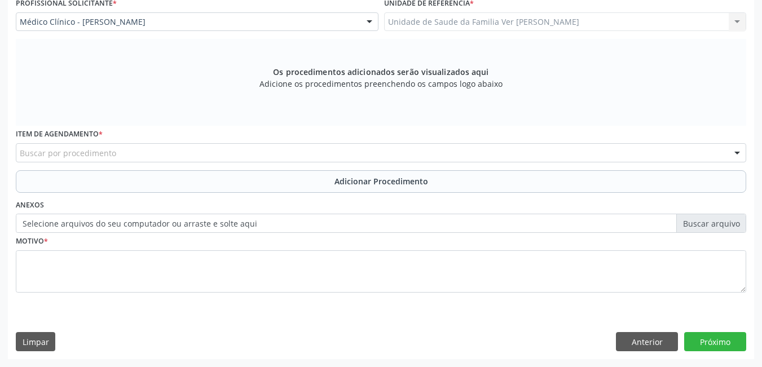
click at [175, 99] on div "Os procedimentos adicionados serão visualizados aqui Adicione os procedimentos …" at bounding box center [381, 82] width 730 height 87
click at [130, 155] on div "Buscar por procedimento" at bounding box center [381, 152] width 730 height 19
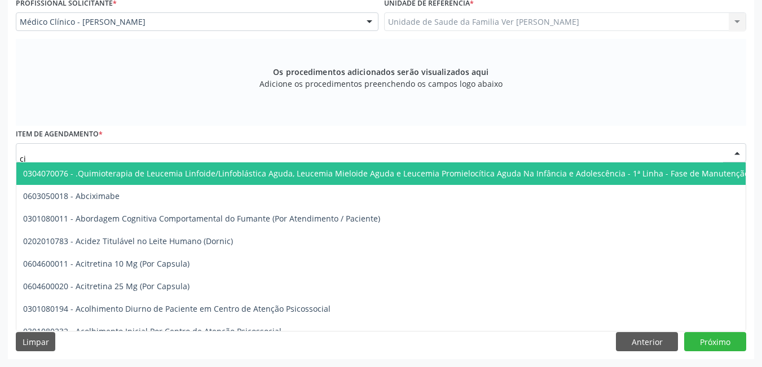
type input "c"
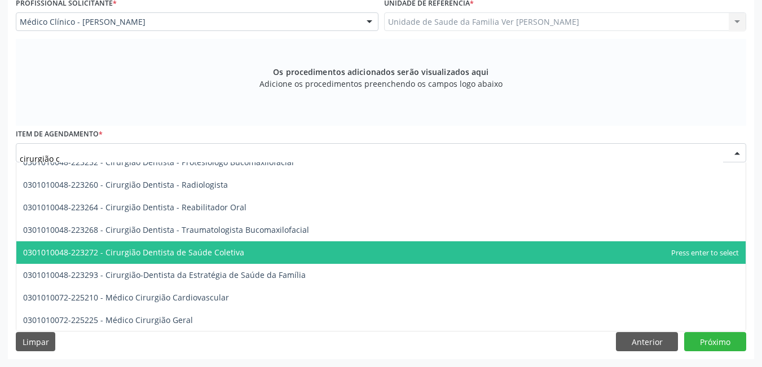
scroll to position [0, 0]
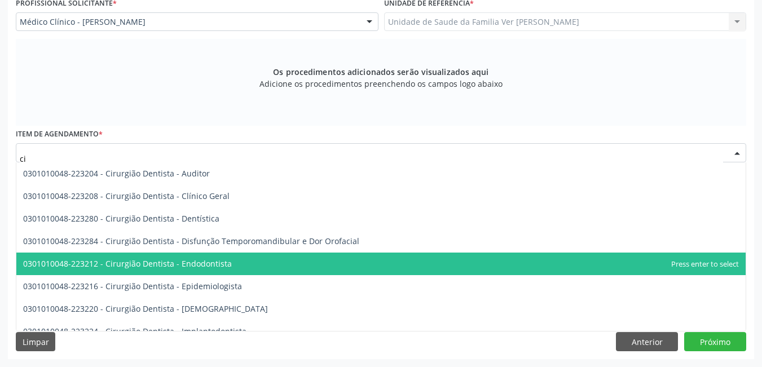
type input "c"
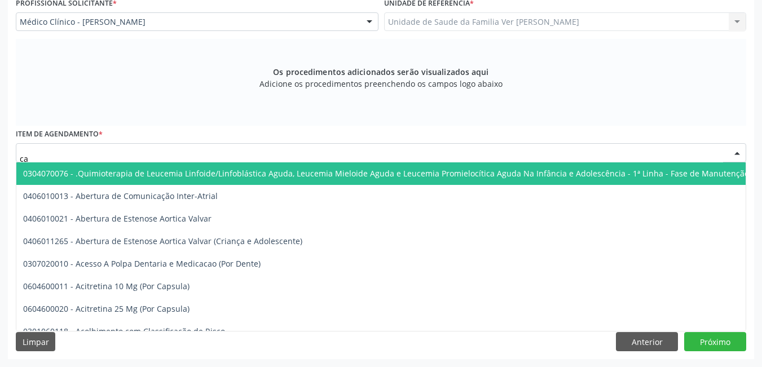
type input "c"
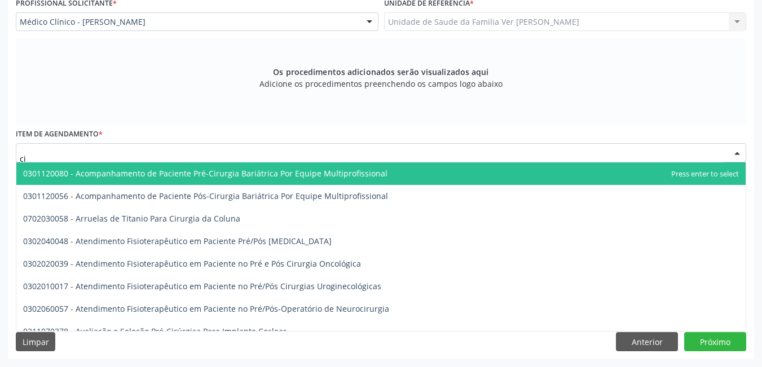
type input "c"
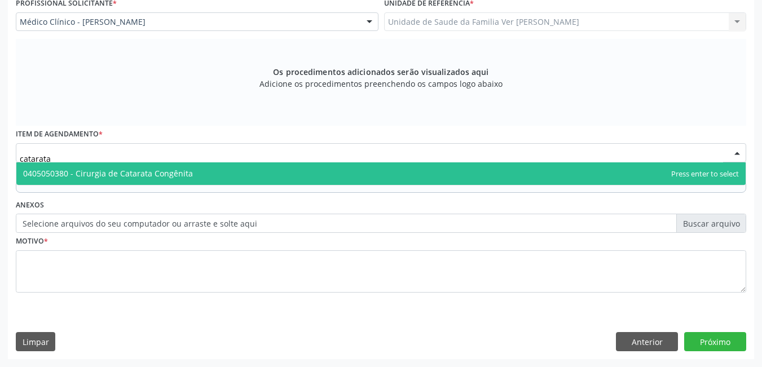
type input "catarata"
click at [309, 174] on span "0405050380 - Cirurgia de Catarata Congênita" at bounding box center [380, 173] width 729 height 23
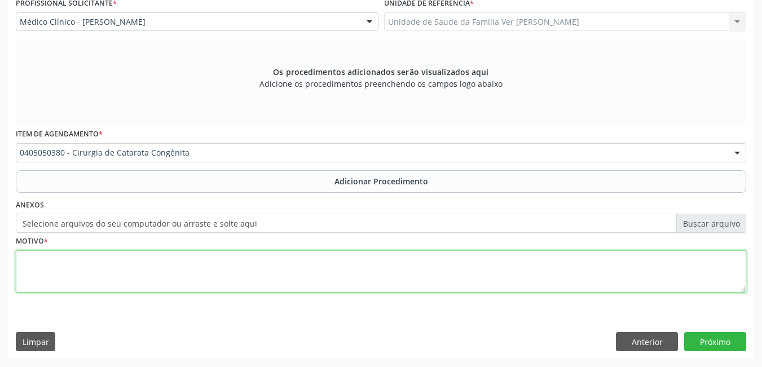
click at [124, 272] on textarea at bounding box center [381, 271] width 730 height 43
type textarea "com urgencia"
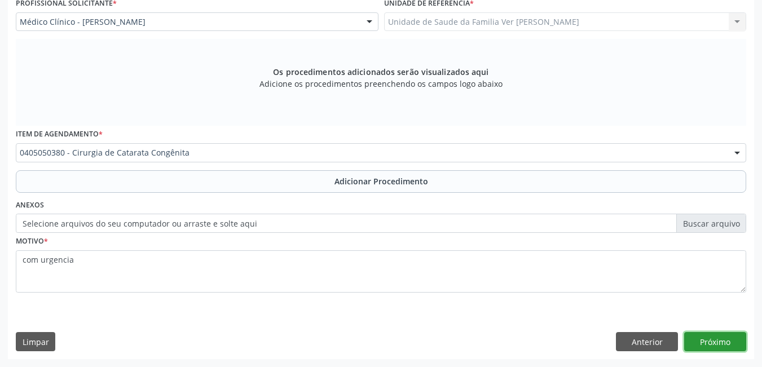
click at [728, 347] on button "Próximo" at bounding box center [715, 341] width 62 height 19
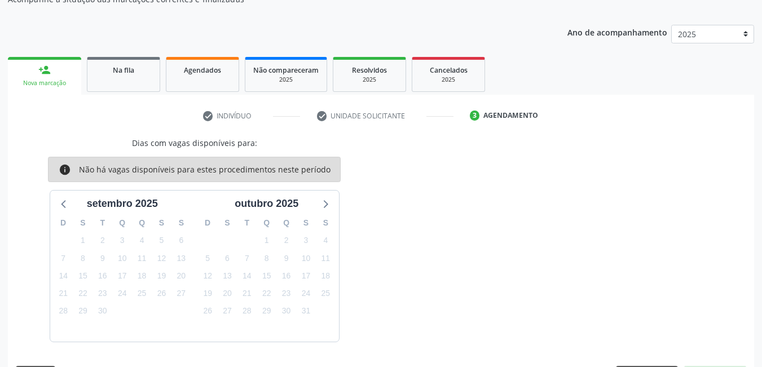
scroll to position [161, 0]
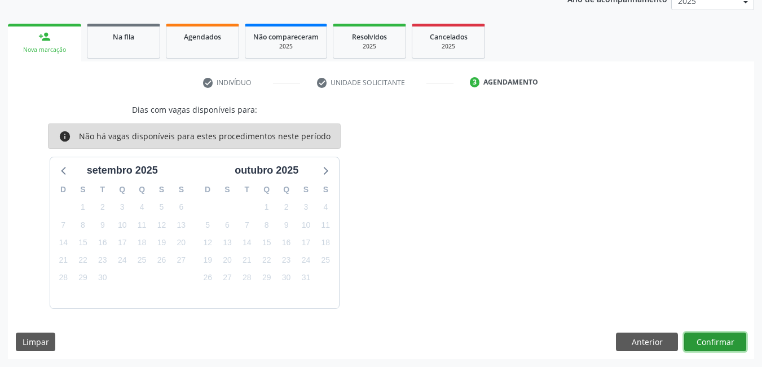
click at [722, 342] on button "Confirmar" at bounding box center [715, 342] width 62 height 19
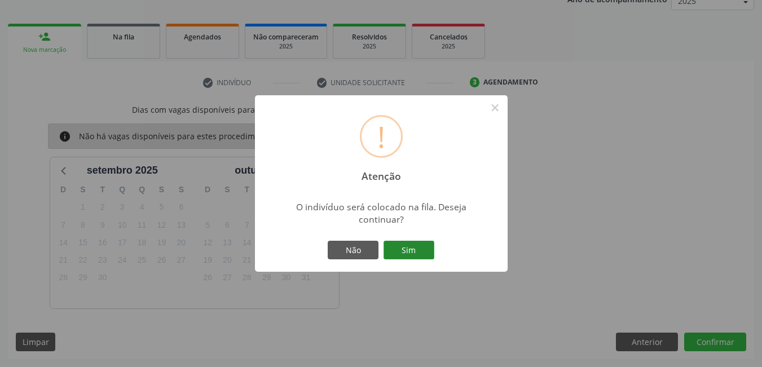
click at [416, 258] on button "Sim" at bounding box center [409, 250] width 51 height 19
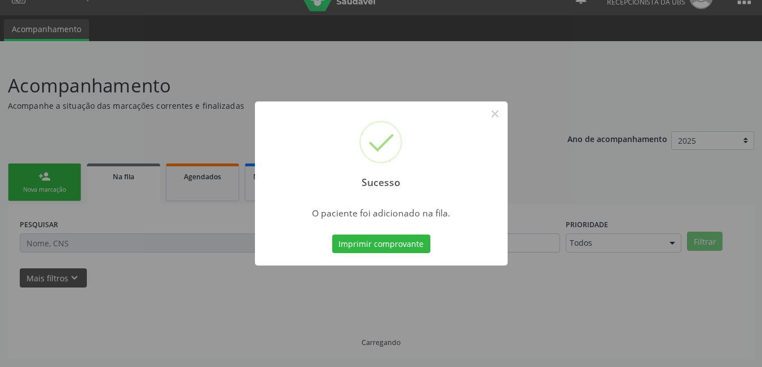
scroll to position [21, 0]
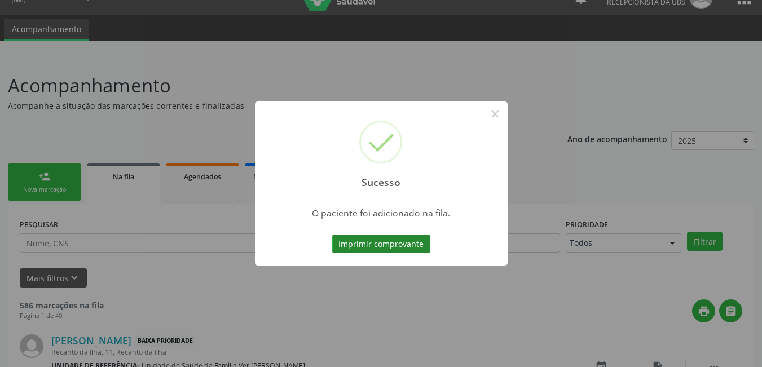
click at [378, 246] on button "Imprimir comprovante" at bounding box center [381, 244] width 98 height 19
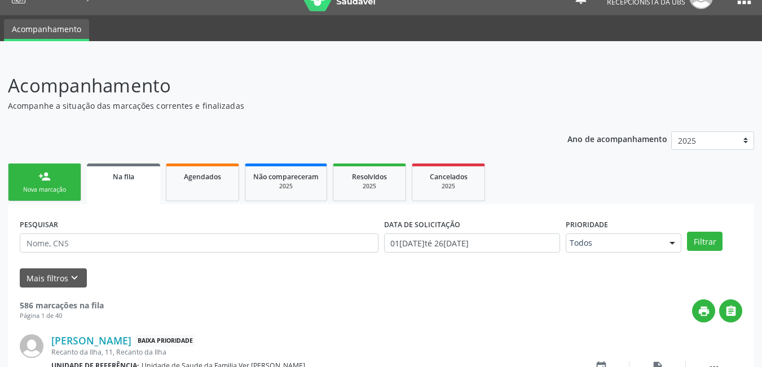
click at [38, 179] on link "person_add Nova marcação" at bounding box center [44, 183] width 73 height 38
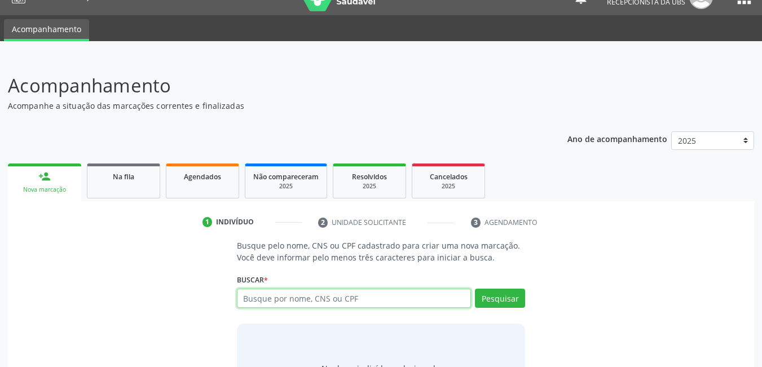
click at [294, 303] on input "text" at bounding box center [354, 298] width 235 height 19
type input "703003869033273"
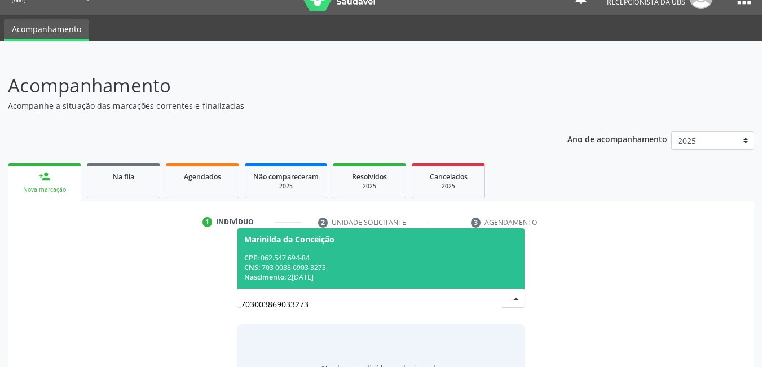
click at [318, 274] on div "Nascimento: 25/11/1971" at bounding box center [381, 277] width 274 height 10
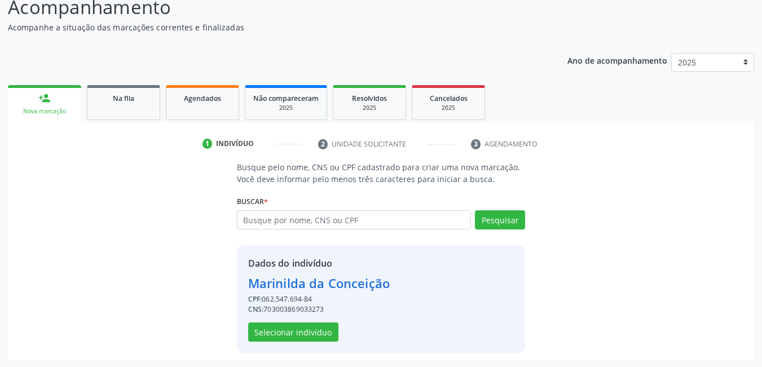
scroll to position [101, 0]
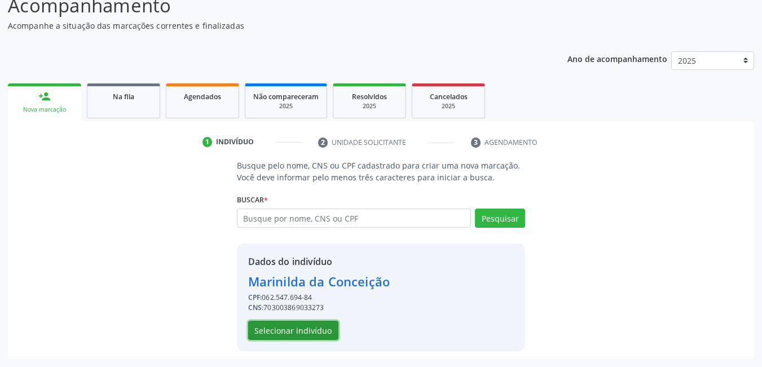
click at [311, 334] on button "Selecionar indivíduo" at bounding box center [293, 330] width 90 height 19
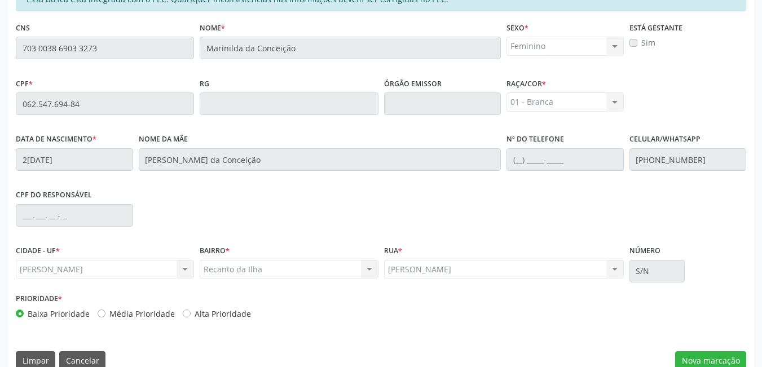
scroll to position [293, 0]
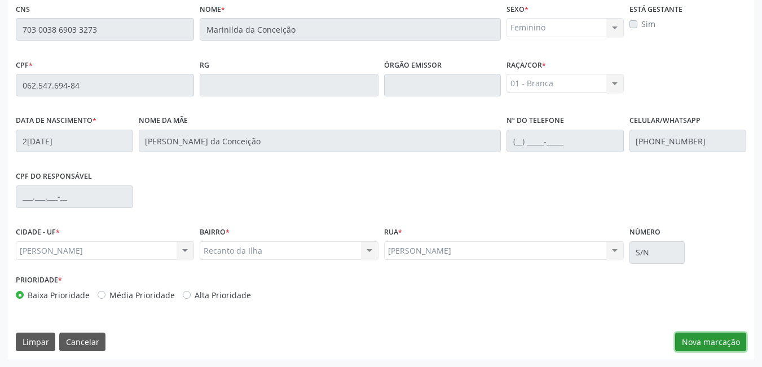
click at [707, 347] on button "Nova marcação" at bounding box center [710, 342] width 71 height 19
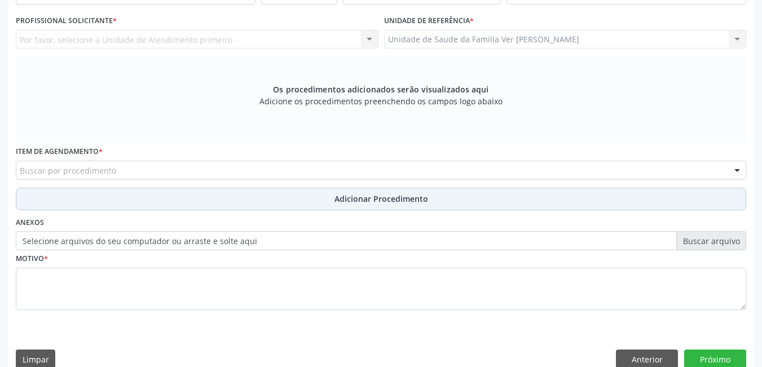
scroll to position [236, 0]
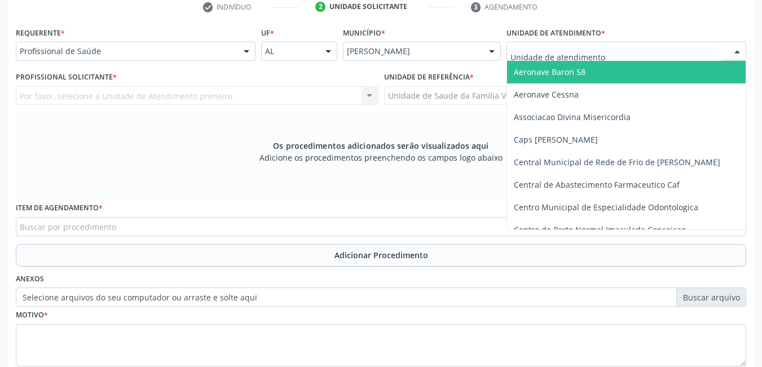
click at [659, 47] on div at bounding box center [627, 51] width 240 height 19
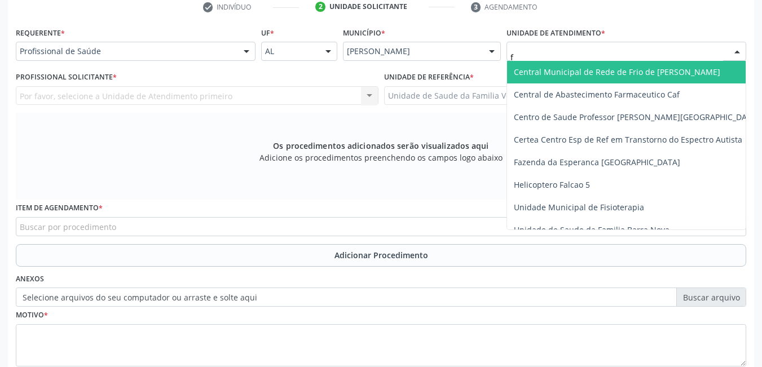
type input "fl"
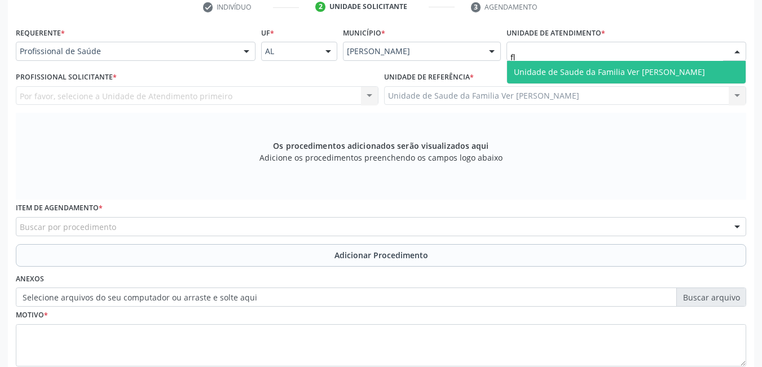
click at [626, 75] on span "Unidade de Saude da Familia Ver [PERSON_NAME]" at bounding box center [609, 72] width 191 height 11
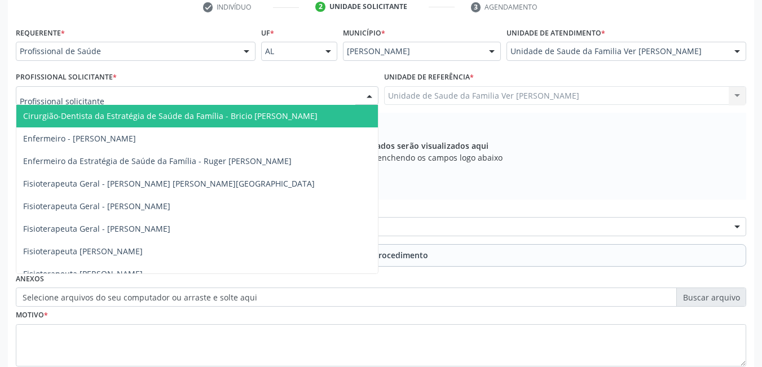
click at [311, 94] on div at bounding box center [197, 95] width 363 height 19
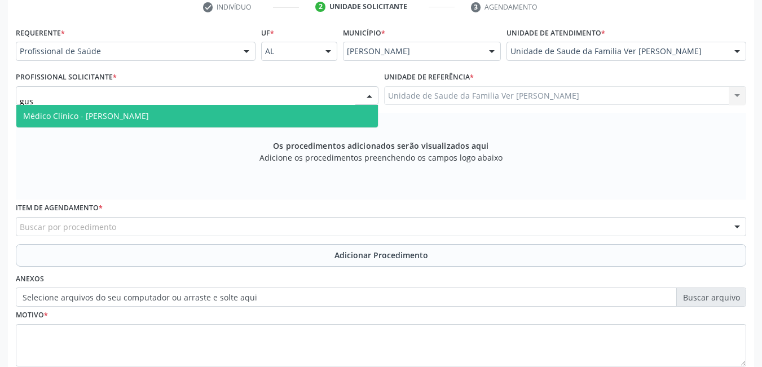
type input "gust"
click at [274, 117] on span "Médico Clínico - [PERSON_NAME]" at bounding box center [197, 116] width 362 height 23
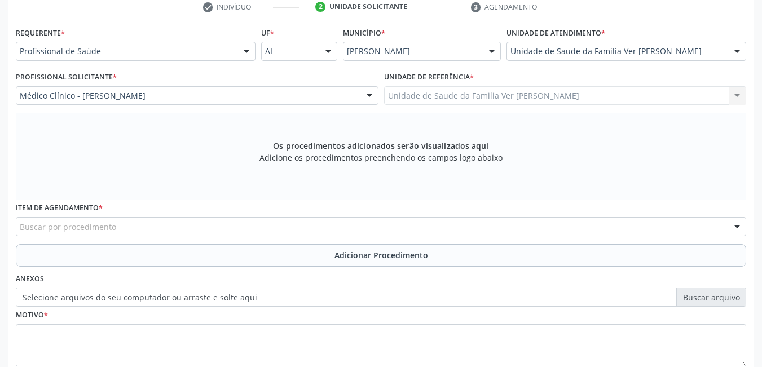
click at [159, 223] on div "Buscar por procedimento" at bounding box center [381, 226] width 730 height 19
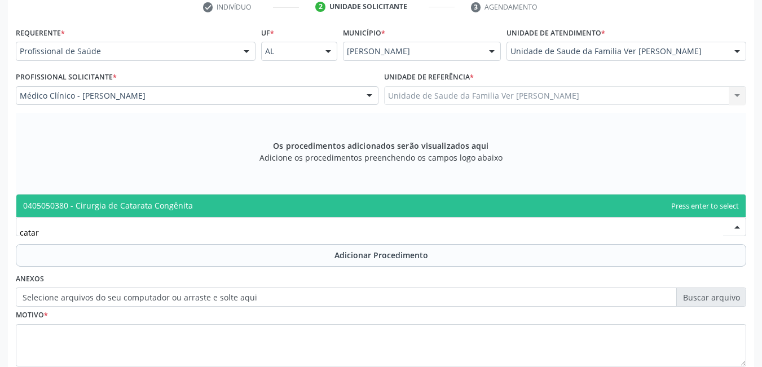
type input "catara"
click at [183, 210] on span "0405050380 - Cirurgia de Catarata Congênita" at bounding box center [108, 205] width 170 height 11
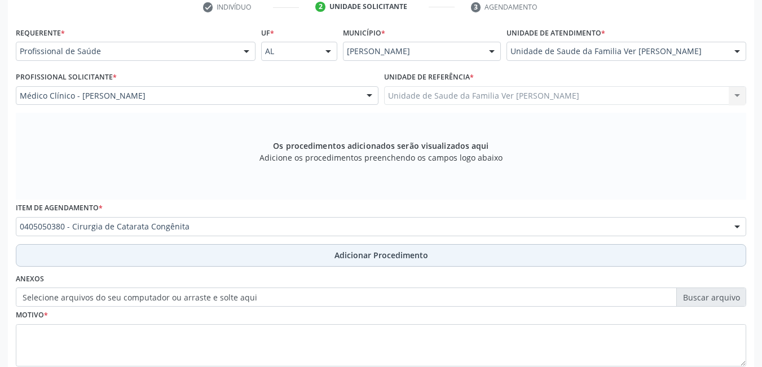
click at [183, 258] on button "Adicionar Procedimento" at bounding box center [381, 255] width 730 height 23
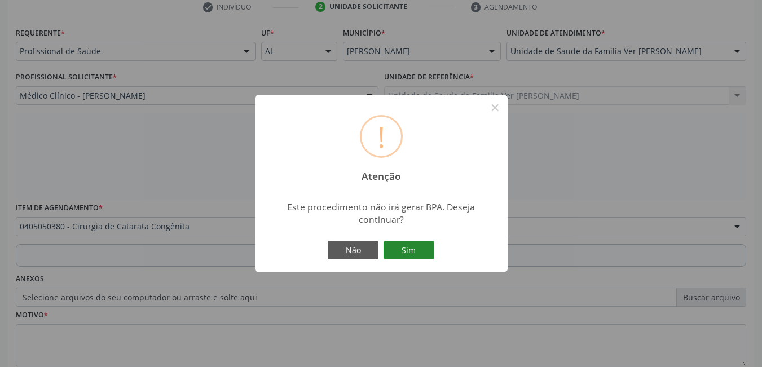
click at [416, 248] on button "Sim" at bounding box center [409, 250] width 51 height 19
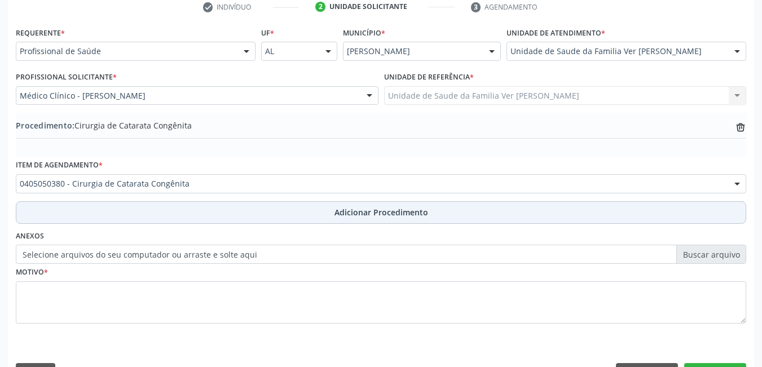
click at [278, 213] on button "Adicionar Procedimento" at bounding box center [381, 212] width 730 height 23
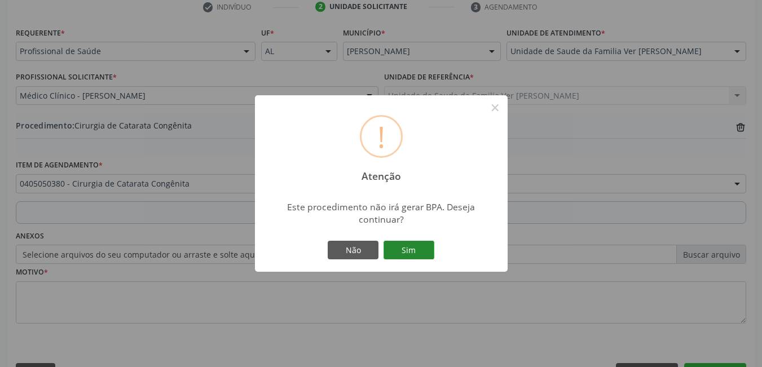
click at [422, 248] on button "Sim" at bounding box center [409, 250] width 51 height 19
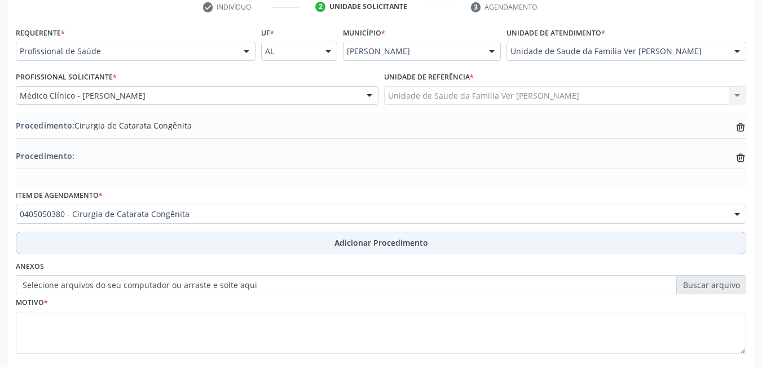
click at [228, 246] on button "Adicionar Procedimento" at bounding box center [381, 243] width 730 height 23
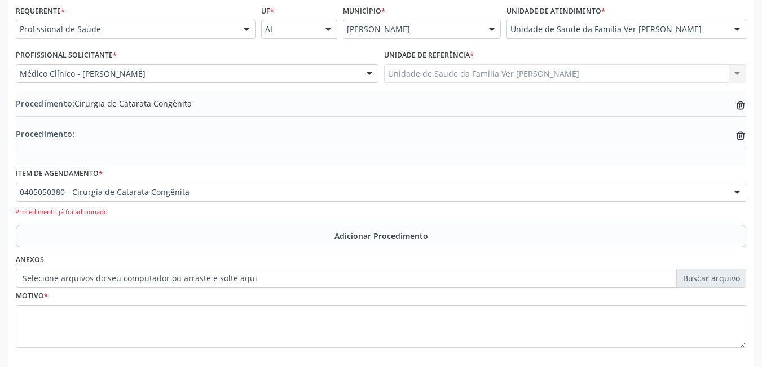
scroll to position [293, 0]
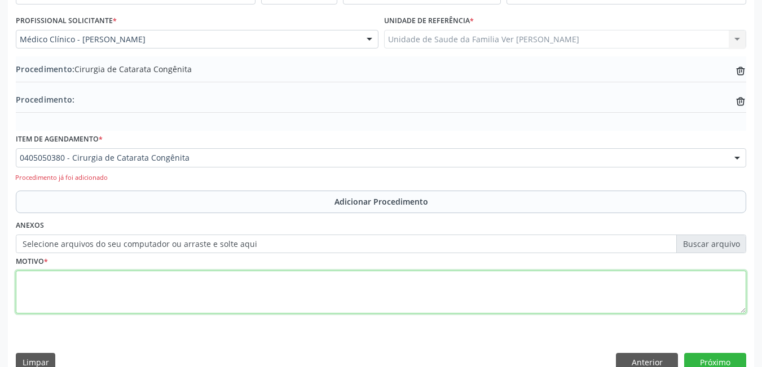
click at [139, 297] on textarea at bounding box center [381, 292] width 730 height 43
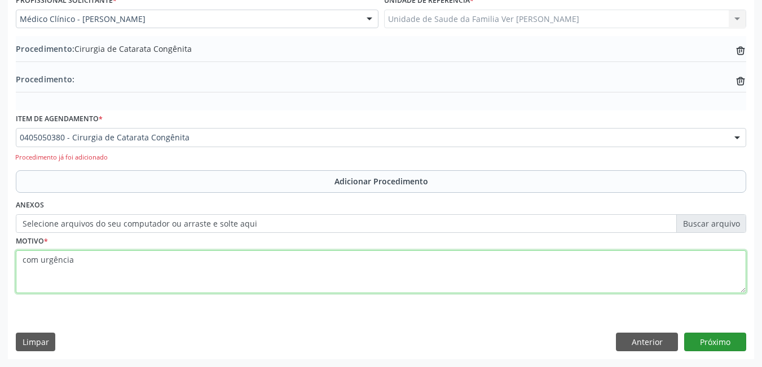
type textarea "com urgência"
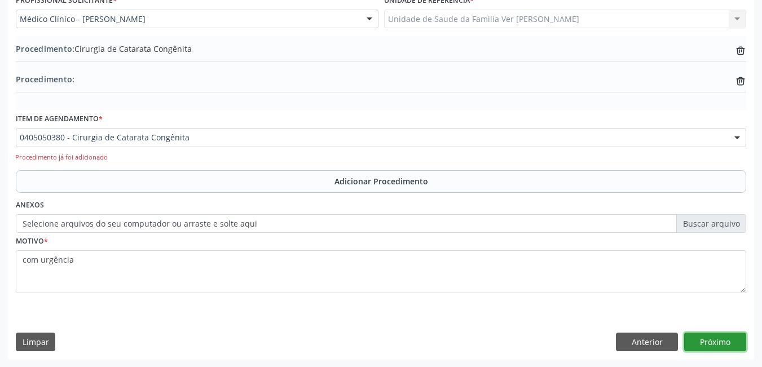
click at [732, 338] on button "Próximo" at bounding box center [715, 342] width 62 height 19
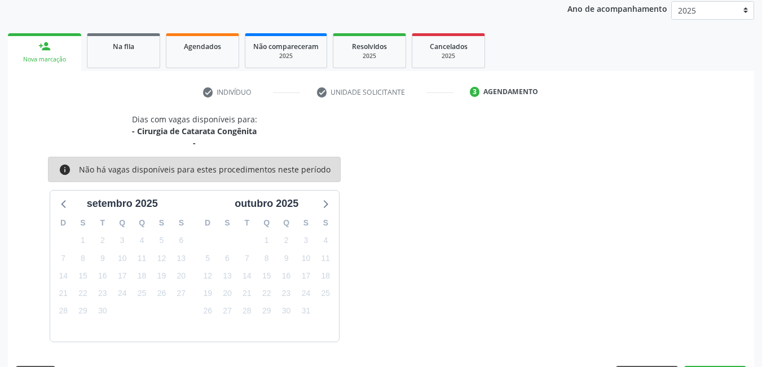
scroll to position [184, 0]
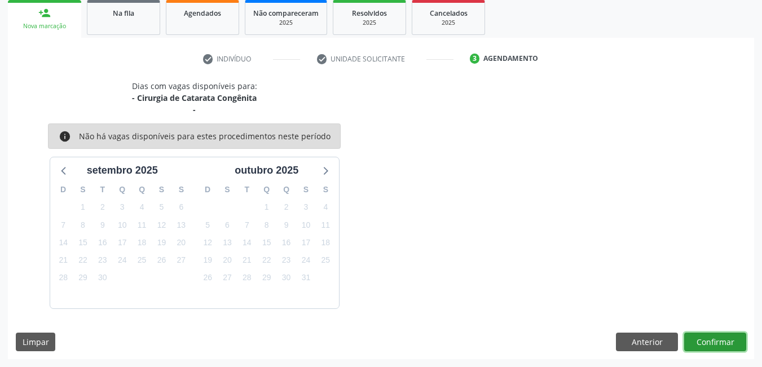
click at [698, 344] on button "Confirmar" at bounding box center [715, 342] width 62 height 19
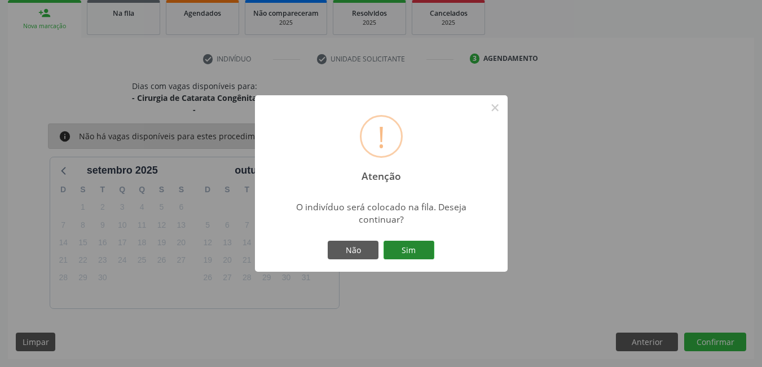
click at [413, 249] on button "Sim" at bounding box center [409, 250] width 51 height 19
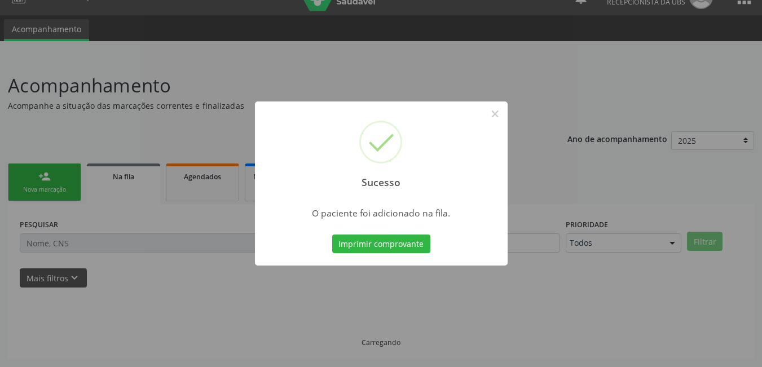
scroll to position [21, 0]
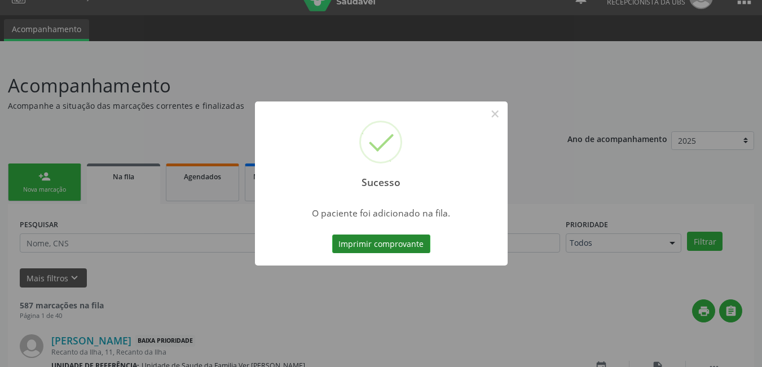
click at [402, 247] on button "Imprimir comprovante" at bounding box center [381, 244] width 98 height 19
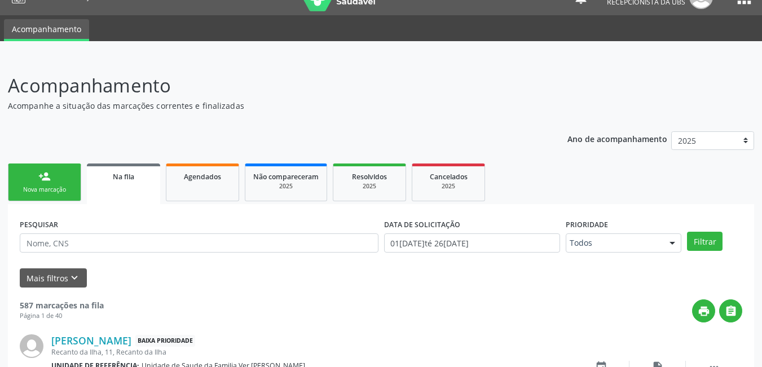
click at [31, 185] on link "person_add Nova marcação" at bounding box center [44, 183] width 73 height 38
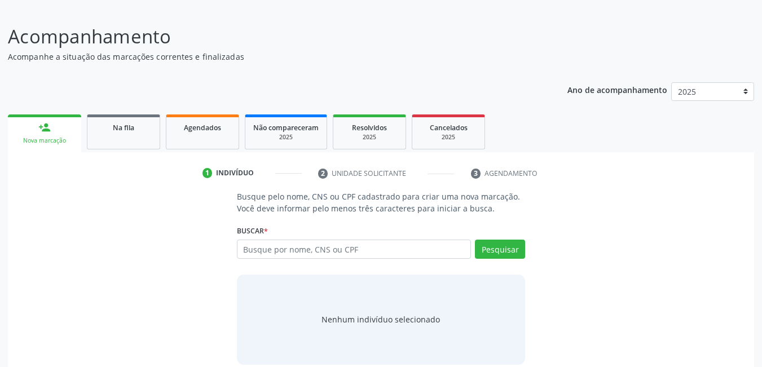
scroll to position [77, 0]
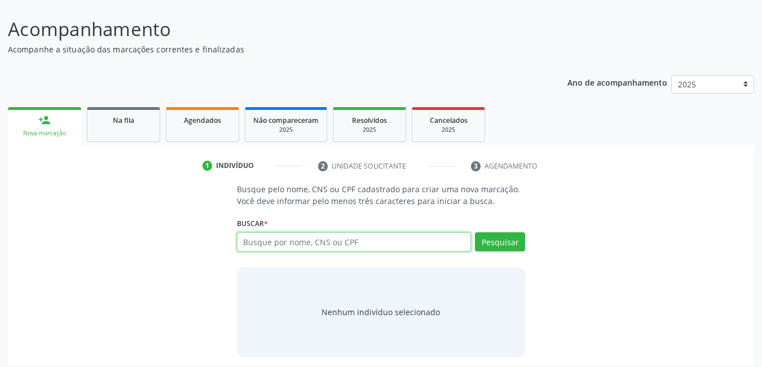
click at [335, 236] on input "text" at bounding box center [354, 241] width 235 height 19
type input "u"
click at [336, 247] on input "text" at bounding box center [354, 241] width 235 height 19
click at [274, 243] on input "text" at bounding box center [354, 241] width 235 height 19
type input "rubero otavio"
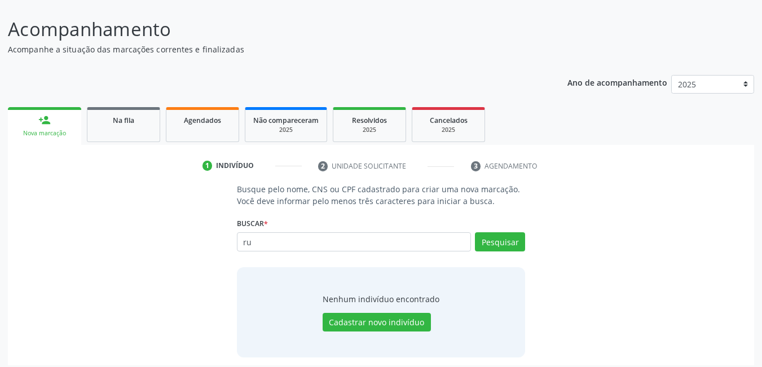
type input "r"
type input "utavio dos santos"
type input "u"
type input "robson otavio"
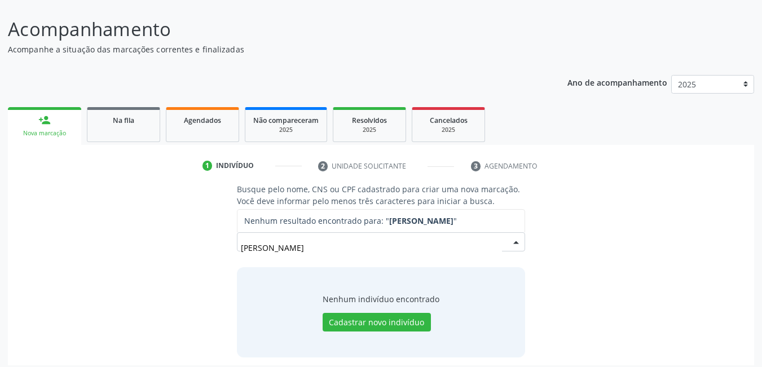
click at [250, 248] on input "robson otavio" at bounding box center [372, 247] width 262 height 23
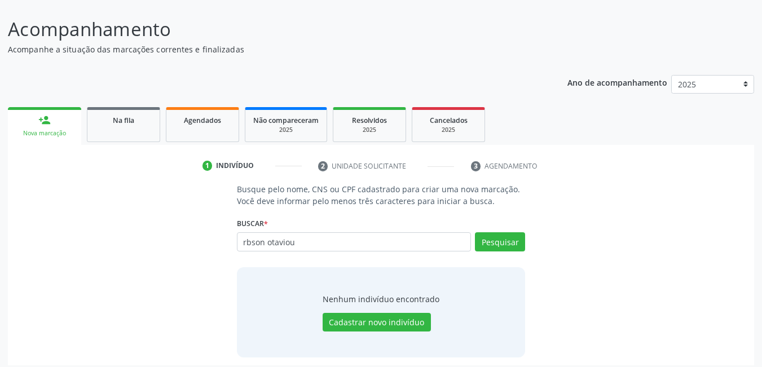
type input "rbson otaviou"
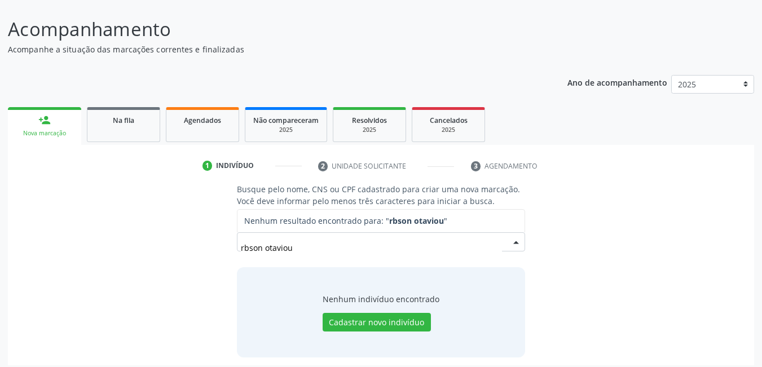
click at [243, 246] on input "rbson otaviou" at bounding box center [372, 247] width 262 height 23
type input "rubson otaviou"
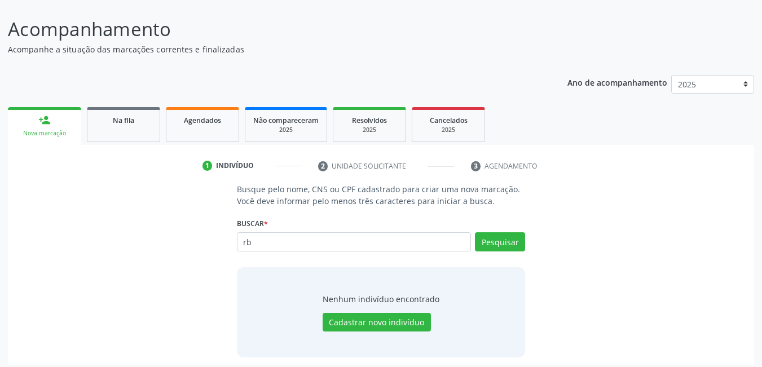
type input "r"
type input "rubens otavio"
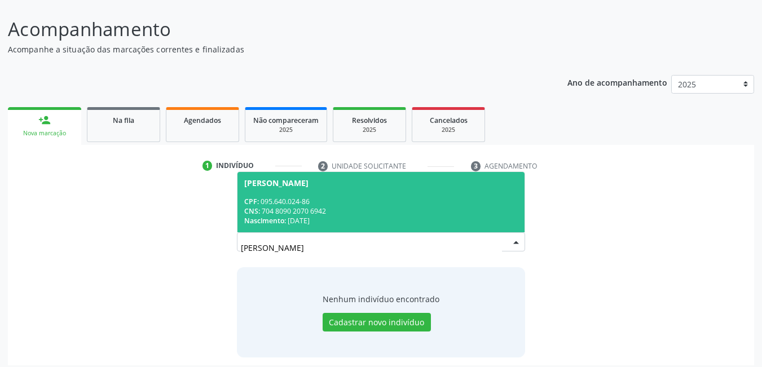
click at [353, 209] on div "CNS: 704 8090 2070 6942" at bounding box center [381, 211] width 274 height 10
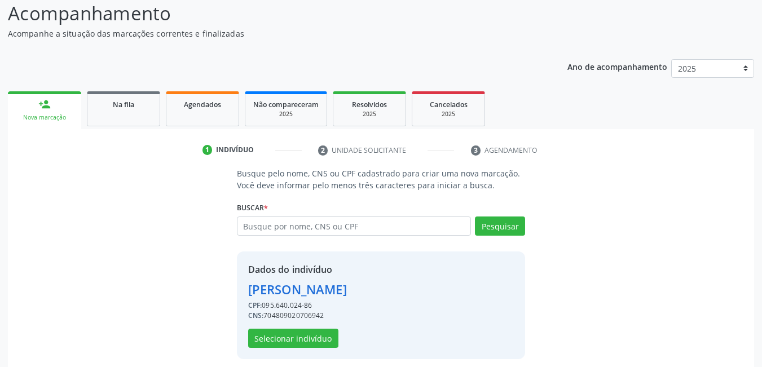
scroll to position [101, 0]
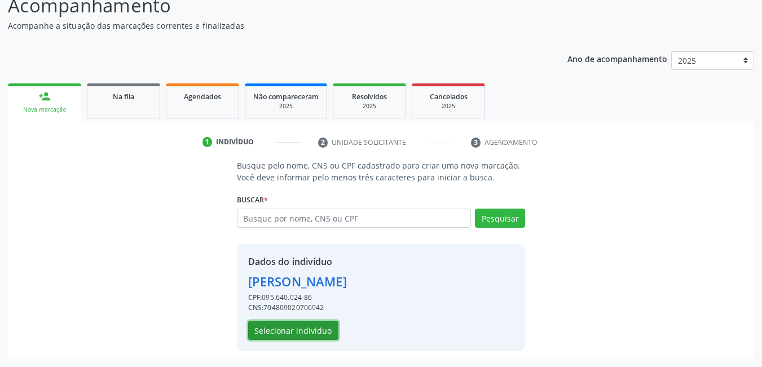
click at [303, 330] on button "Selecionar indivíduo" at bounding box center [293, 330] width 90 height 19
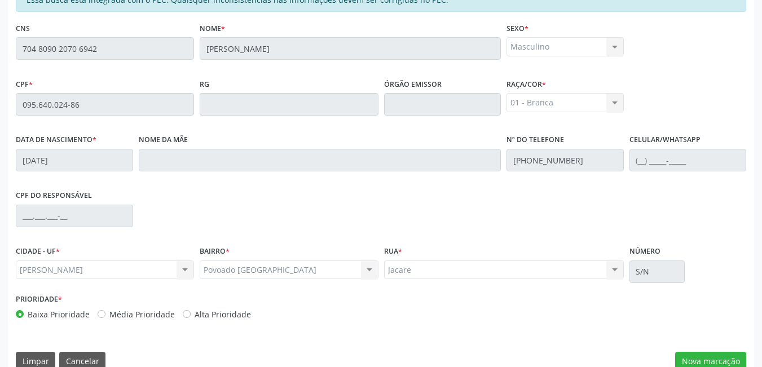
scroll to position [293, 0]
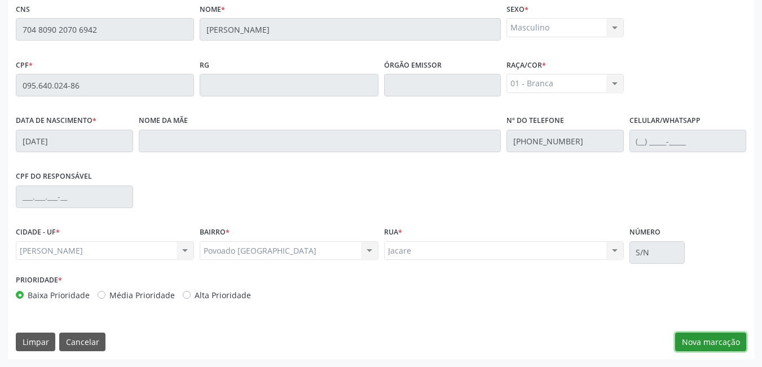
click at [707, 345] on button "Nova marcação" at bounding box center [710, 342] width 71 height 19
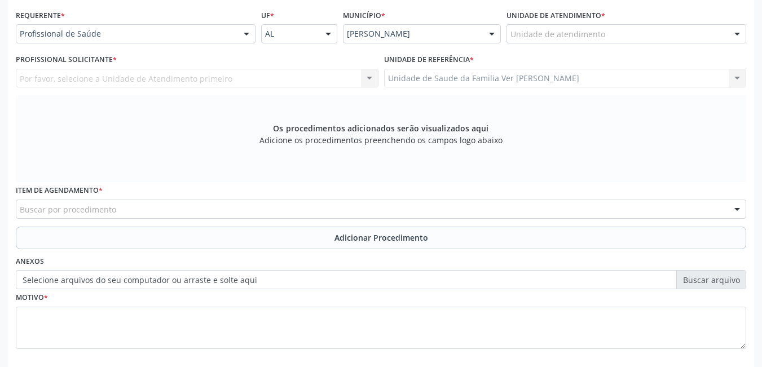
scroll to position [236, 0]
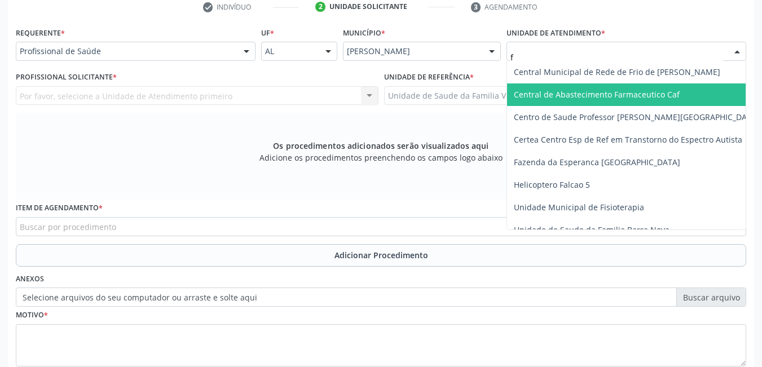
type input "fl"
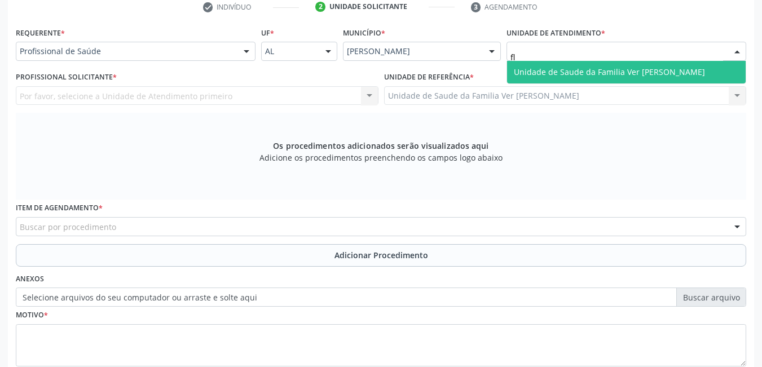
click at [537, 70] on span "Unidade de Saude da Familia Ver [PERSON_NAME]" at bounding box center [609, 72] width 191 height 11
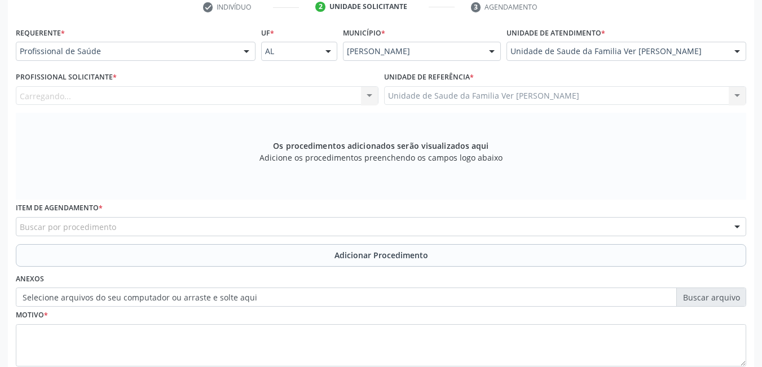
click at [279, 99] on div "Carregando... Nenhum resultado encontrado para: " " Não há nenhuma opção para s…" at bounding box center [197, 95] width 363 height 19
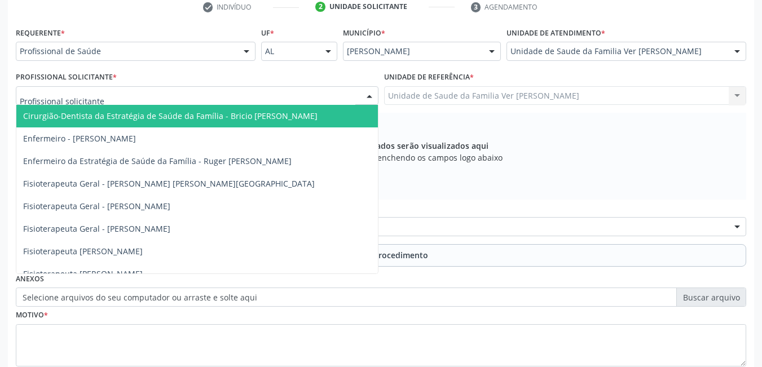
click at [272, 92] on div at bounding box center [197, 95] width 363 height 19
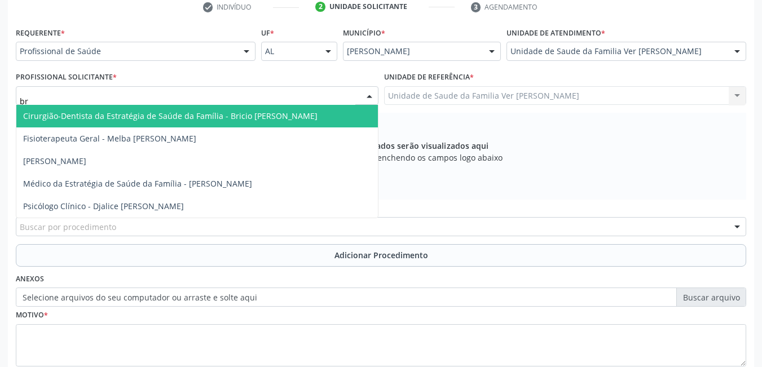
type input "bru"
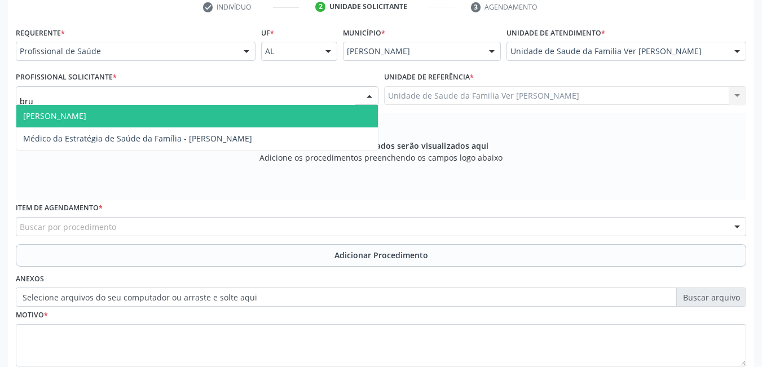
click at [264, 111] on span "[PERSON_NAME]" at bounding box center [197, 116] width 362 height 23
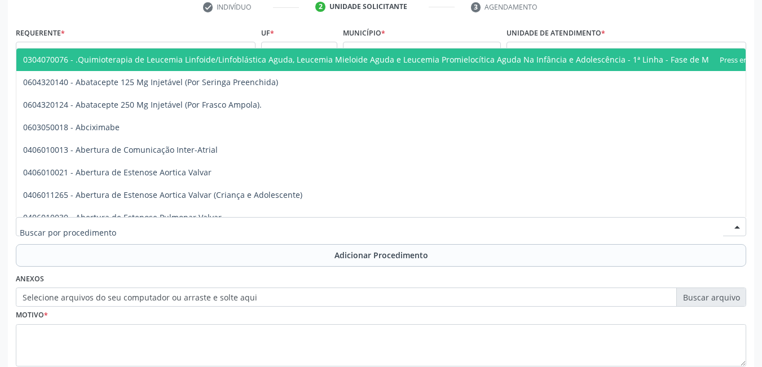
click at [206, 231] on div at bounding box center [381, 226] width 730 height 19
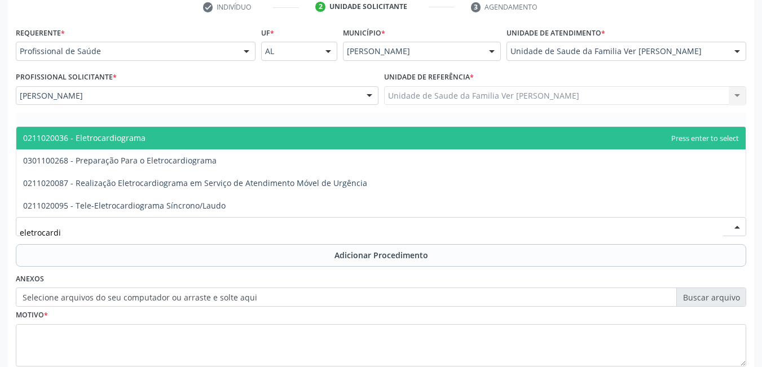
type input "eletrocardio"
click at [234, 139] on span "0211020036 - Eletrocardiograma" at bounding box center [380, 138] width 729 height 23
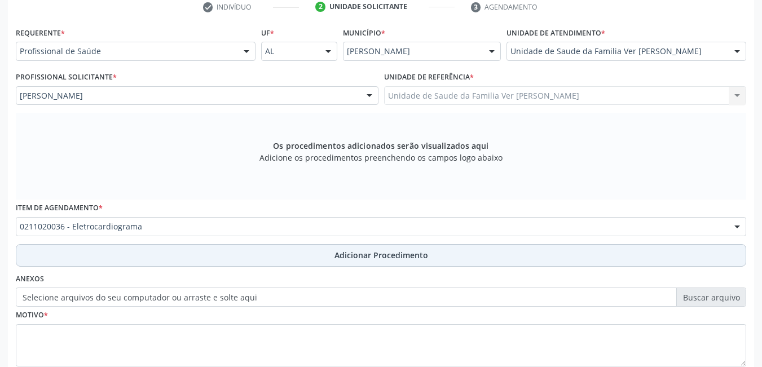
click at [160, 254] on button "Adicionar Procedimento" at bounding box center [381, 255] width 730 height 23
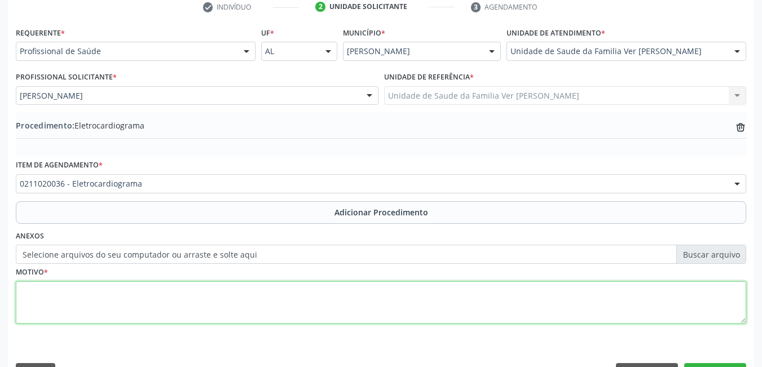
click at [122, 317] on textarea at bounding box center [381, 302] width 730 height 43
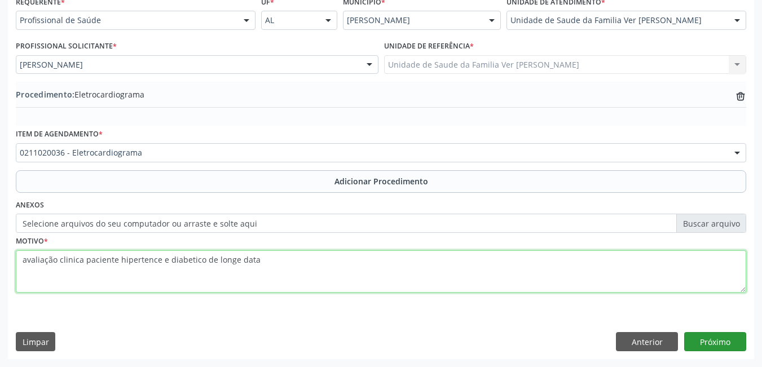
type textarea "avaliação clinica paciente hipertence e diabetico de longe data"
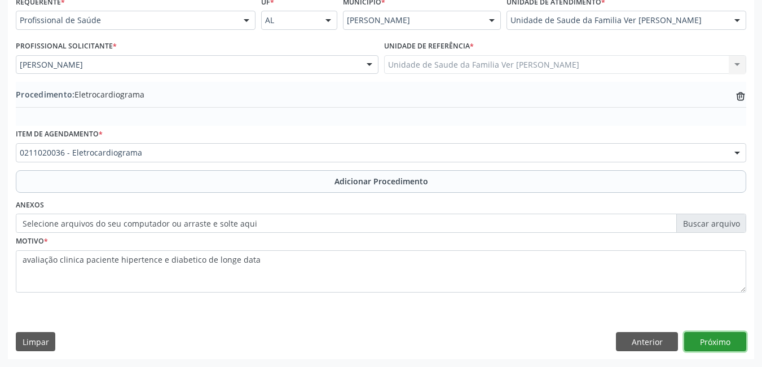
click at [727, 341] on button "Próximo" at bounding box center [715, 341] width 62 height 19
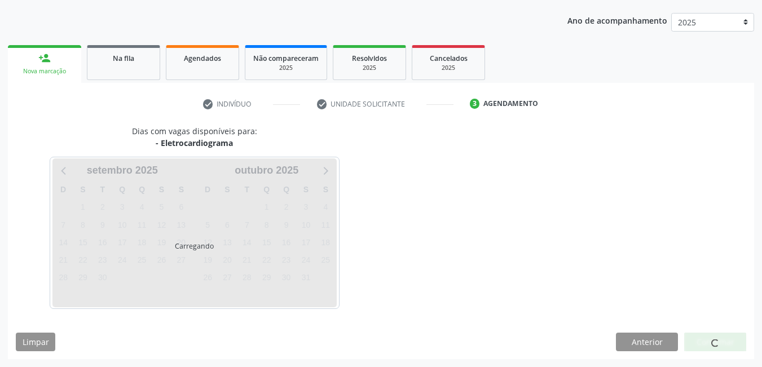
scroll to position [173, 0]
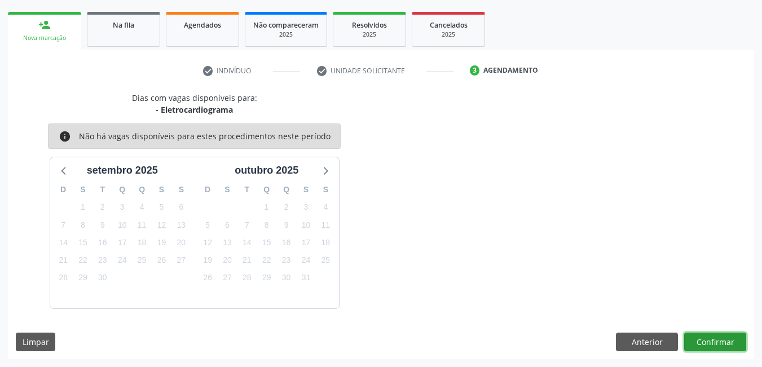
click at [727, 340] on button "Confirmar" at bounding box center [715, 342] width 62 height 19
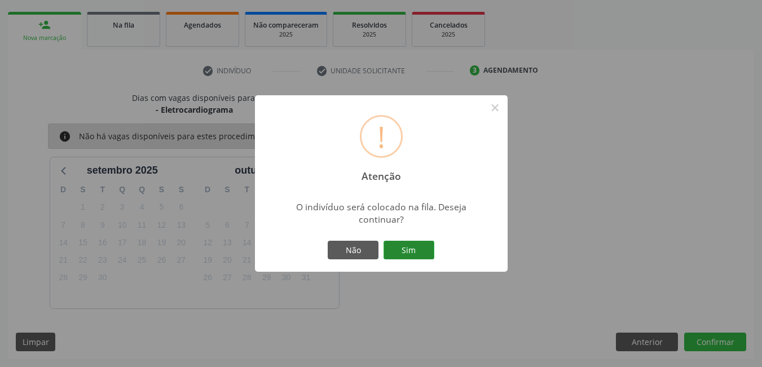
click at [421, 248] on button "Sim" at bounding box center [409, 250] width 51 height 19
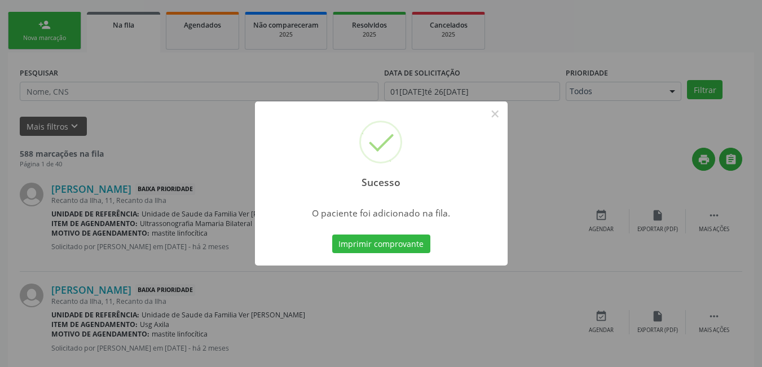
scroll to position [21, 0]
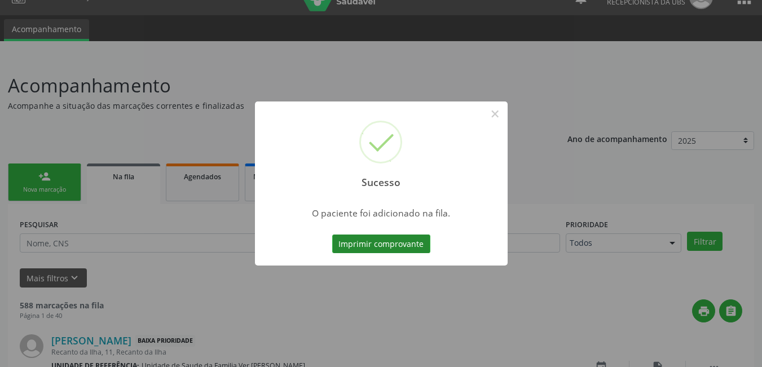
click at [419, 246] on button "Imprimir comprovante" at bounding box center [381, 244] width 98 height 19
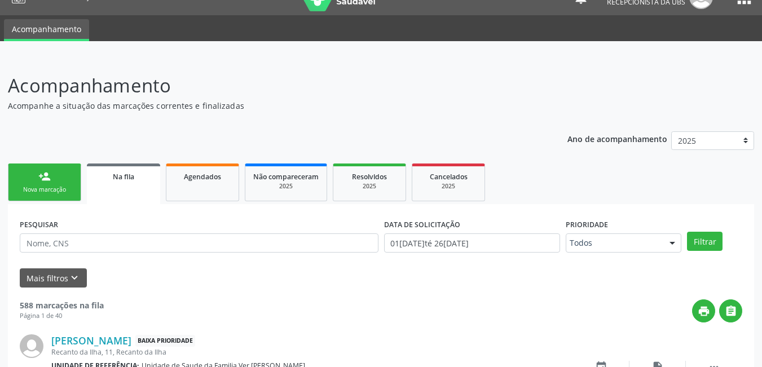
click at [56, 178] on link "person_add Nova marcação" at bounding box center [44, 183] width 73 height 38
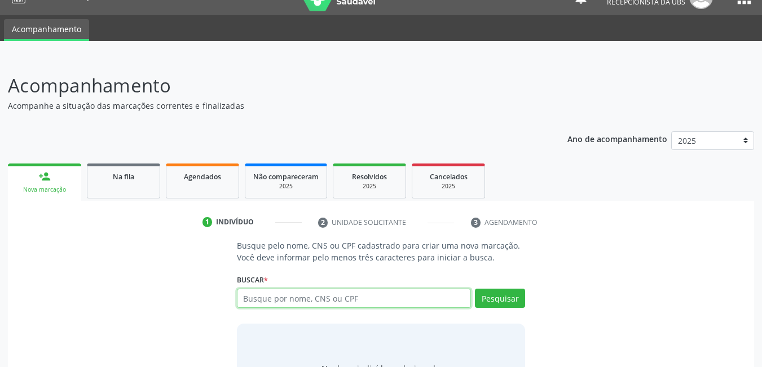
click at [396, 296] on input "text" at bounding box center [354, 298] width 235 height 19
type input "rubens otavio"
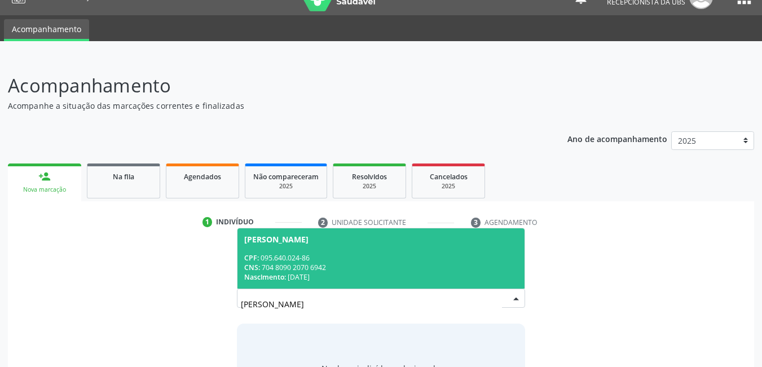
click at [303, 288] on span "Rubens Otavio dos Santos CPF: 095.640.024-86 CNS: 704 8090 2070 6942 Nascimento…" at bounding box center [381, 258] width 288 height 60
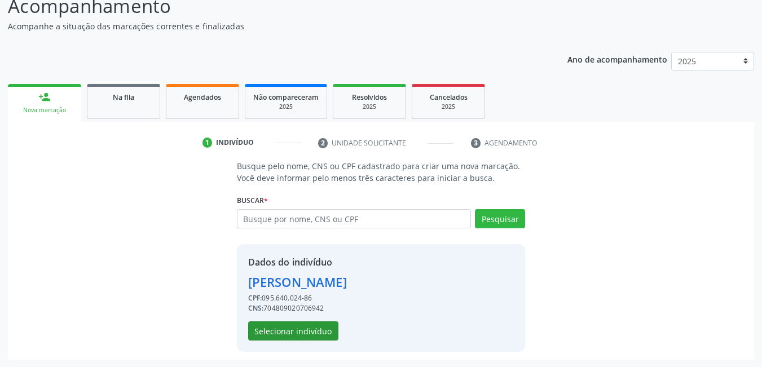
scroll to position [101, 0]
click at [292, 341] on div "Dados do indivíduo Rubens Otavio dos Santos CPF: 095.640.024-86 CNS: 7048090207…" at bounding box center [381, 298] width 289 height 108
click at [306, 325] on button "Selecionar indivíduo" at bounding box center [293, 330] width 90 height 19
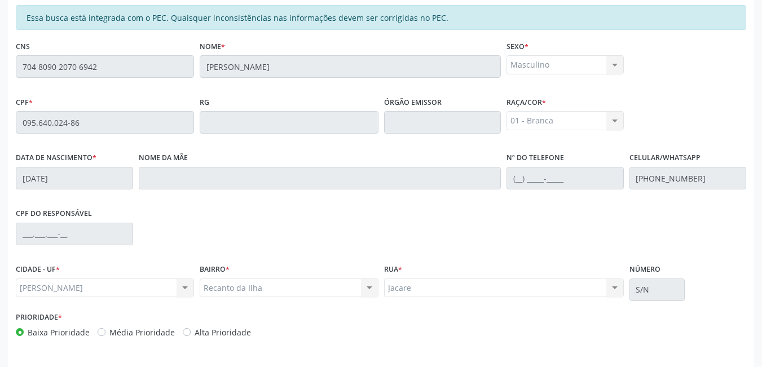
scroll to position [293, 0]
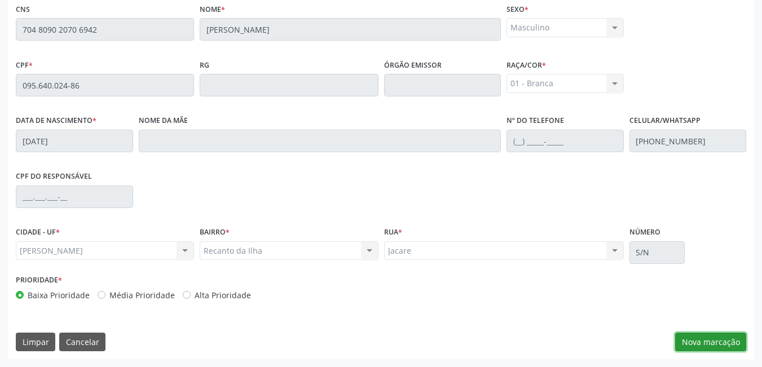
click at [700, 335] on button "Nova marcação" at bounding box center [710, 342] width 71 height 19
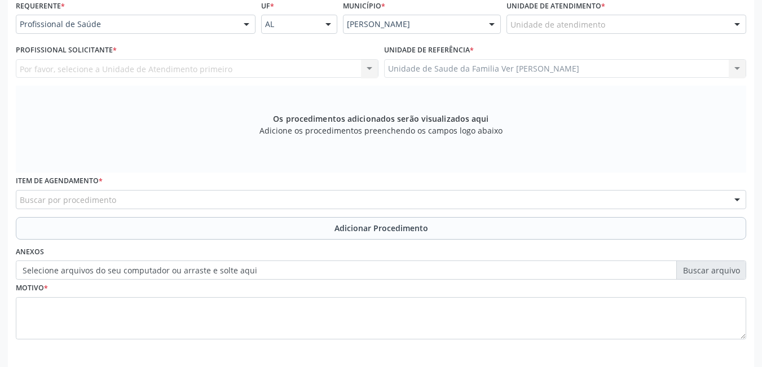
scroll to position [236, 0]
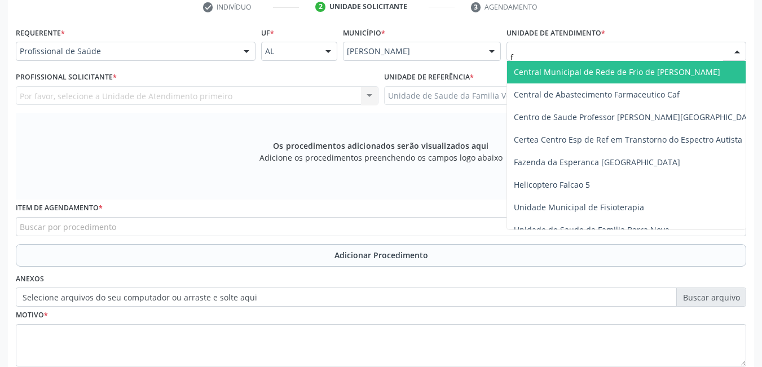
type input "fl"
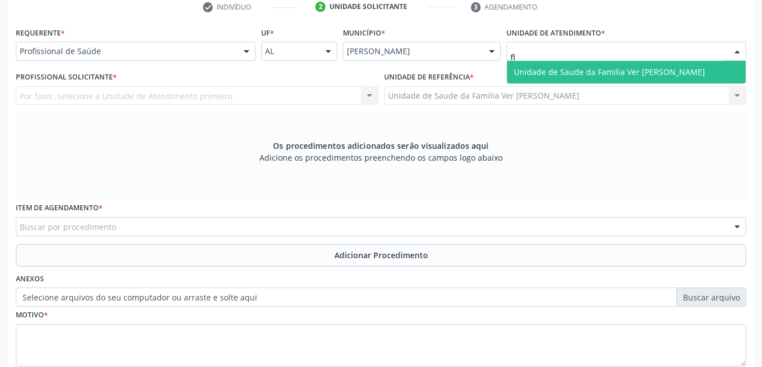
click at [557, 69] on span "Unidade de Saude da Familia Ver [PERSON_NAME]" at bounding box center [609, 72] width 191 height 11
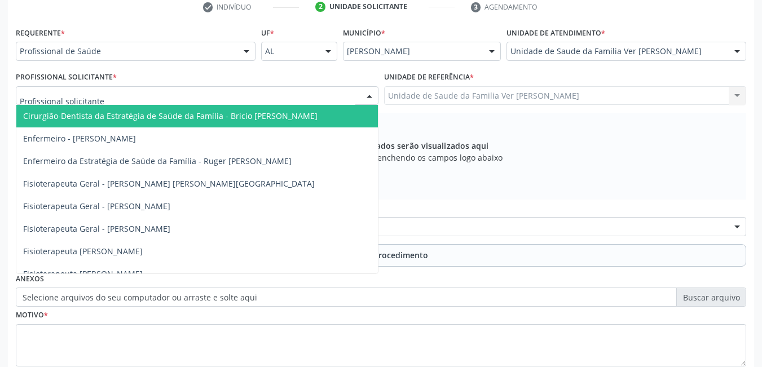
click at [174, 100] on div at bounding box center [197, 95] width 363 height 19
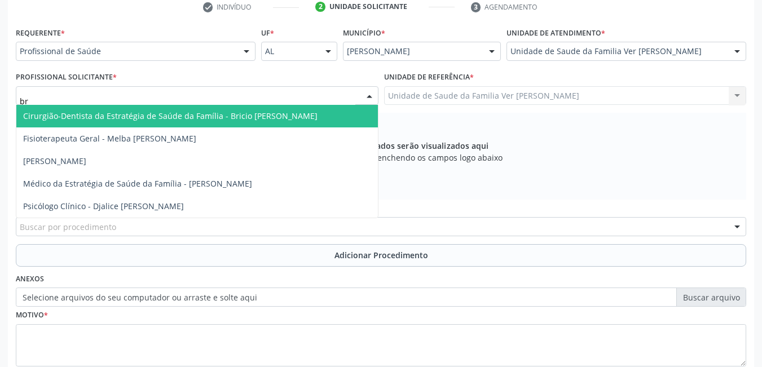
type input "bru"
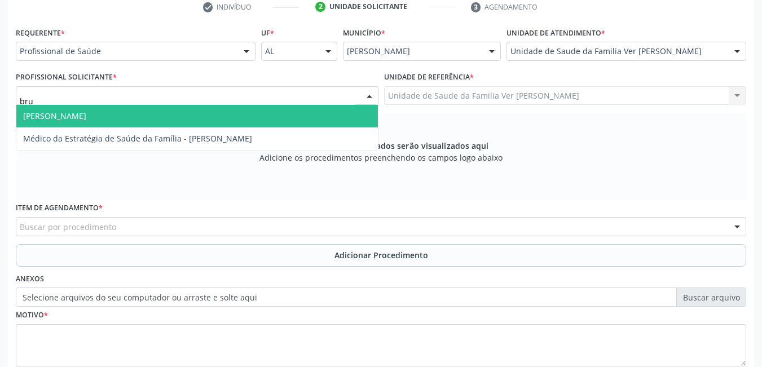
click at [205, 106] on span "[PERSON_NAME]" at bounding box center [197, 116] width 362 height 23
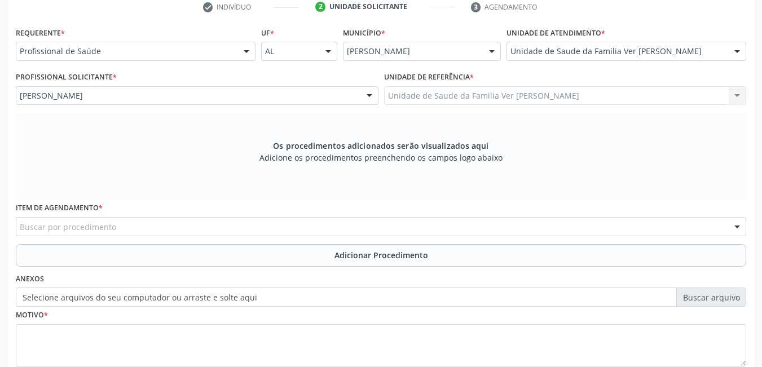
click at [215, 226] on div "Buscar por procedimento" at bounding box center [381, 226] width 730 height 19
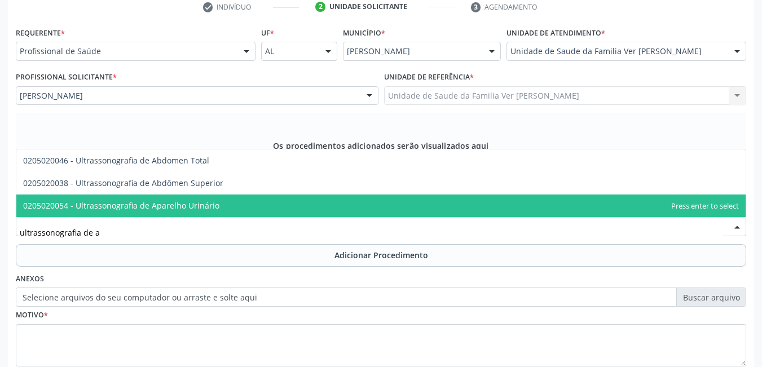
type input "ultrassonografia de ab"
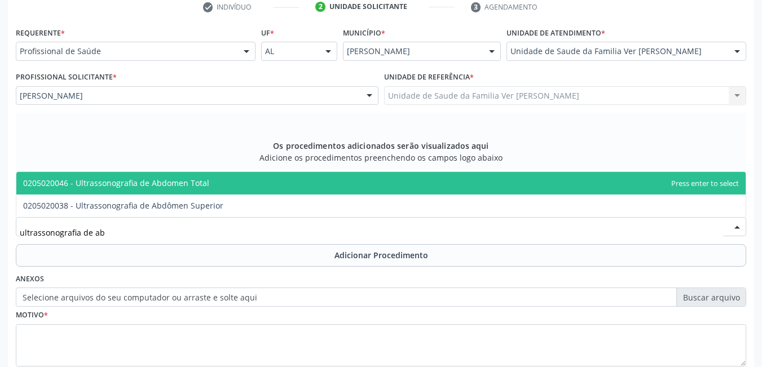
click at [193, 187] on span "0205020046 - Ultrassonografia de Abdomen Total" at bounding box center [116, 183] width 186 height 11
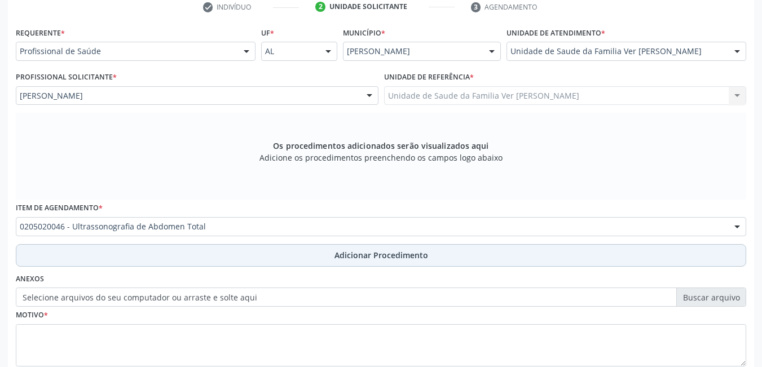
click at [193, 257] on button "Adicionar Procedimento" at bounding box center [381, 255] width 730 height 23
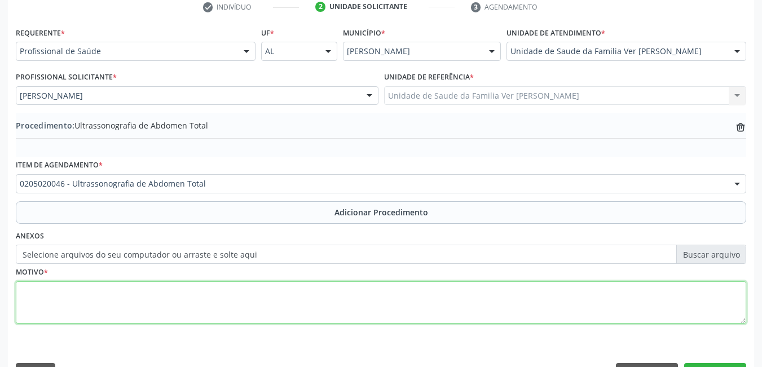
click at [174, 306] on textarea at bounding box center [381, 302] width 730 height 43
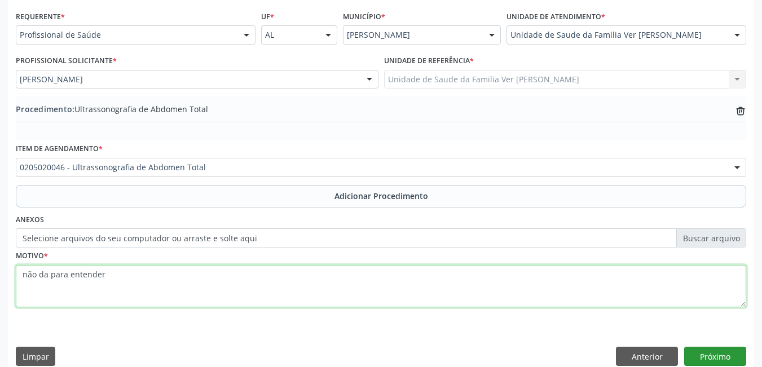
scroll to position [267, 0]
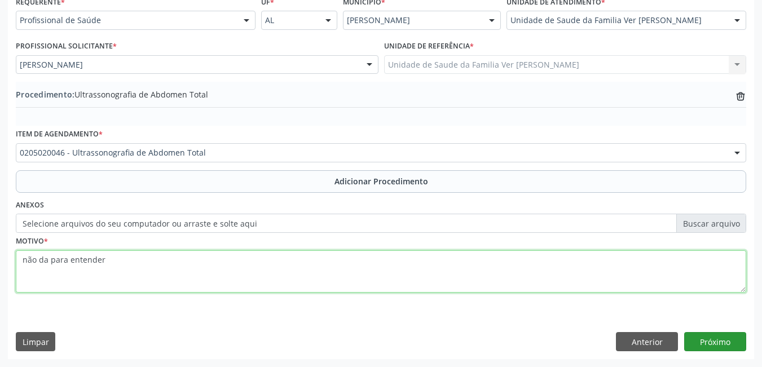
type textarea "não da para entender"
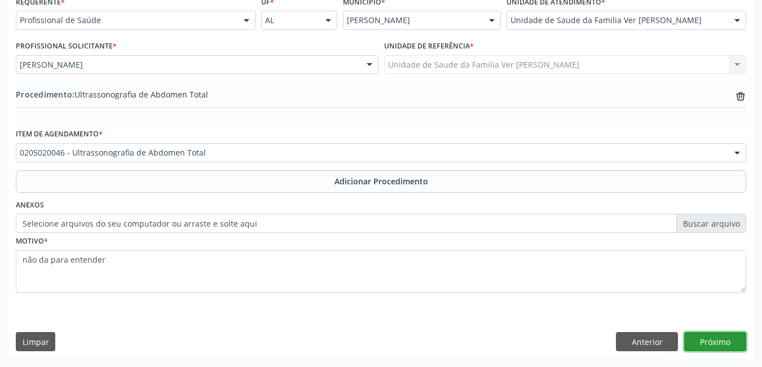
click at [716, 337] on button "Próximo" at bounding box center [715, 341] width 62 height 19
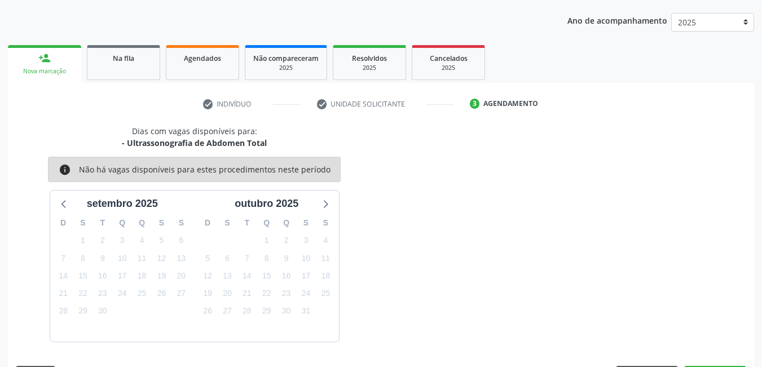
scroll to position [173, 0]
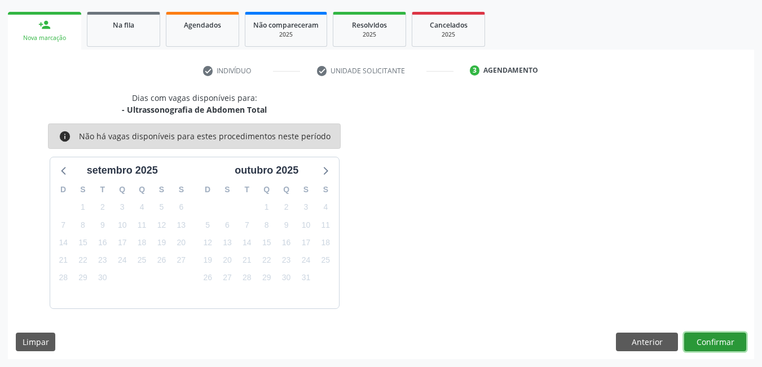
click at [716, 337] on button "Confirmar" at bounding box center [715, 342] width 62 height 19
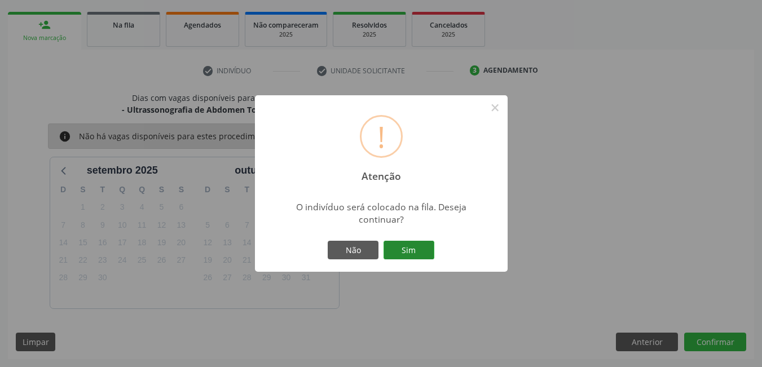
click at [398, 244] on button "Sim" at bounding box center [409, 250] width 51 height 19
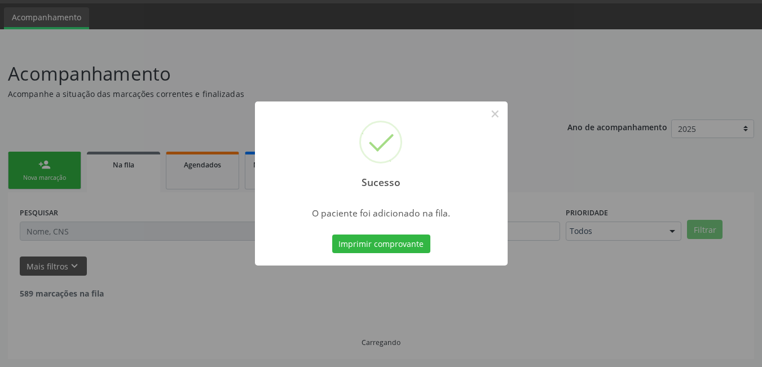
scroll to position [21, 0]
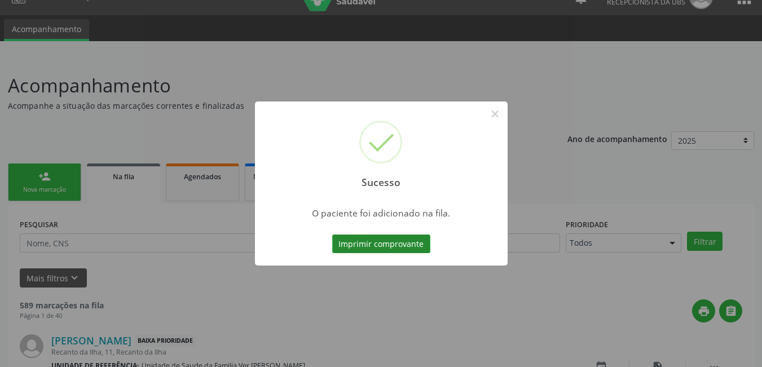
click at [393, 247] on button "Imprimir comprovante" at bounding box center [381, 244] width 98 height 19
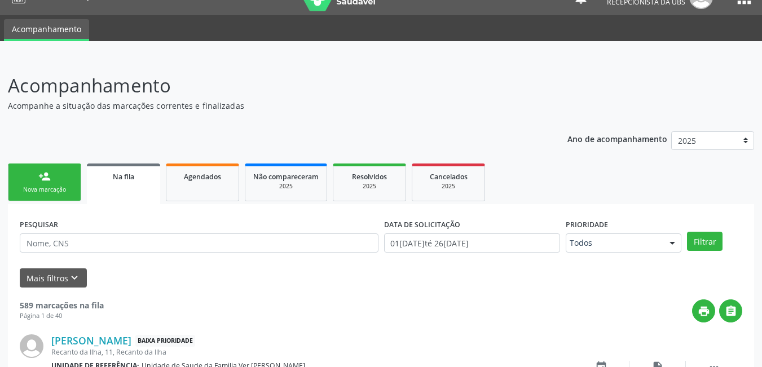
click at [33, 180] on link "person_add Nova marcação" at bounding box center [44, 183] width 73 height 38
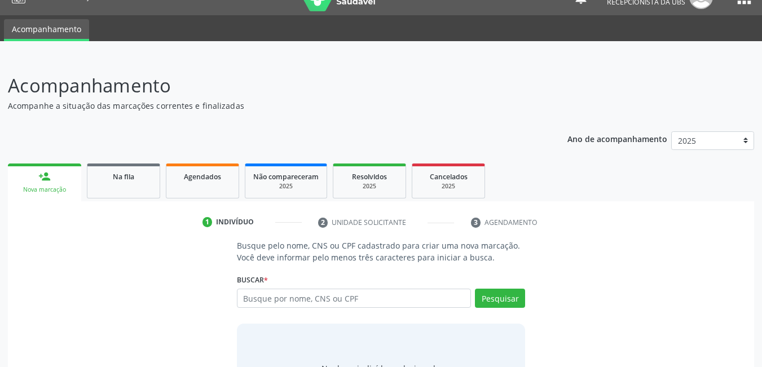
scroll to position [83, 0]
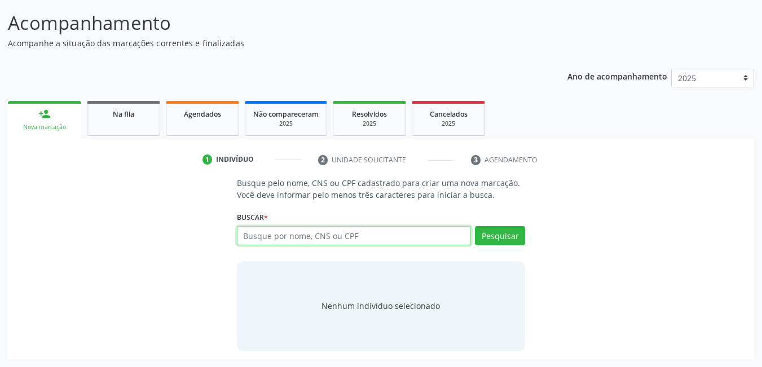
click at [332, 240] on input "text" at bounding box center [354, 235] width 235 height 19
type input "702000858844584"
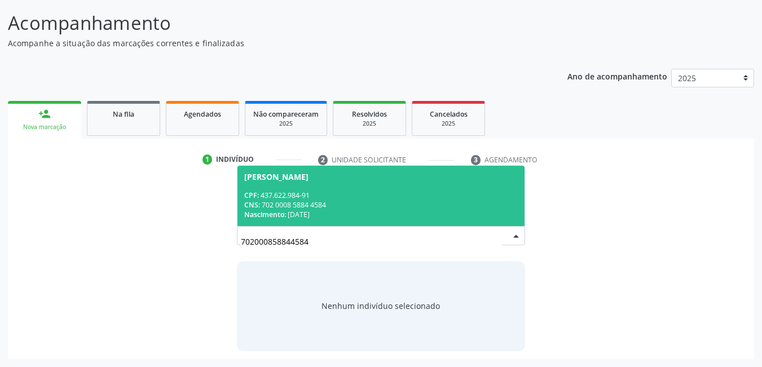
click at [379, 202] on div "CNS: 702 0008 5884 4584" at bounding box center [381, 205] width 274 height 10
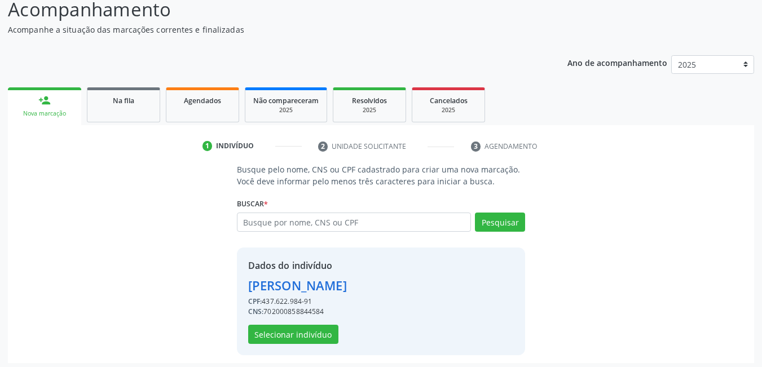
scroll to position [101, 0]
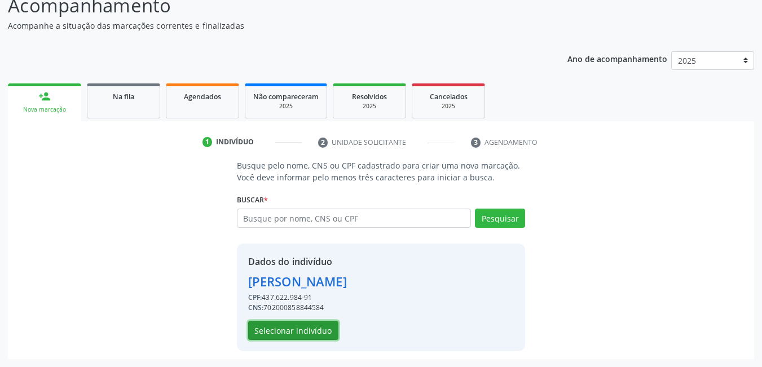
click at [320, 333] on button "Selecionar indivíduo" at bounding box center [293, 330] width 90 height 19
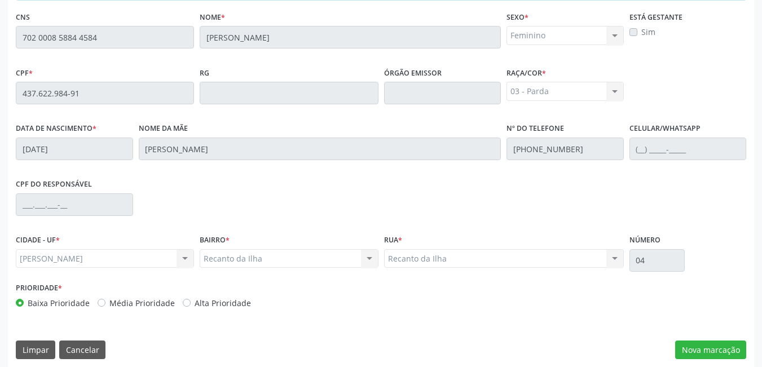
scroll to position [293, 0]
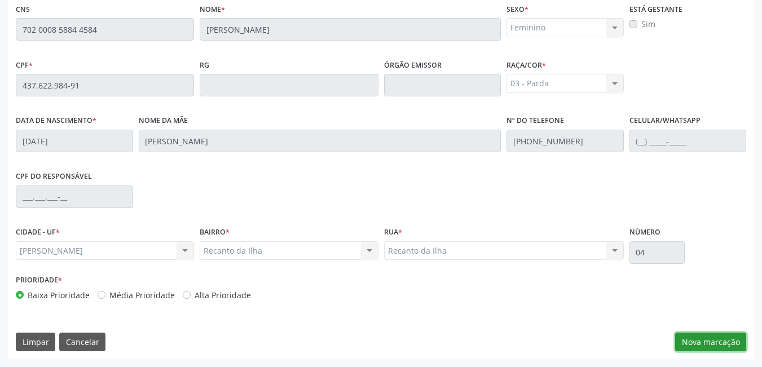
click at [727, 339] on button "Nova marcação" at bounding box center [710, 342] width 71 height 19
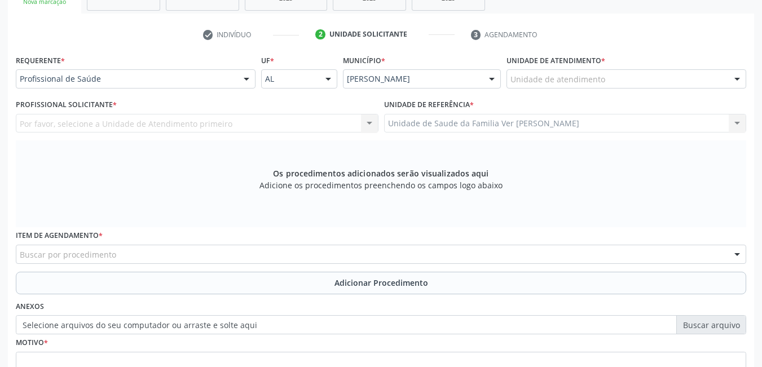
scroll to position [197, 0]
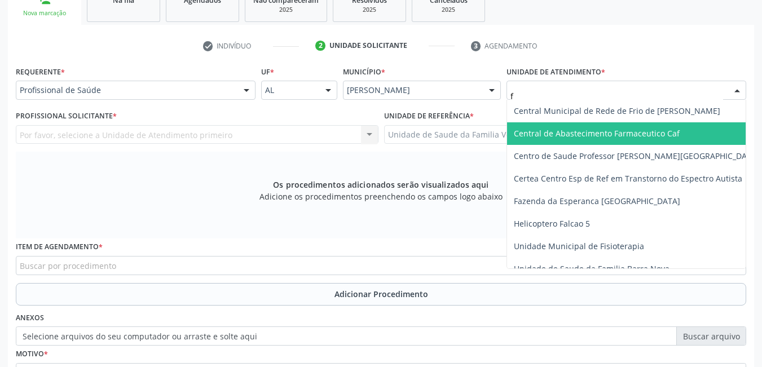
type input "fl"
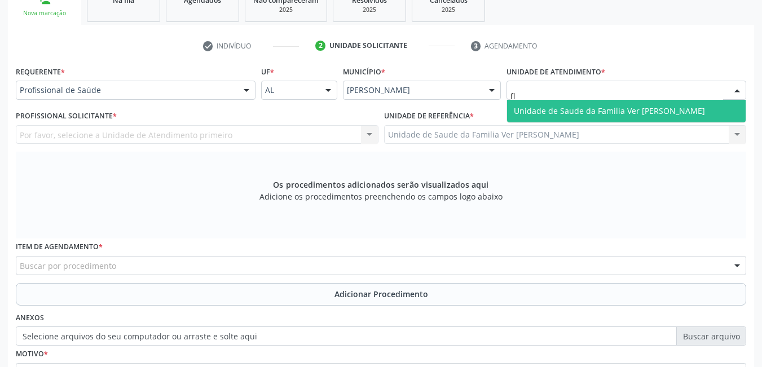
click at [598, 110] on span "Unidade de Saude da Familia Ver [PERSON_NAME]" at bounding box center [609, 110] width 191 height 11
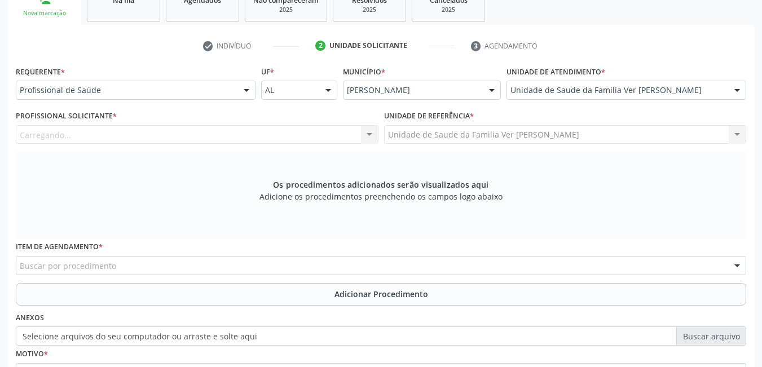
click at [332, 134] on div "Carregando... Nenhum resultado encontrado para: " " Não há nenhuma opção para s…" at bounding box center [197, 134] width 363 height 19
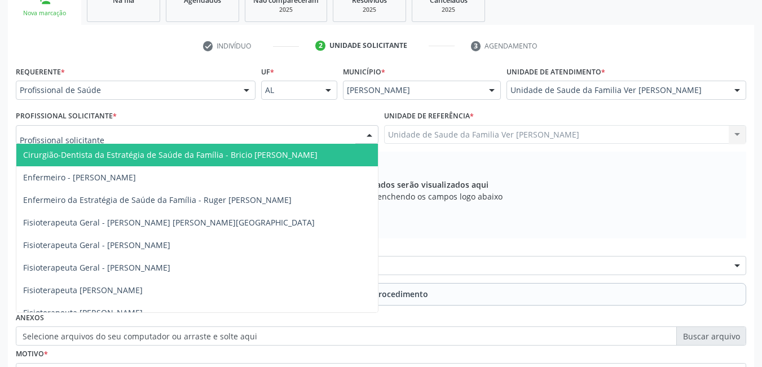
click at [265, 135] on div at bounding box center [197, 134] width 363 height 19
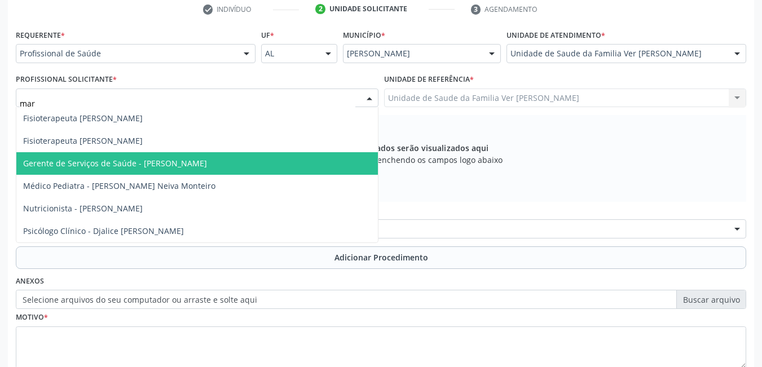
scroll to position [254, 0]
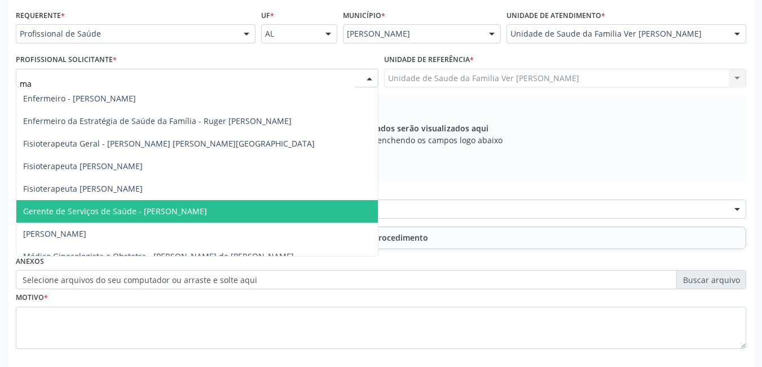
type input "m"
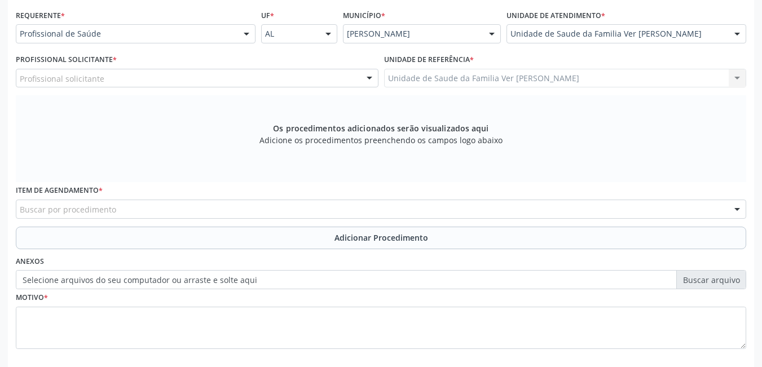
click at [453, 292] on div "Motivo *" at bounding box center [381, 319] width 730 height 60
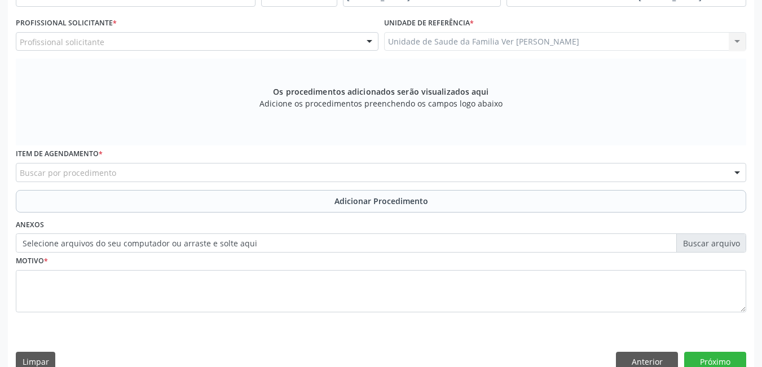
scroll to position [310, 0]
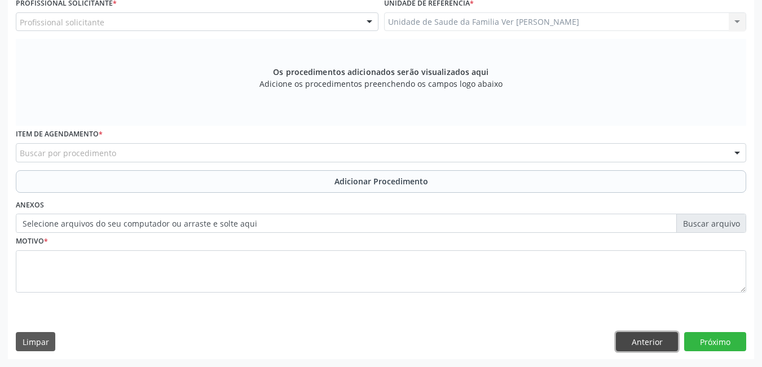
click at [628, 338] on button "Anterior" at bounding box center [647, 341] width 62 height 19
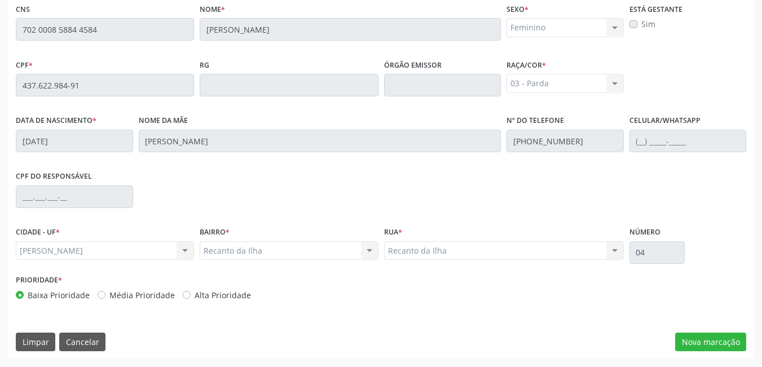
scroll to position [293, 0]
click at [82, 342] on button "Cancelar" at bounding box center [82, 342] width 46 height 19
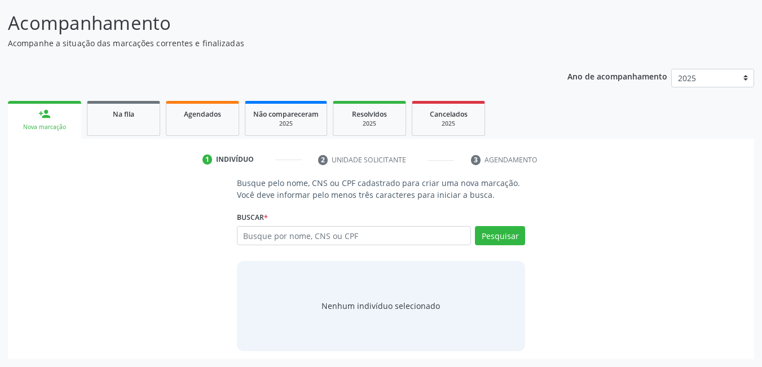
scroll to position [83, 0]
click at [390, 239] on input "text" at bounding box center [354, 235] width 235 height 19
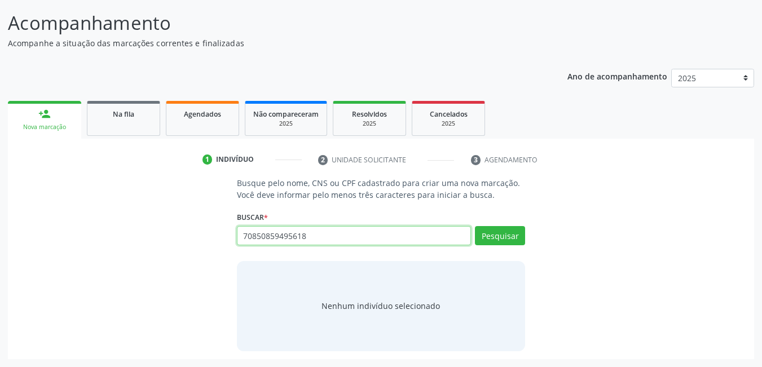
type input "70850859495618"
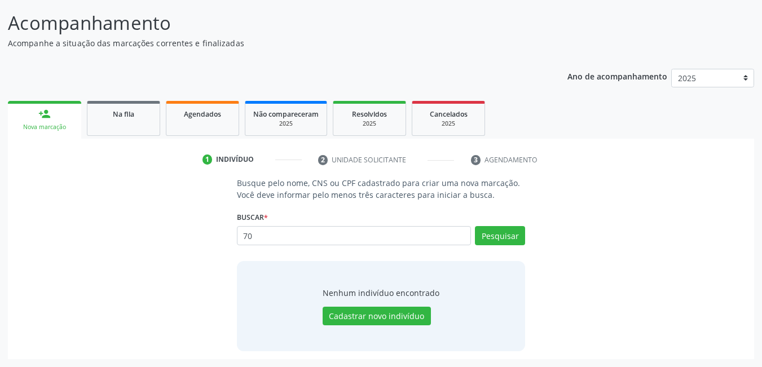
type input "7"
type input "70850859495618"
type input "7"
type input "708508594956180"
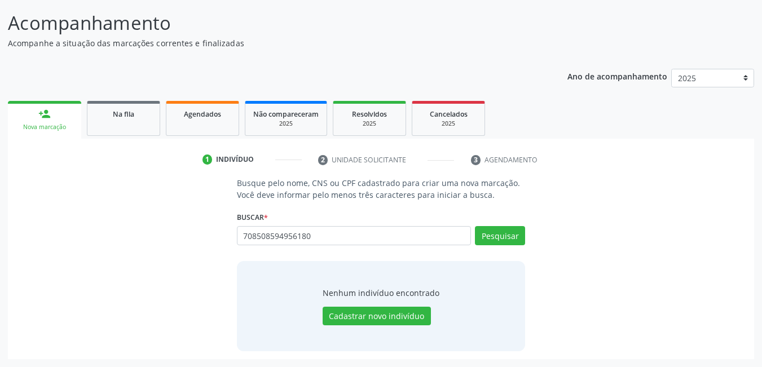
type input "708508594956180"
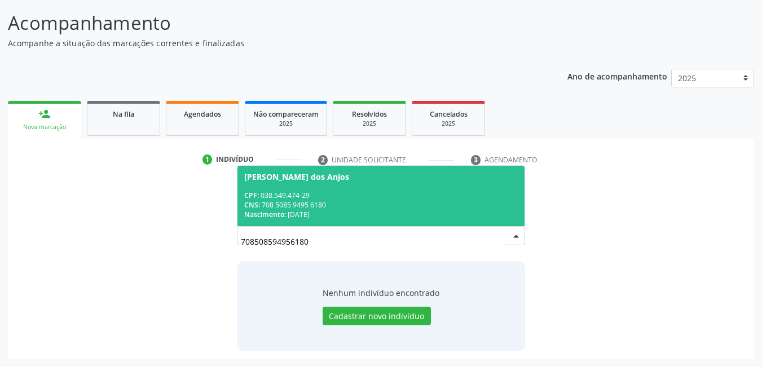
click at [382, 208] on div "CNS: 708 5085 9495 6180" at bounding box center [381, 205] width 274 height 10
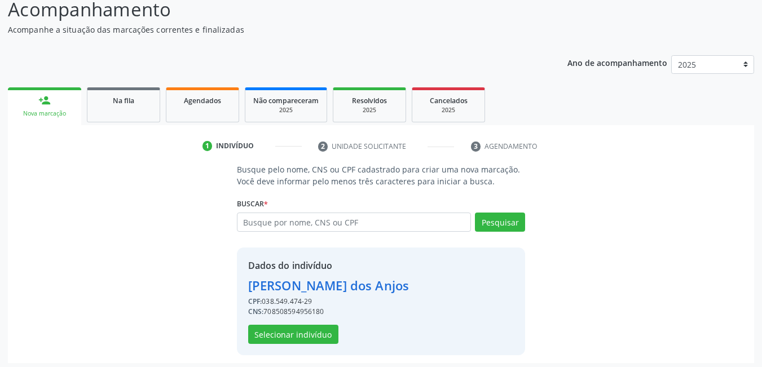
scroll to position [101, 0]
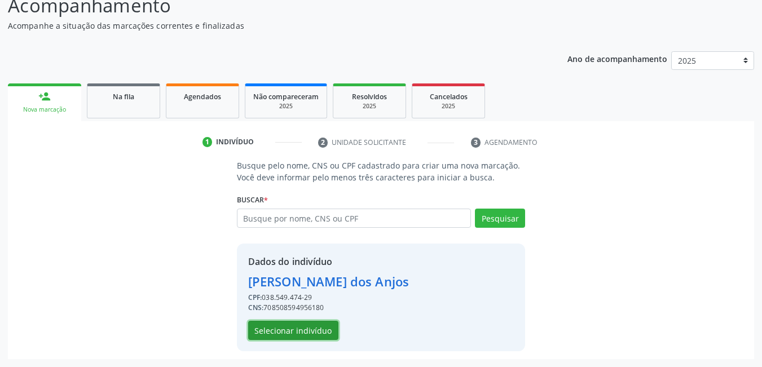
click at [307, 335] on button "Selecionar indivíduo" at bounding box center [293, 330] width 90 height 19
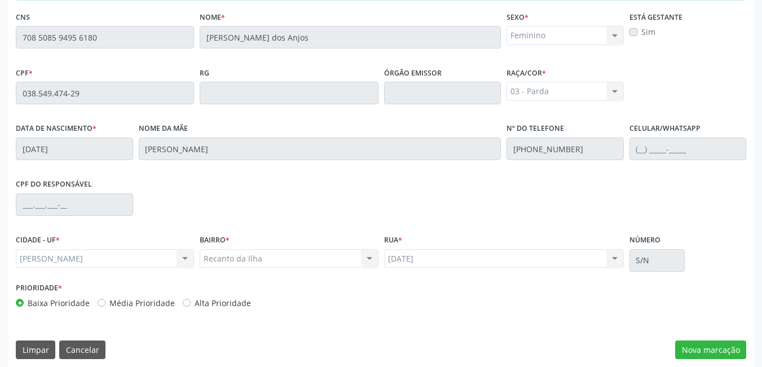
scroll to position [293, 0]
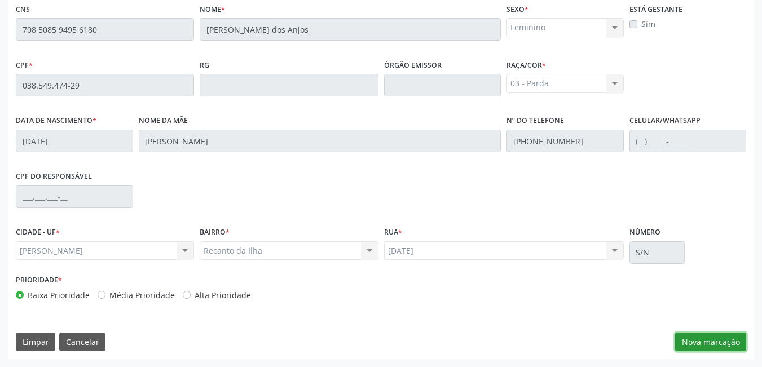
click at [725, 344] on button "Nova marcação" at bounding box center [710, 342] width 71 height 19
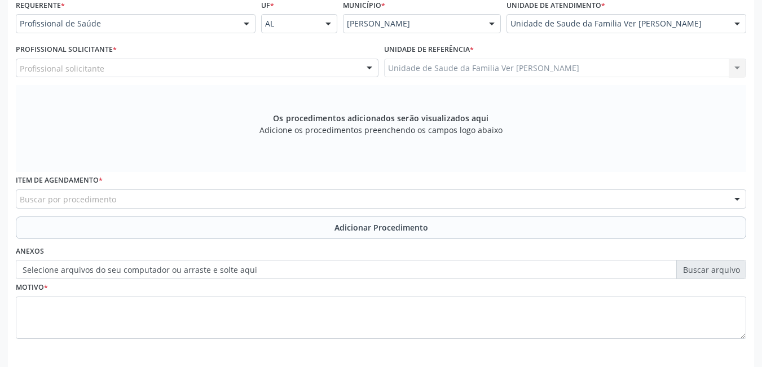
scroll to position [236, 0]
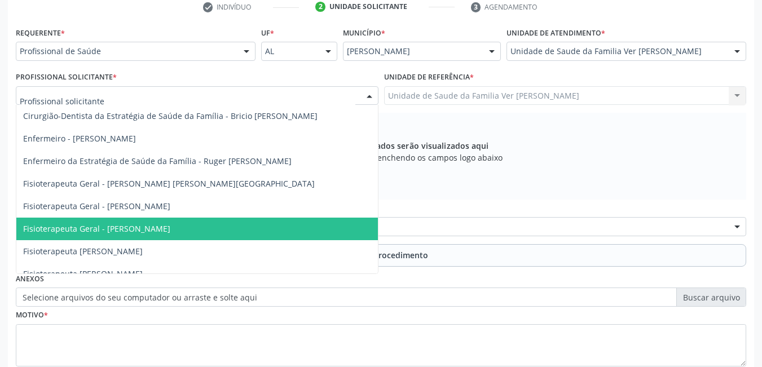
click at [295, 95] on div at bounding box center [197, 95] width 363 height 19
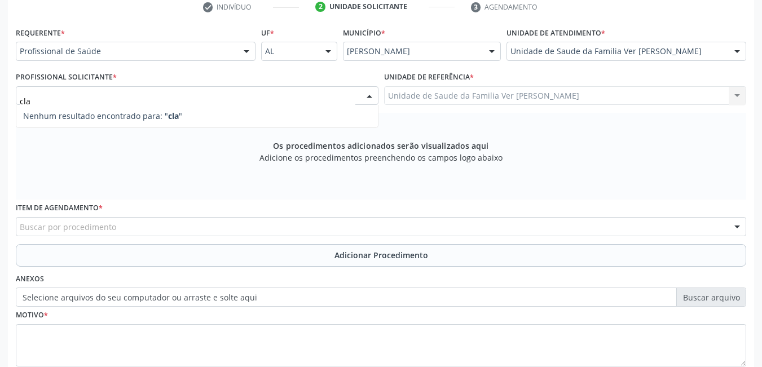
type input "cl"
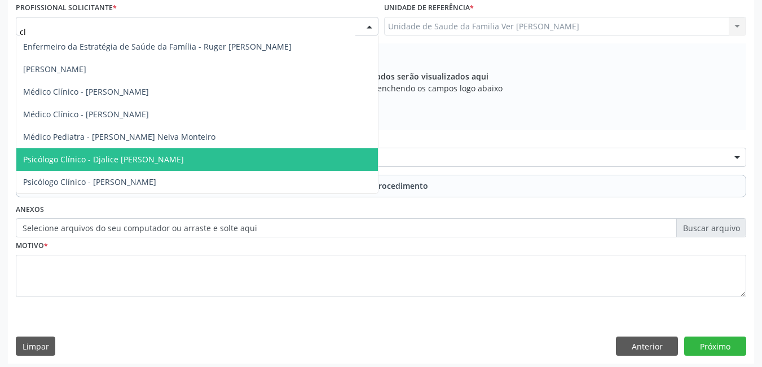
scroll to position [310, 0]
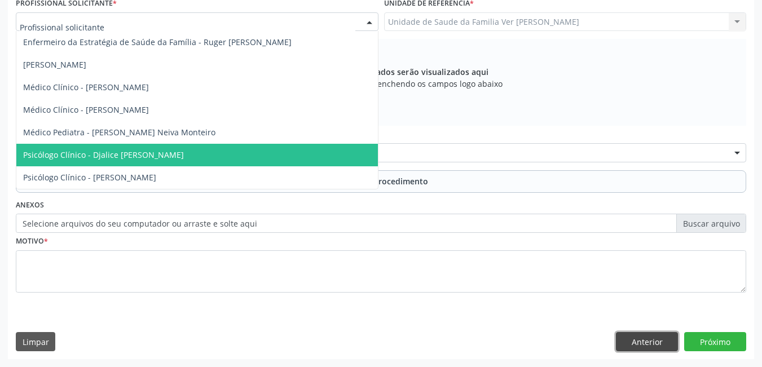
click at [659, 336] on button "Anterior" at bounding box center [647, 341] width 62 height 19
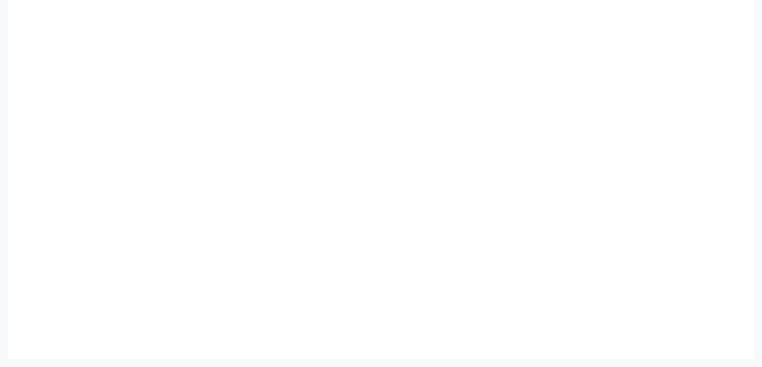
scroll to position [293, 0]
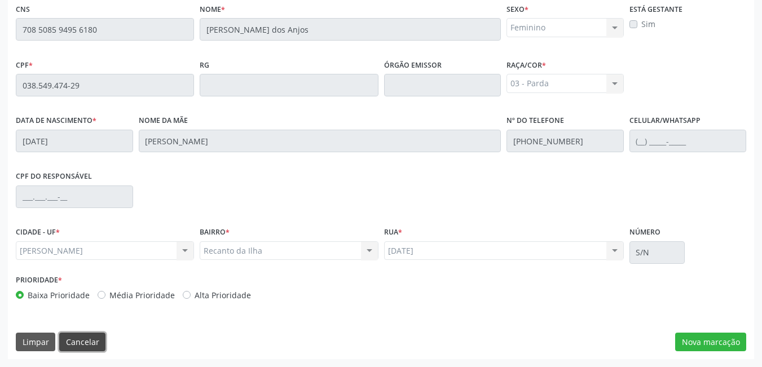
click at [97, 338] on button "Cancelar" at bounding box center [82, 342] width 46 height 19
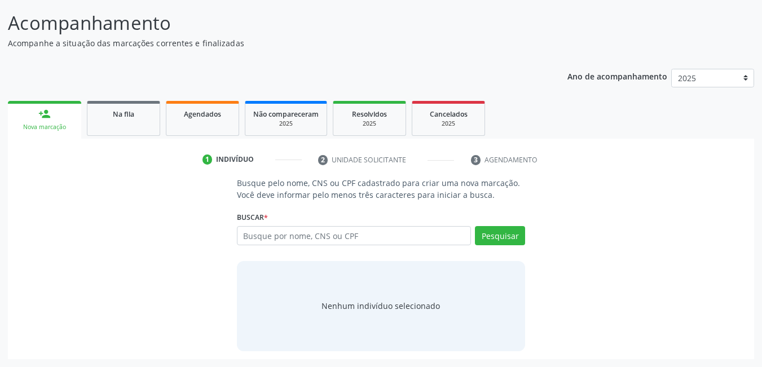
scroll to position [83, 0]
click at [336, 243] on input "text" at bounding box center [354, 235] width 235 height 19
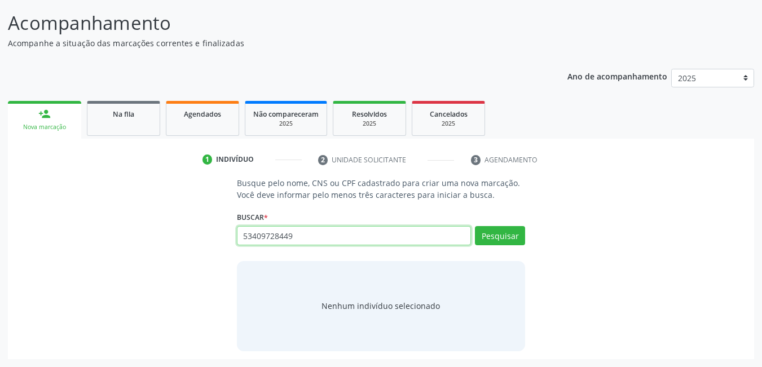
type input "53409728449"
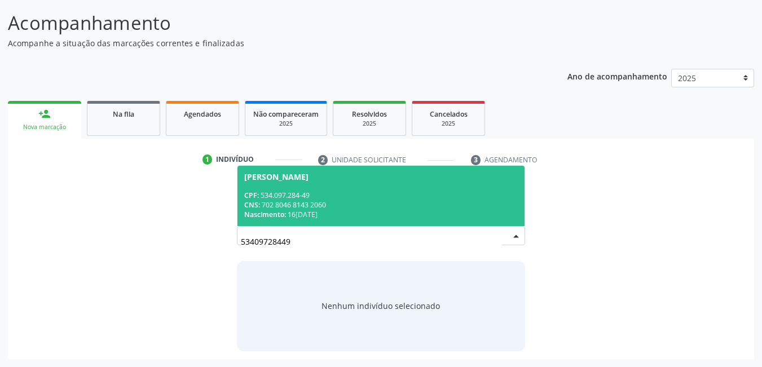
click at [370, 204] on div "CNS: 702 8046 8143 2060" at bounding box center [381, 205] width 274 height 10
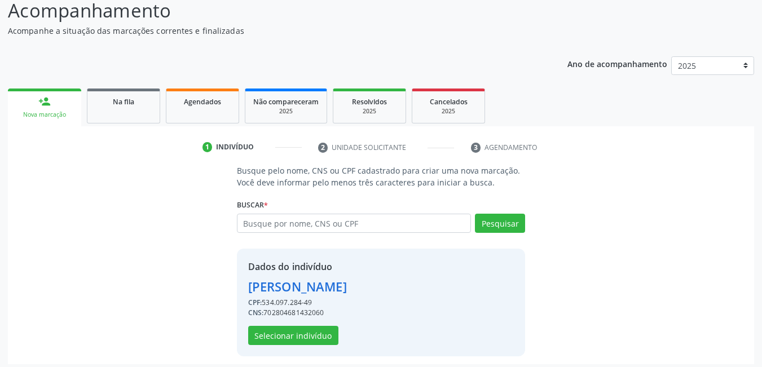
scroll to position [101, 0]
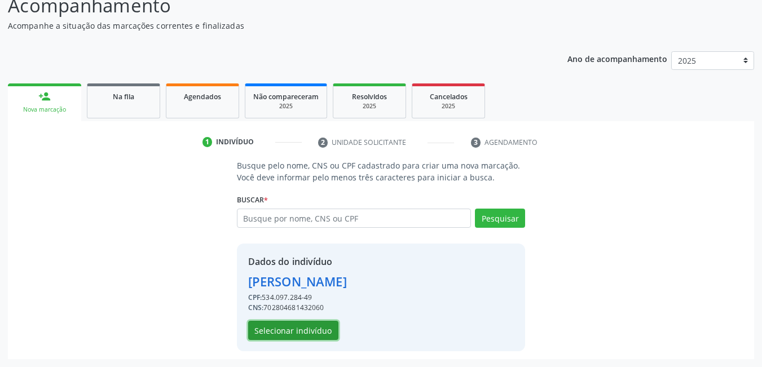
click at [301, 334] on button "Selecionar indivíduo" at bounding box center [293, 330] width 90 height 19
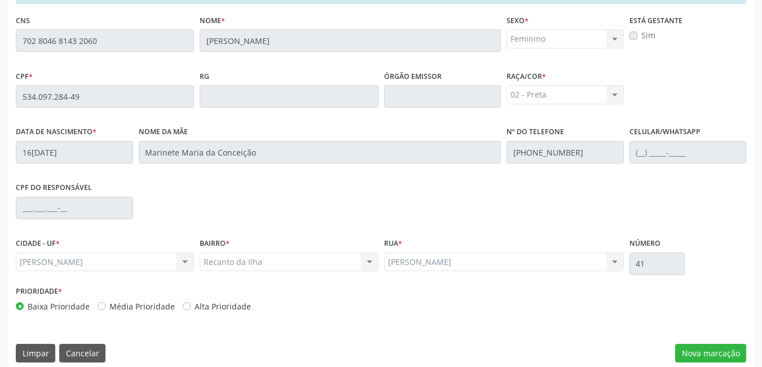
scroll to position [293, 0]
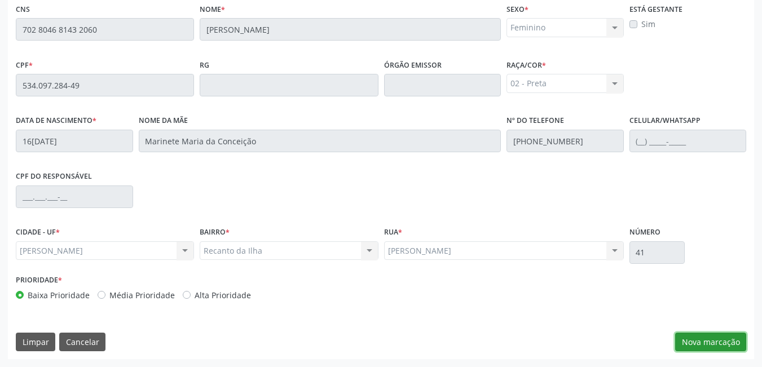
click at [724, 340] on button "Nova marcação" at bounding box center [710, 342] width 71 height 19
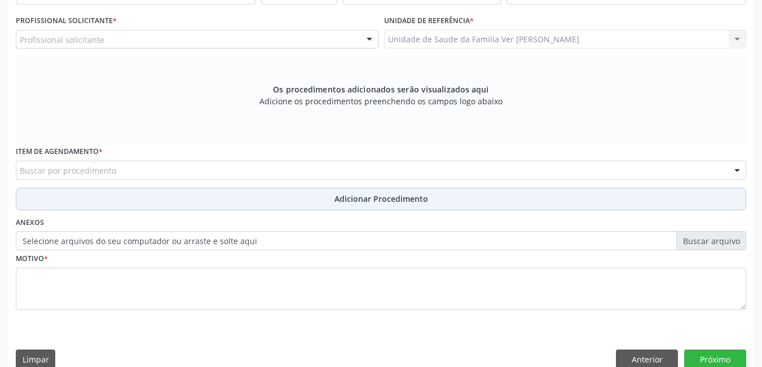
scroll to position [236, 0]
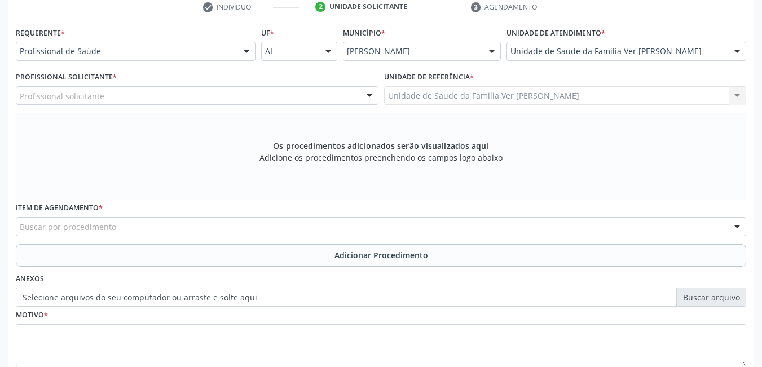
click at [277, 95] on div "Profissional solicitante" at bounding box center [197, 95] width 363 height 19
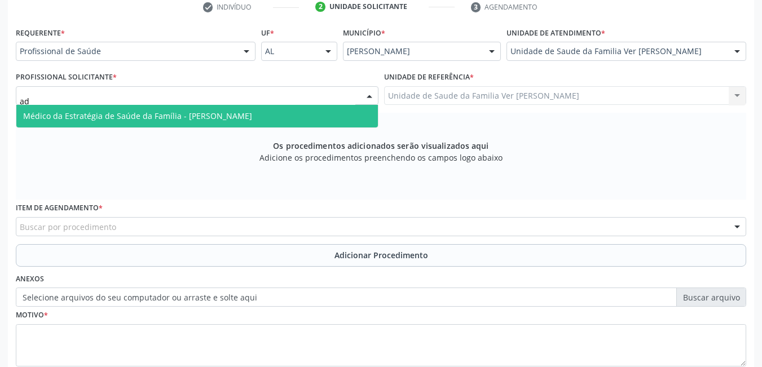
type input "ade"
click at [252, 119] on span "Médico da Estratégia de Saúde da Família - [PERSON_NAME]" at bounding box center [137, 116] width 229 height 11
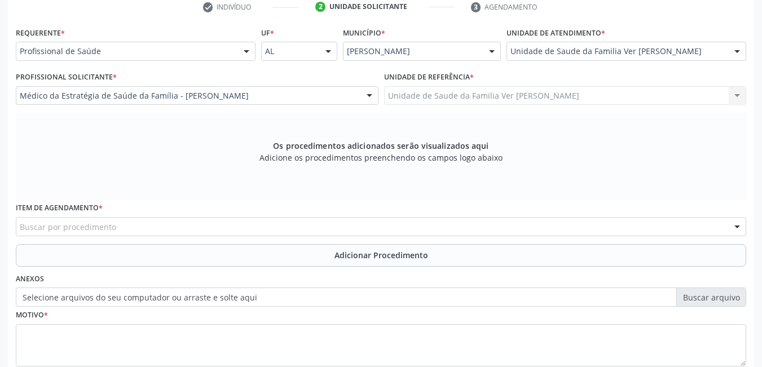
click at [234, 219] on div "Buscar por procedimento" at bounding box center [381, 226] width 730 height 19
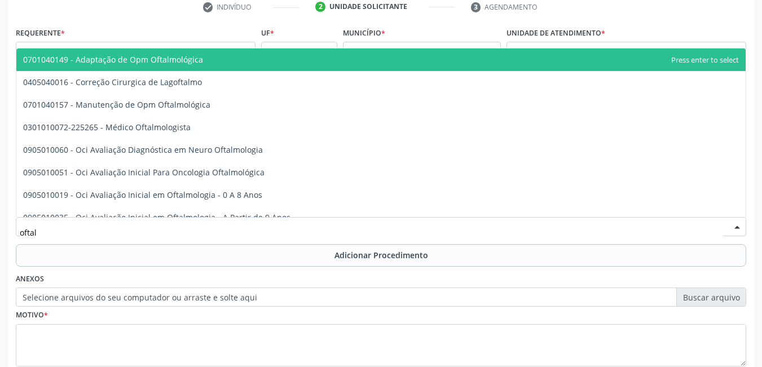
type input "oftalm"
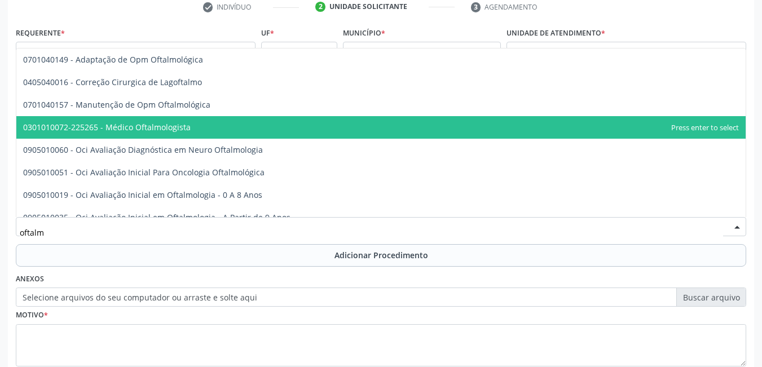
click at [222, 124] on span "0301010072-225265 - Médico Oftalmologista" at bounding box center [380, 127] width 729 height 23
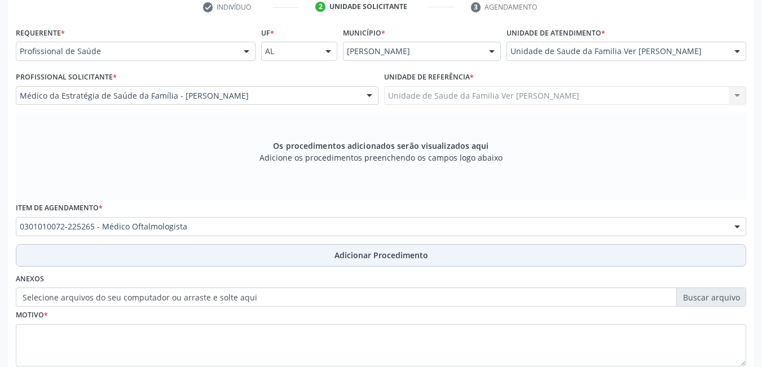
click at [222, 257] on button "Adicionar Procedimento" at bounding box center [381, 255] width 730 height 23
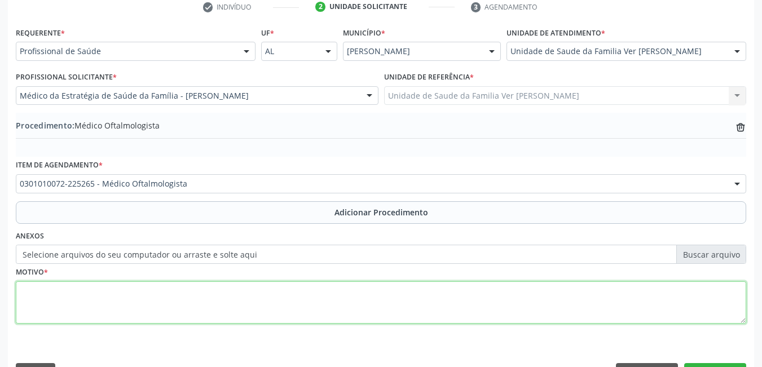
click at [196, 291] on textarea at bounding box center [381, 302] width 730 height 43
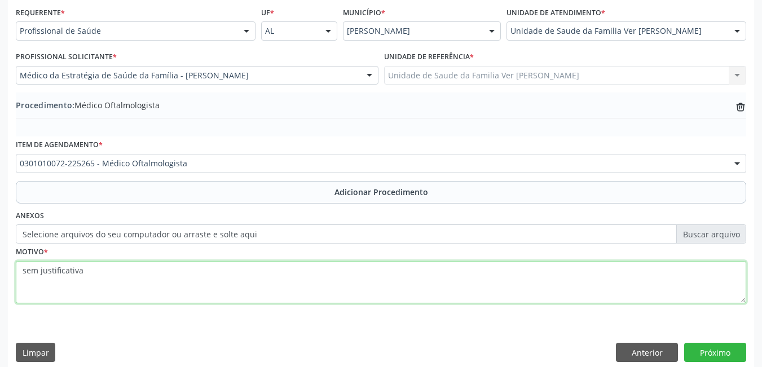
scroll to position [267, 0]
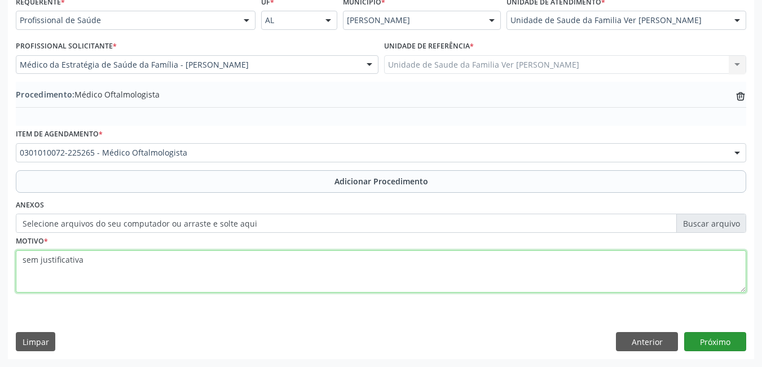
type textarea "sem justificativa"
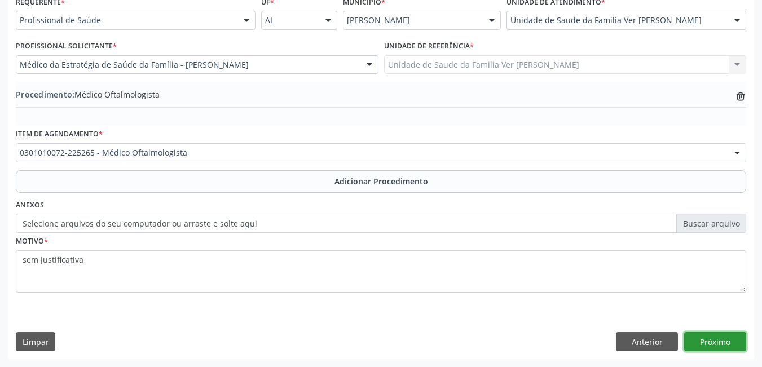
click at [725, 336] on button "Próximo" at bounding box center [715, 341] width 62 height 19
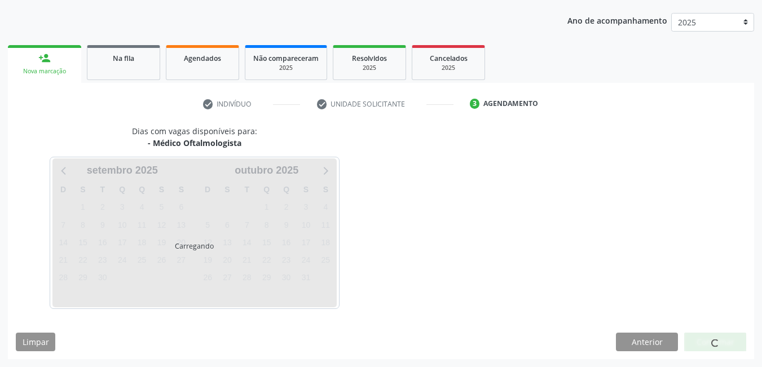
scroll to position [173, 0]
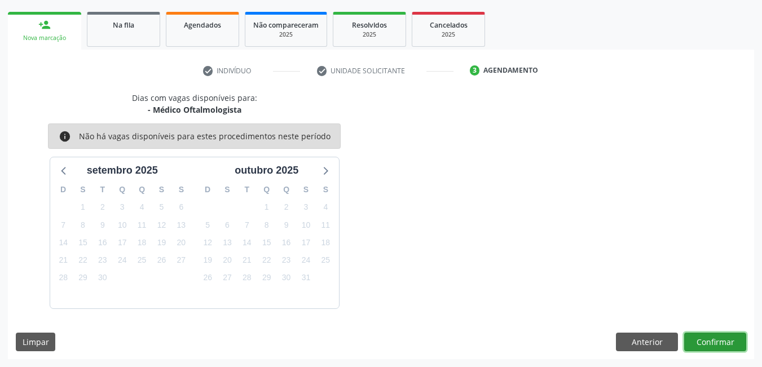
click at [712, 340] on button "Confirmar" at bounding box center [715, 342] width 62 height 19
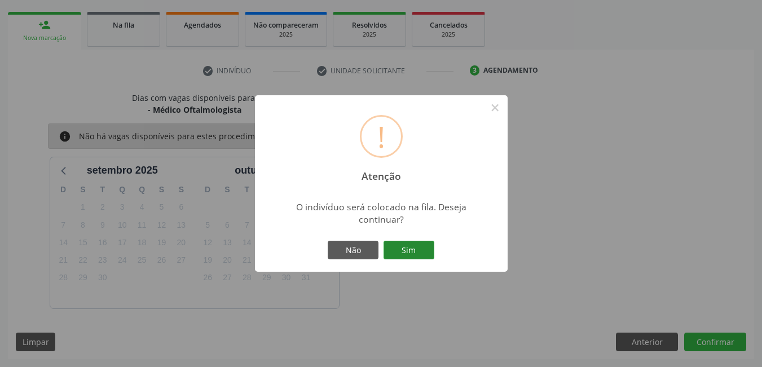
click at [415, 256] on button "Sim" at bounding box center [409, 250] width 51 height 19
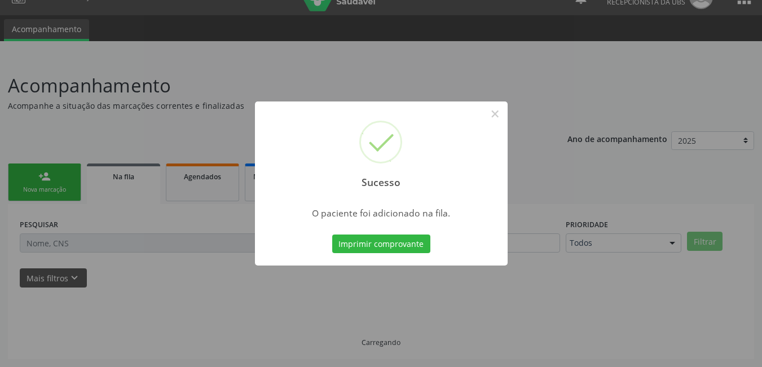
scroll to position [21, 0]
click at [390, 237] on button "Imprimir comprovante" at bounding box center [381, 244] width 98 height 19
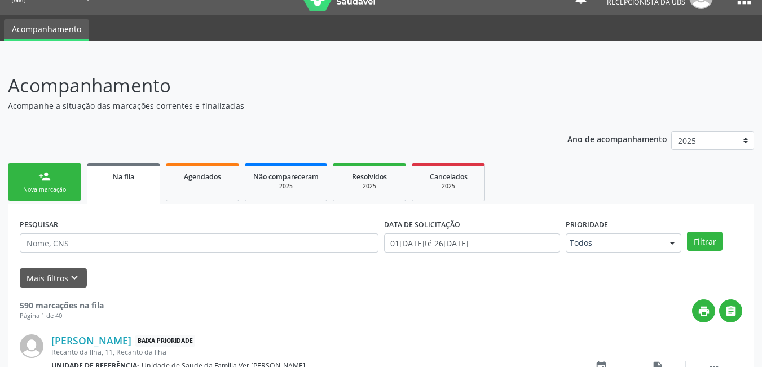
click at [42, 191] on div "Nova marcação" at bounding box center [44, 190] width 56 height 8
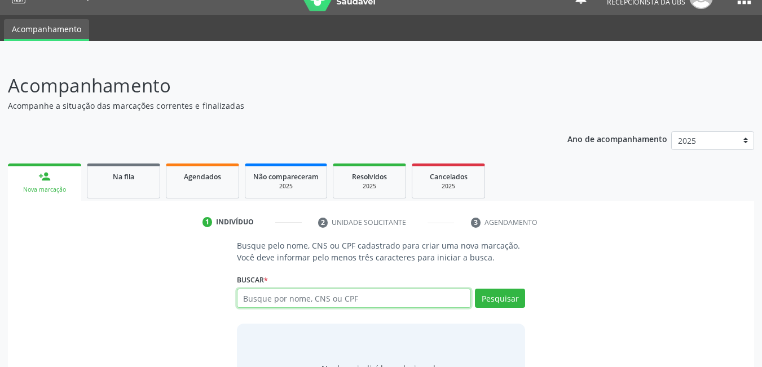
click at [367, 298] on input "text" at bounding box center [354, 298] width 235 height 19
type input "53409728449"
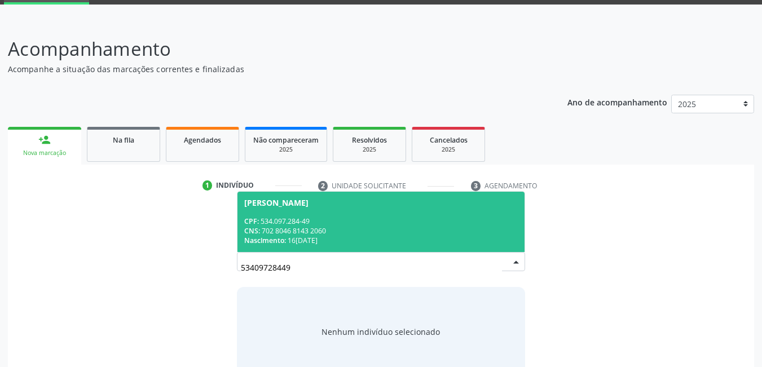
scroll to position [77, 0]
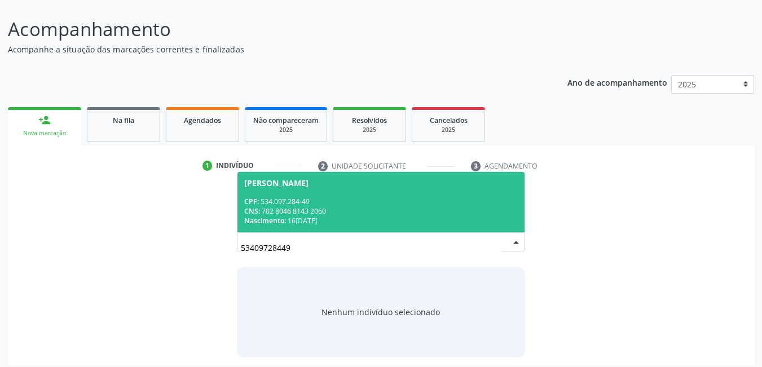
click at [309, 215] on div "CNS: 702 8046 8143 2060" at bounding box center [381, 211] width 274 height 10
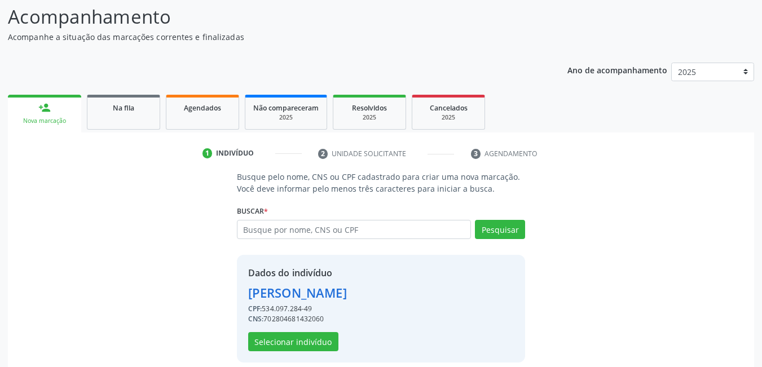
scroll to position [101, 0]
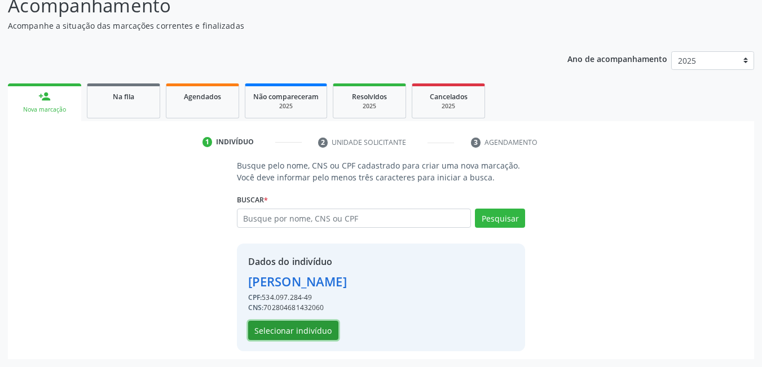
click at [297, 326] on button "Selecionar indivíduo" at bounding box center [293, 330] width 90 height 19
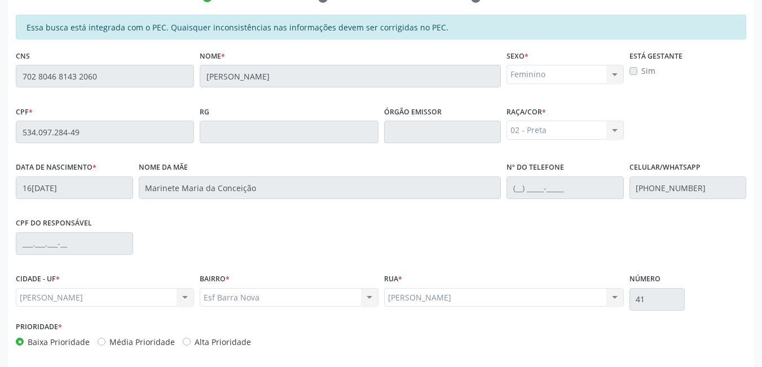
scroll to position [293, 0]
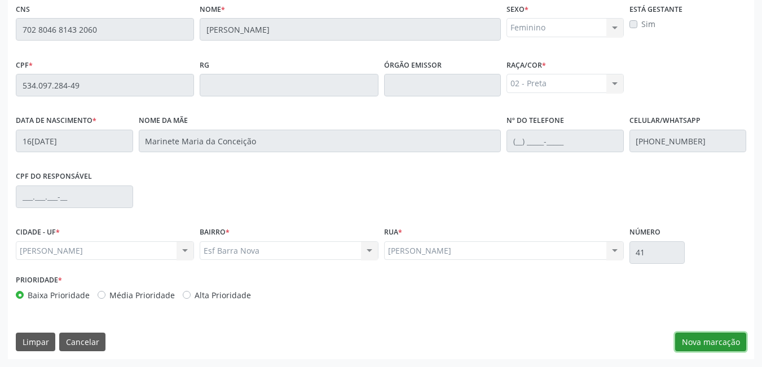
click at [689, 340] on button "Nova marcação" at bounding box center [710, 342] width 71 height 19
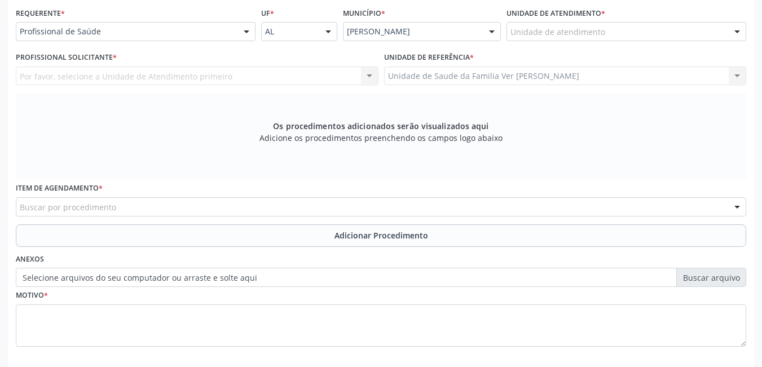
scroll to position [236, 0]
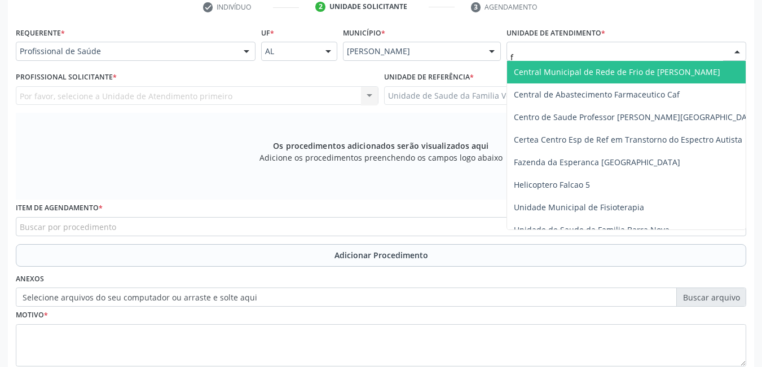
type input "fl"
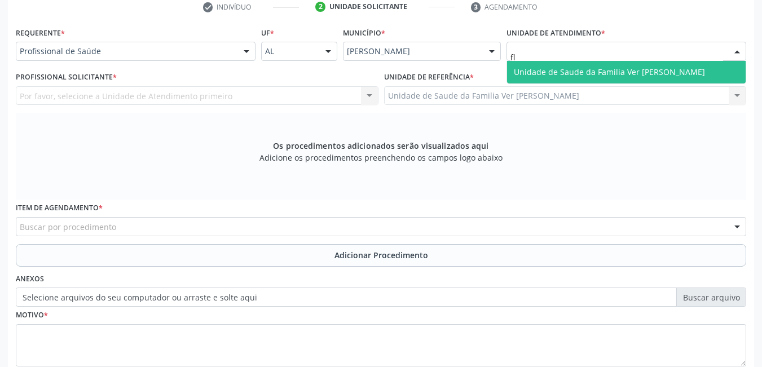
click at [544, 72] on span "Unidade de Saude da Familia Ver [PERSON_NAME]" at bounding box center [609, 72] width 191 height 11
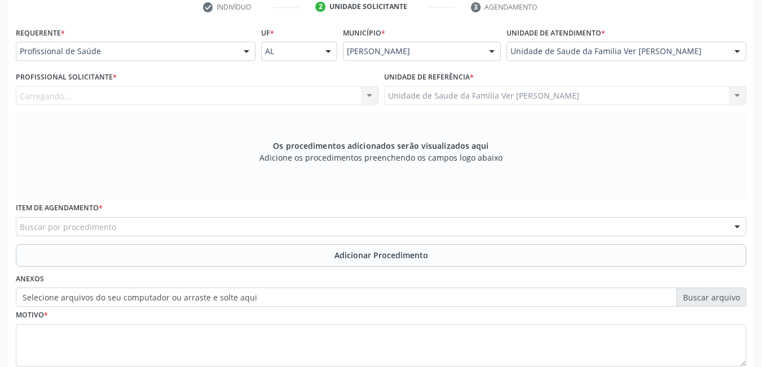
click at [301, 89] on div "Carregando... Nenhum resultado encontrado para: " " Não há nenhuma opção para s…" at bounding box center [197, 95] width 363 height 19
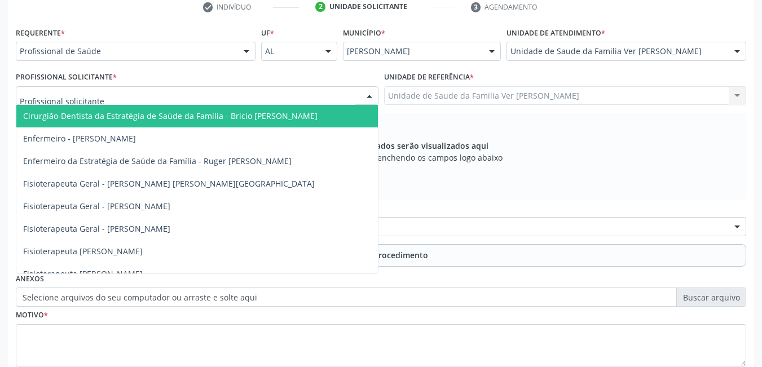
click at [259, 96] on div at bounding box center [197, 95] width 363 height 19
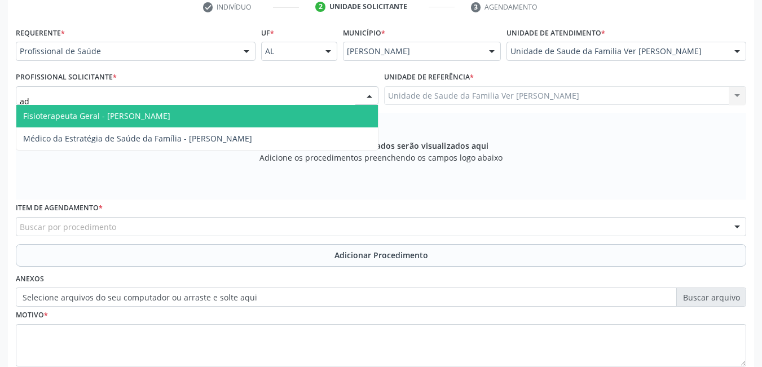
type input "ade"
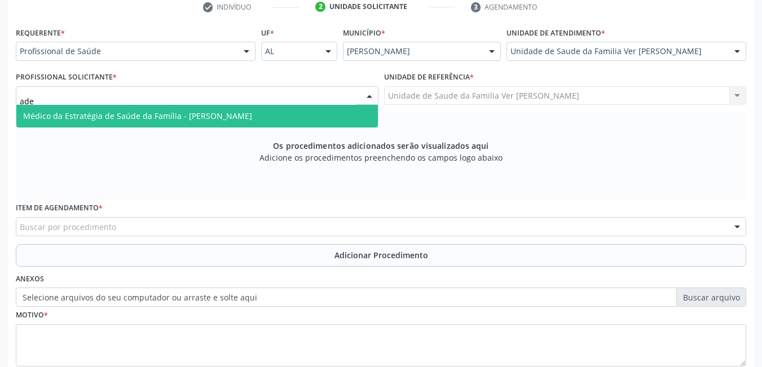
click at [252, 113] on span "Médico da Estratégia de Saúde da Família - [PERSON_NAME]" at bounding box center [137, 116] width 229 height 11
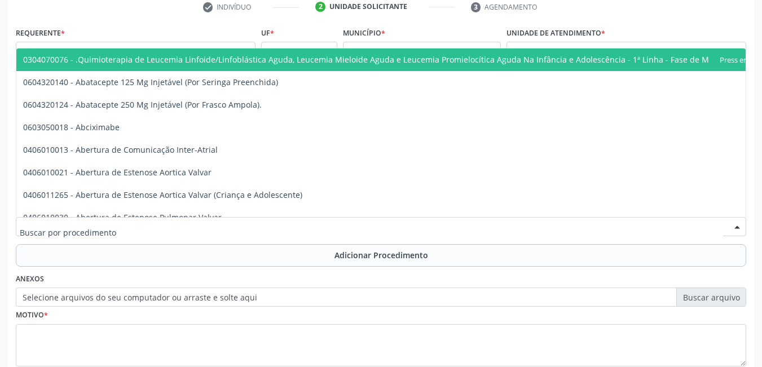
click at [180, 221] on div at bounding box center [381, 226] width 730 height 19
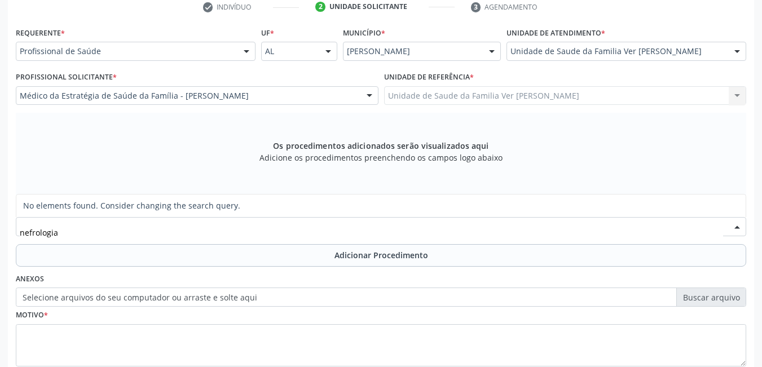
type input "nefrologi"
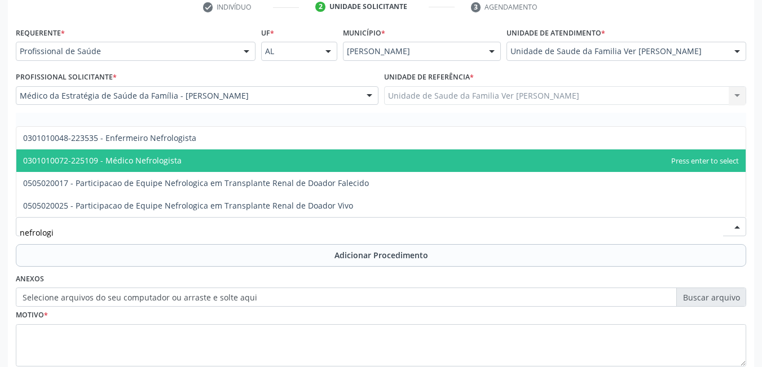
click at [212, 156] on span "0301010072-225109 - Médico Nefrologista" at bounding box center [380, 160] width 729 height 23
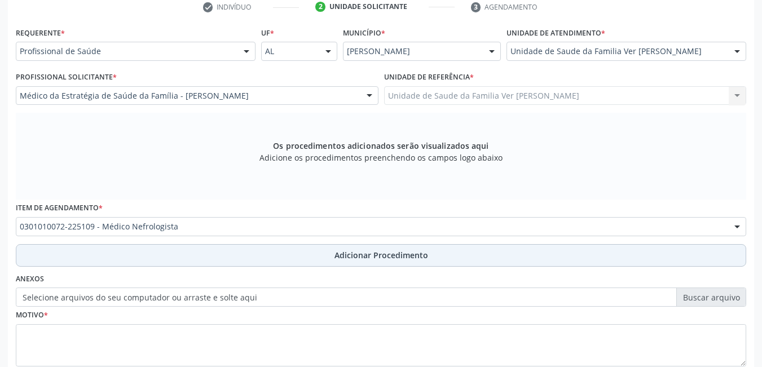
click at [209, 250] on button "Adicionar Procedimento" at bounding box center [381, 255] width 730 height 23
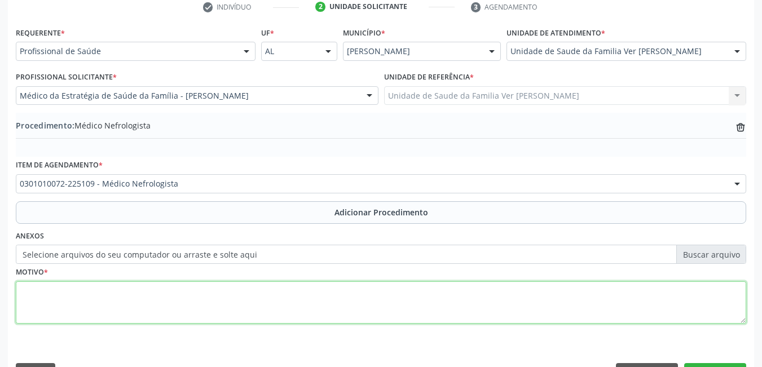
click at [198, 306] on textarea at bounding box center [381, 302] width 730 height 43
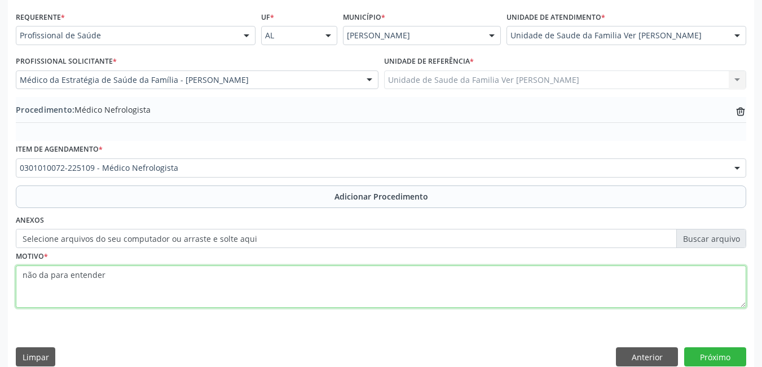
scroll to position [267, 0]
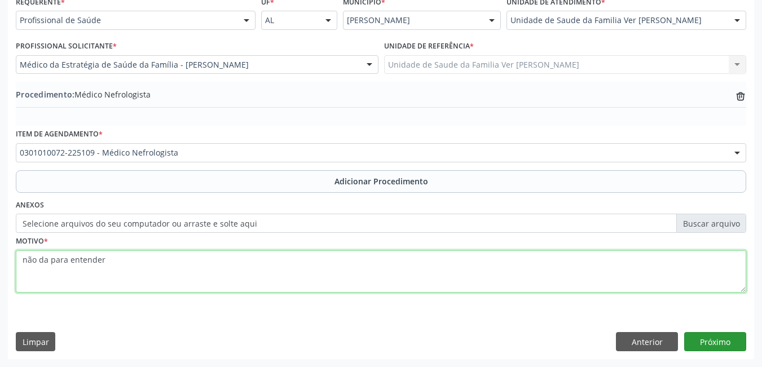
type textarea "não da para entender"
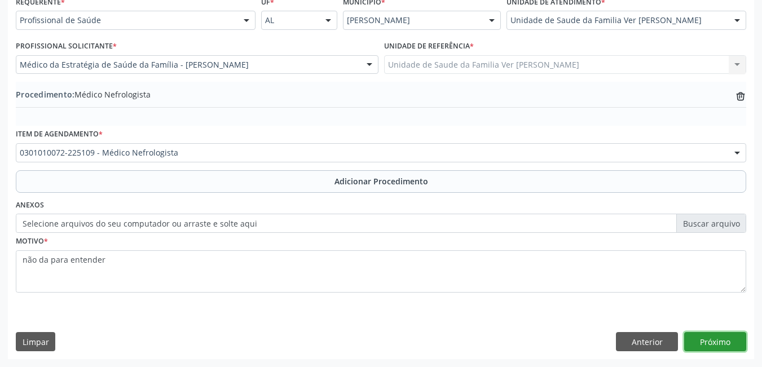
click at [708, 334] on button "Próximo" at bounding box center [715, 341] width 62 height 19
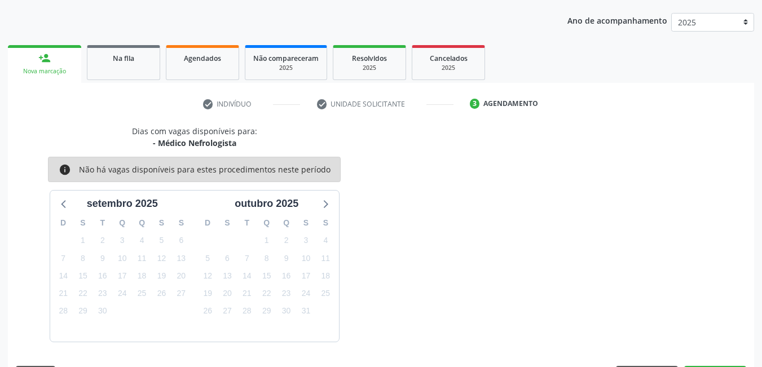
scroll to position [173, 0]
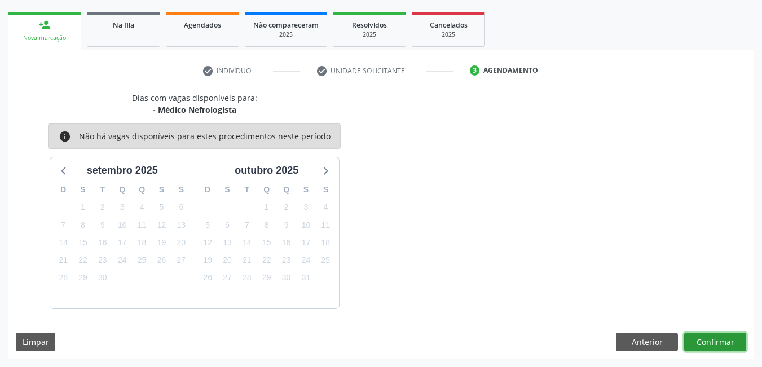
click at [714, 344] on button "Confirmar" at bounding box center [715, 342] width 62 height 19
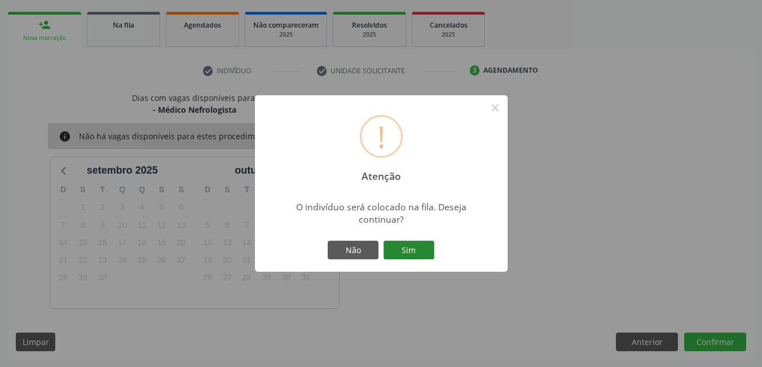
click at [422, 254] on button "Sim" at bounding box center [409, 250] width 51 height 19
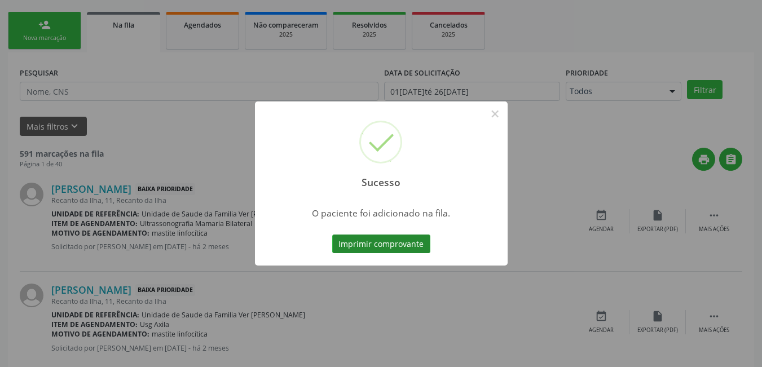
scroll to position [21, 0]
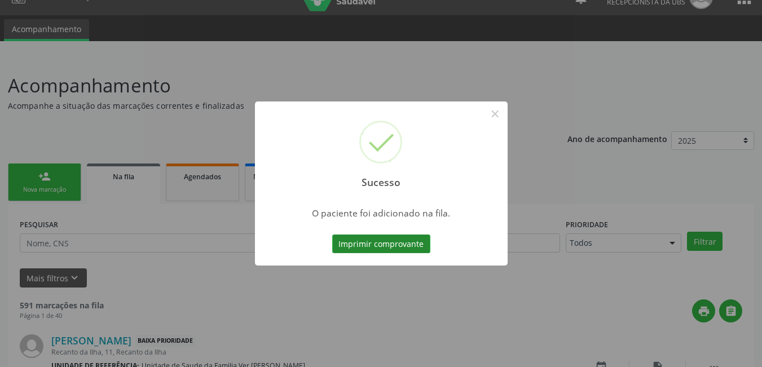
click at [405, 246] on button "Imprimir comprovante" at bounding box center [381, 244] width 98 height 19
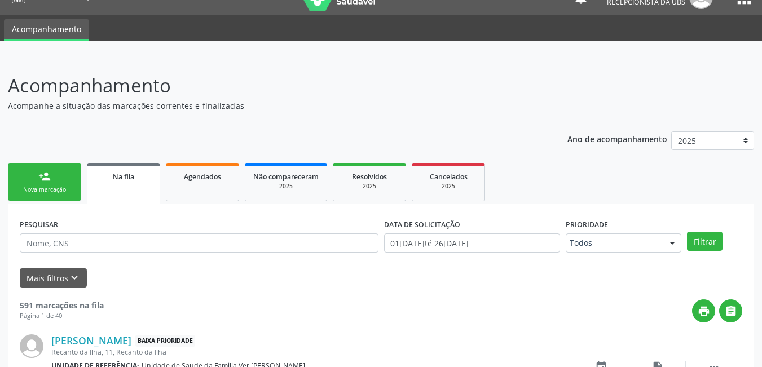
click at [76, 181] on link "person_add Nova marcação" at bounding box center [44, 183] width 73 height 38
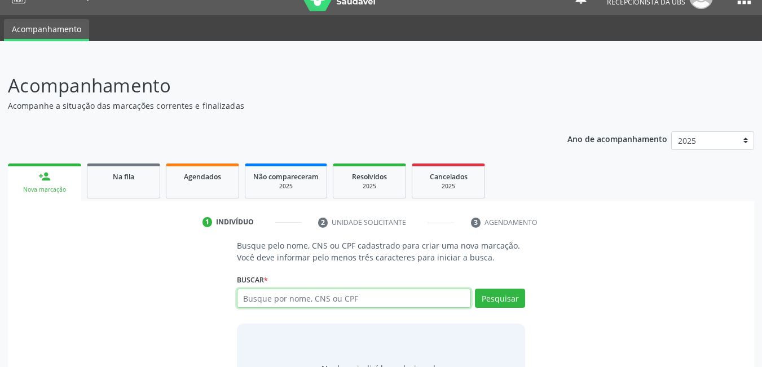
click at [302, 300] on input "text" at bounding box center [354, 298] width 235 height 19
type input "53409728449"
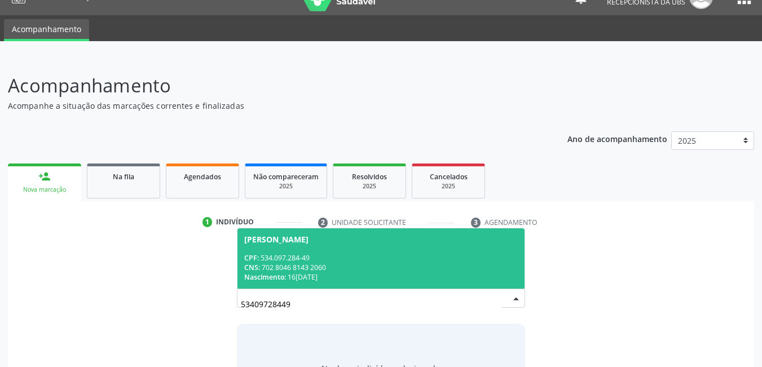
click at [316, 265] on div "CNS: 702 8046 8143 2060" at bounding box center [381, 268] width 274 height 10
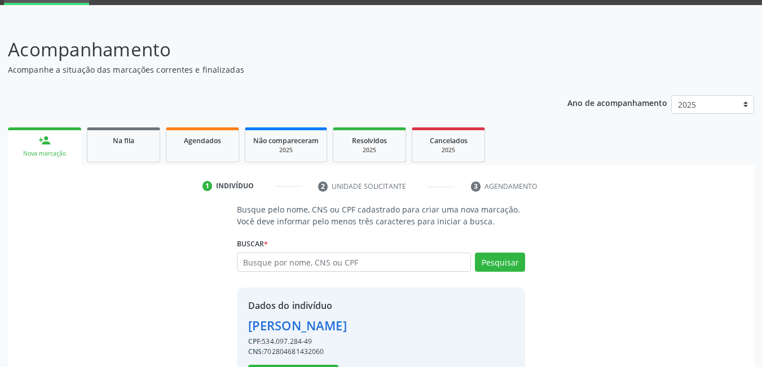
scroll to position [101, 0]
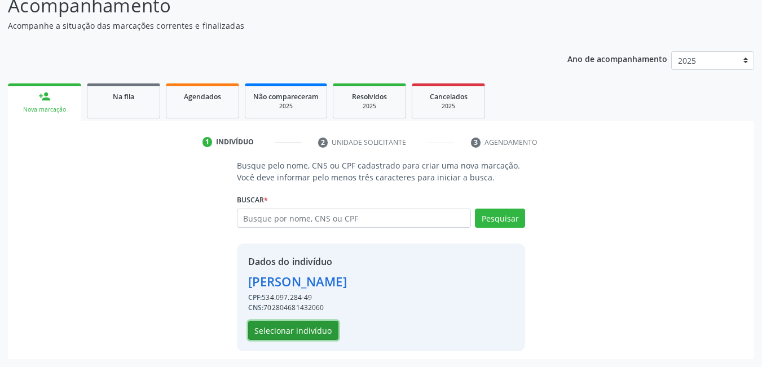
click at [289, 331] on button "Selecionar indivíduo" at bounding box center [293, 330] width 90 height 19
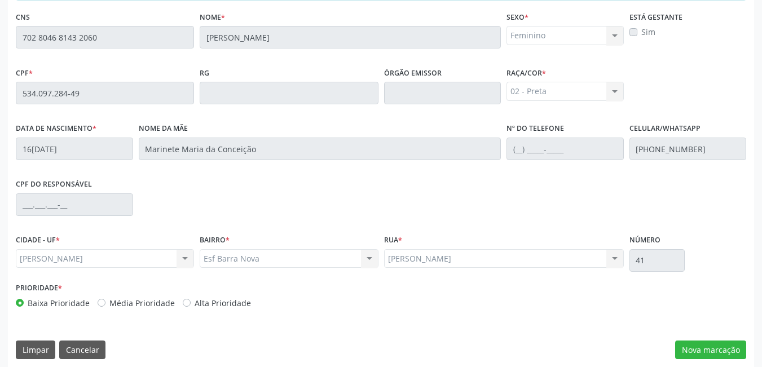
scroll to position [293, 0]
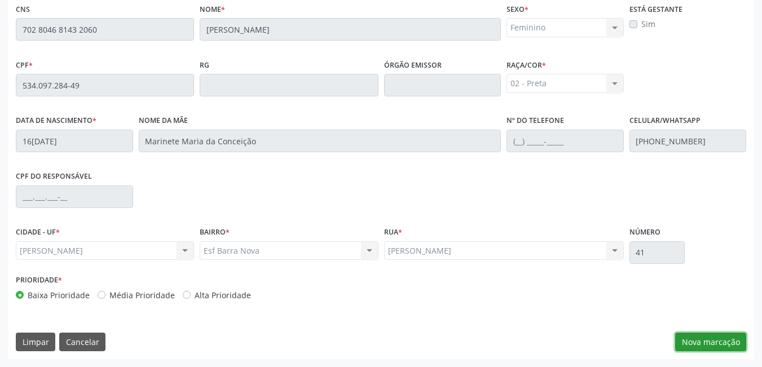
click at [708, 336] on button "Nova marcação" at bounding box center [710, 342] width 71 height 19
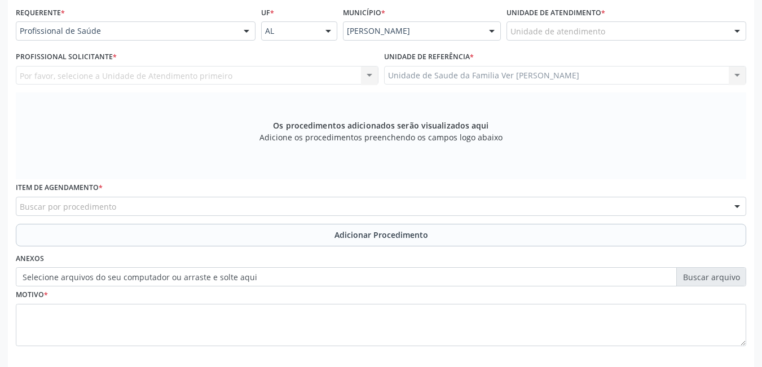
scroll to position [236, 0]
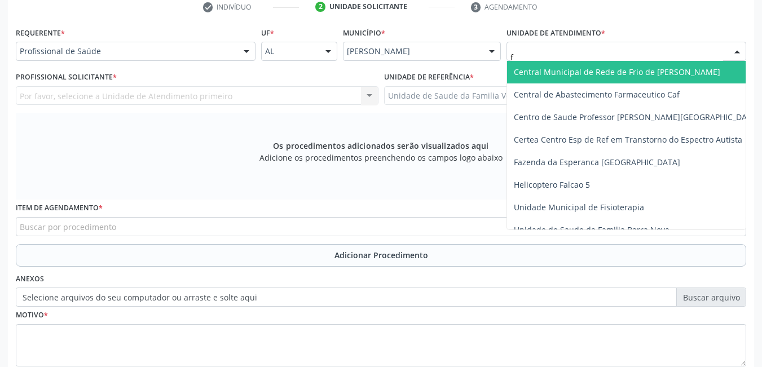
type input "fl"
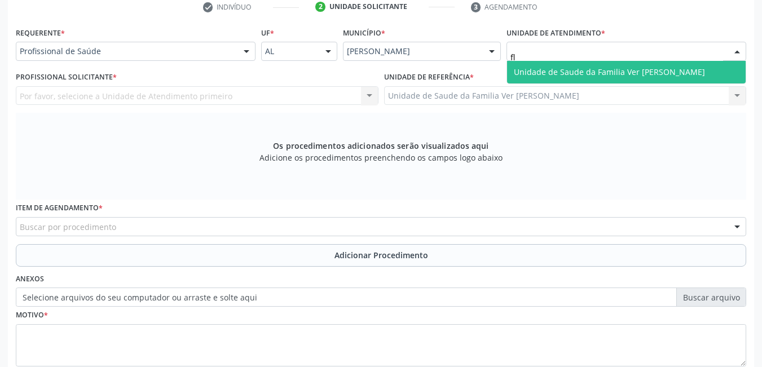
click at [560, 75] on span "Unidade de Saude da Familia Ver [PERSON_NAME]" at bounding box center [609, 72] width 191 height 11
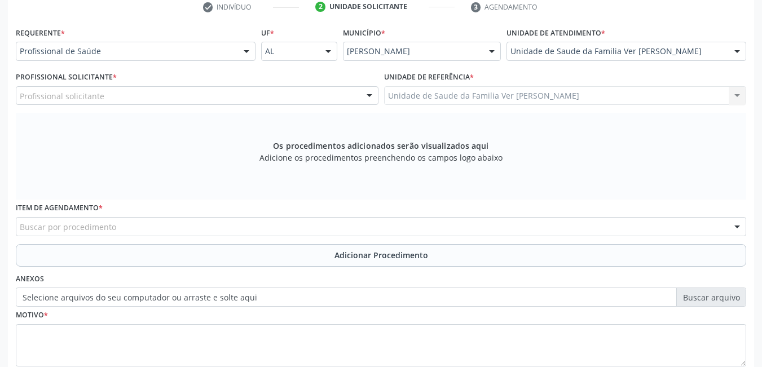
click at [268, 91] on div "Profissional solicitante" at bounding box center [197, 95] width 363 height 19
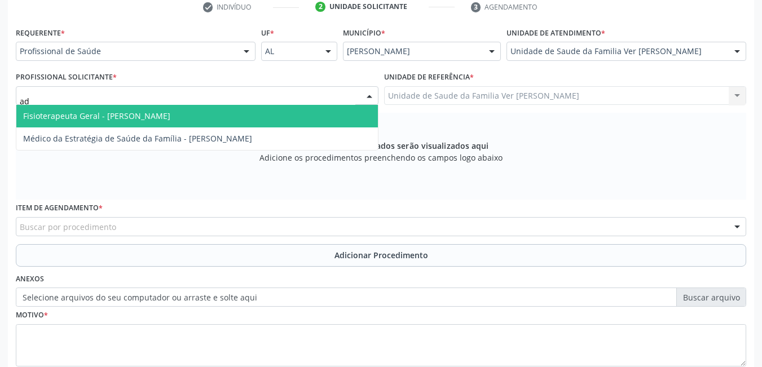
type input "ade"
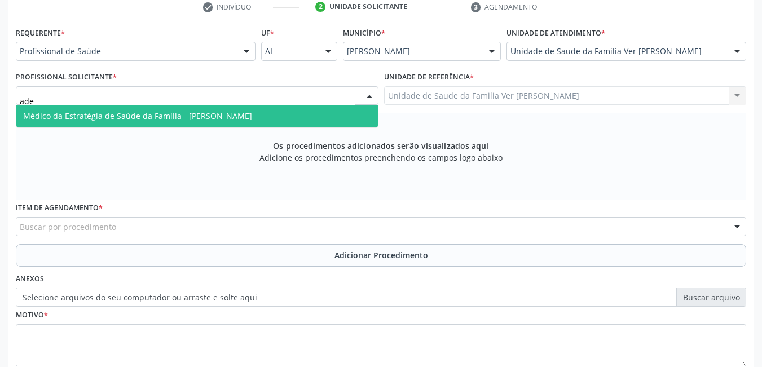
click at [252, 121] on span "Médico da Estratégia de Saúde da Família - [PERSON_NAME]" at bounding box center [137, 116] width 229 height 11
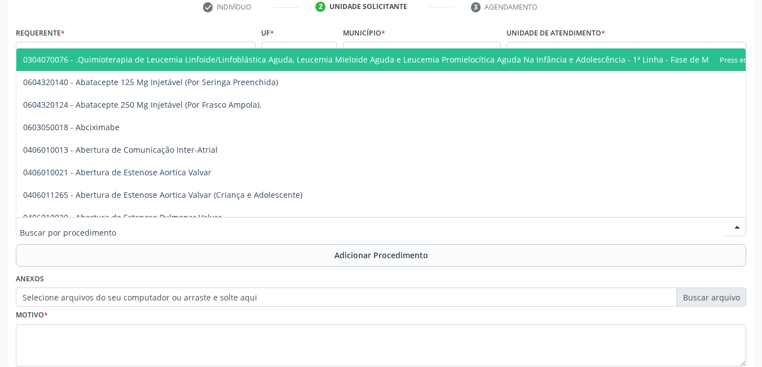
click at [212, 229] on div at bounding box center [381, 226] width 730 height 19
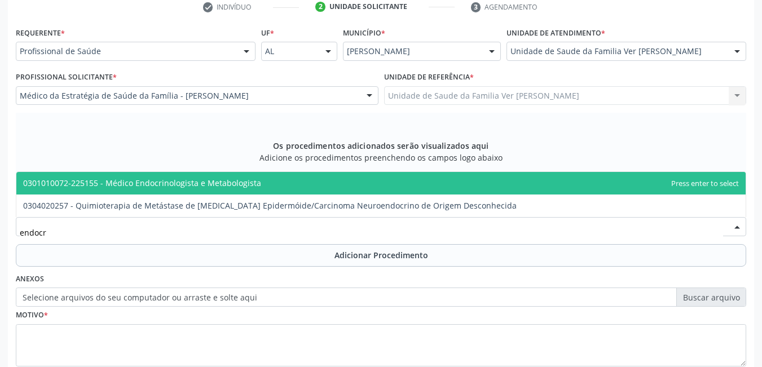
type input "endocri"
click at [265, 182] on span "0301010072-225155 - Médico Endocrinologista e Metabologista" at bounding box center [380, 183] width 729 height 23
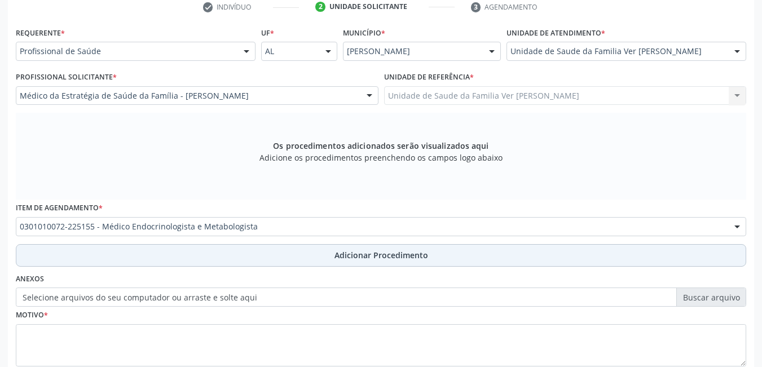
click at [199, 254] on button "Adicionar Procedimento" at bounding box center [381, 255] width 730 height 23
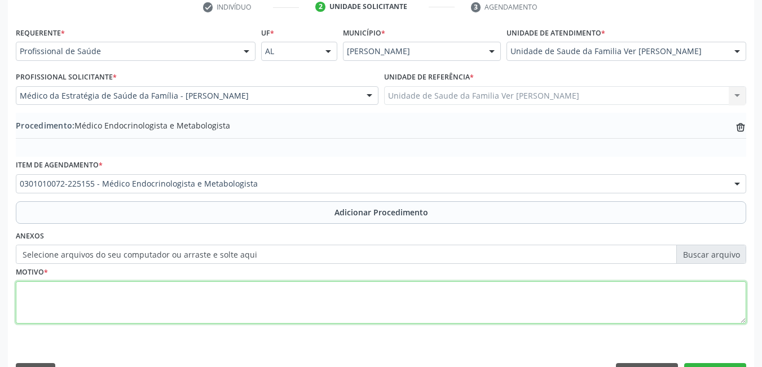
click at [170, 307] on textarea at bounding box center [381, 302] width 730 height 43
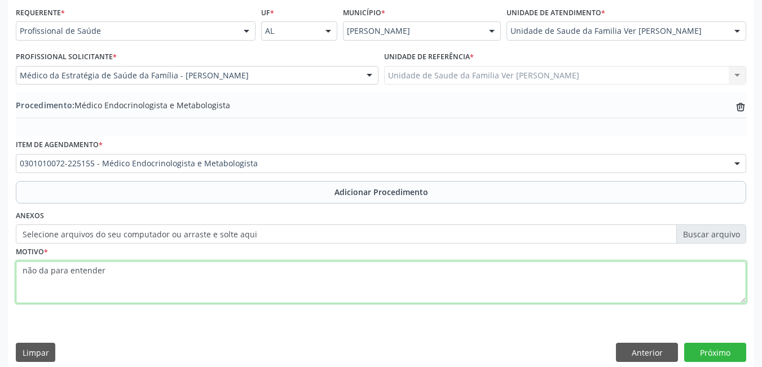
scroll to position [267, 0]
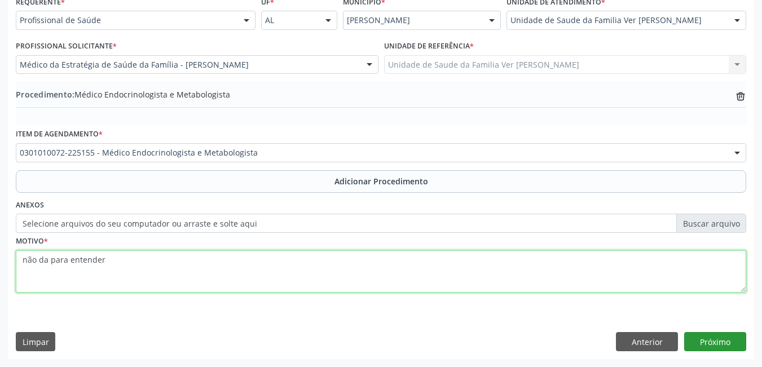
type textarea "não da para entender"
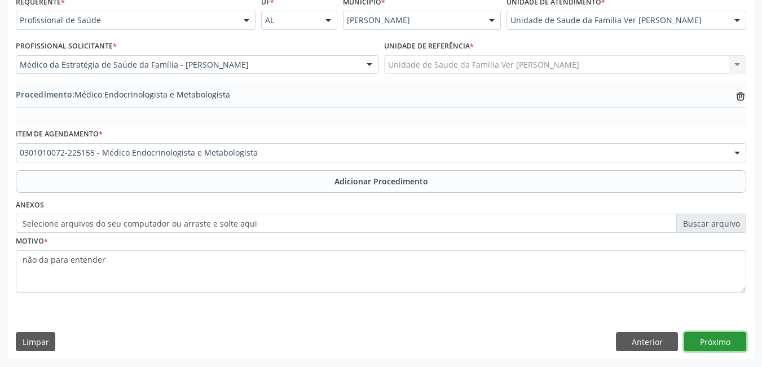
click at [724, 333] on button "Próximo" at bounding box center [715, 341] width 62 height 19
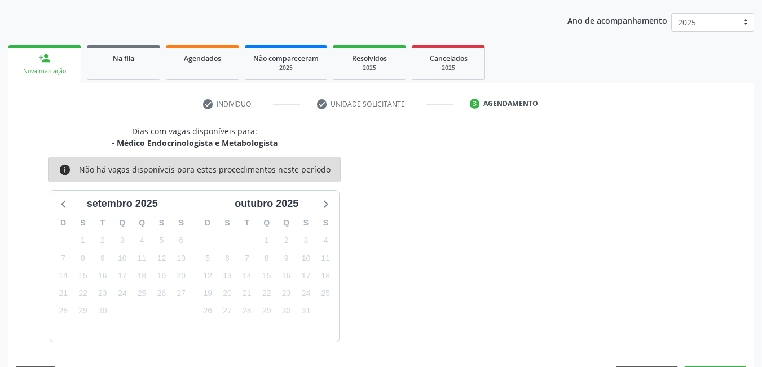
scroll to position [173, 0]
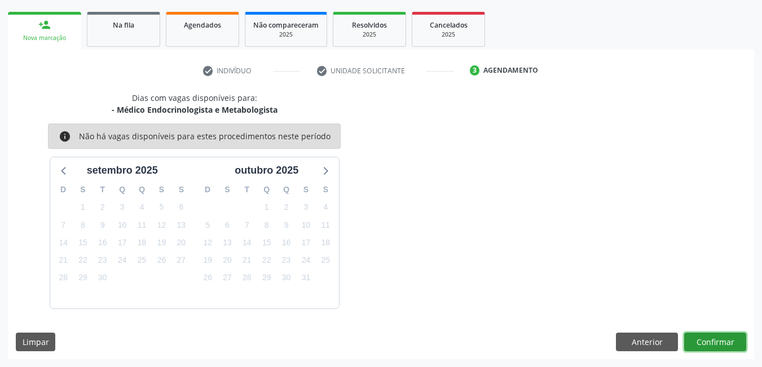
click at [704, 337] on button "Confirmar" at bounding box center [715, 342] width 62 height 19
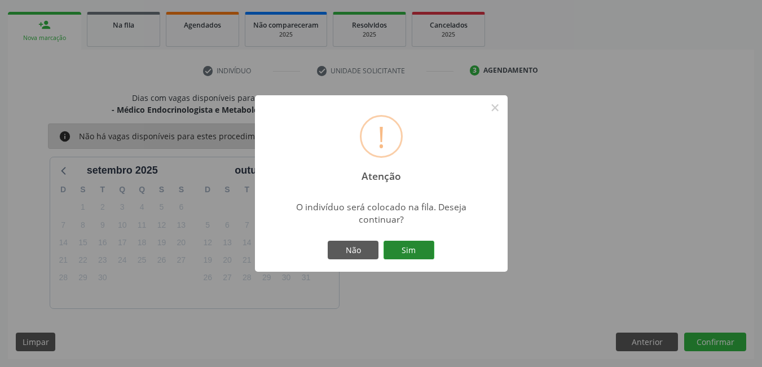
click at [419, 245] on button "Sim" at bounding box center [409, 250] width 51 height 19
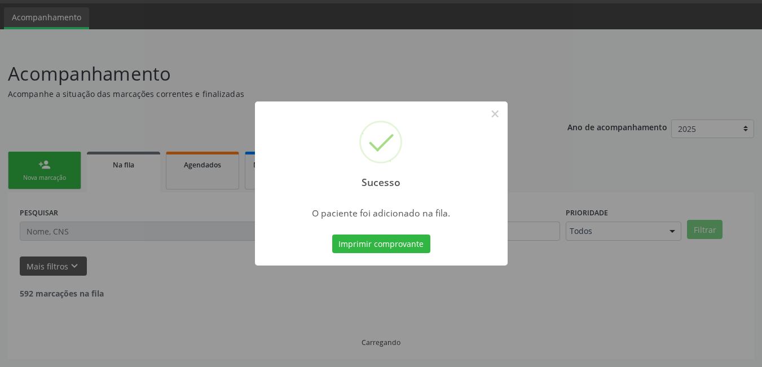
scroll to position [21, 0]
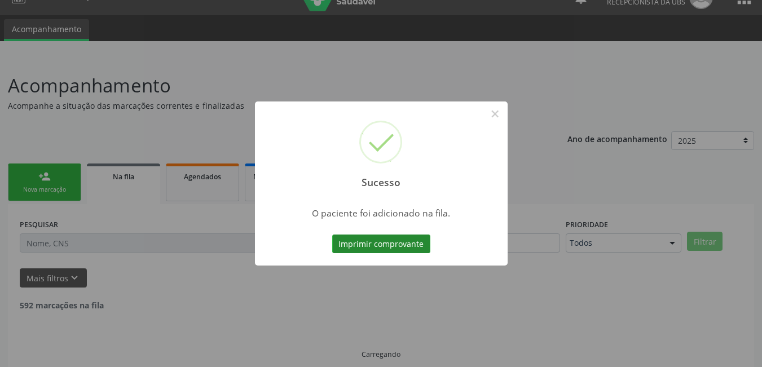
click at [397, 248] on button "Imprimir comprovante" at bounding box center [381, 244] width 98 height 19
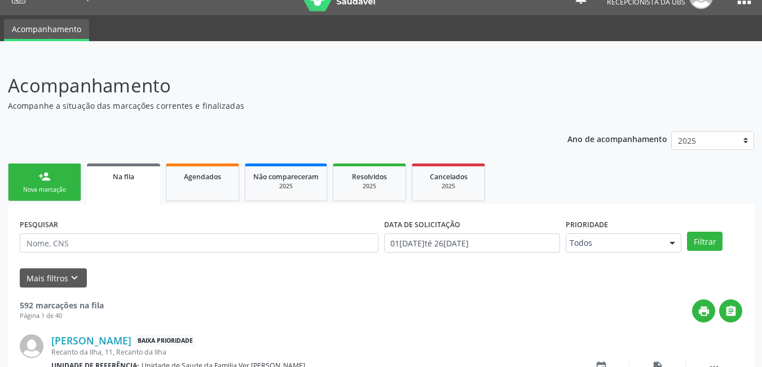
click at [55, 170] on link "person_add Nova marcação" at bounding box center [44, 183] width 73 height 38
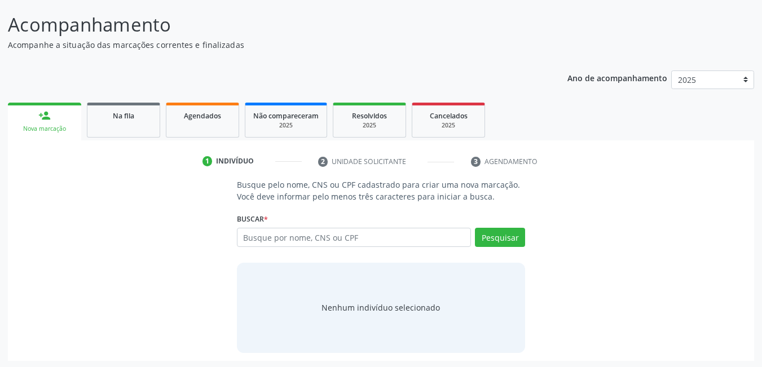
scroll to position [83, 0]
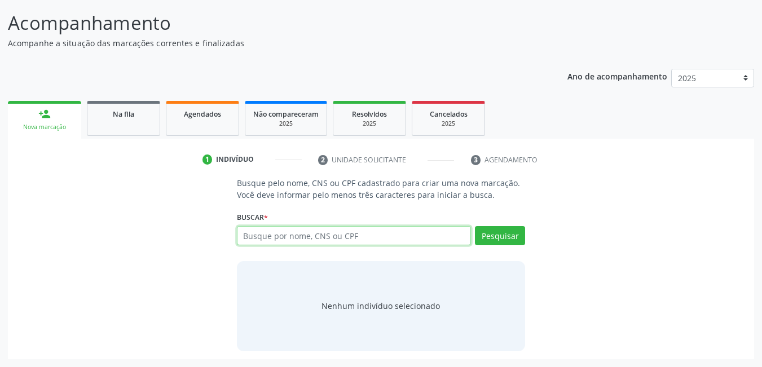
click at [344, 241] on input "text" at bounding box center [354, 235] width 235 height 19
type input "11373998480"
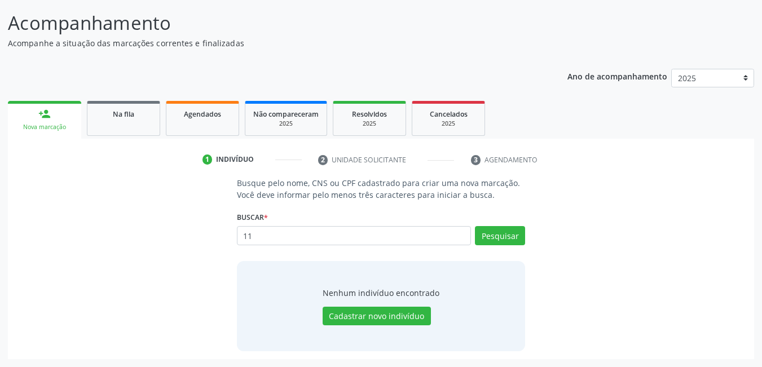
type input "1"
type input "11373998482"
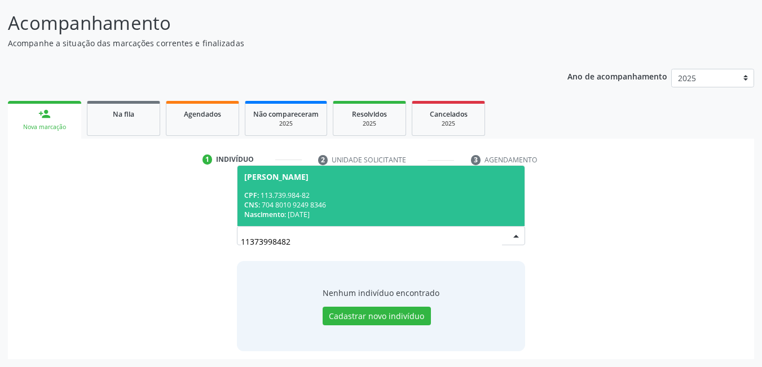
click at [364, 202] on div "CNS: 704 8010 9249 8346" at bounding box center [381, 205] width 274 height 10
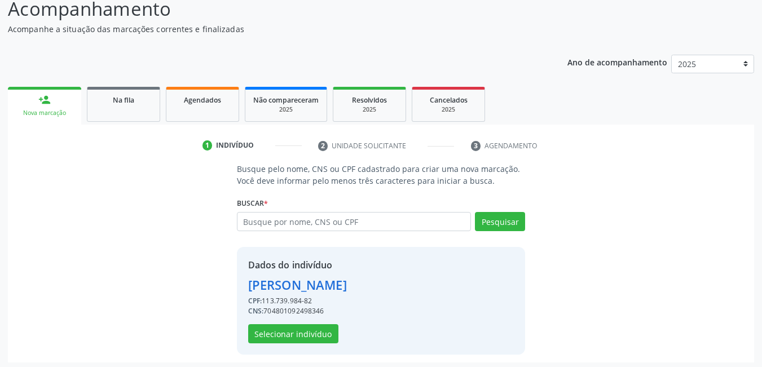
scroll to position [101, 0]
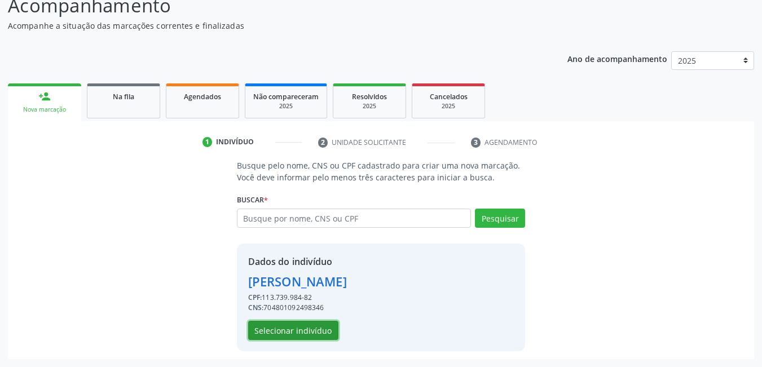
click at [312, 333] on button "Selecionar indivíduo" at bounding box center [293, 330] width 90 height 19
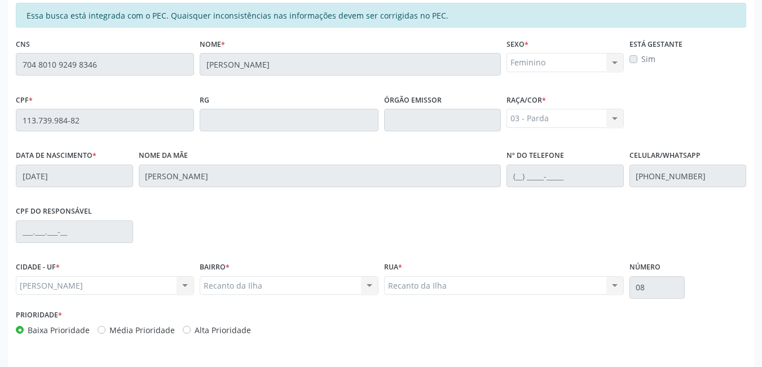
scroll to position [293, 0]
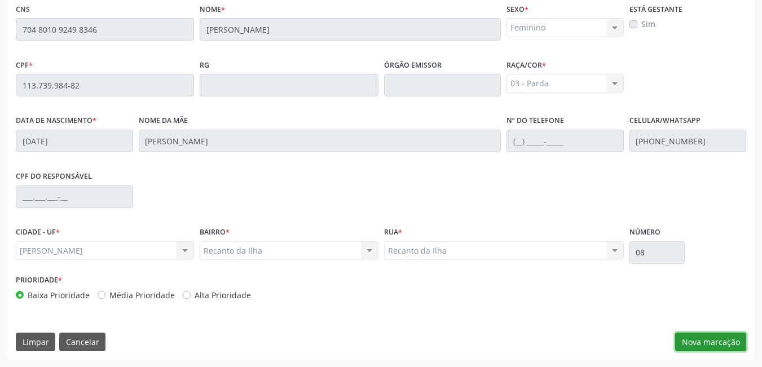
click at [720, 345] on button "Nova marcação" at bounding box center [710, 342] width 71 height 19
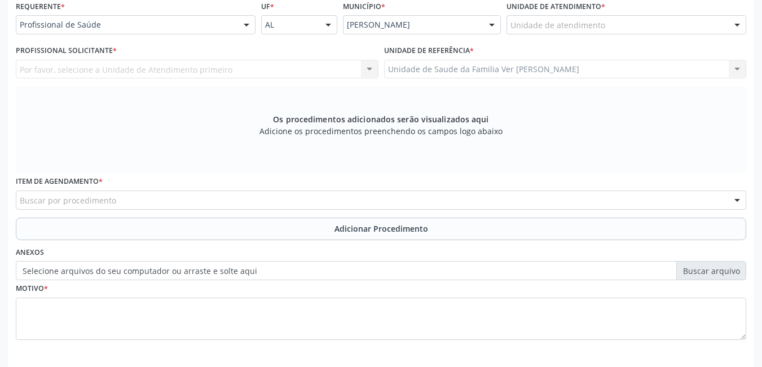
scroll to position [236, 0]
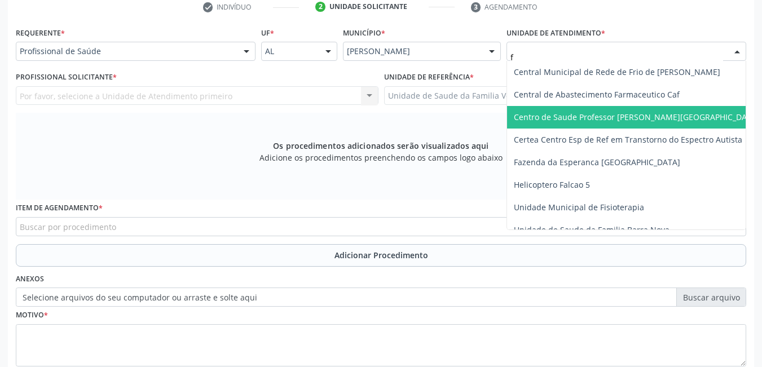
type input "fl"
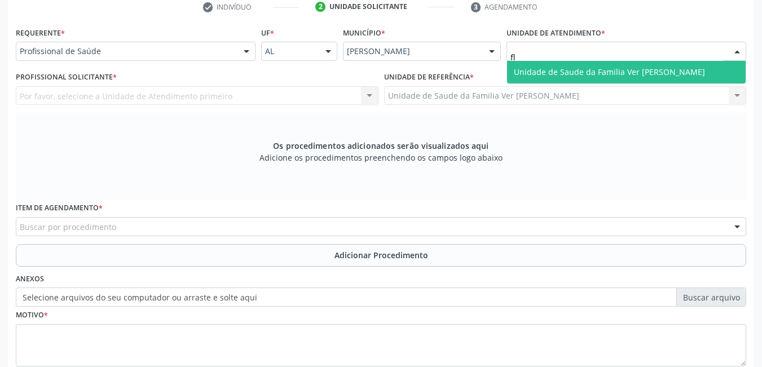
click at [552, 72] on span "Unidade de Saude da Familia Ver [PERSON_NAME]" at bounding box center [609, 72] width 191 height 11
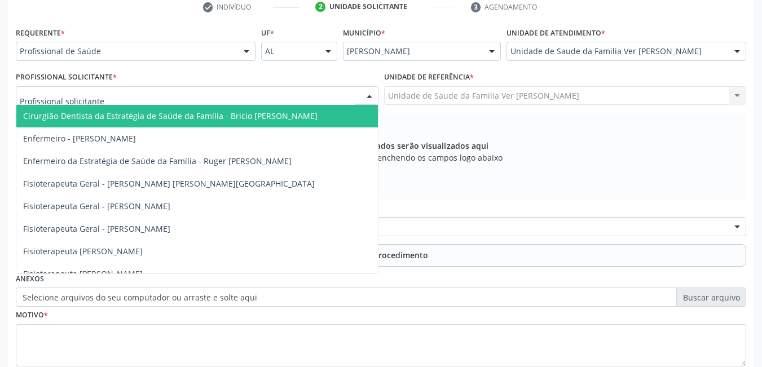
click at [290, 88] on div at bounding box center [197, 95] width 363 height 19
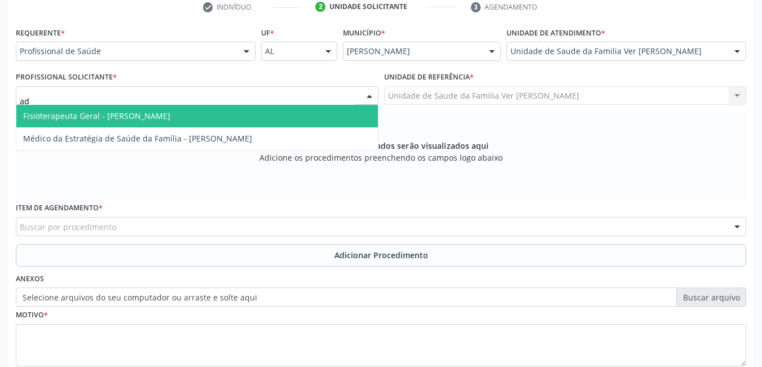
type input "ade"
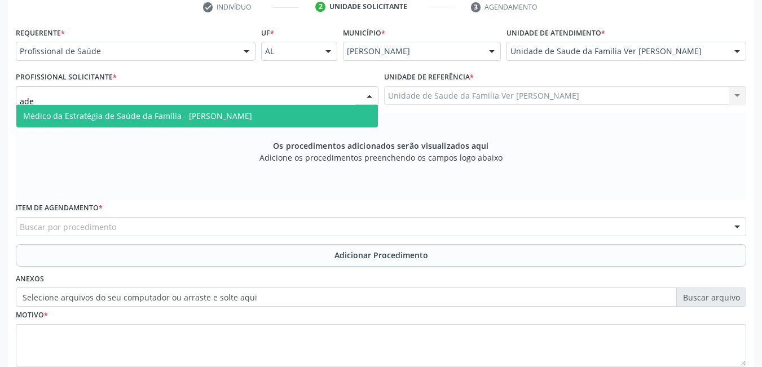
click at [252, 113] on span "Médico da Estratégia de Saúde da Família - [PERSON_NAME]" at bounding box center [137, 116] width 229 height 11
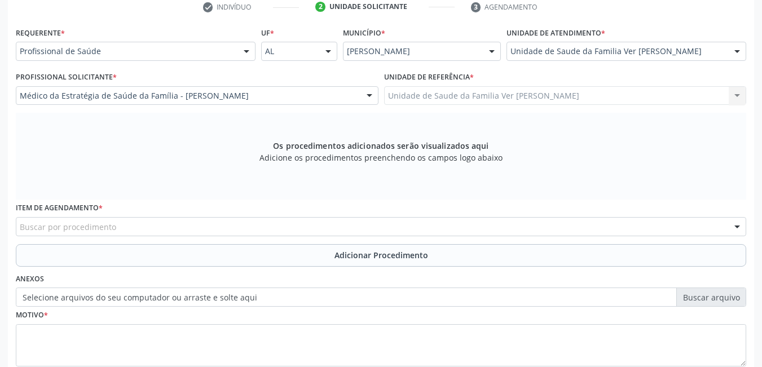
click at [215, 226] on div "Buscar por procedimento" at bounding box center [381, 226] width 730 height 19
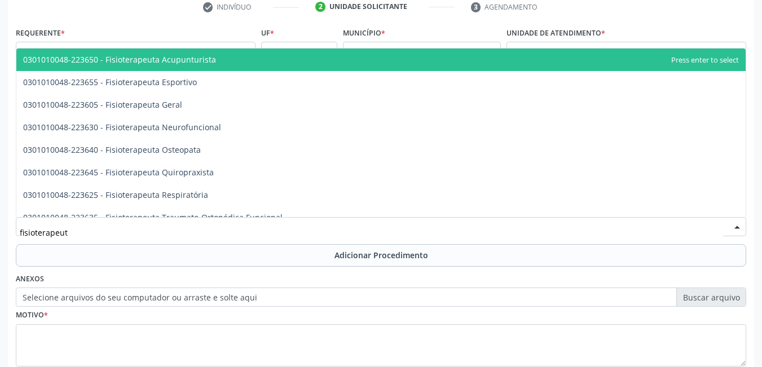
type input "fisioterapeuta"
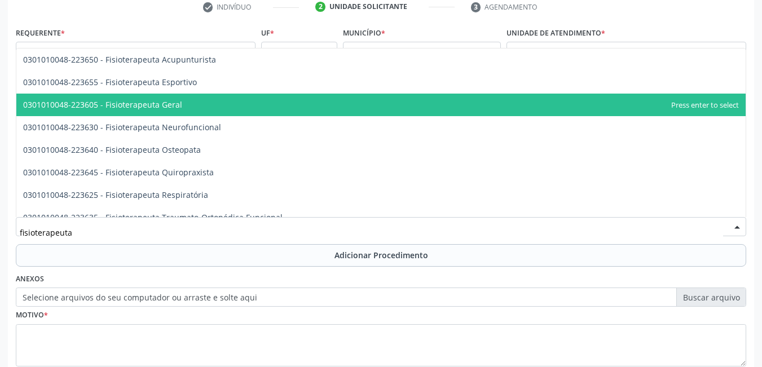
click at [199, 108] on span "0301010048-223605 - Fisioterapeuta Geral" at bounding box center [380, 105] width 729 height 23
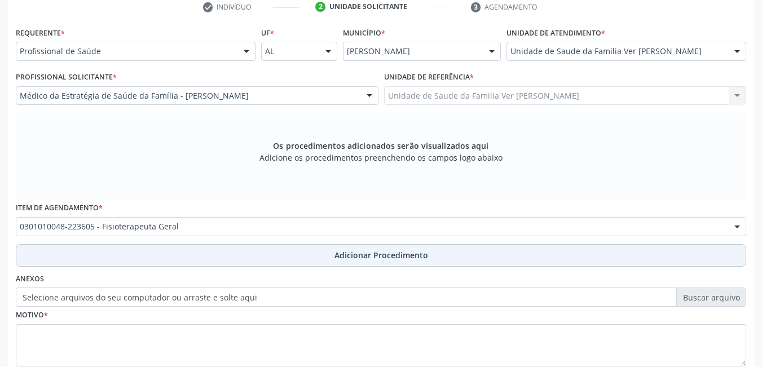
click at [126, 263] on button "Adicionar Procedimento" at bounding box center [381, 255] width 730 height 23
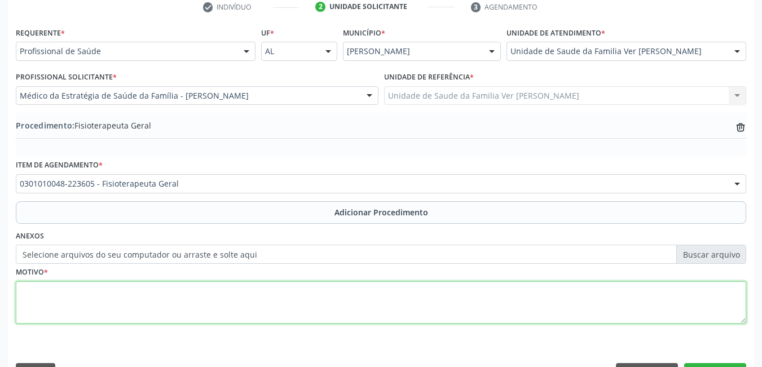
click at [123, 304] on textarea at bounding box center [381, 302] width 730 height 43
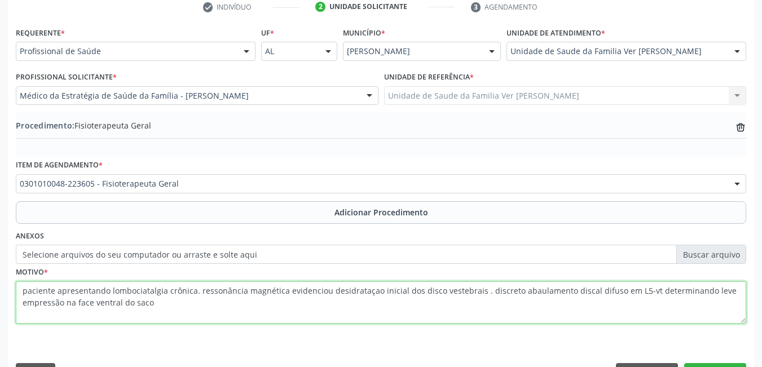
click at [24, 302] on textarea "paciente apresentando lombociatalgia crônica. ressonância magnética evidenciou …" at bounding box center [381, 302] width 730 height 43
click at [33, 301] on textarea "paciente apresentando lombociatalgia crônica. ressonância magnética evidenciou …" at bounding box center [381, 302] width 730 height 43
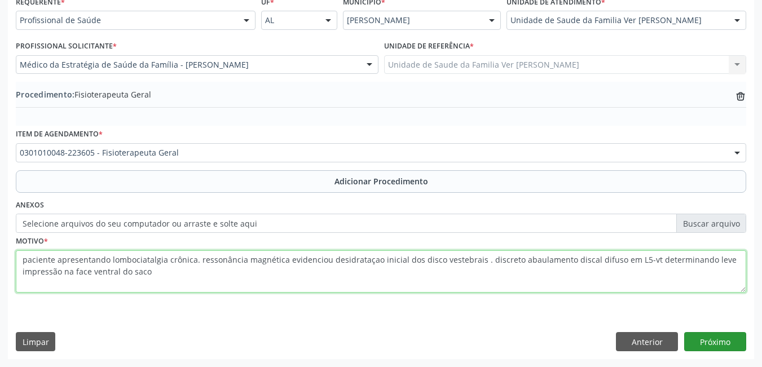
type textarea "paciente apresentando lombociatalgia crônica. ressonância magnética evidenciou …"
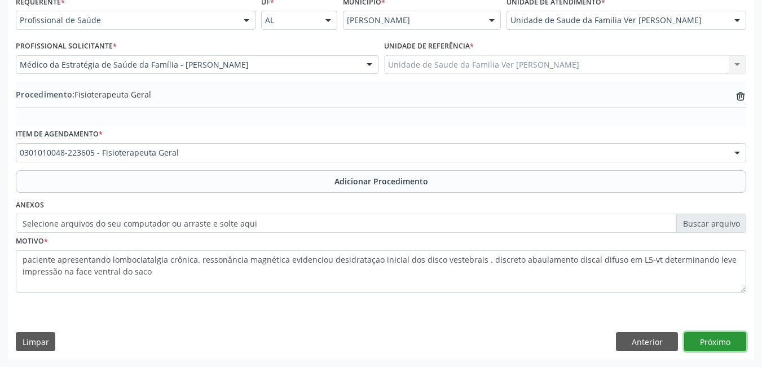
click at [733, 340] on button "Próximo" at bounding box center [715, 341] width 62 height 19
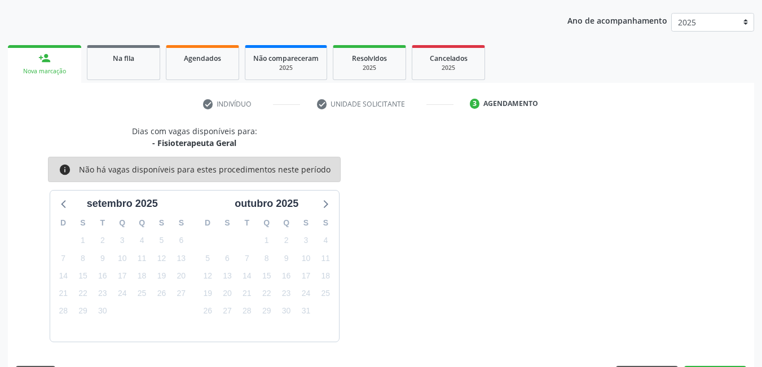
scroll to position [173, 0]
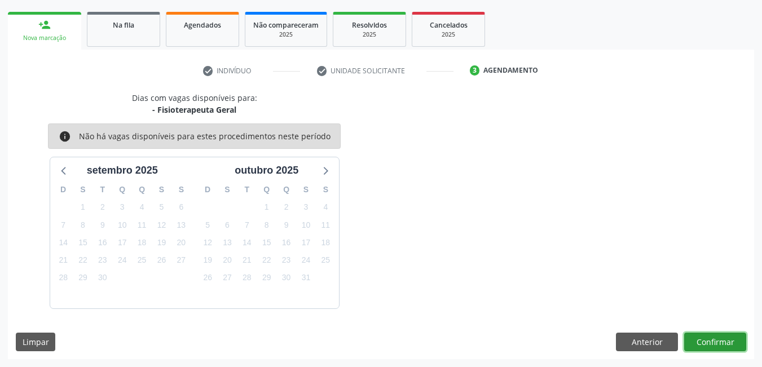
click at [715, 342] on button "Confirmar" at bounding box center [715, 342] width 62 height 19
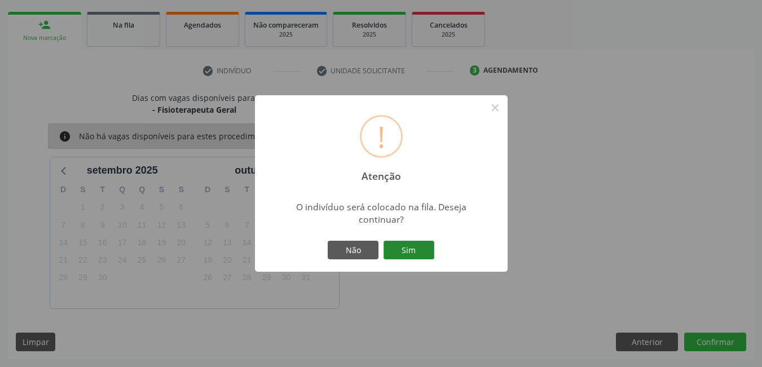
click at [408, 248] on button "Sim" at bounding box center [409, 250] width 51 height 19
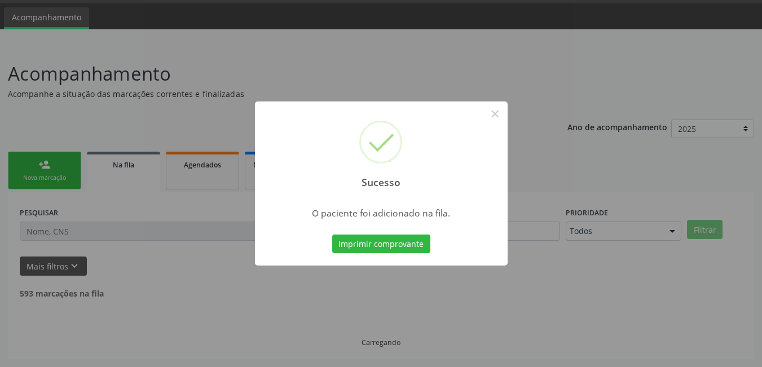
scroll to position [21, 0]
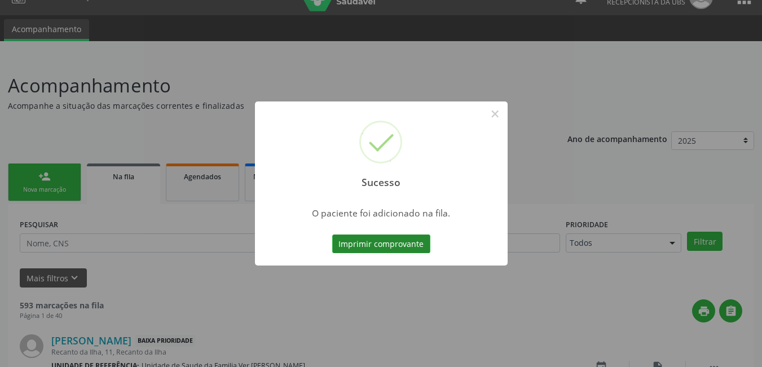
click at [373, 241] on button "Imprimir comprovante" at bounding box center [381, 244] width 98 height 19
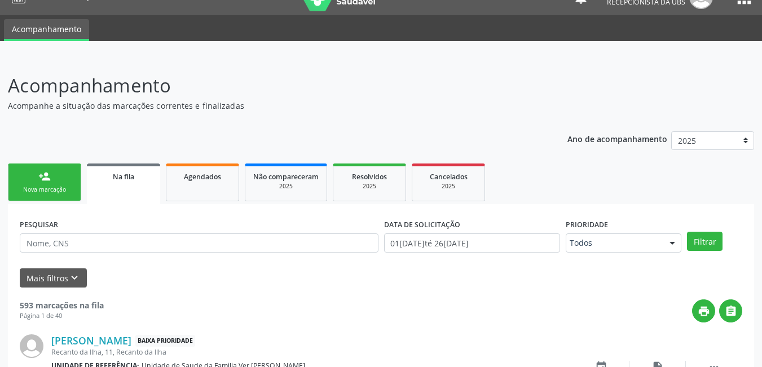
click at [65, 164] on link "person_add Nova marcação" at bounding box center [44, 183] width 73 height 38
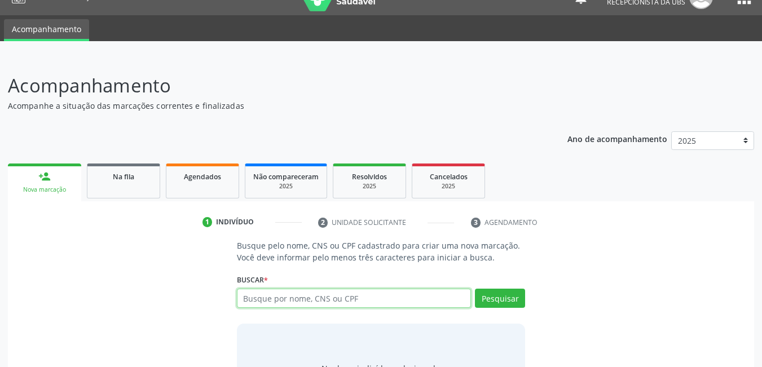
click at [323, 289] on input "text" at bounding box center [354, 298] width 235 height 19
type input "70500661739"
type input "705006617394653"
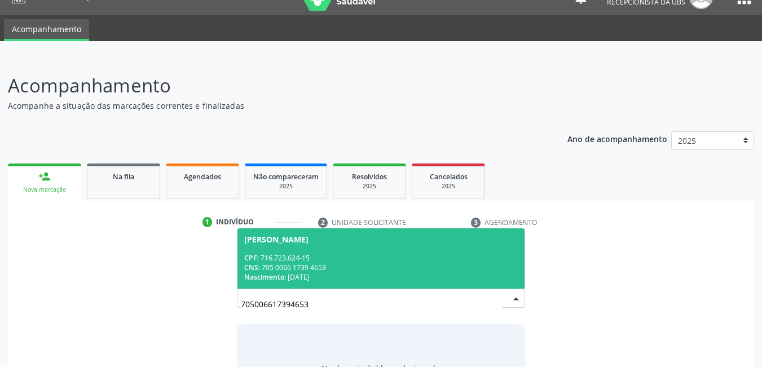
click at [350, 263] on div "CNS: 705 0066 1739 4653" at bounding box center [381, 268] width 274 height 10
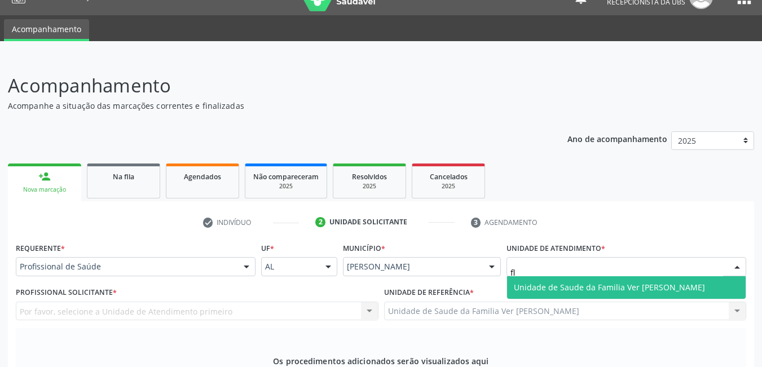
click at [561, 276] on span "Unidade de Saude da Familia Ver [PERSON_NAME]" at bounding box center [626, 287] width 239 height 23
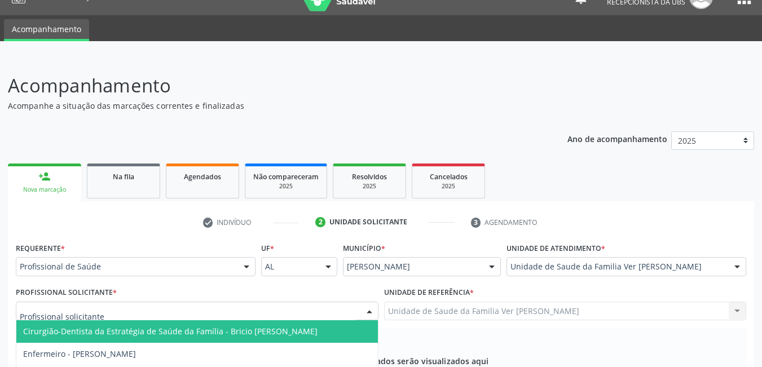
click at [243, 302] on div at bounding box center [197, 311] width 363 height 19
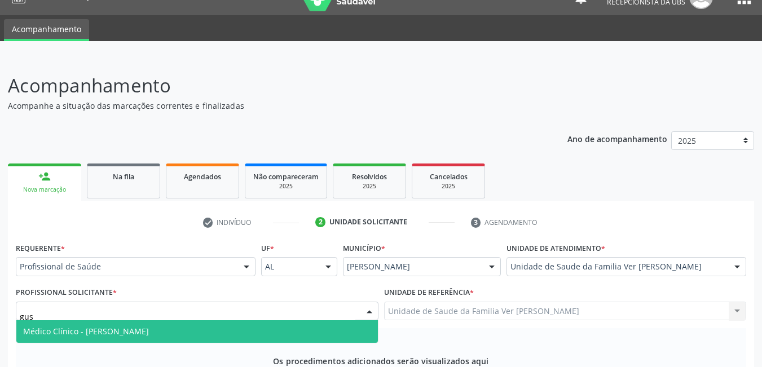
click at [221, 320] on span "Médico Clínico - [PERSON_NAME]" at bounding box center [197, 331] width 362 height 23
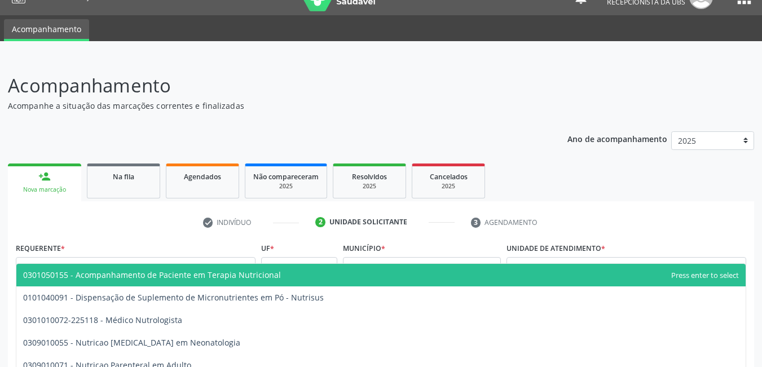
type input "nutri"
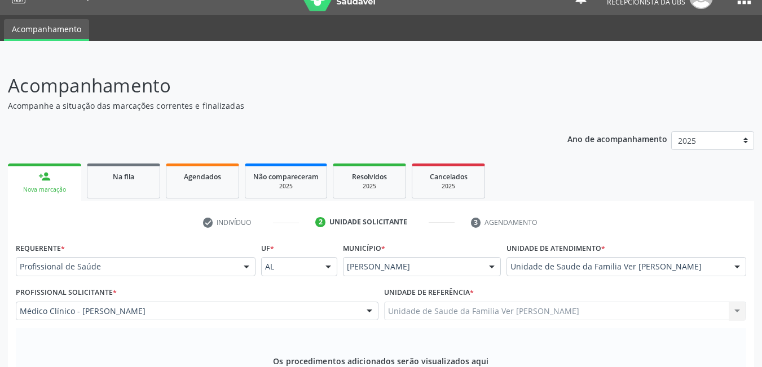
type textarea "sem justificativa"
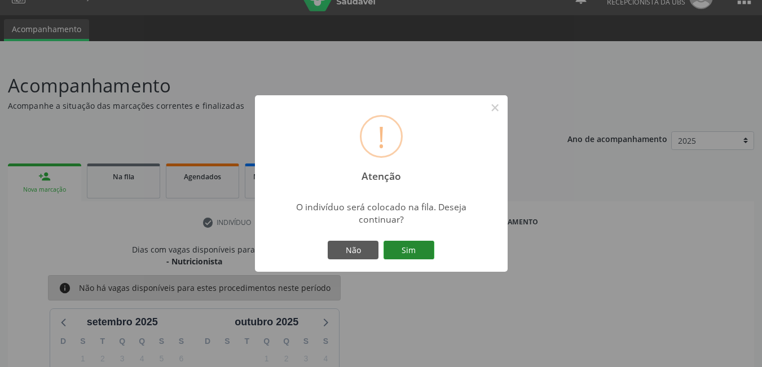
click at [426, 244] on button "Sim" at bounding box center [409, 250] width 51 height 19
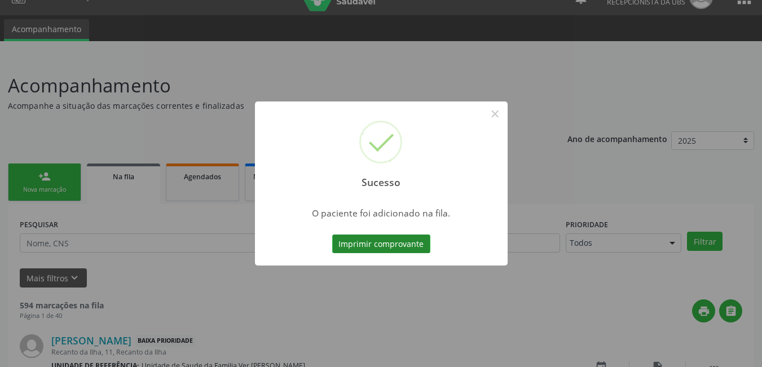
click at [375, 243] on button "Imprimir comprovante" at bounding box center [381, 244] width 98 height 19
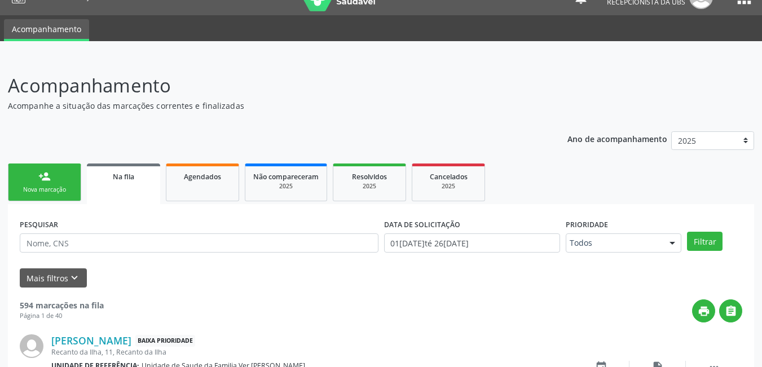
click at [47, 190] on div "Nova marcação" at bounding box center [44, 190] width 56 height 8
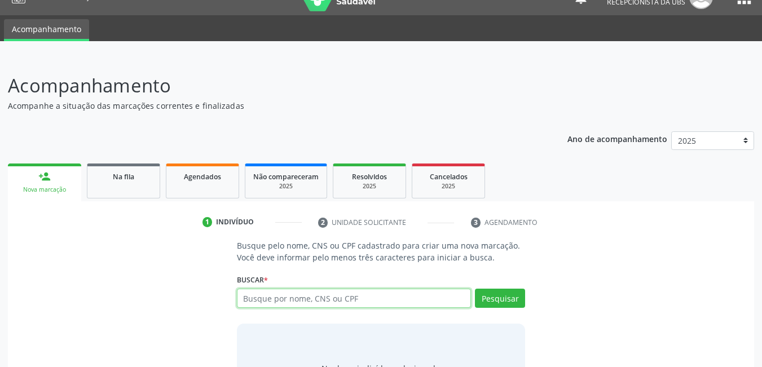
click at [397, 292] on input "text" at bounding box center [354, 298] width 235 height 19
type input "7050066173"
type input "705006617394653"
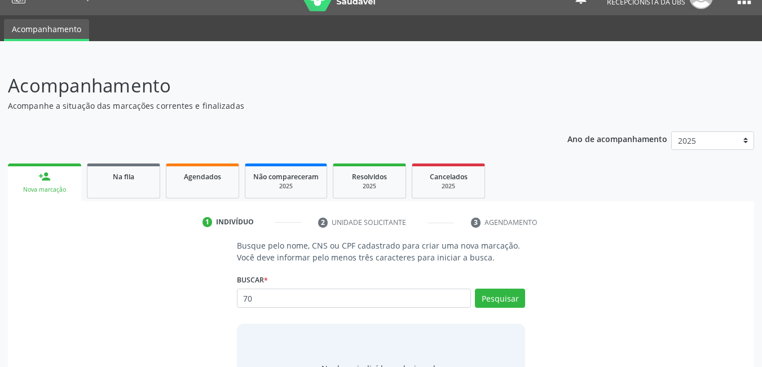
type input "7"
type input "benedito pereira"
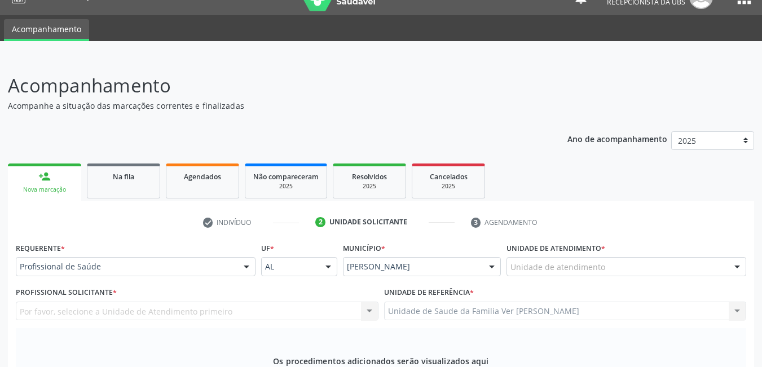
click at [582, 257] on div "Unidade de atendimento" at bounding box center [627, 266] width 240 height 19
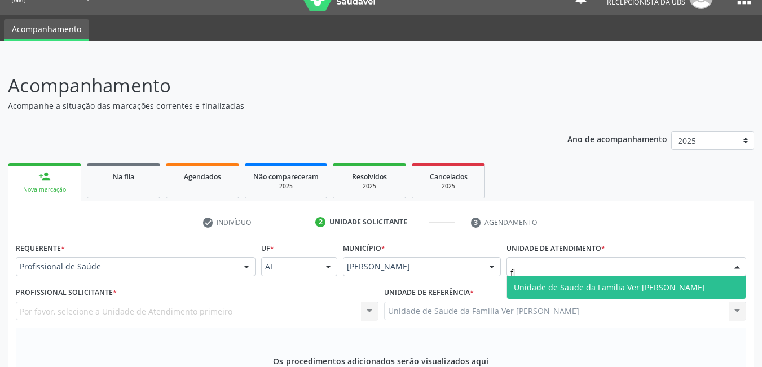
click at [534, 282] on span "Unidade de Saude da Familia Ver [PERSON_NAME]" at bounding box center [609, 287] width 191 height 11
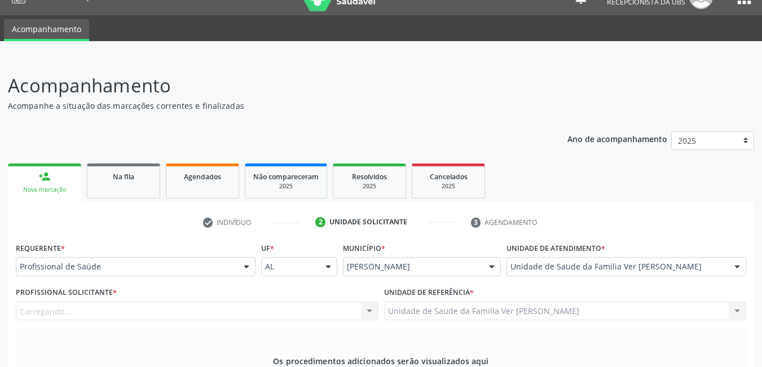
click at [323, 302] on div "Carregando... Nenhum resultado encontrado para: " " Não há nenhuma opção para s…" at bounding box center [197, 311] width 363 height 19
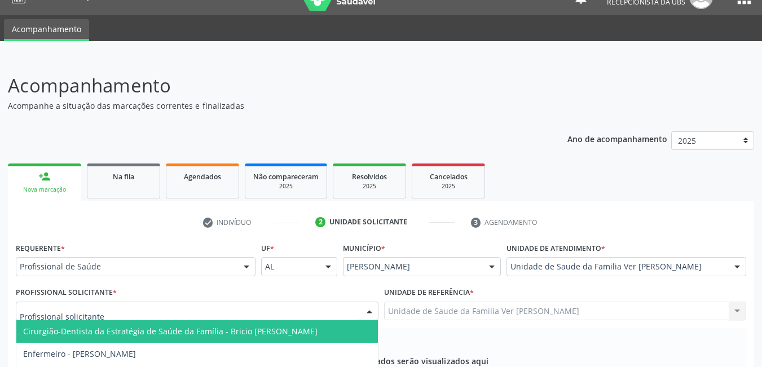
click at [267, 302] on div at bounding box center [197, 311] width 363 height 19
type input "ade"
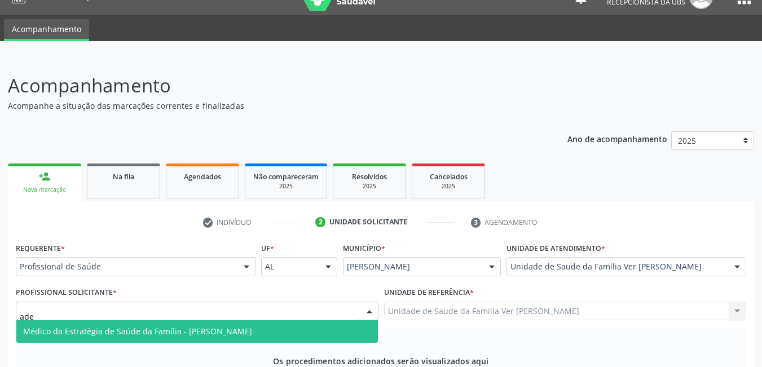
click at [245, 326] on span "Médico da Estratégia de Saúde da Família - [PERSON_NAME]" at bounding box center [137, 331] width 229 height 11
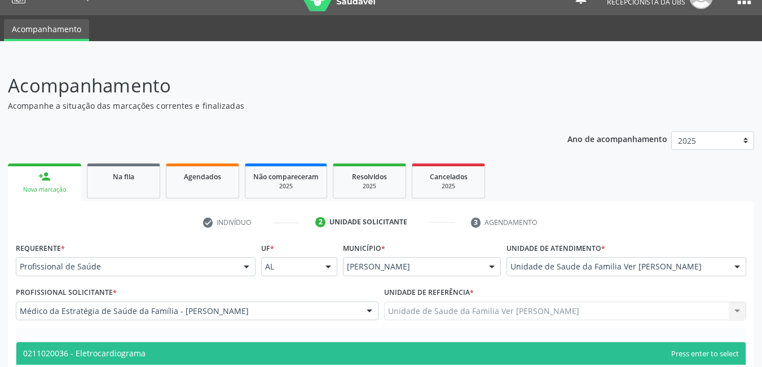
type input "eletrocard"
click at [219, 342] on span "0211020036 - Eletrocardiograma" at bounding box center [380, 353] width 729 height 23
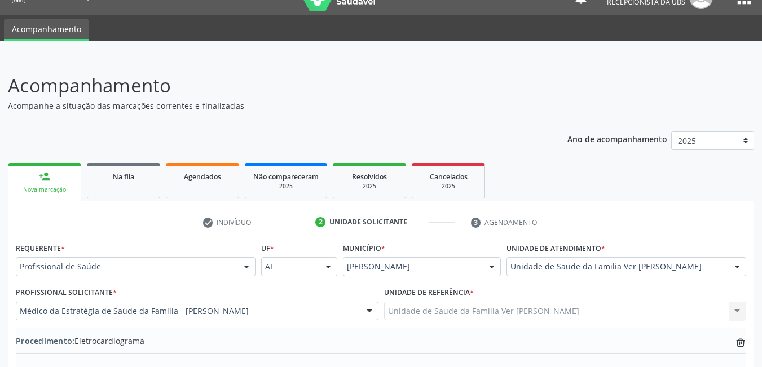
type textarea "avaliação clinica - paciente com HAS e histórico de AVC"
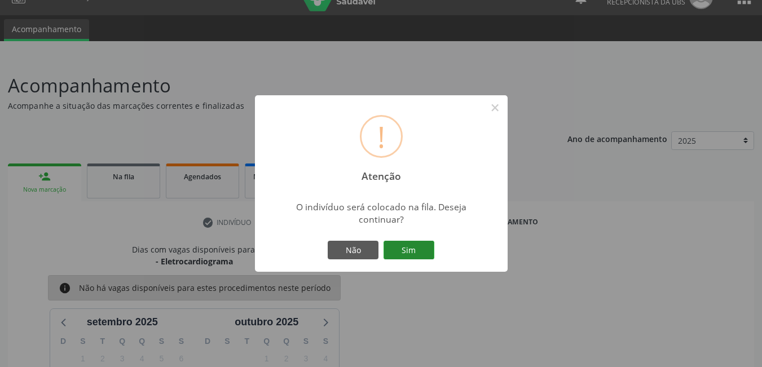
click at [405, 248] on button "Sim" at bounding box center [409, 250] width 51 height 19
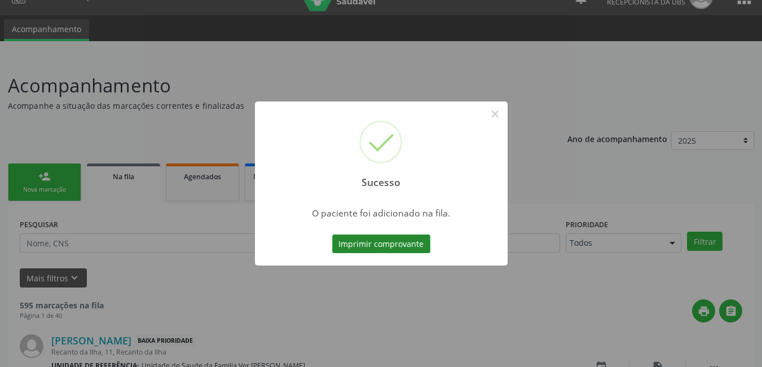
click at [394, 241] on button "Imprimir comprovante" at bounding box center [381, 244] width 98 height 19
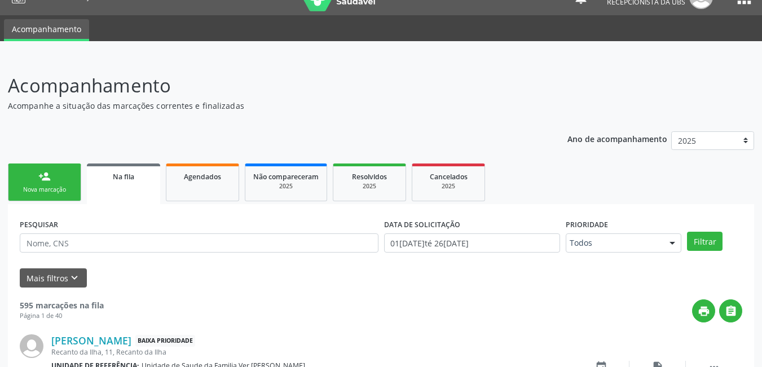
click at [56, 183] on link "person_add Nova marcação" at bounding box center [44, 183] width 73 height 38
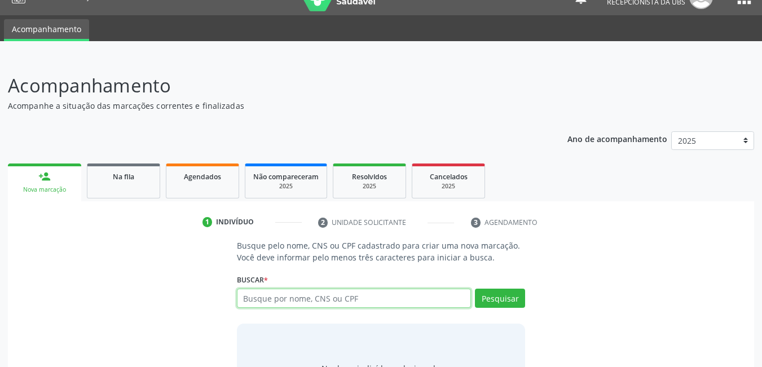
click at [271, 293] on input "text" at bounding box center [354, 298] width 235 height 19
type input "denedita batista"
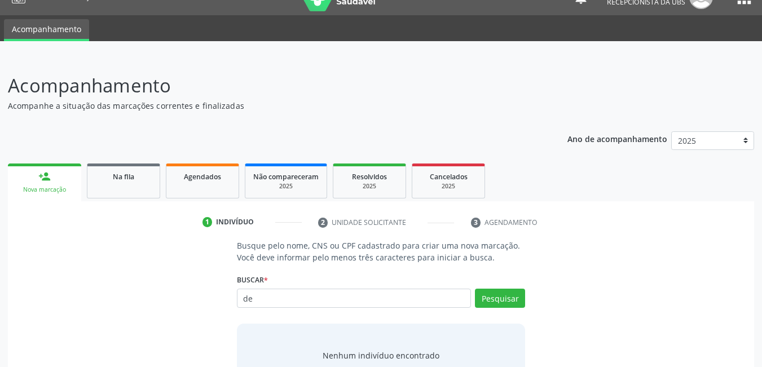
type input "d"
type input "maria audirene"
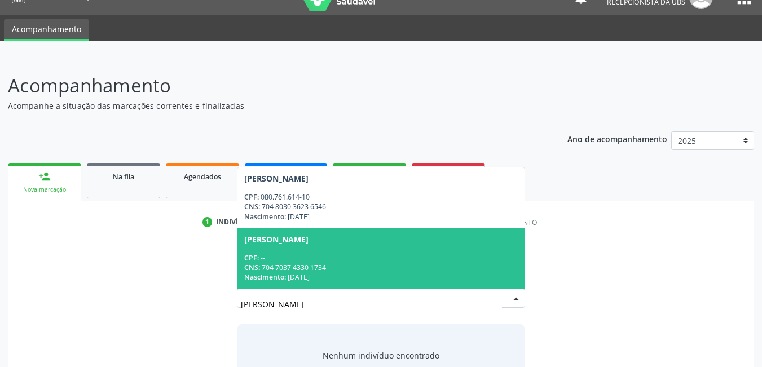
click at [307, 273] on div "Nascimento: 17/07/1970" at bounding box center [381, 277] width 274 height 10
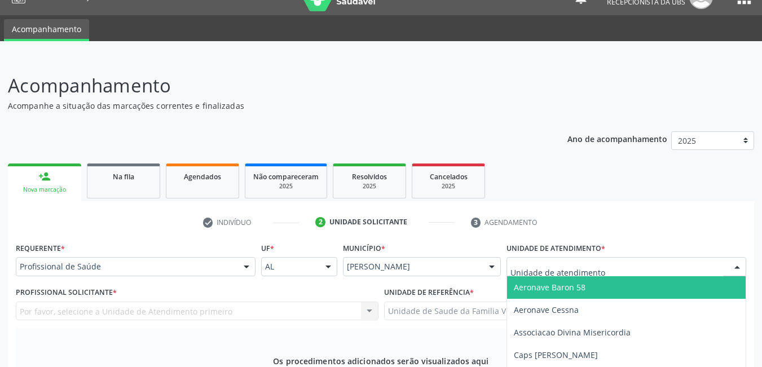
type input "f"
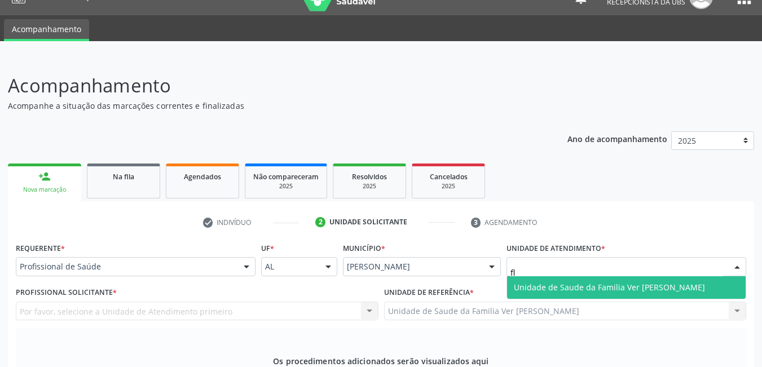
click at [557, 282] on span "Unidade de Saude da Familia Ver [PERSON_NAME]" at bounding box center [609, 287] width 191 height 11
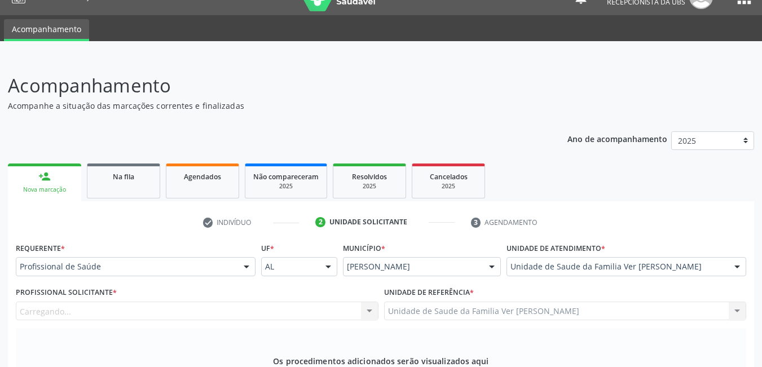
click at [280, 302] on div "Carregando... Nenhum resultado encontrado para: " " Não há nenhuma opção para s…" at bounding box center [197, 311] width 363 height 19
click at [242, 302] on div "Profissional solicitante" at bounding box center [197, 311] width 363 height 19
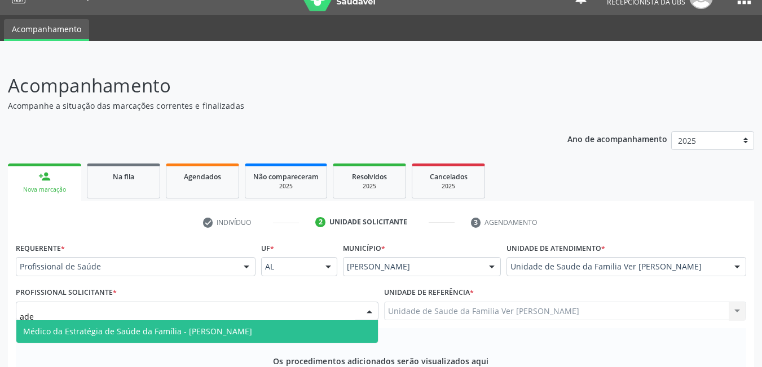
click at [228, 326] on span "Médico da Estratégia de Saúde da Família - [PERSON_NAME]" at bounding box center [137, 331] width 229 height 11
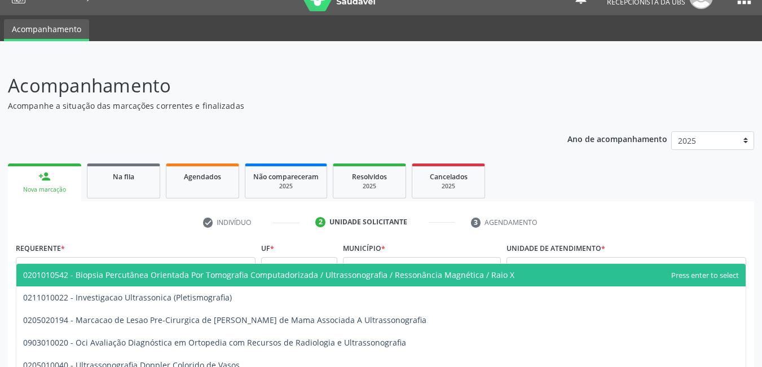
type input "u"
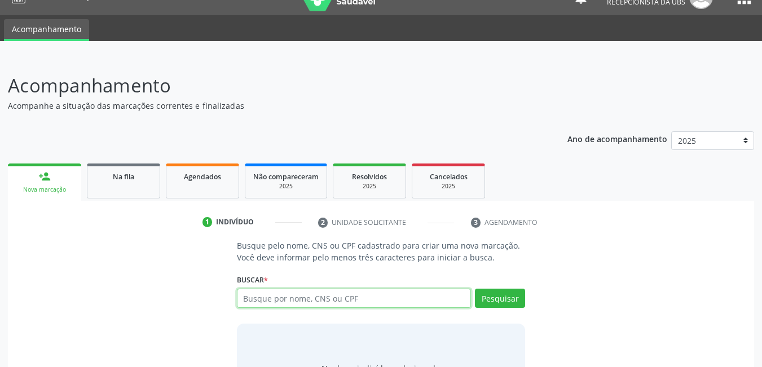
click at [373, 289] on input "text" at bounding box center [354, 298] width 235 height 19
type input "lopes campos dos santos"
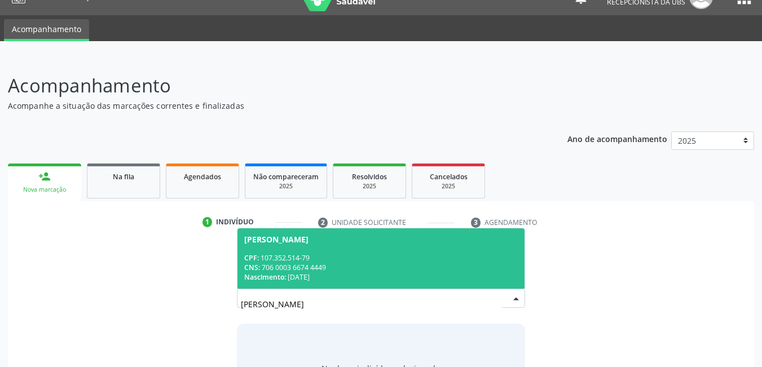
click at [401, 253] on div "CPF: 107.352.514-79 CNS: 706 0003 6674 4449 Nascimento: 16/07/1995" at bounding box center [381, 267] width 274 height 29
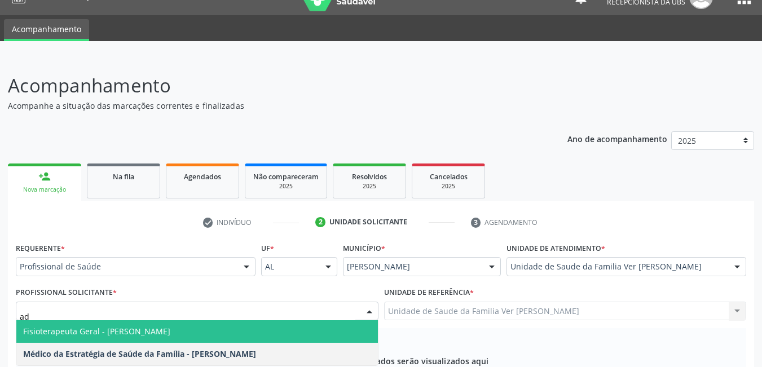
type input "a"
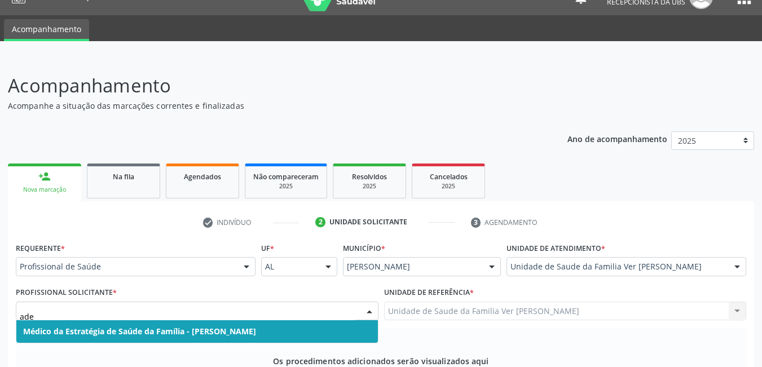
click at [165, 326] on span "Médico da Estratégia de Saúde da Família - [PERSON_NAME]" at bounding box center [139, 331] width 233 height 11
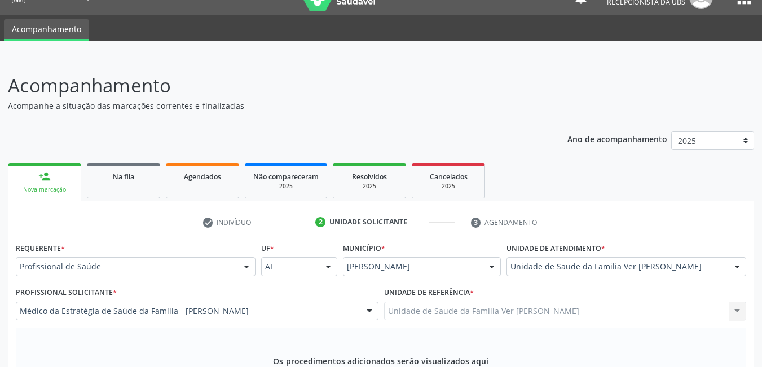
type input "ultrassonografia de abd"
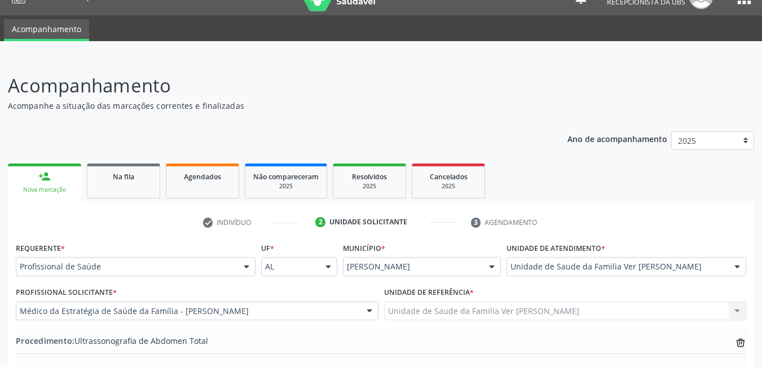
type textarea "n"
type textarea "sem justificativa"
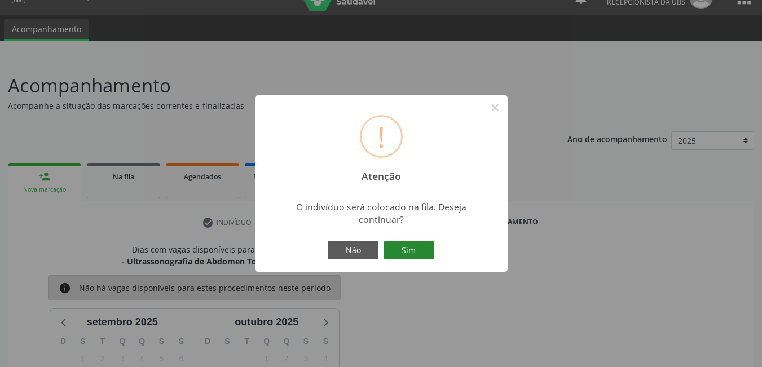
click at [410, 249] on button "Sim" at bounding box center [409, 250] width 51 height 19
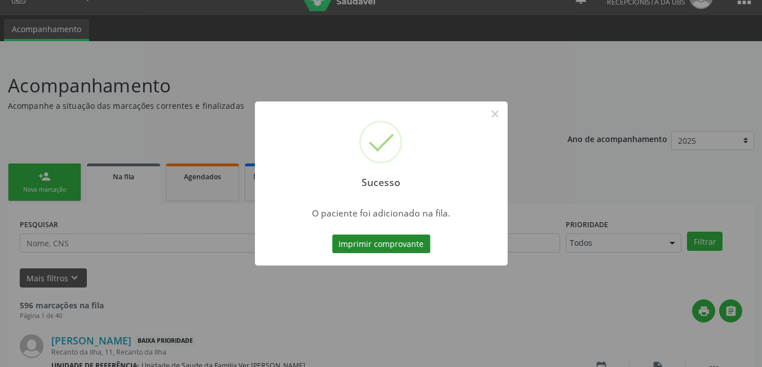
click at [397, 241] on button "Imprimir comprovante" at bounding box center [381, 244] width 98 height 19
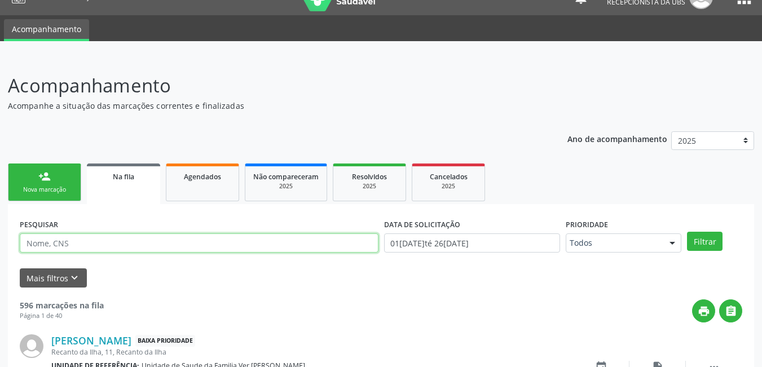
click at [231, 252] on input "text" at bounding box center [199, 243] width 359 height 19
type input "706000366744449"
click at [687, 232] on button "Filtrar" at bounding box center [705, 241] width 36 height 19
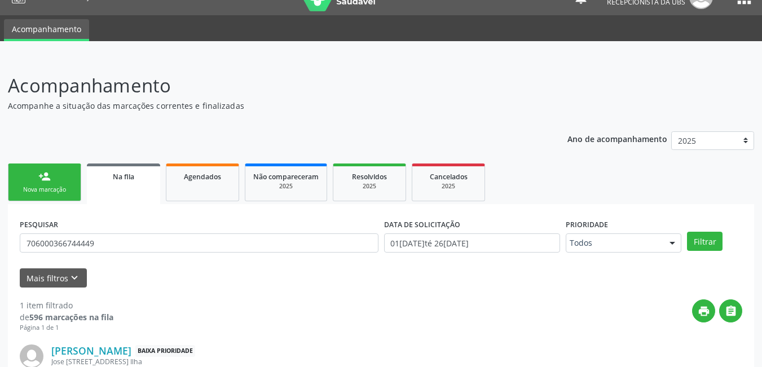
click at [33, 175] on link "person_add Nova marcação" at bounding box center [44, 183] width 73 height 38
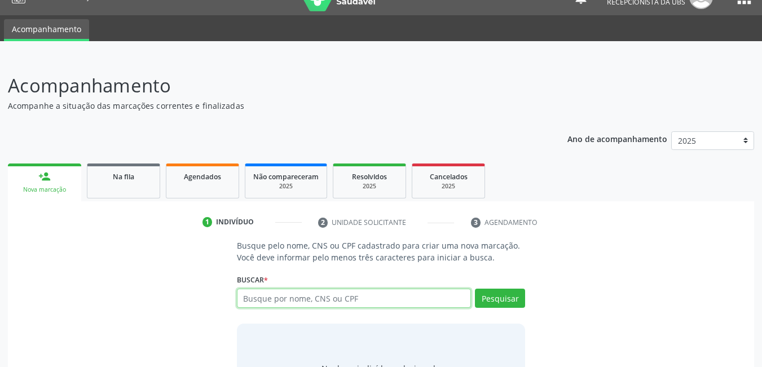
drag, startPoint x: 311, startPoint y: 306, endPoint x: 294, endPoint y: 301, distance: 18.4
click at [312, 306] on input "text" at bounding box center [354, 298] width 235 height 19
type input "706000366744449"
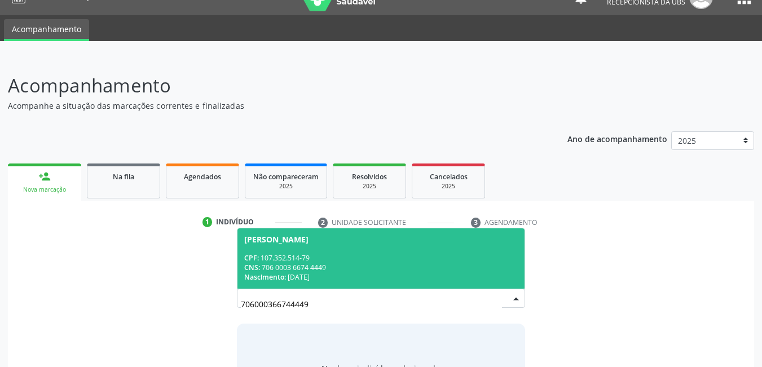
click at [366, 272] on div "Nascimento: 16/07/1995" at bounding box center [381, 277] width 274 height 10
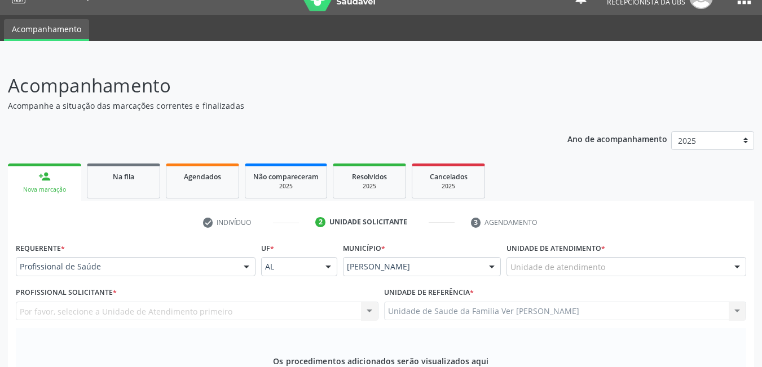
click at [615, 257] on div "Unidade de atendimento" at bounding box center [627, 266] width 240 height 19
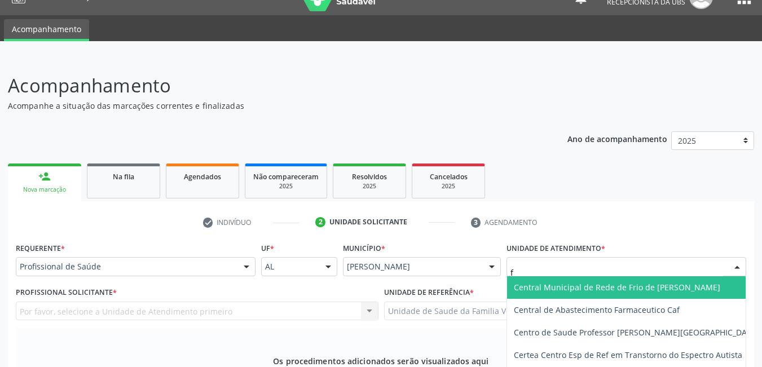
type input "fl"
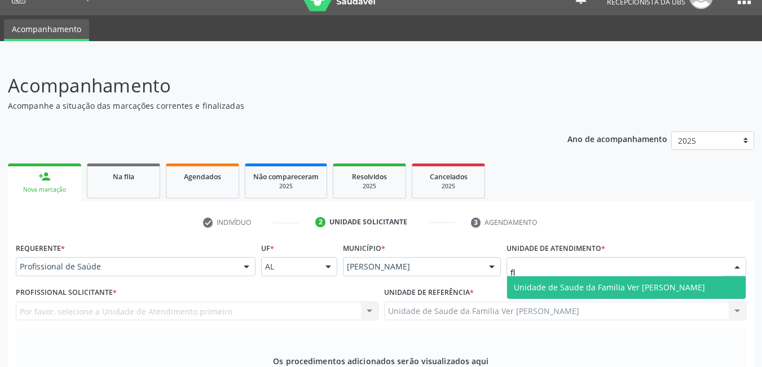
click at [574, 282] on span "Unidade de Saude da Familia Ver [PERSON_NAME]" at bounding box center [609, 287] width 191 height 11
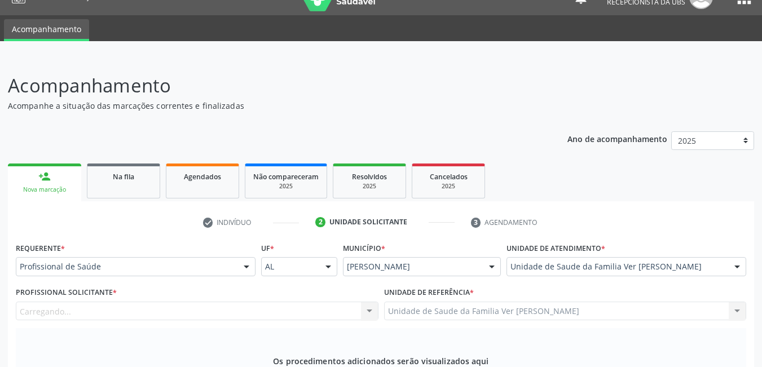
click at [328, 302] on div "Carregando... Nenhum resultado encontrado para: " " Não há nenhuma opção para s…" at bounding box center [197, 311] width 363 height 19
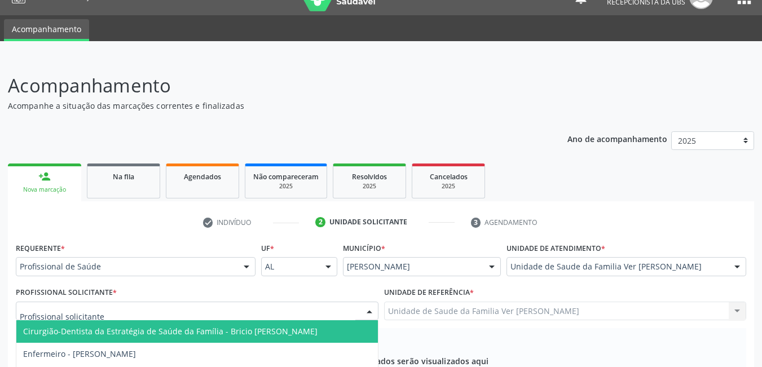
click at [173, 302] on div at bounding box center [197, 311] width 363 height 19
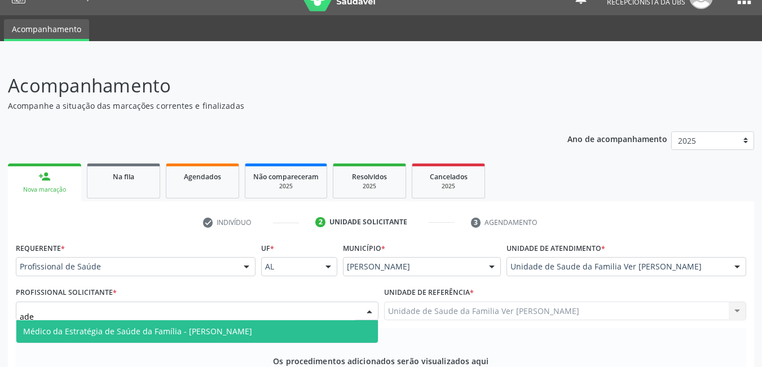
click at [213, 326] on span "Médico da Estratégia de Saúde da Família - [PERSON_NAME]" at bounding box center [137, 331] width 229 height 11
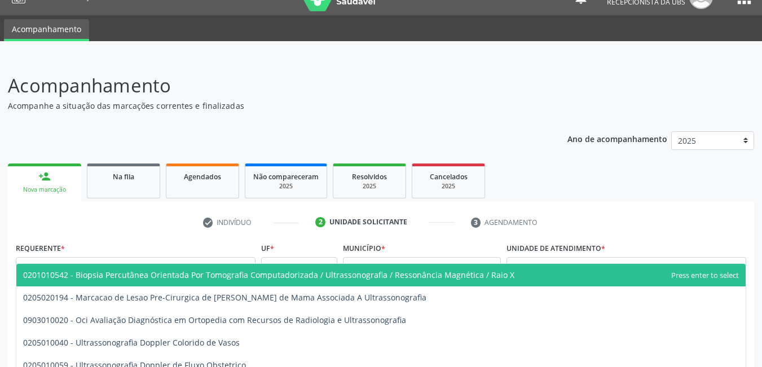
type input "ultrassonografia"
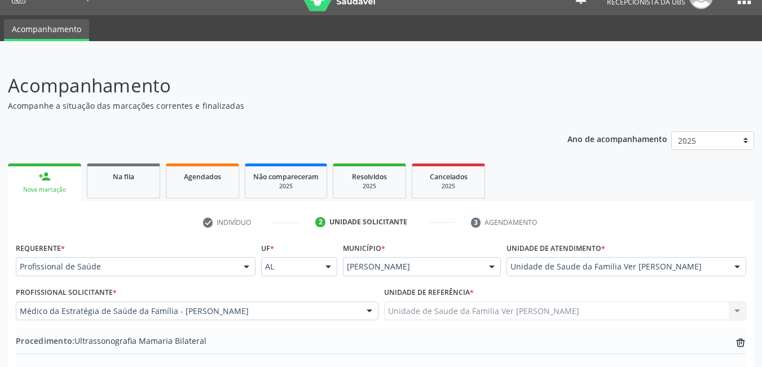
type textarea "s"
type textarea "não da para entender"
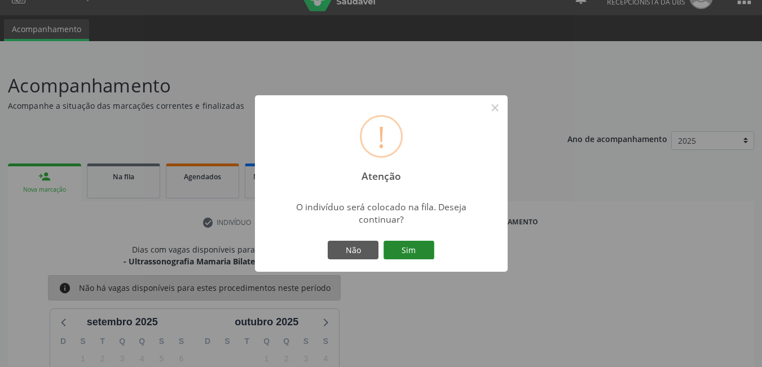
click at [410, 254] on button "Sim" at bounding box center [409, 250] width 51 height 19
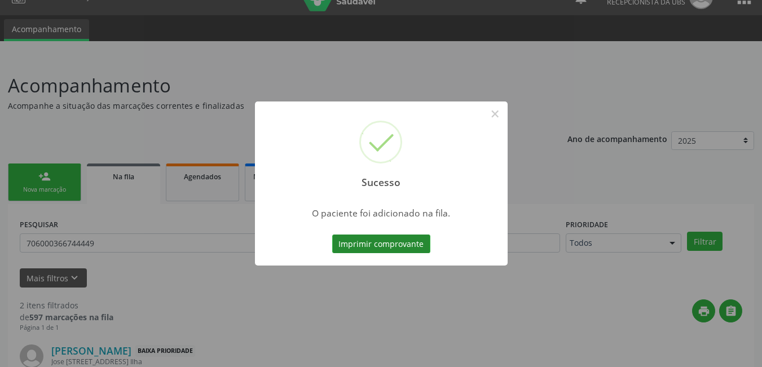
click at [402, 244] on button "Imprimir comprovante" at bounding box center [381, 244] width 98 height 19
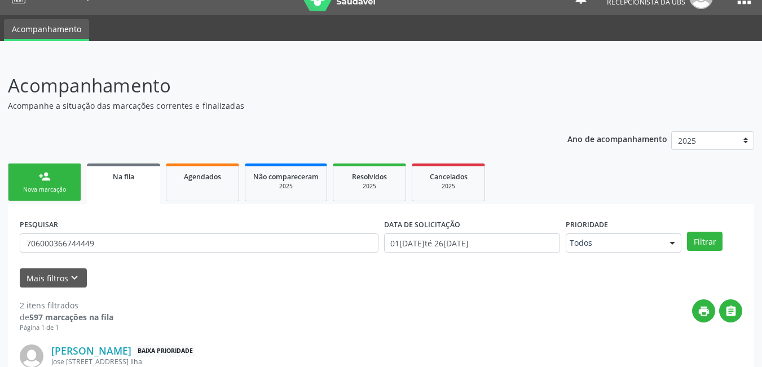
click at [67, 184] on link "person_add Nova marcação" at bounding box center [44, 183] width 73 height 38
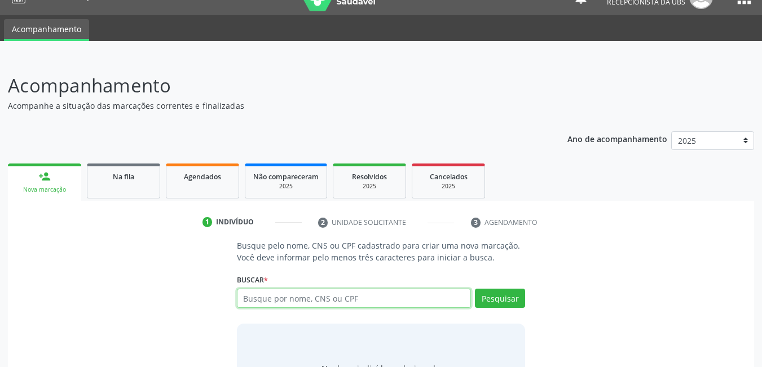
click at [267, 299] on input "text" at bounding box center [354, 298] width 235 height 19
type input "700607926754268"
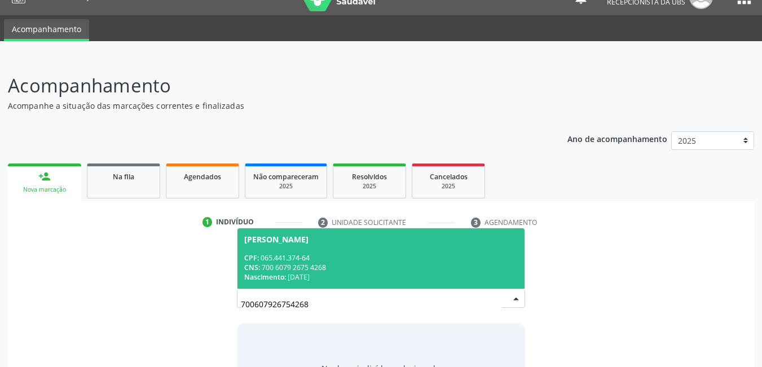
click at [347, 263] on div "CNS: 700 6079 2675 4268" at bounding box center [381, 268] width 274 height 10
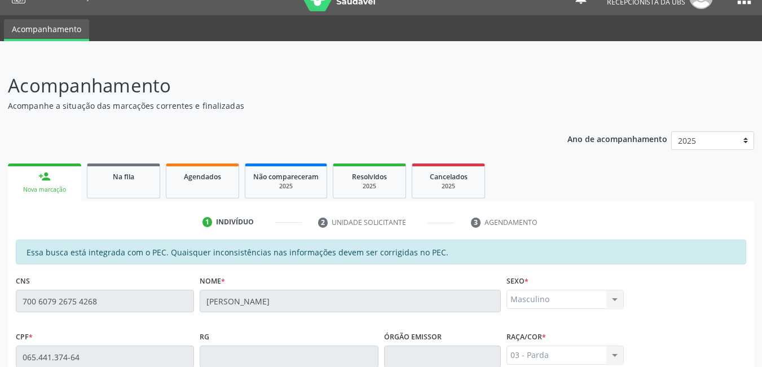
drag, startPoint x: 695, startPoint y: 342, endPoint x: 681, endPoint y: 314, distance: 31.3
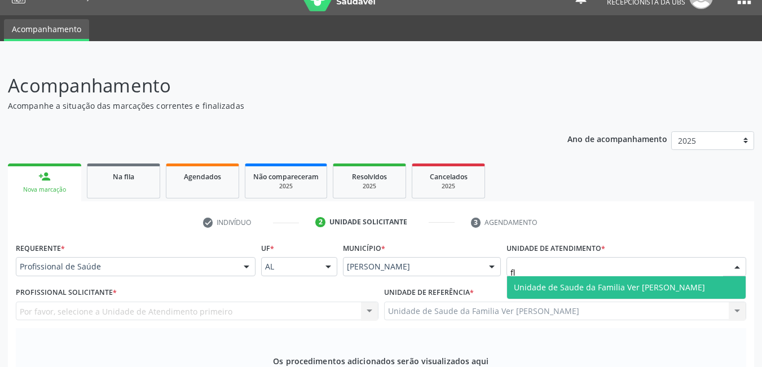
click at [570, 282] on span "Unidade de Saude da Familia Ver [PERSON_NAME]" at bounding box center [609, 287] width 191 height 11
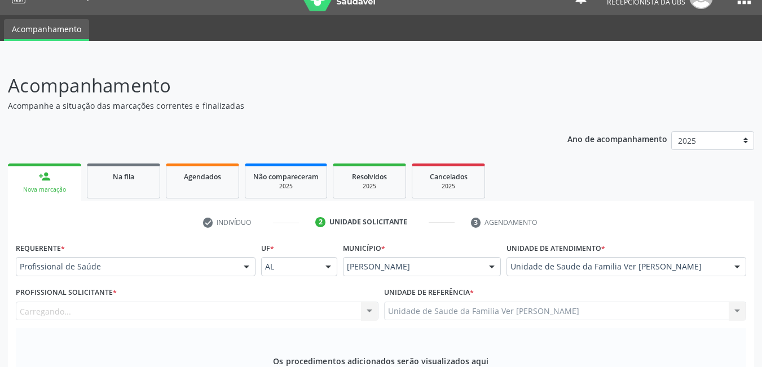
click at [333, 302] on div "Carregando... Nenhum resultado encontrado para: " " Não há nenhuma opção para s…" at bounding box center [197, 311] width 363 height 19
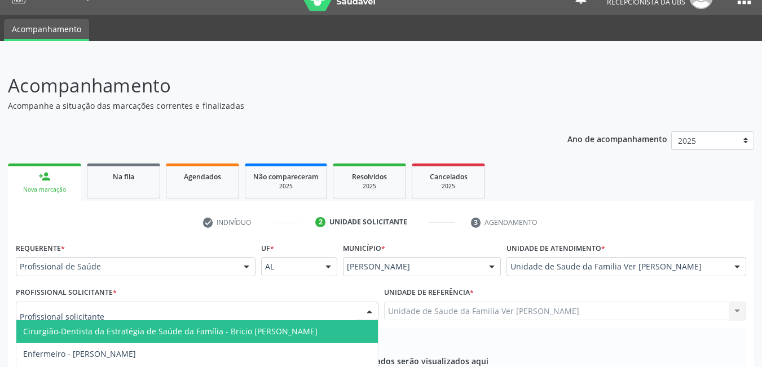
click at [296, 302] on div at bounding box center [197, 311] width 363 height 19
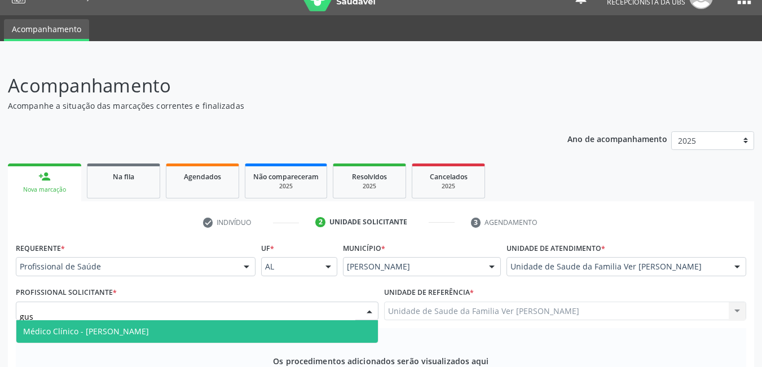
click at [226, 320] on span "Médico Clínico - [PERSON_NAME]" at bounding box center [197, 331] width 362 height 23
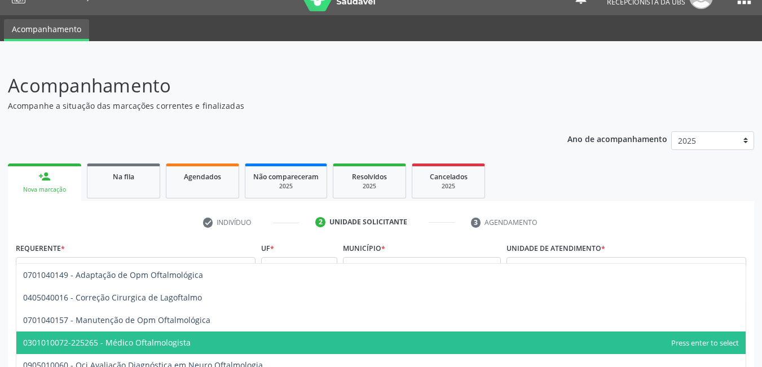
click at [208, 332] on span "0301010072-225265 - Médico Oftalmologista" at bounding box center [380, 343] width 729 height 23
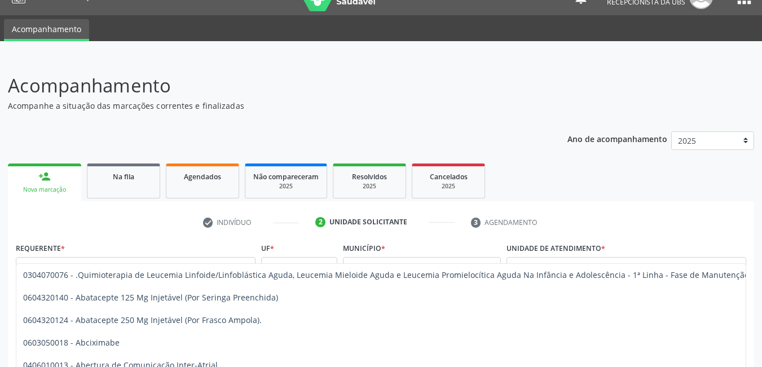
type input "o"
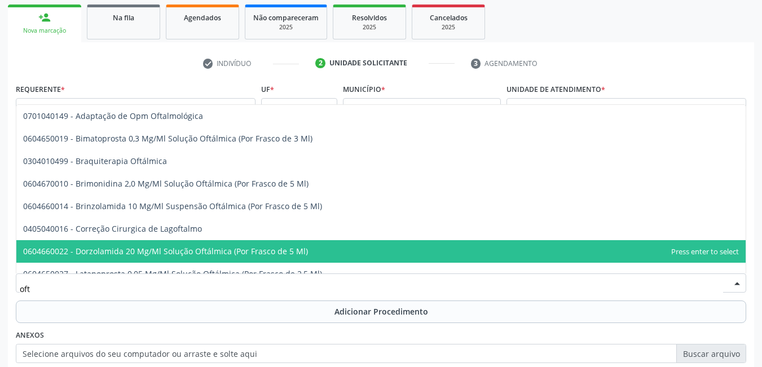
scroll to position [180, 0]
type input "ofta"
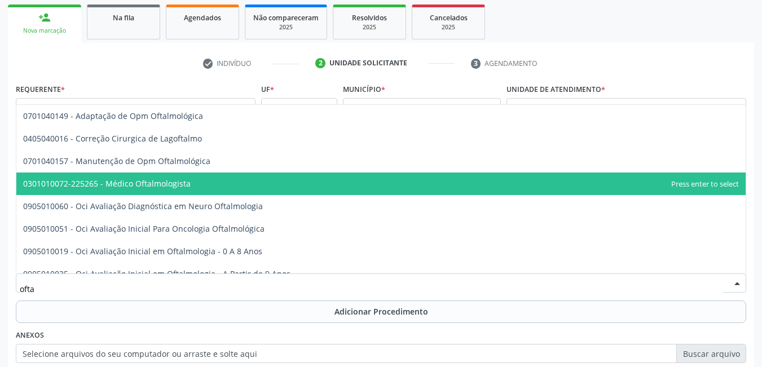
click at [208, 179] on span "0301010072-225265 - Médico Oftalmologista" at bounding box center [380, 184] width 729 height 23
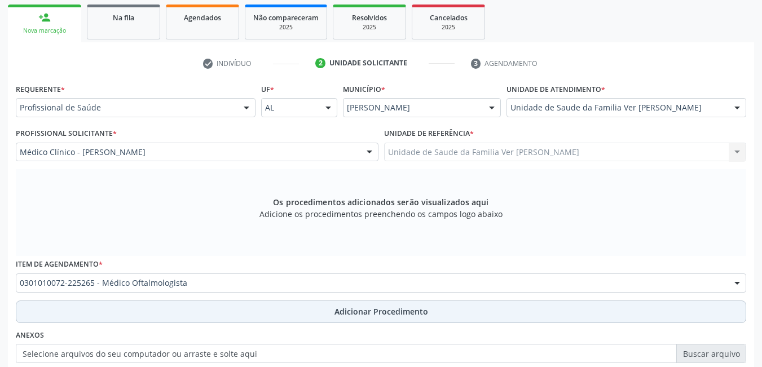
click at [218, 303] on button "Adicionar Procedimento" at bounding box center [381, 312] width 730 height 23
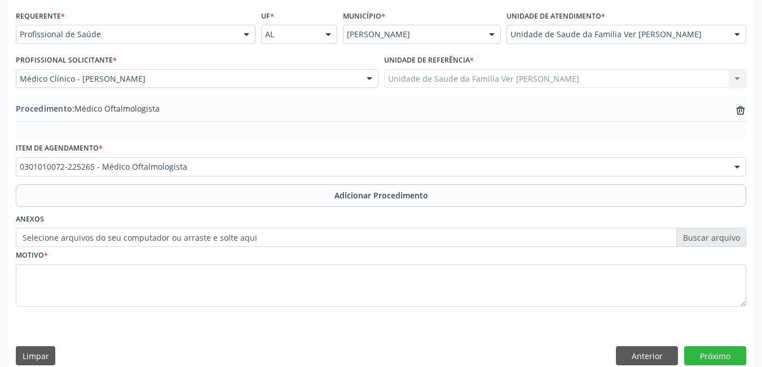
scroll to position [267, 0]
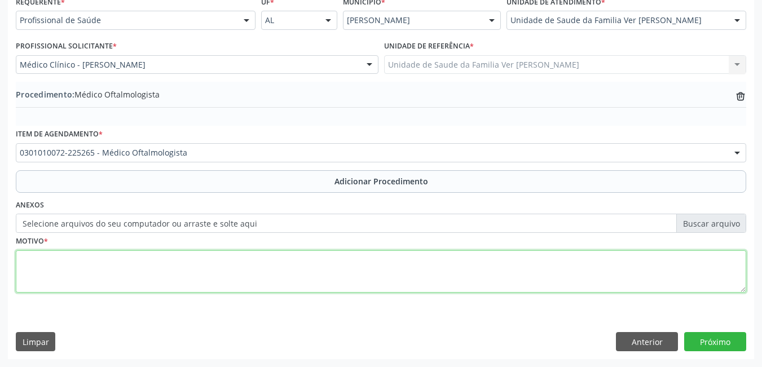
click at [137, 264] on textarea at bounding box center [381, 271] width 730 height 43
type textarea "n"
type textarea "sem justificativa"
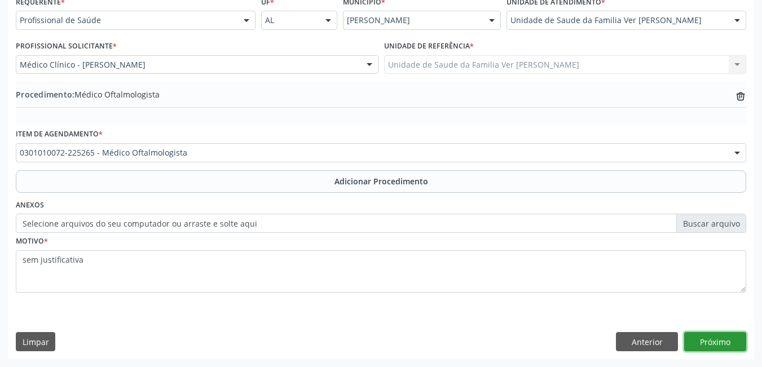
click at [716, 343] on button "Próximo" at bounding box center [715, 341] width 62 height 19
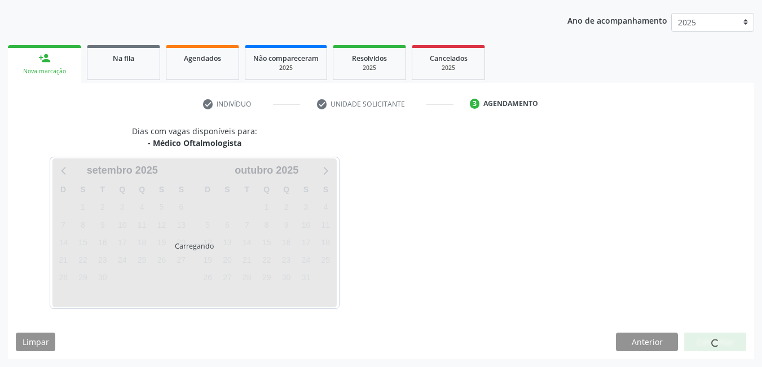
scroll to position [173, 0]
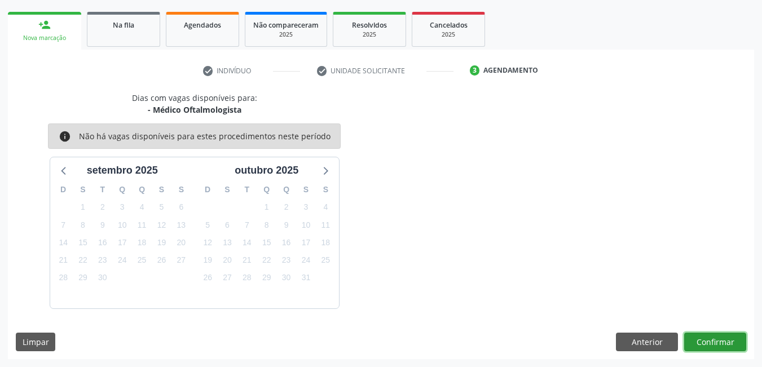
click at [716, 343] on button "Confirmar" at bounding box center [715, 342] width 62 height 19
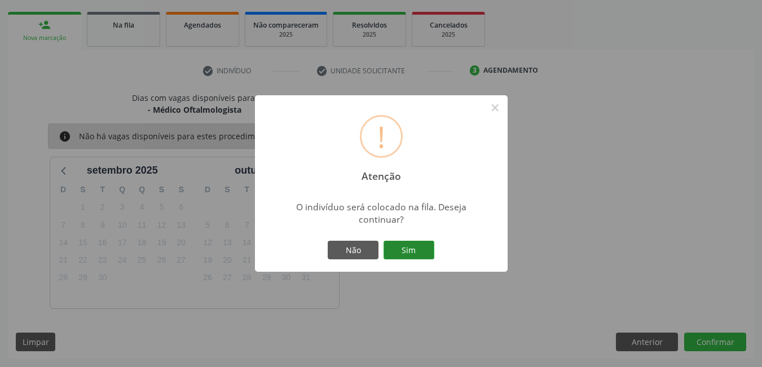
click at [406, 248] on button "Sim" at bounding box center [409, 250] width 51 height 19
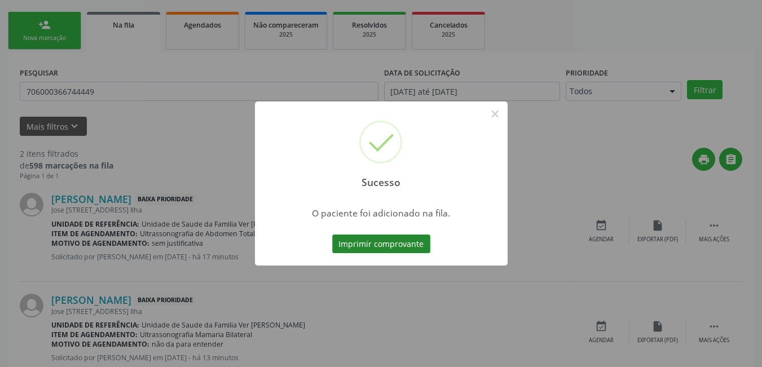
scroll to position [21, 0]
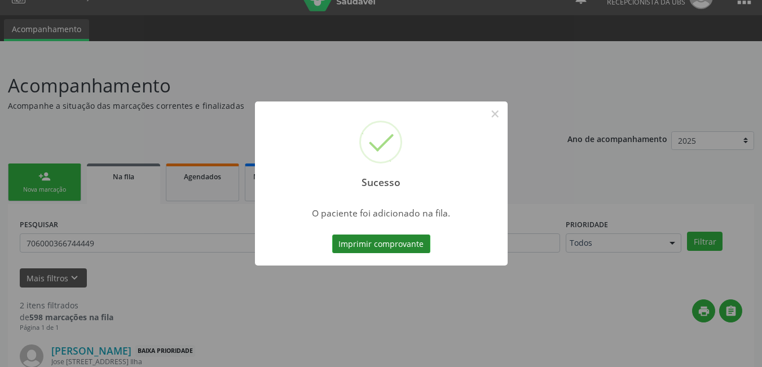
click at [417, 239] on button "Imprimir comprovante" at bounding box center [381, 244] width 98 height 19
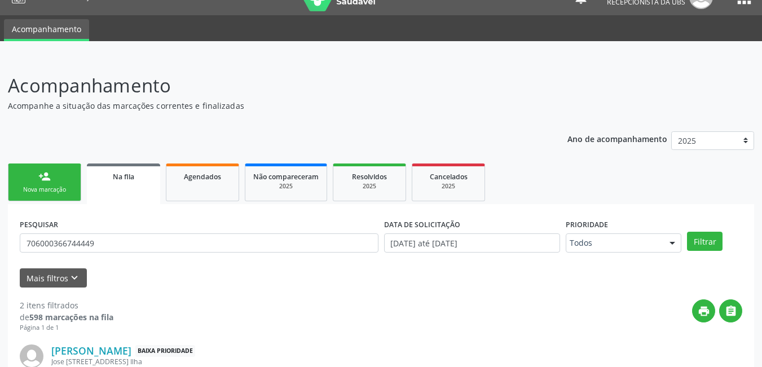
click at [52, 191] on div "Nova marcação" at bounding box center [44, 190] width 56 height 8
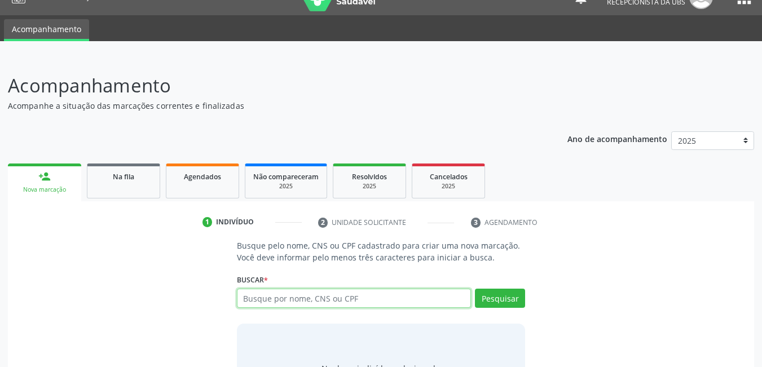
click at [365, 289] on input "text" at bounding box center [354, 298] width 235 height 19
type input "70850859495618"
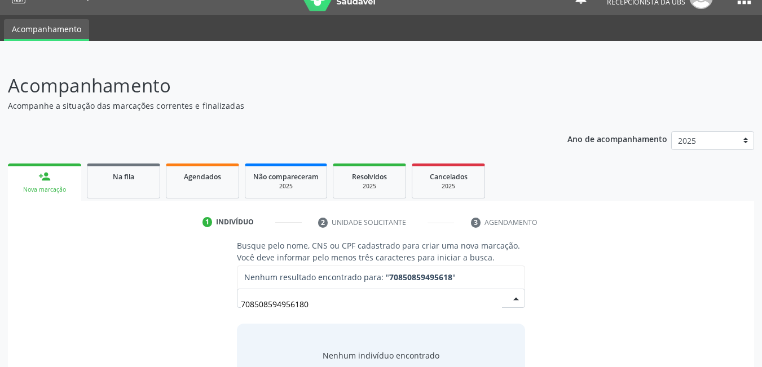
type input "708508594956180"
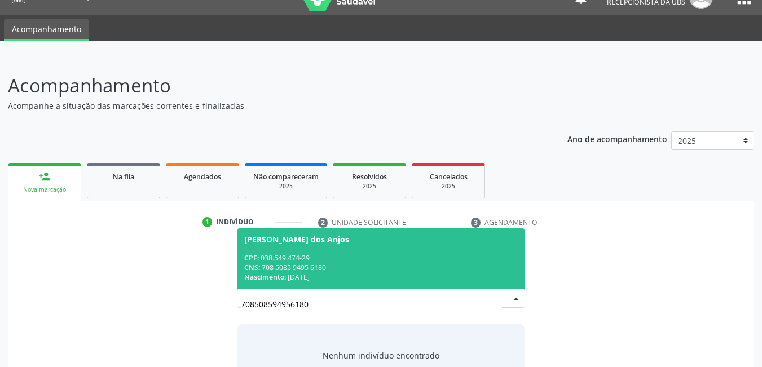
click at [406, 253] on div "CPF: 038.549.474-29" at bounding box center [381, 258] width 274 height 10
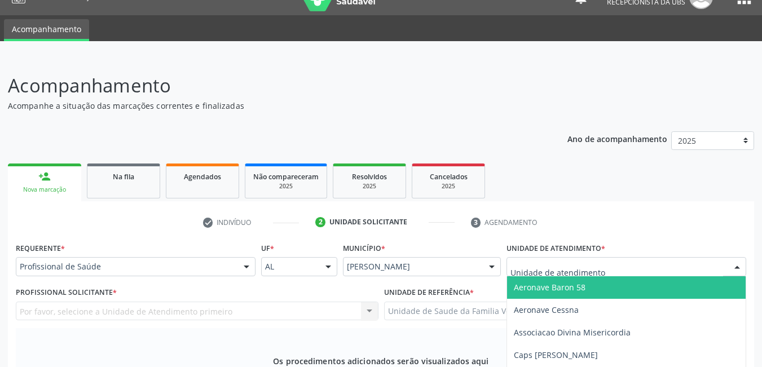
type input "f"
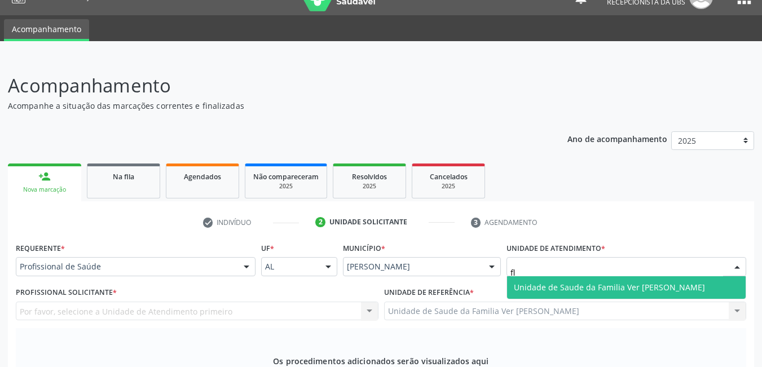
click at [602, 276] on span "Unidade de Saude da Familia Ver [PERSON_NAME]" at bounding box center [626, 287] width 239 height 23
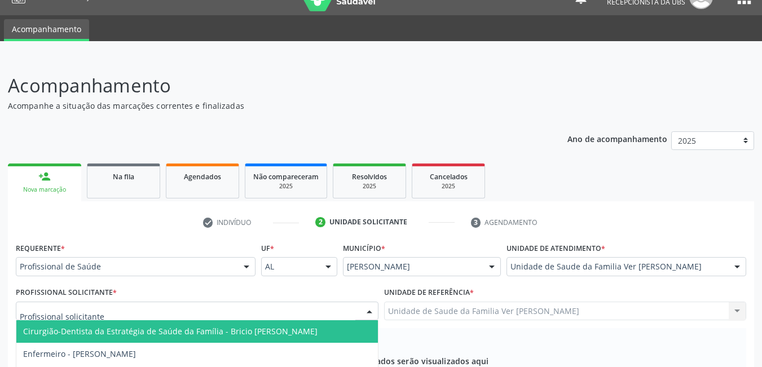
click at [308, 302] on div at bounding box center [197, 311] width 363 height 19
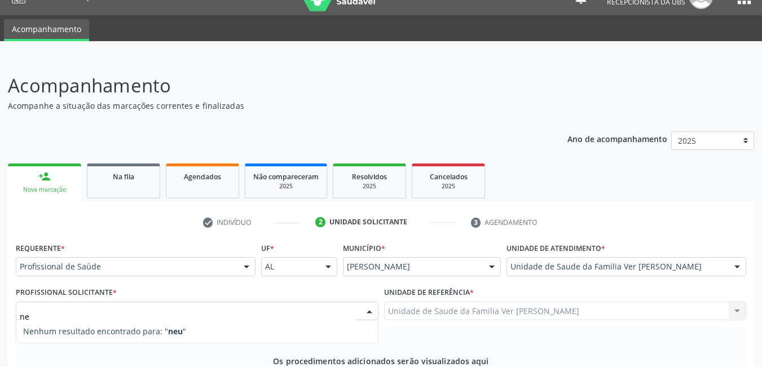
type input "n"
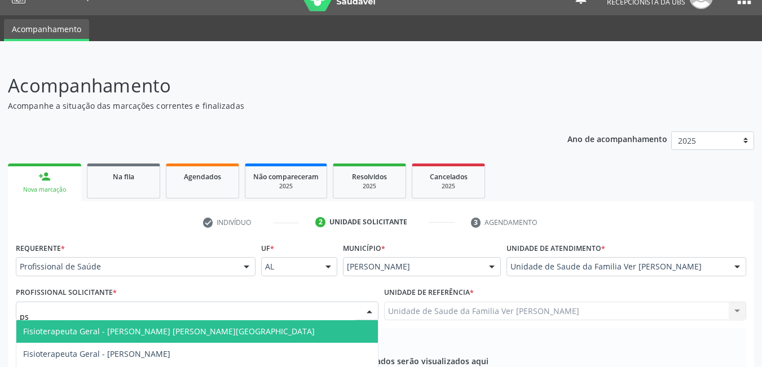
type input "p"
type input "n"
type input "p"
type input "n"
type input "p"
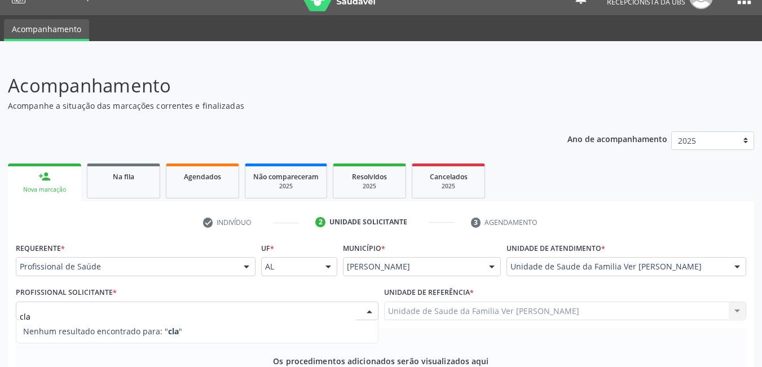
type input "cl"
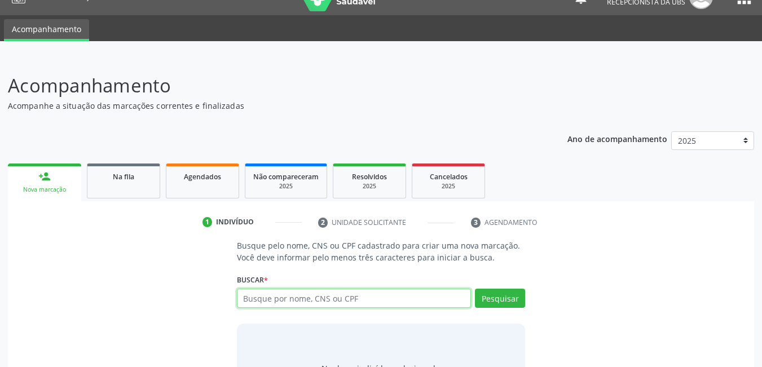
click at [377, 289] on input "text" at bounding box center [354, 298] width 235 height 19
type input "702000858844584"
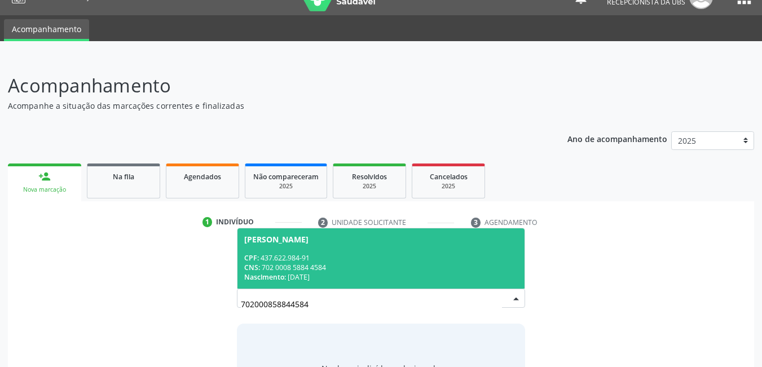
click at [392, 263] on div "CNS: 702 0008 5884 4584" at bounding box center [381, 268] width 274 height 10
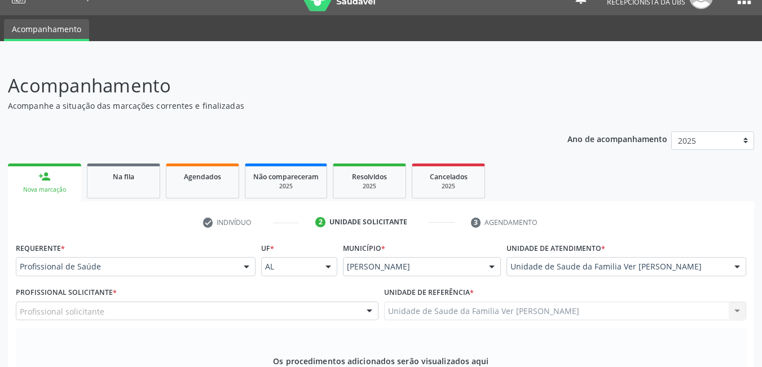
click at [270, 302] on div "Profissional solicitante" at bounding box center [197, 311] width 363 height 19
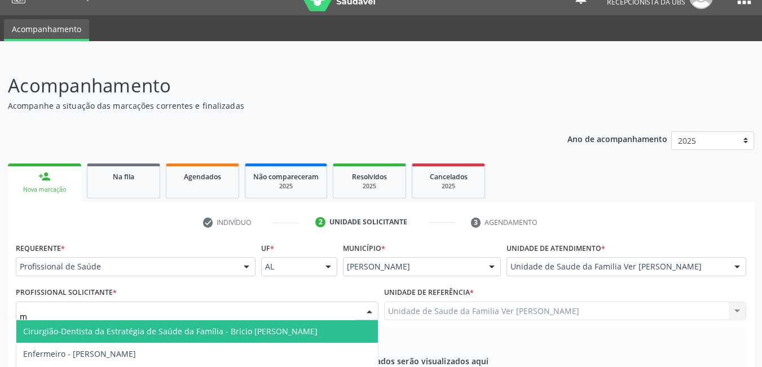
type input "ma"
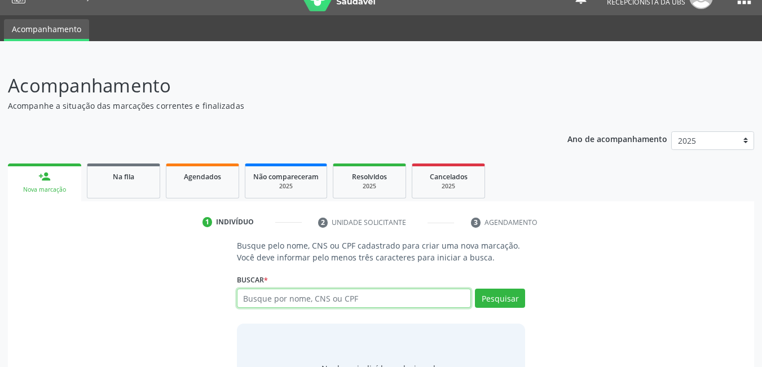
click at [399, 289] on input "text" at bounding box center [354, 298] width 235 height 19
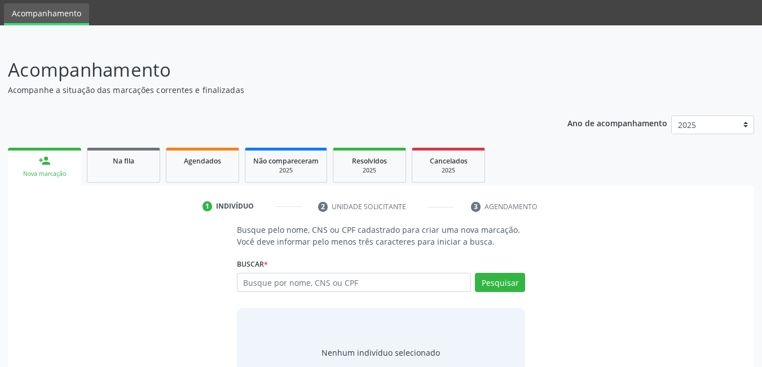
scroll to position [56, 0]
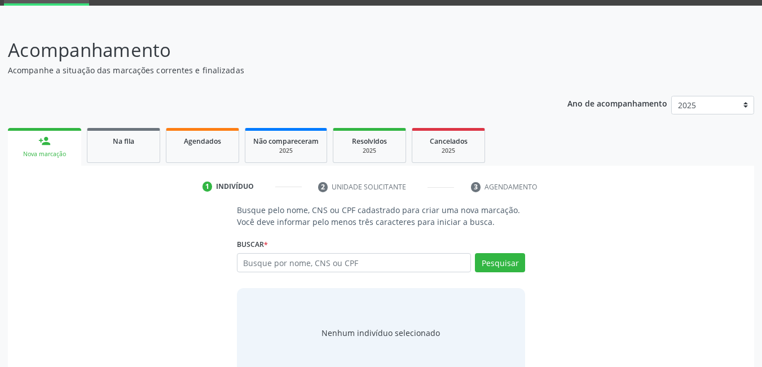
click at [387, 258] on input "text" at bounding box center [354, 262] width 235 height 19
type input "72039055436"
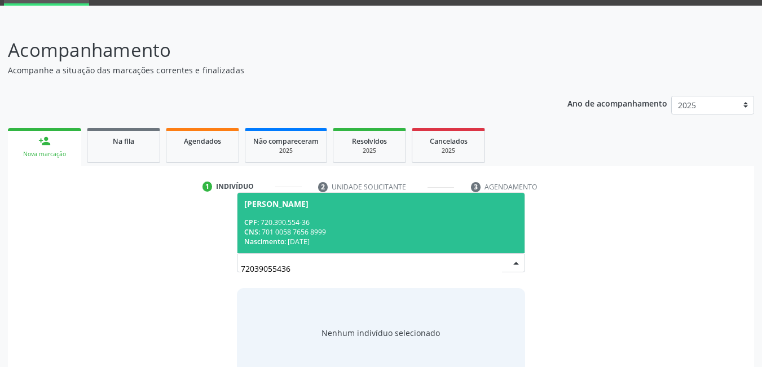
click at [381, 236] on div "CNS: 701 0058 7656 8999" at bounding box center [381, 232] width 274 height 10
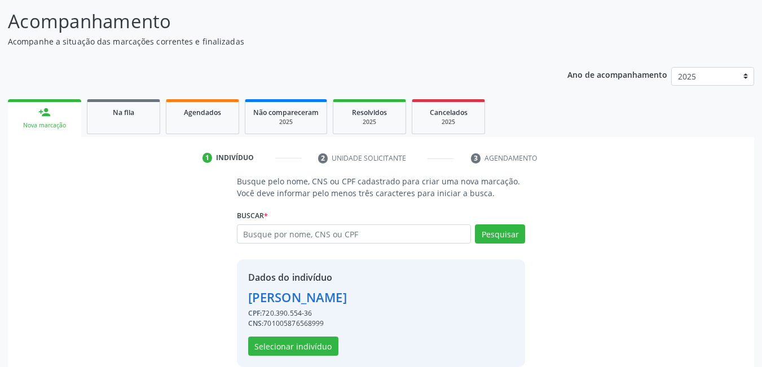
scroll to position [101, 0]
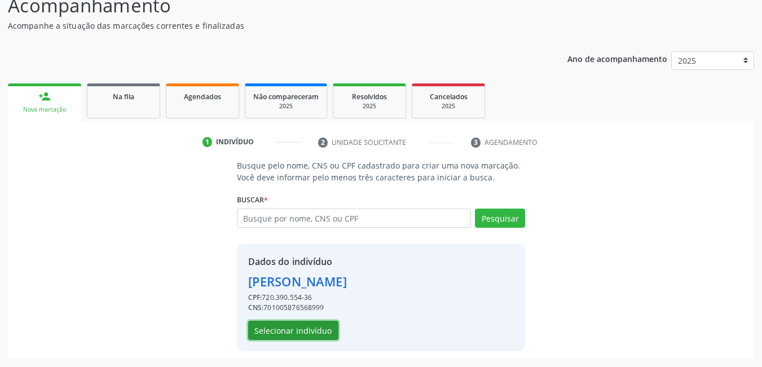
click at [281, 323] on button "Selecionar indivíduo" at bounding box center [293, 330] width 90 height 19
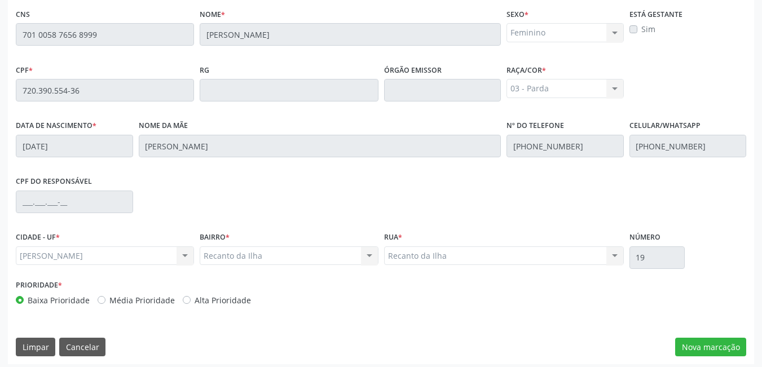
scroll to position [293, 0]
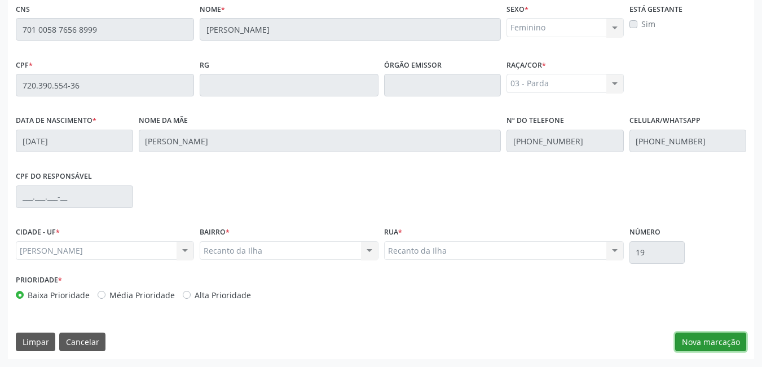
click at [714, 337] on button "Nova marcação" at bounding box center [710, 342] width 71 height 19
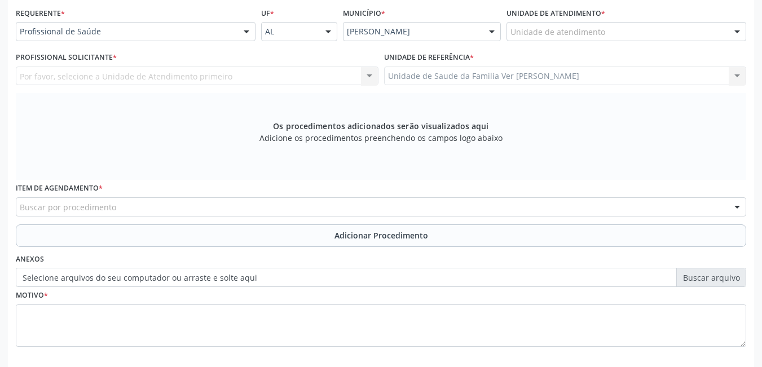
scroll to position [236, 0]
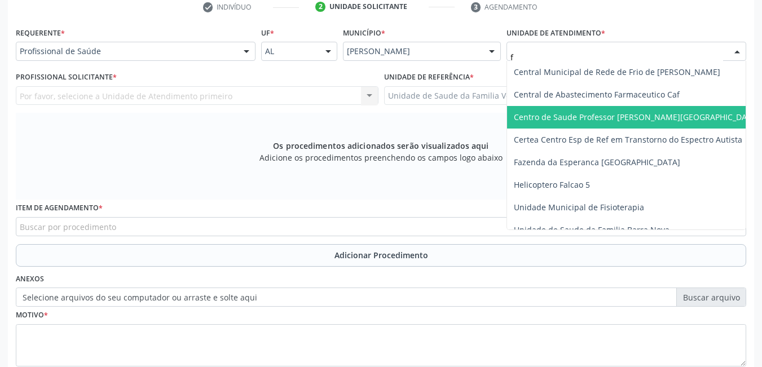
type input "fl"
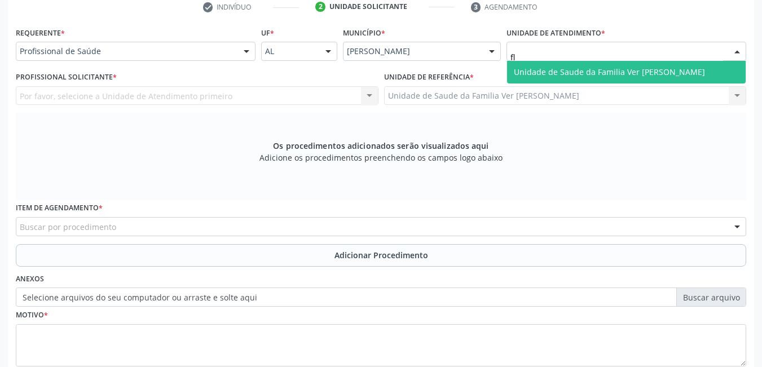
click at [532, 72] on span "Unidade de Saude da Familia Ver [PERSON_NAME]" at bounding box center [609, 72] width 191 height 11
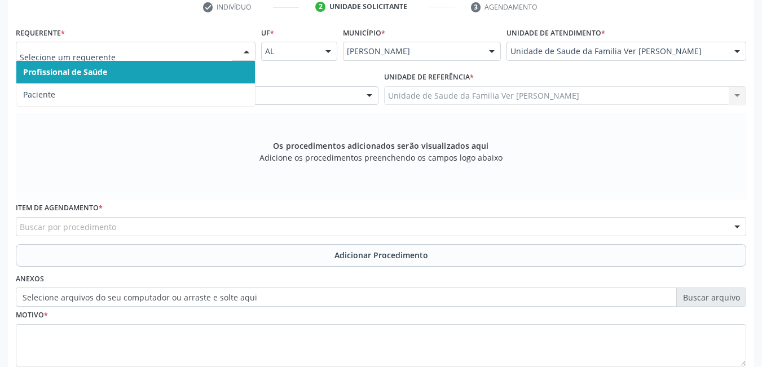
click at [135, 44] on div at bounding box center [136, 51] width 240 height 19
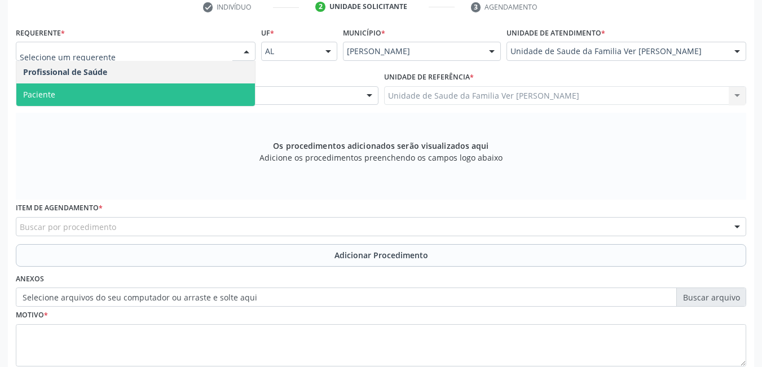
click at [126, 89] on span "Paciente" at bounding box center [135, 94] width 239 height 23
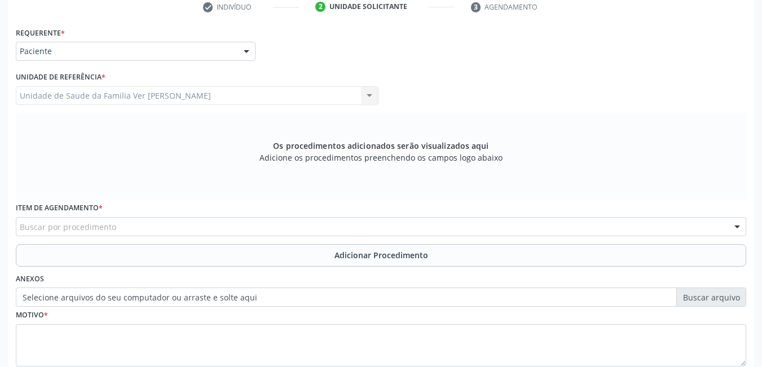
click at [175, 229] on div "Buscar por procedimento" at bounding box center [381, 226] width 730 height 19
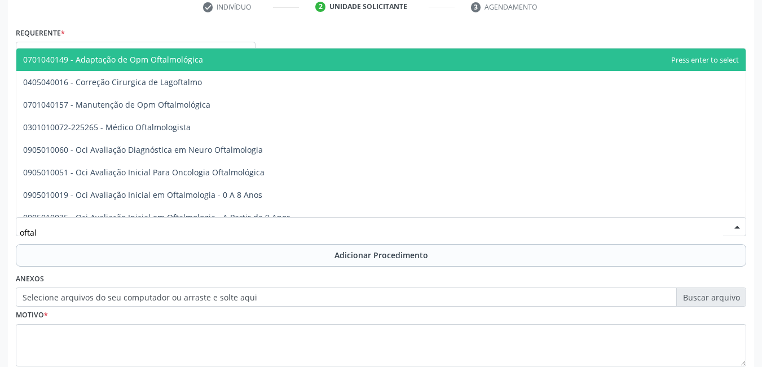
type input "oftalm"
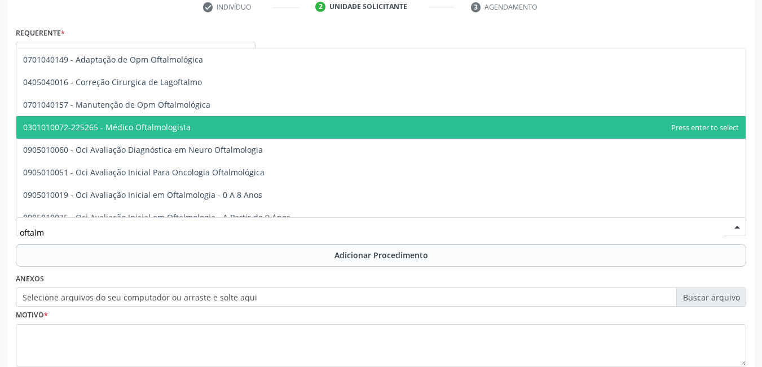
click at [161, 129] on span "0301010072-225265 - Médico Oftalmologista" at bounding box center [107, 127] width 168 height 11
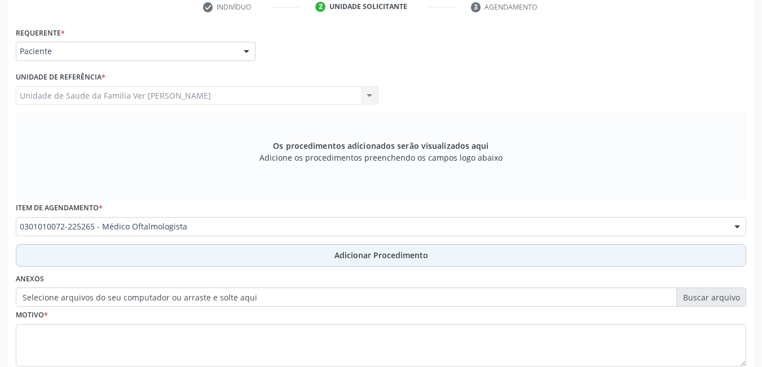
click at [198, 250] on button "Adicionar Procedimento" at bounding box center [381, 255] width 730 height 23
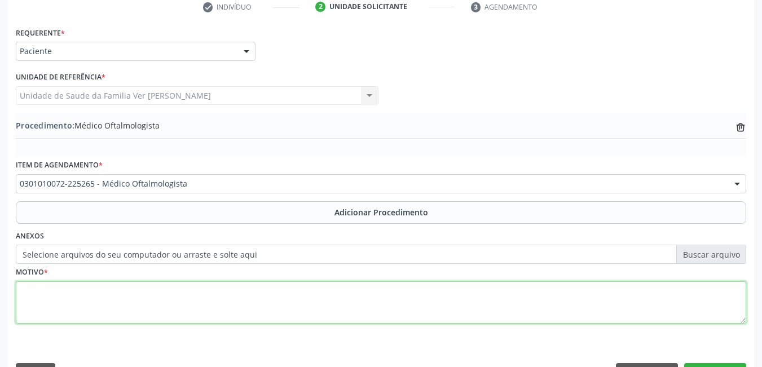
click at [184, 300] on textarea at bounding box center [381, 302] width 730 height 43
type textarea "r"
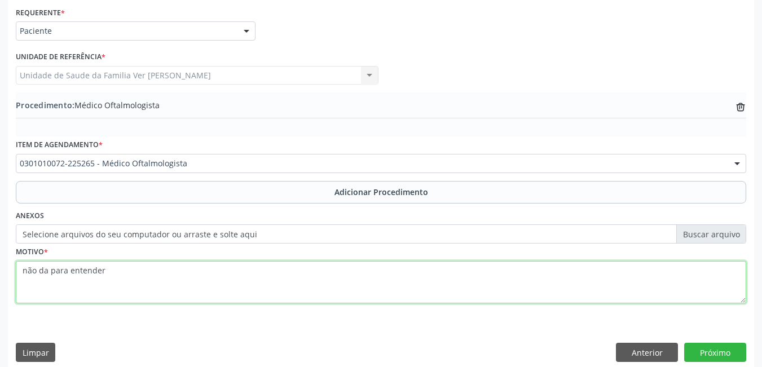
scroll to position [267, 0]
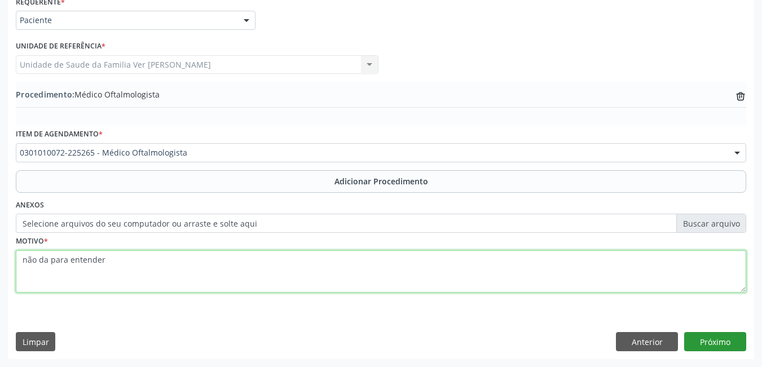
type textarea "não da para entender"
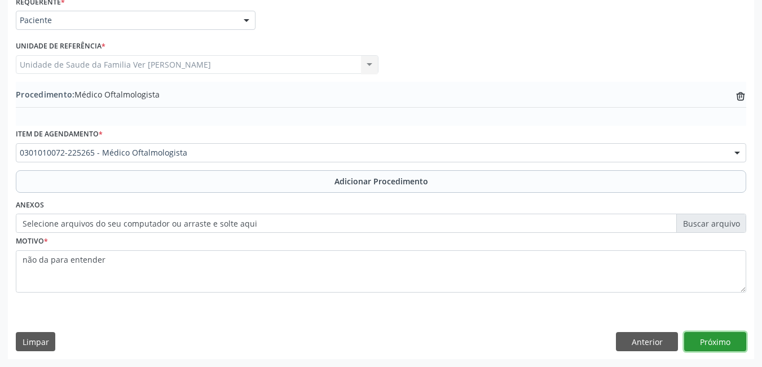
click at [707, 334] on button "Próximo" at bounding box center [715, 341] width 62 height 19
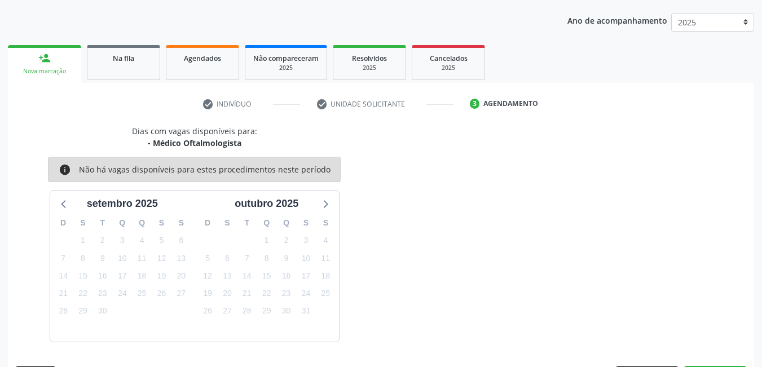
scroll to position [173, 0]
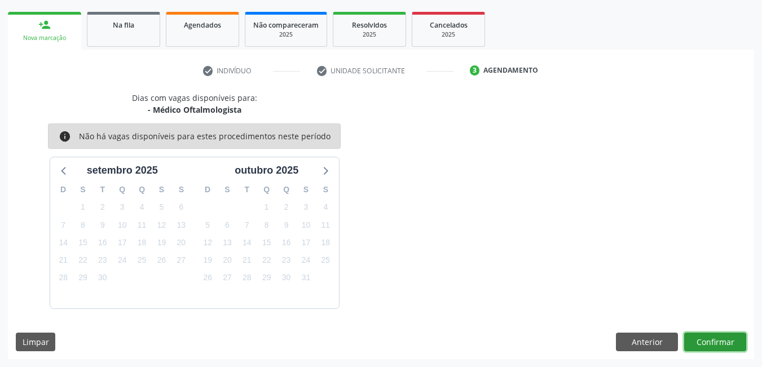
click at [714, 346] on button "Confirmar" at bounding box center [715, 342] width 62 height 19
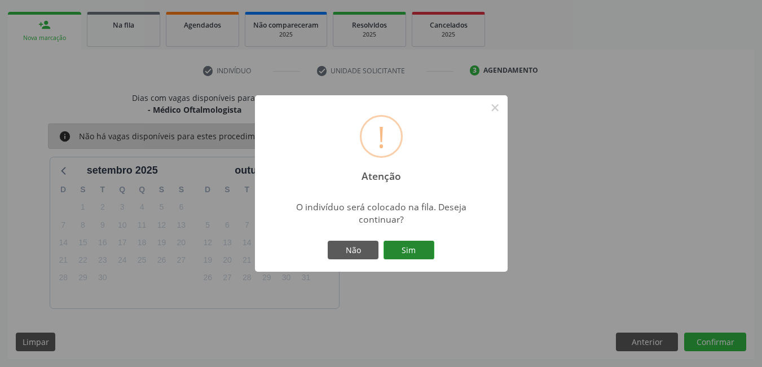
click at [418, 246] on button "Sim" at bounding box center [409, 250] width 51 height 19
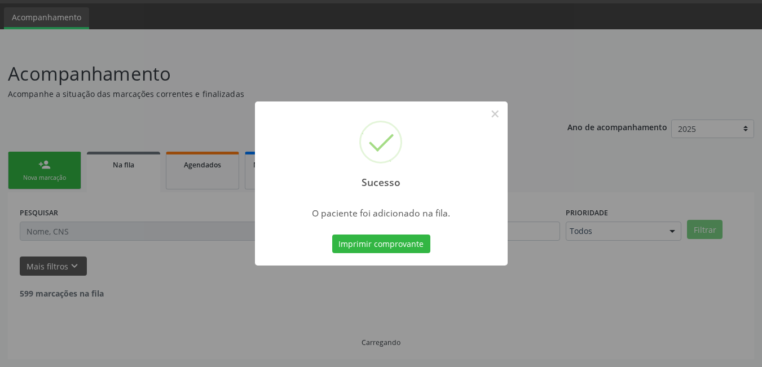
scroll to position [21, 0]
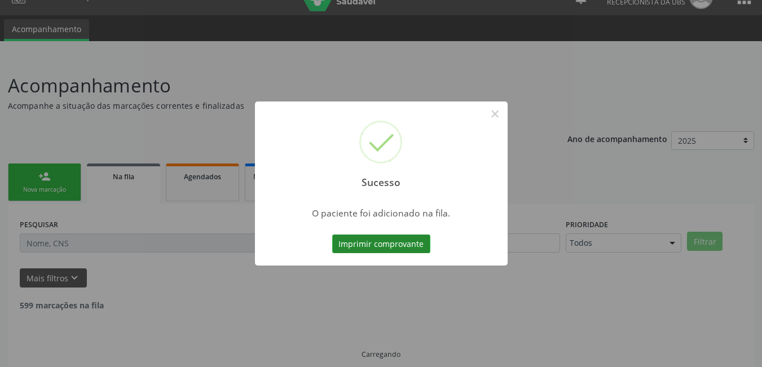
click at [403, 249] on button "Imprimir comprovante" at bounding box center [381, 244] width 98 height 19
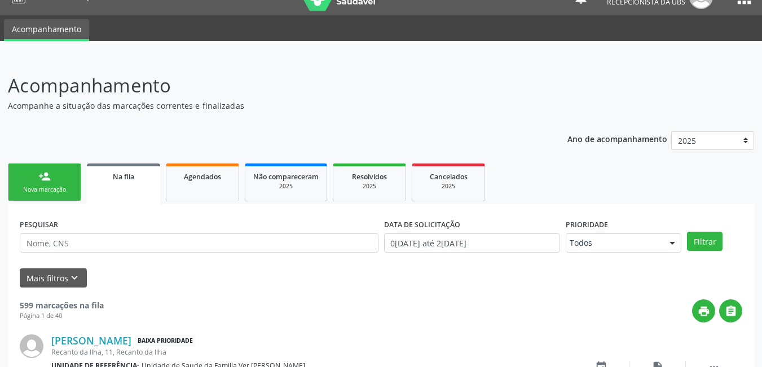
click at [43, 187] on div "Nova marcação" at bounding box center [44, 190] width 56 height 8
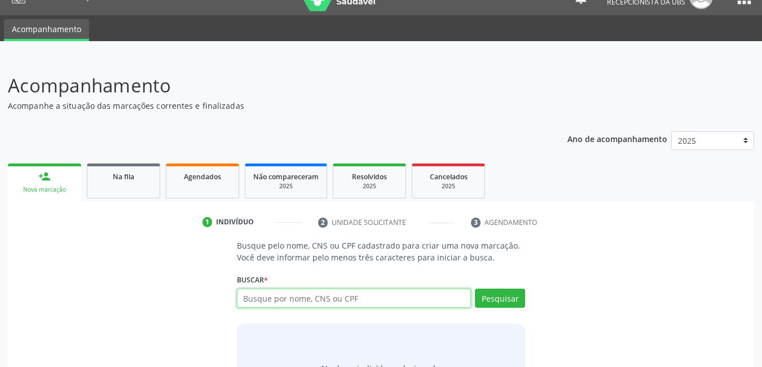
click at [359, 298] on input "text" at bounding box center [354, 298] width 235 height 19
click at [330, 298] on input "text" at bounding box center [354, 298] width 235 height 19
click at [390, 312] on div "Busque por nome, CNS ou CPF Nenhum resultado encontrado para: " " Digite nome, …" at bounding box center [381, 302] width 289 height 27
click at [387, 307] on input "text" at bounding box center [354, 298] width 235 height 19
type input "70850859495618"
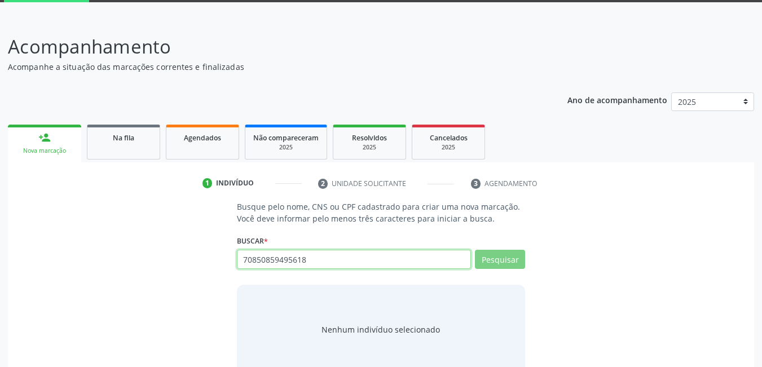
scroll to position [77, 0]
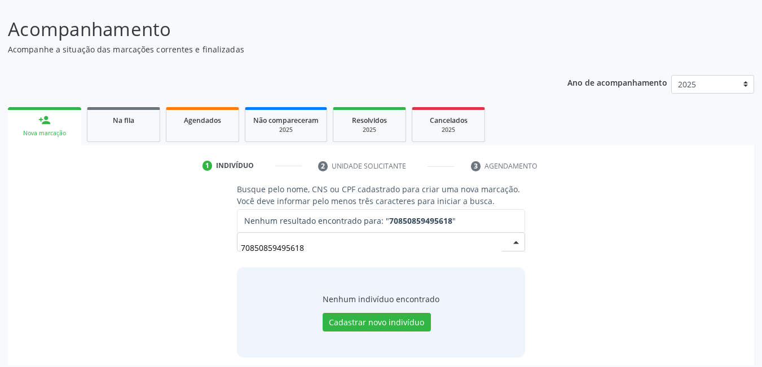
type input "708508594956180"
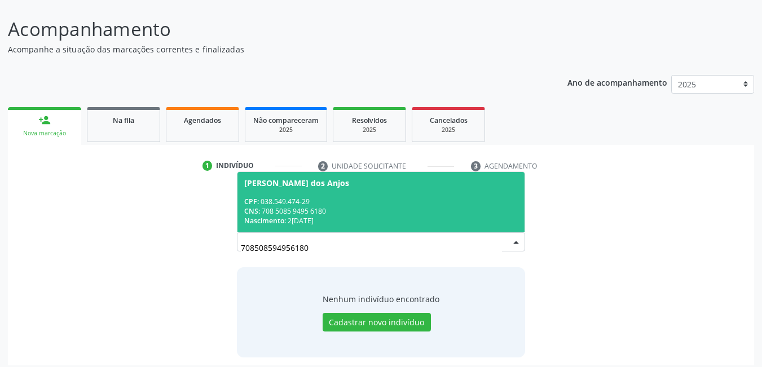
click at [383, 212] on div "CNS: 708 5085 9495 6180" at bounding box center [381, 211] width 274 height 10
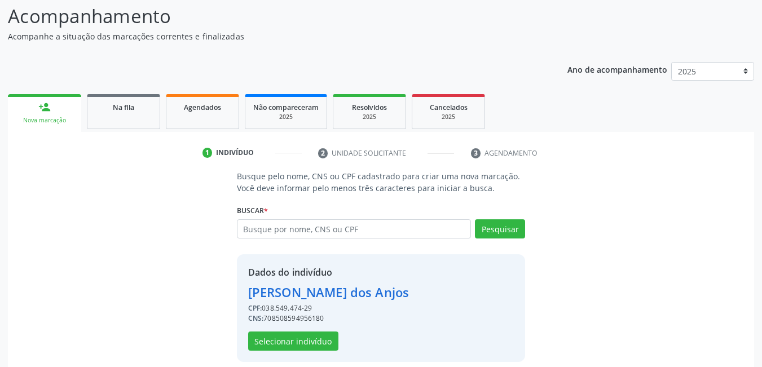
scroll to position [101, 0]
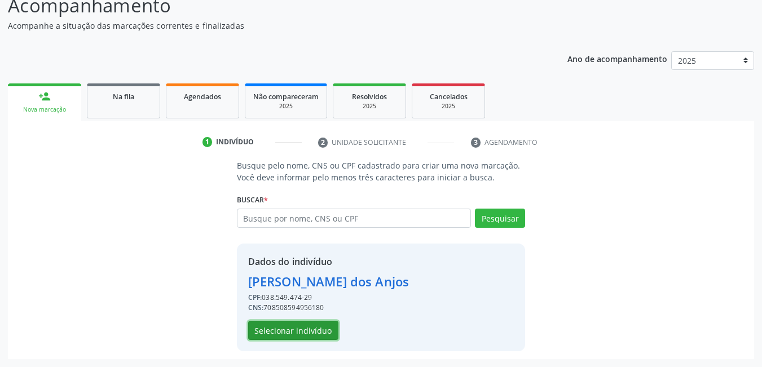
click at [320, 325] on button "Selecionar indivíduo" at bounding box center [293, 330] width 90 height 19
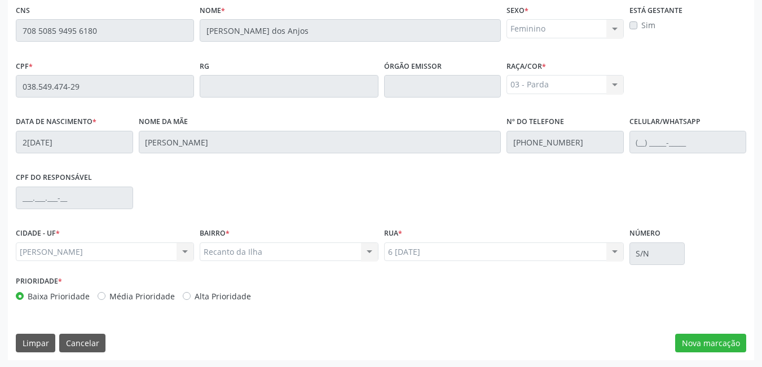
scroll to position [293, 0]
click at [723, 339] on button "Nova marcação" at bounding box center [710, 342] width 71 height 19
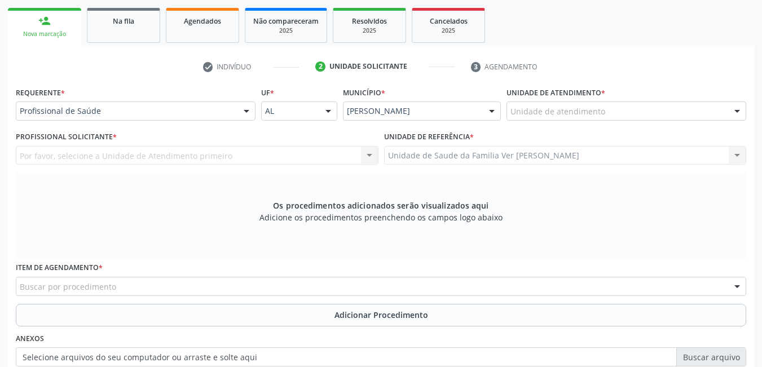
scroll to position [141, 0]
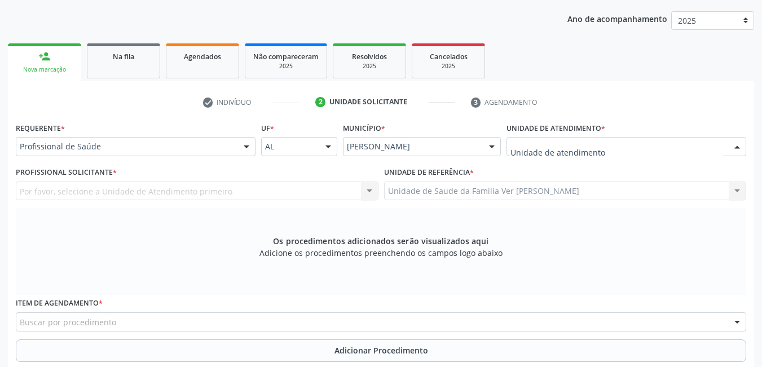
click at [627, 150] on div at bounding box center [627, 146] width 240 height 19
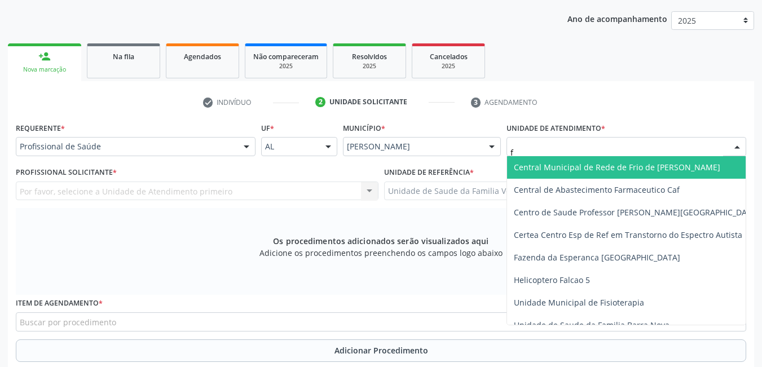
type input "fl"
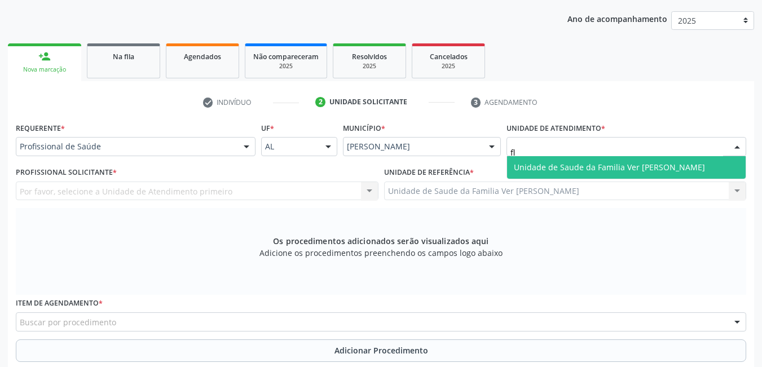
click at [624, 160] on span "Unidade de Saude da Familia Ver [PERSON_NAME]" at bounding box center [626, 167] width 239 height 23
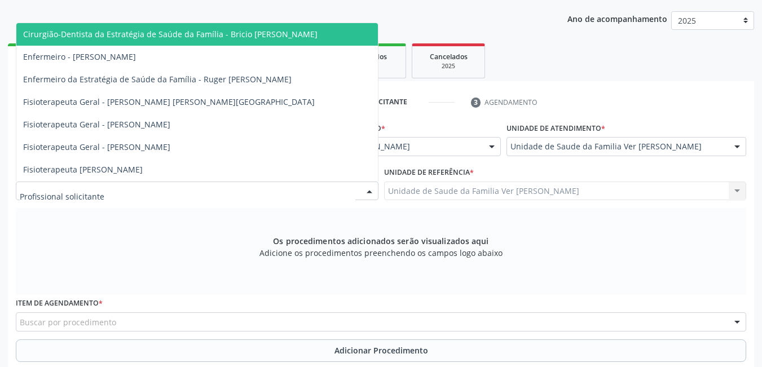
click at [324, 188] on div at bounding box center [197, 191] width 363 height 19
click at [265, 281] on div "Os procedimentos adicionados serão visualizados aqui Adicione os procedimentos …" at bounding box center [381, 251] width 730 height 87
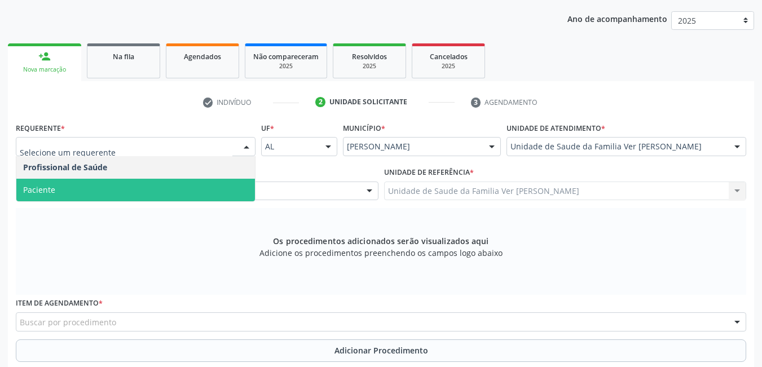
click at [161, 196] on span "Paciente" at bounding box center [135, 190] width 239 height 23
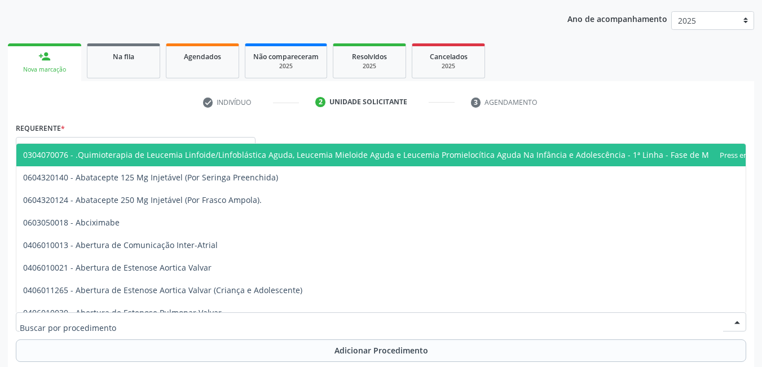
click at [146, 315] on div at bounding box center [381, 321] width 730 height 19
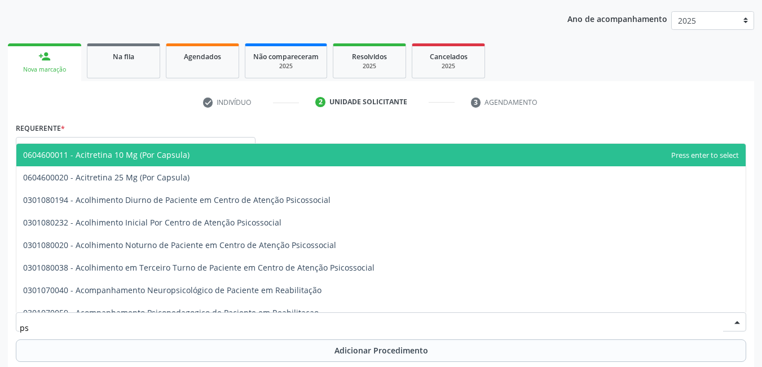
type input "p"
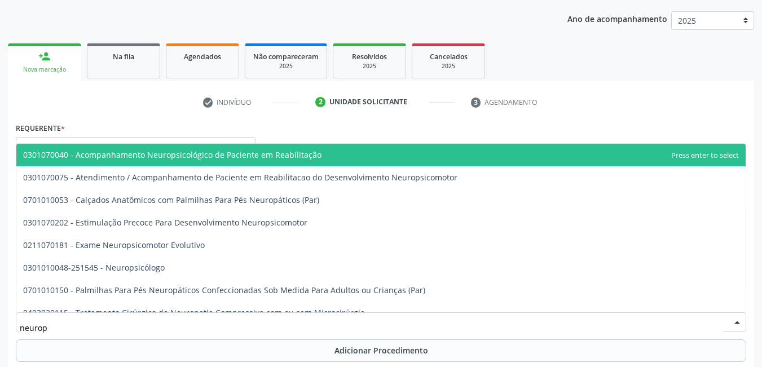
type input "neurops"
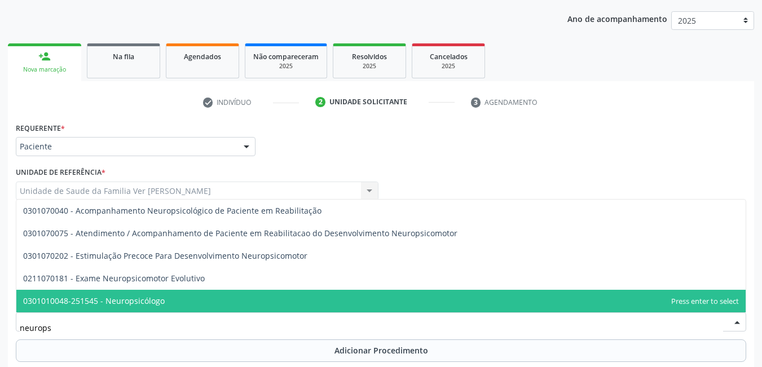
click at [149, 303] on span "0301010048-251545 - Neuropsicólogo" at bounding box center [94, 301] width 142 height 11
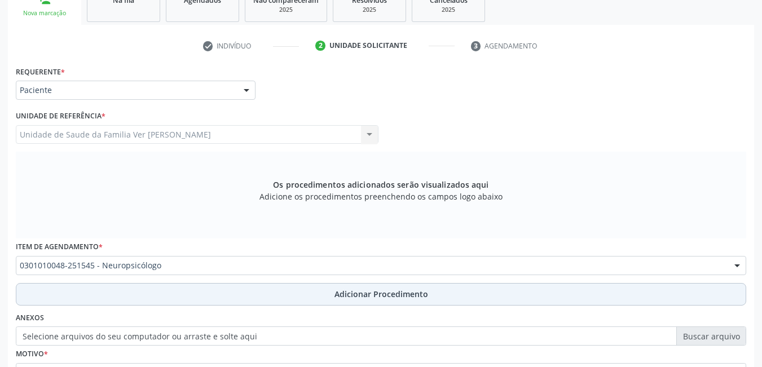
click at [182, 298] on button "Adicionar Procedimento" at bounding box center [381, 294] width 730 height 23
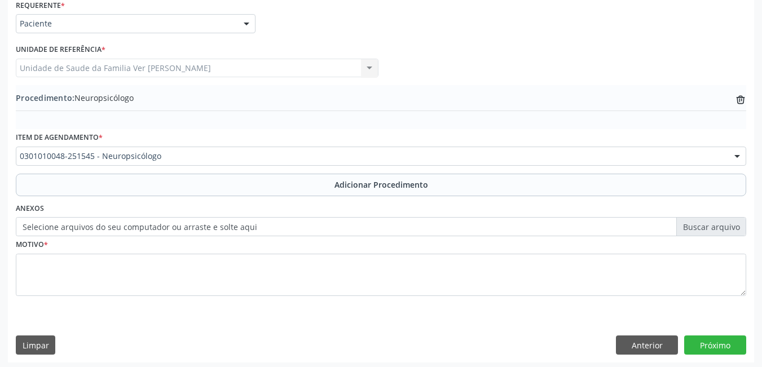
scroll to position [267, 0]
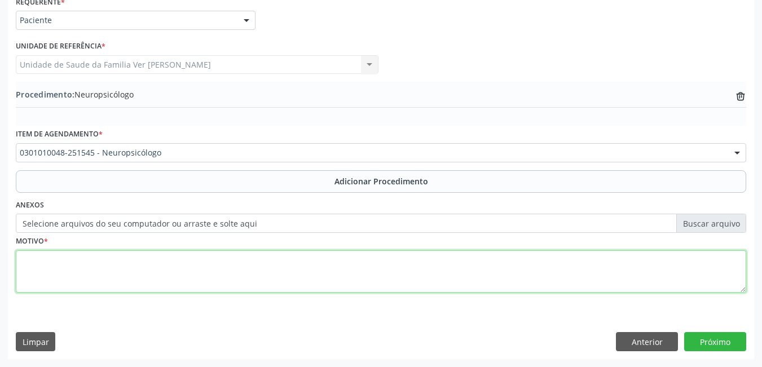
click at [173, 284] on textarea at bounding box center [381, 271] width 730 height 43
type textarea "sem justificação"
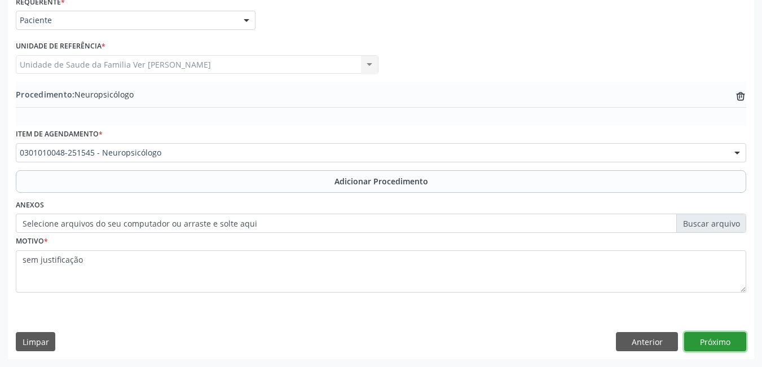
click at [713, 337] on button "Próximo" at bounding box center [715, 341] width 62 height 19
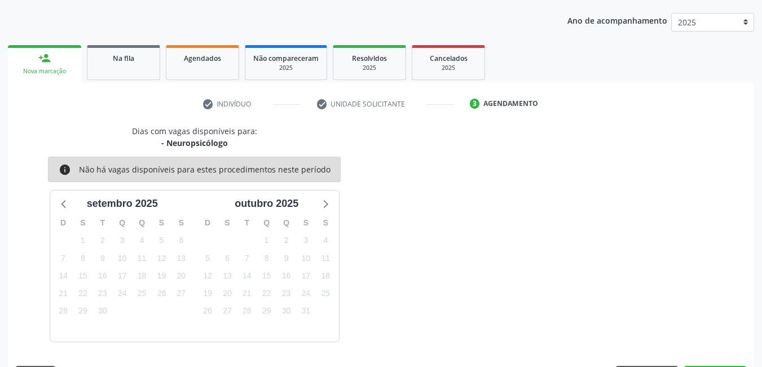
scroll to position [173, 0]
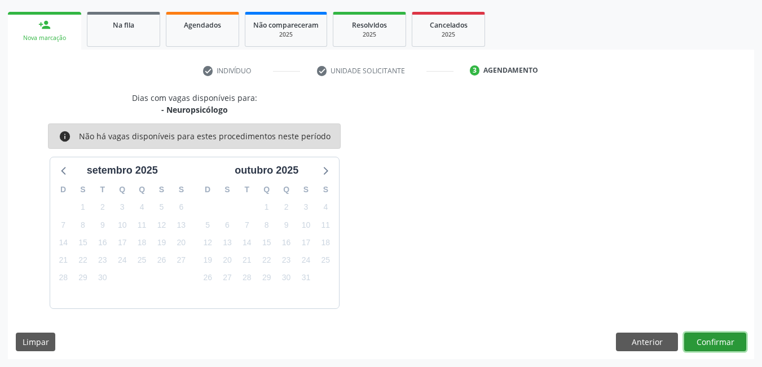
click at [713, 337] on button "Confirmar" at bounding box center [715, 342] width 62 height 19
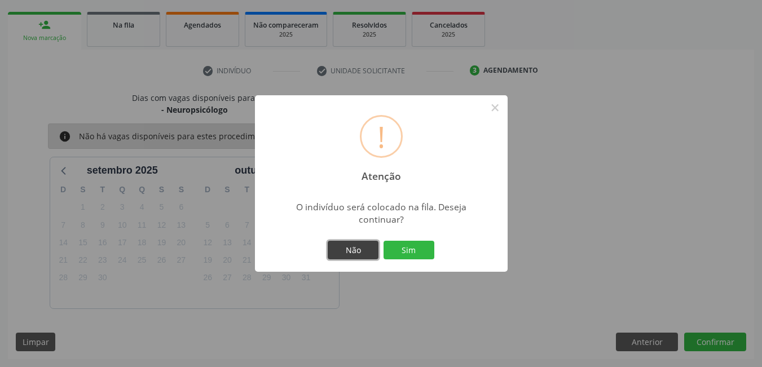
click at [351, 252] on button "Não" at bounding box center [353, 250] width 51 height 19
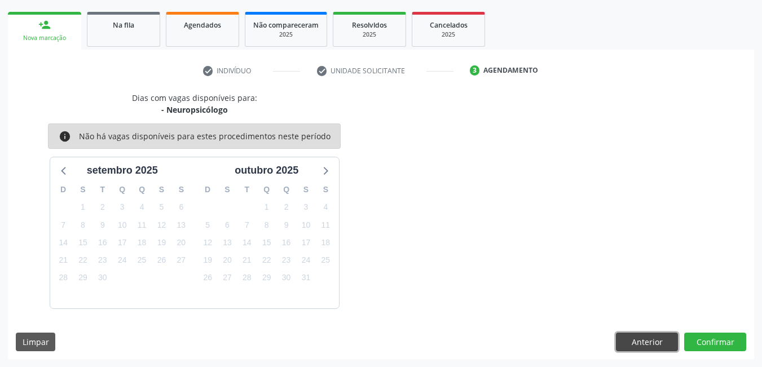
click at [642, 335] on button "Anterior" at bounding box center [647, 342] width 62 height 19
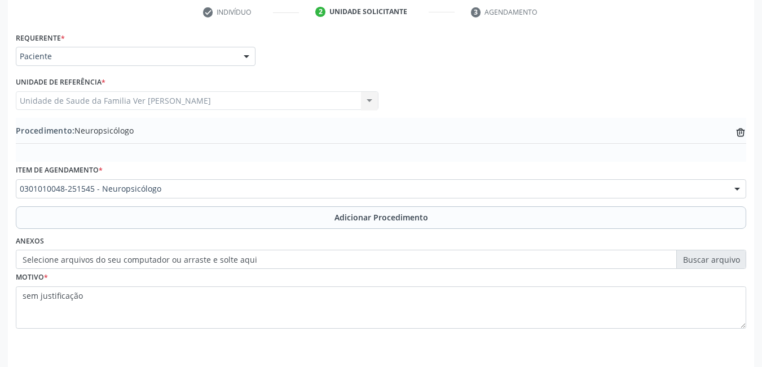
scroll to position [267, 0]
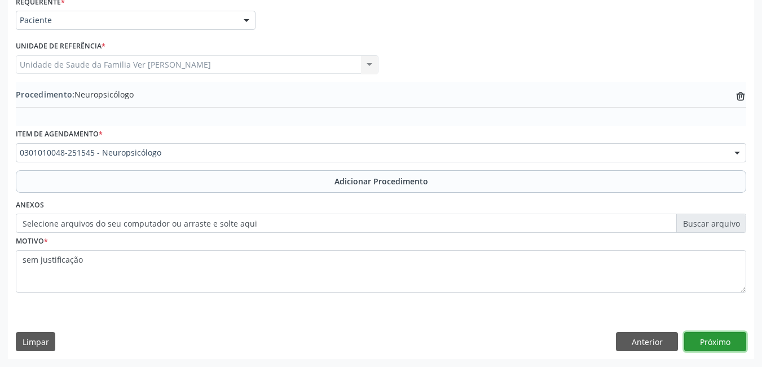
click at [713, 338] on button "Próximo" at bounding box center [715, 341] width 62 height 19
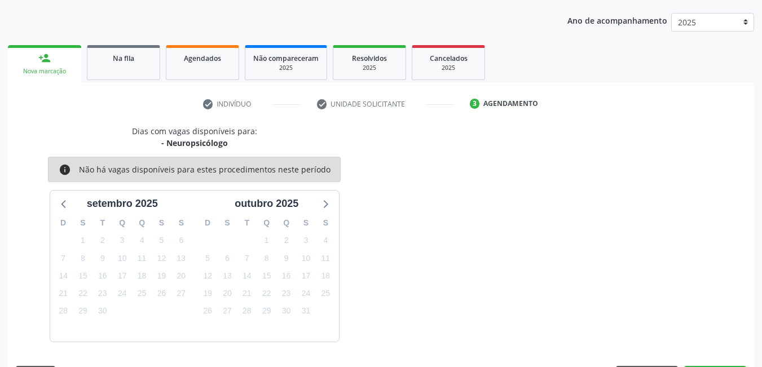
scroll to position [173, 0]
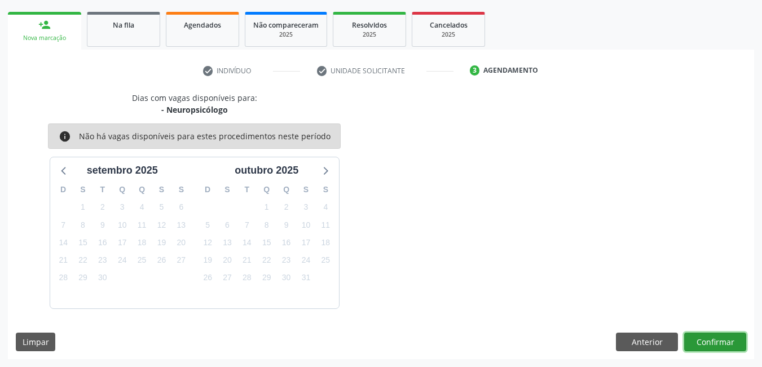
click at [713, 336] on button "Confirmar" at bounding box center [715, 342] width 62 height 19
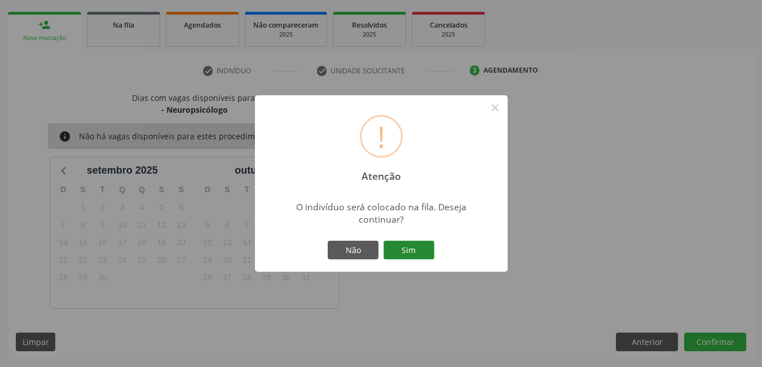
click at [425, 252] on button "Sim" at bounding box center [409, 250] width 51 height 19
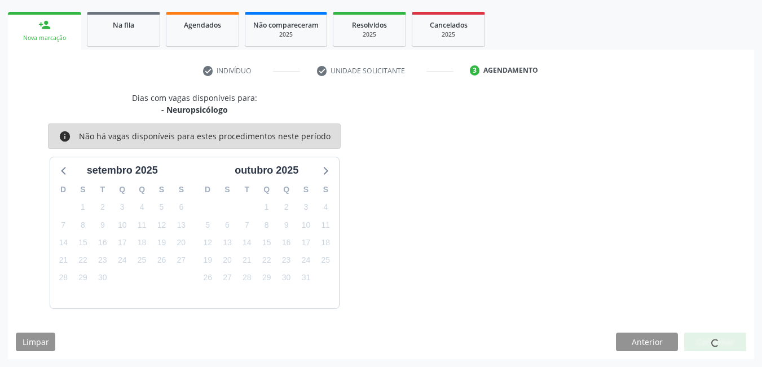
scroll to position [21, 0]
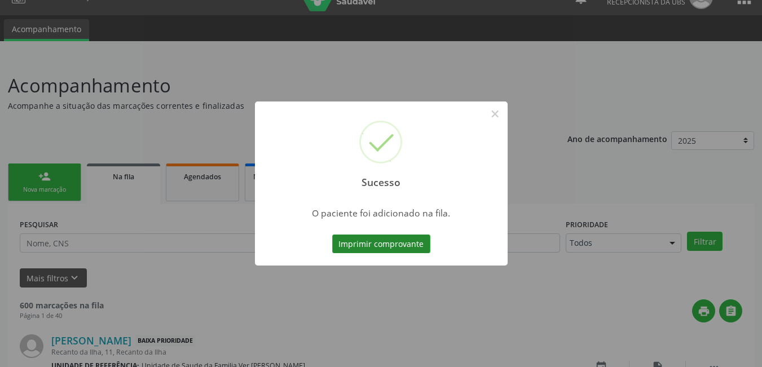
click at [392, 240] on button "Imprimir comprovante" at bounding box center [381, 244] width 98 height 19
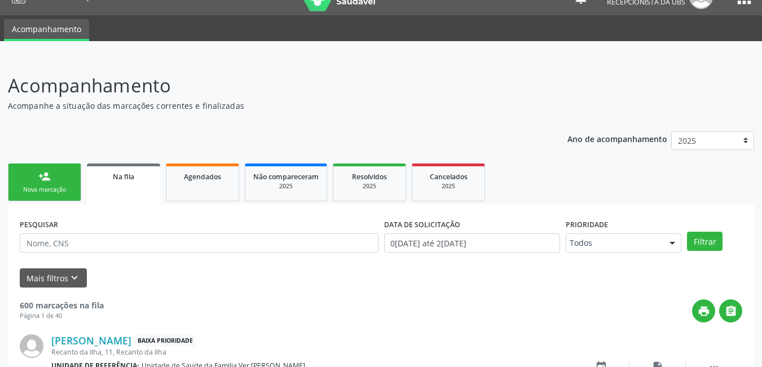
click at [46, 174] on div "person_add" at bounding box center [44, 176] width 12 height 12
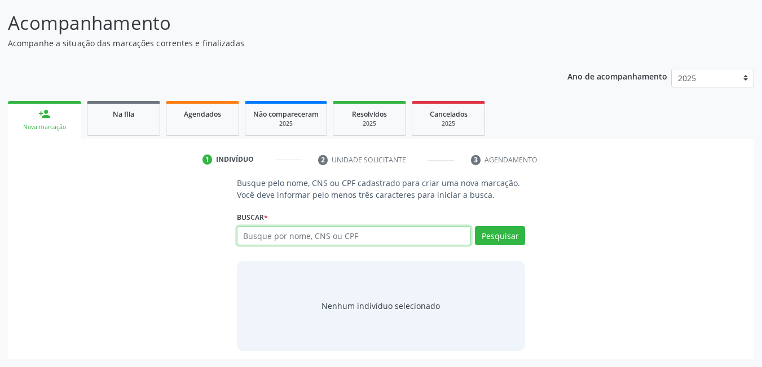
click at [368, 233] on input "text" at bounding box center [354, 235] width 235 height 19
type input "708508594956180"
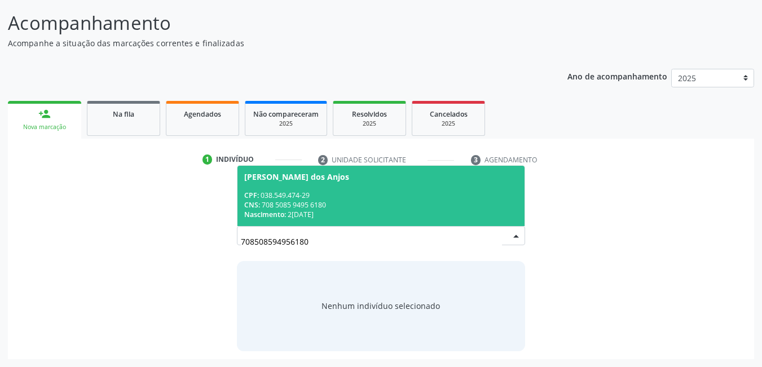
click at [353, 218] on div "Nascimento: 20/07/1978" at bounding box center [381, 215] width 274 height 10
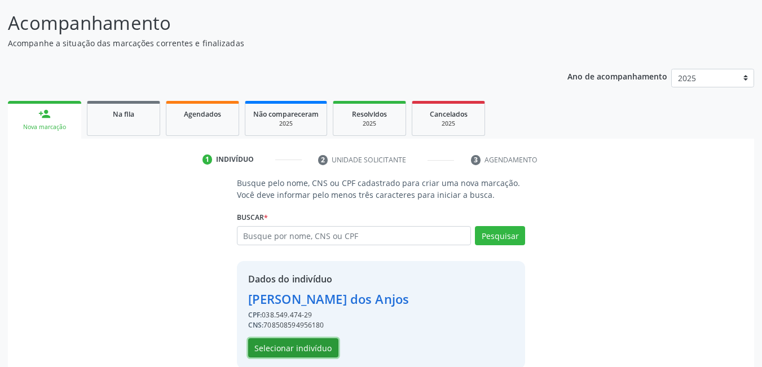
click at [284, 346] on button "Selecionar indivíduo" at bounding box center [293, 347] width 90 height 19
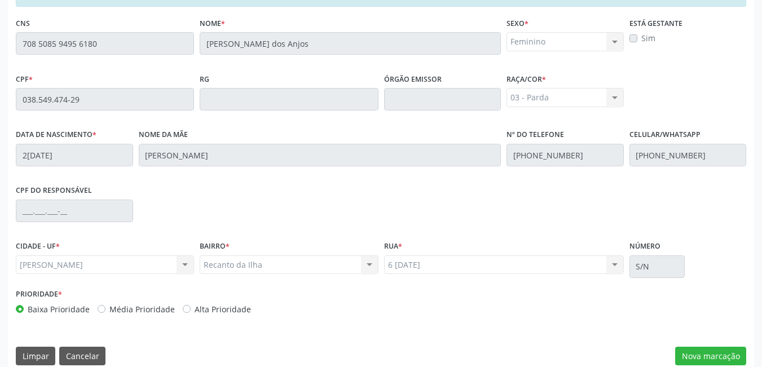
scroll to position [293, 0]
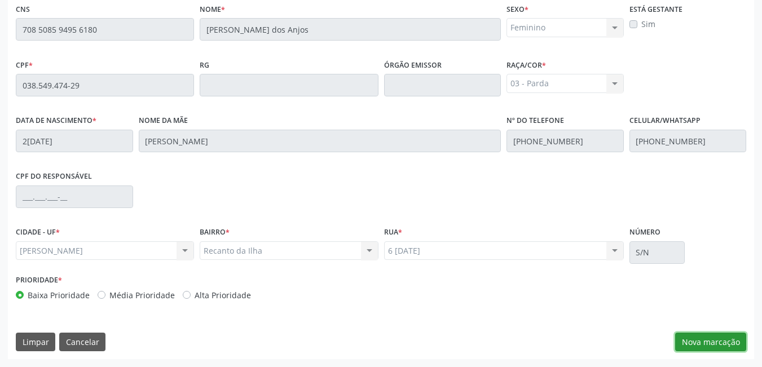
click at [693, 342] on button "Nova marcação" at bounding box center [710, 342] width 71 height 19
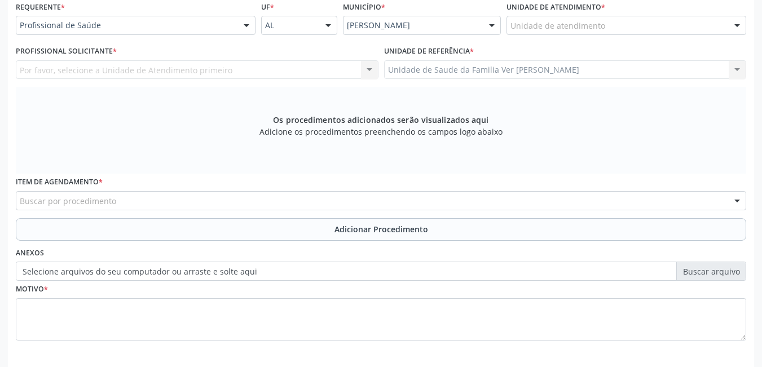
scroll to position [236, 0]
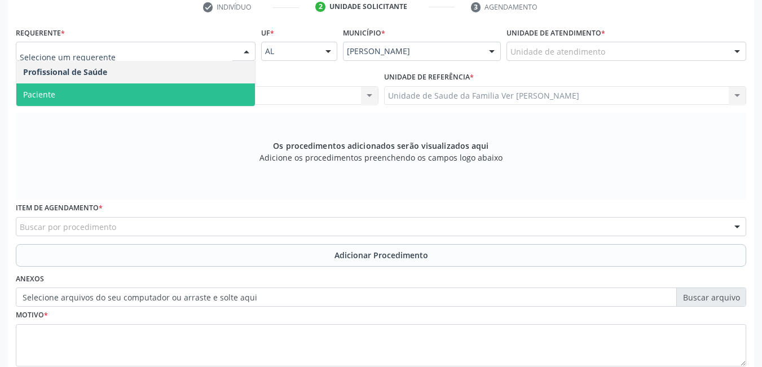
click at [77, 95] on span "Paciente" at bounding box center [135, 94] width 239 height 23
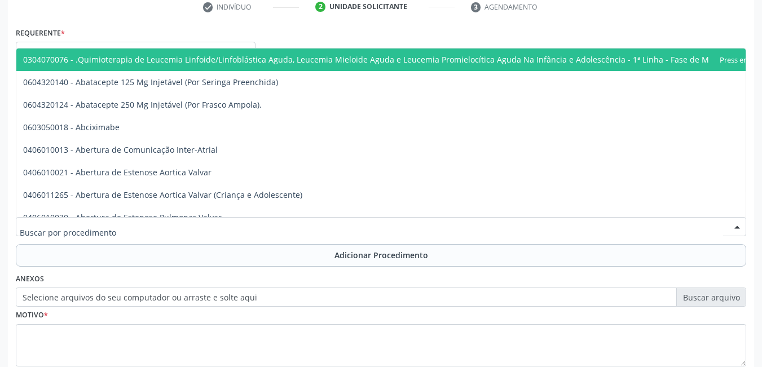
click at [162, 230] on div at bounding box center [381, 226] width 730 height 19
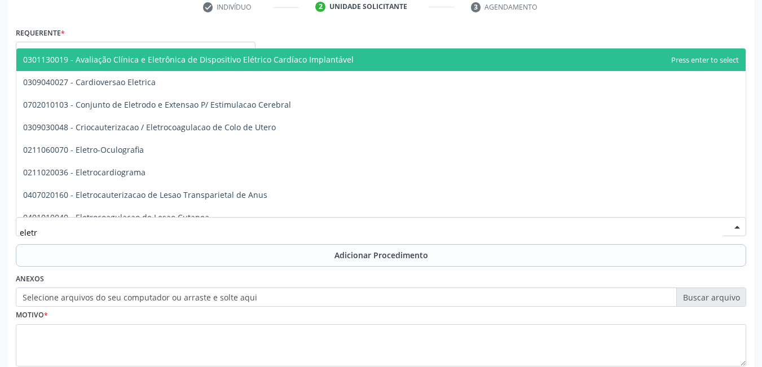
type input "eletro"
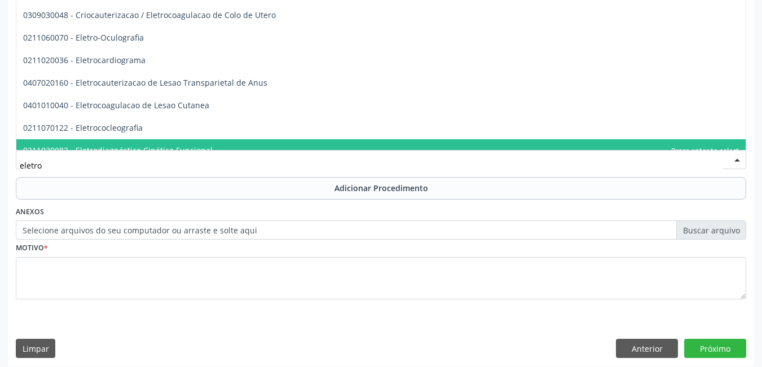
scroll to position [310, 0]
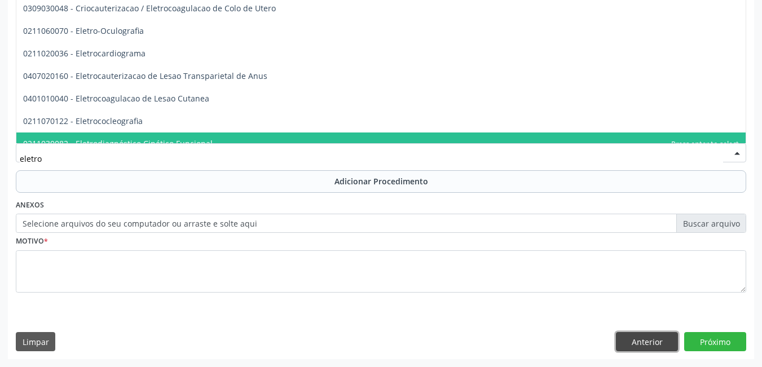
click at [646, 340] on button "Anterior" at bounding box center [647, 341] width 62 height 19
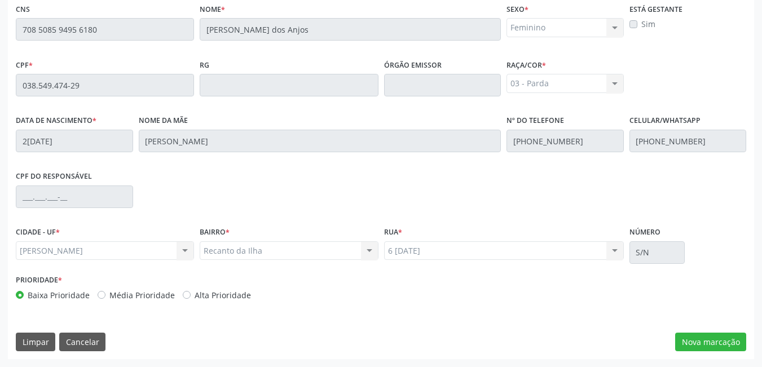
scroll to position [293, 0]
click at [82, 335] on button "Cancelar" at bounding box center [82, 342] width 46 height 19
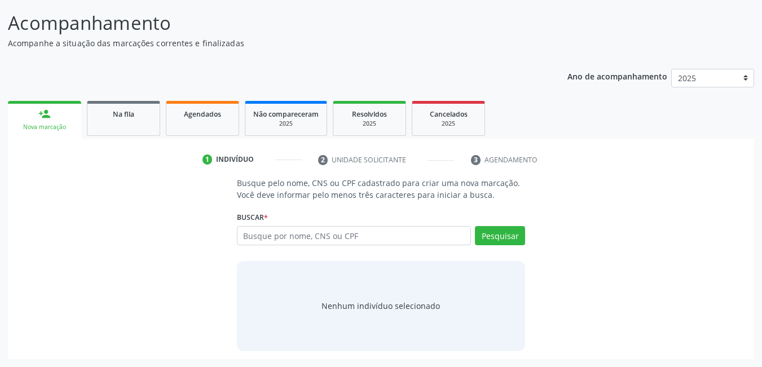
scroll to position [83, 0]
